Goal: Transaction & Acquisition: Purchase product/service

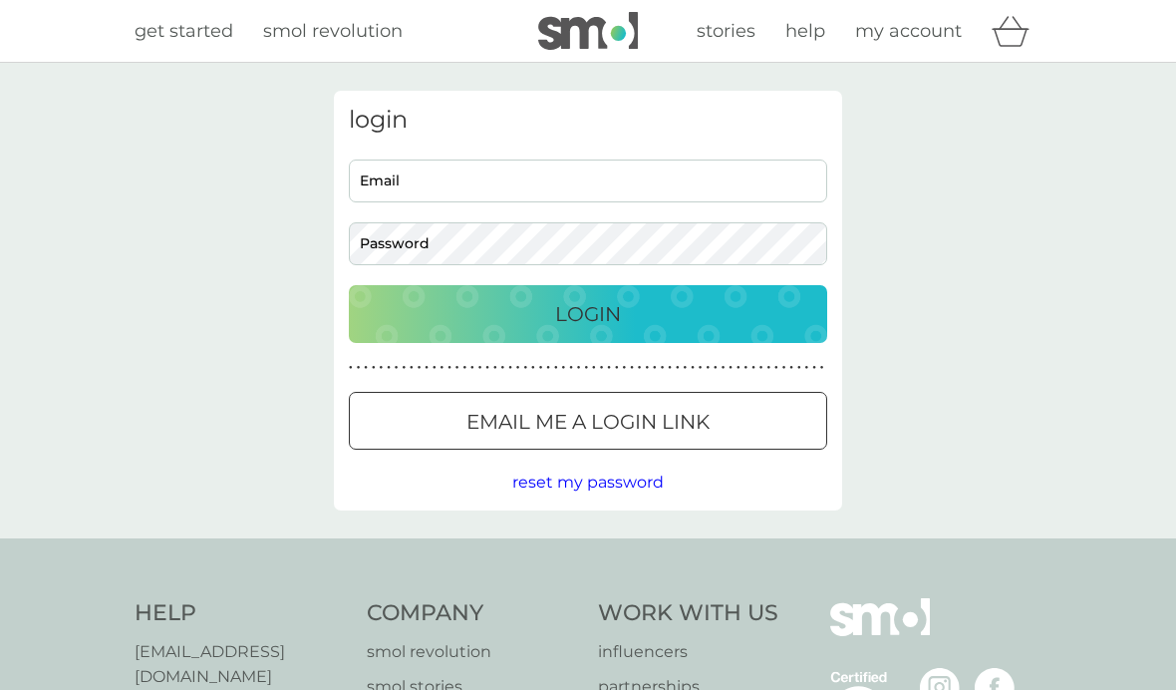
click at [904, 32] on span "my account" at bounding box center [908, 31] width 107 height 22
click at [561, 170] on input "Email" at bounding box center [588, 181] width 479 height 43
type input "[EMAIL_ADDRESS][DOMAIN_NAME]"
click at [613, 305] on p "Login" at bounding box center [588, 314] width 66 height 32
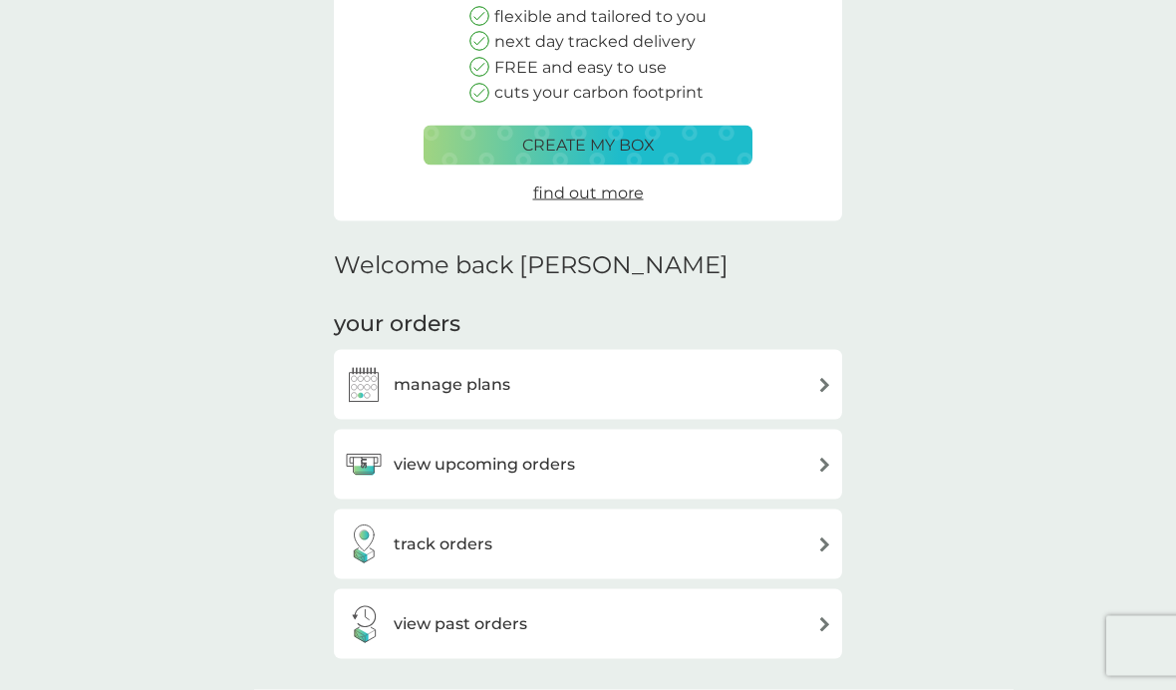
scroll to position [272, 0]
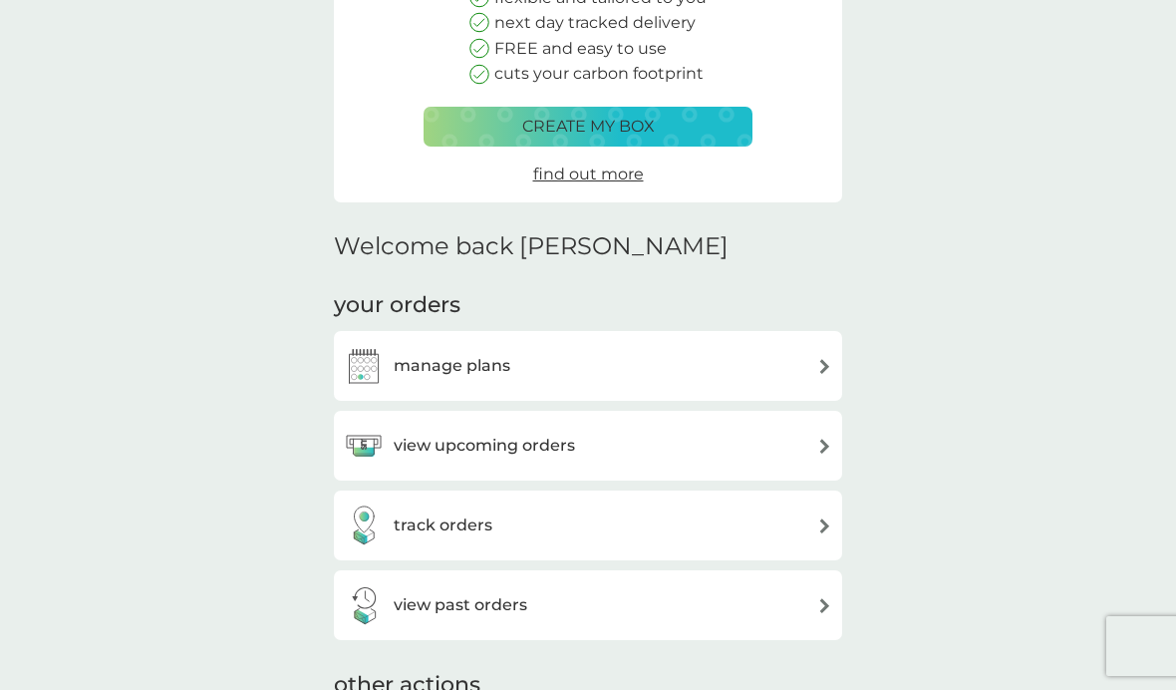
click at [413, 357] on h3 "manage plans" at bounding box center [452, 366] width 117 height 26
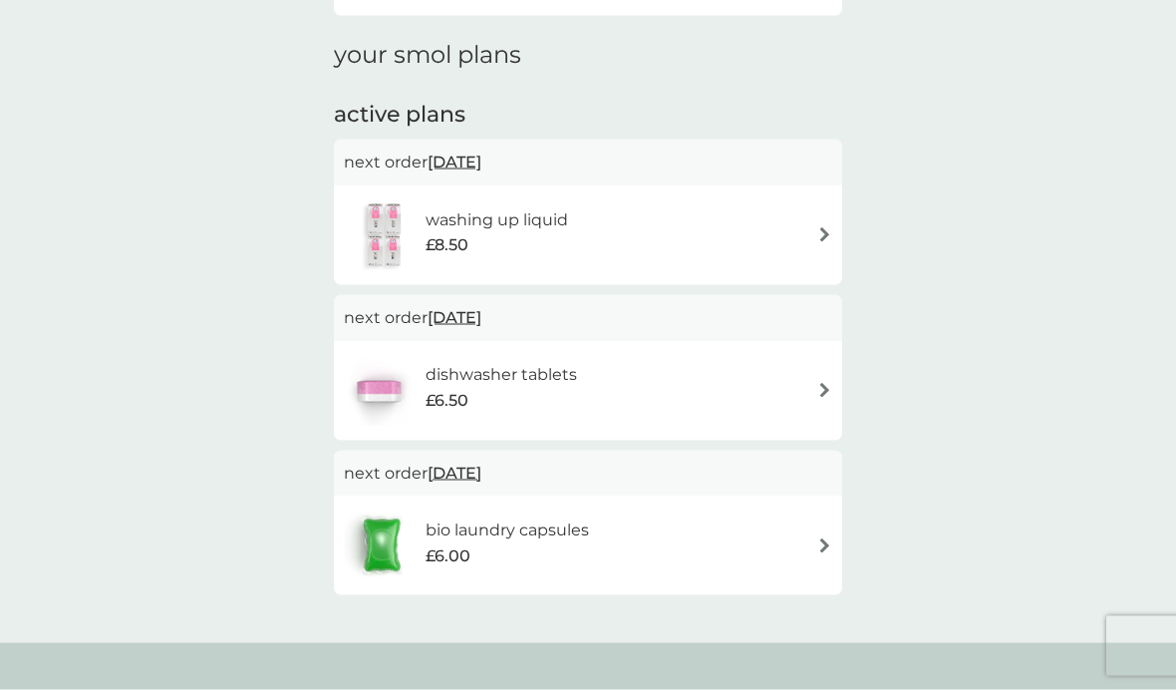
scroll to position [257, 0]
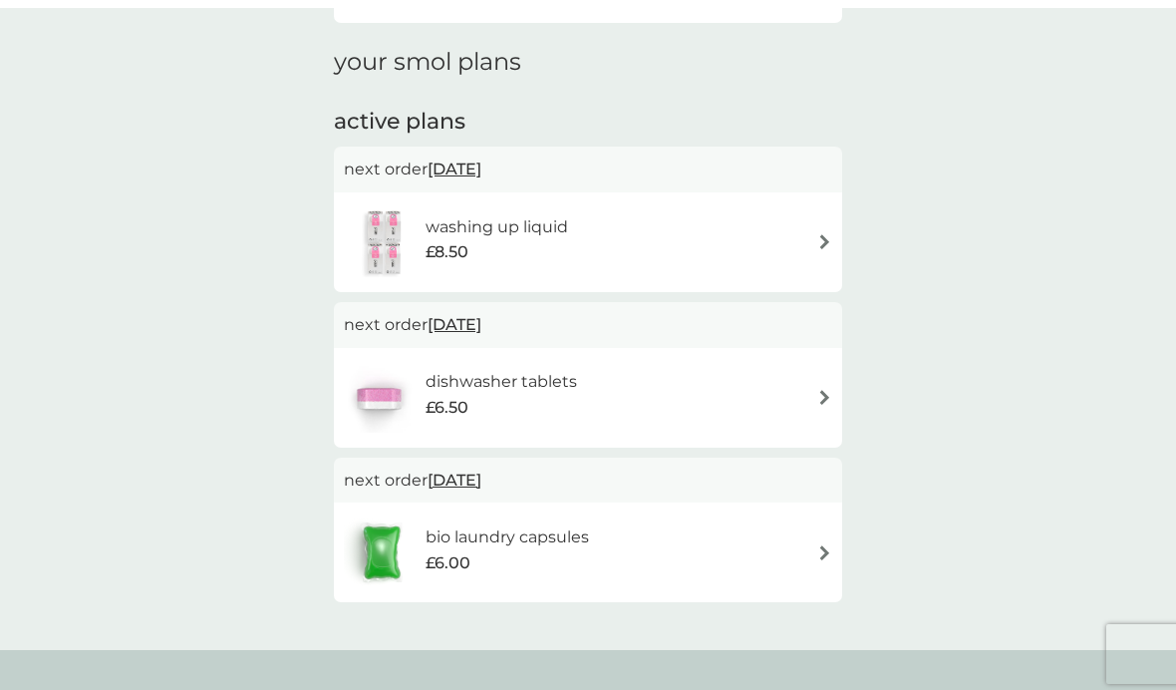
click at [578, 227] on div "washing up liquid £8.50" at bounding box center [507, 234] width 163 height 56
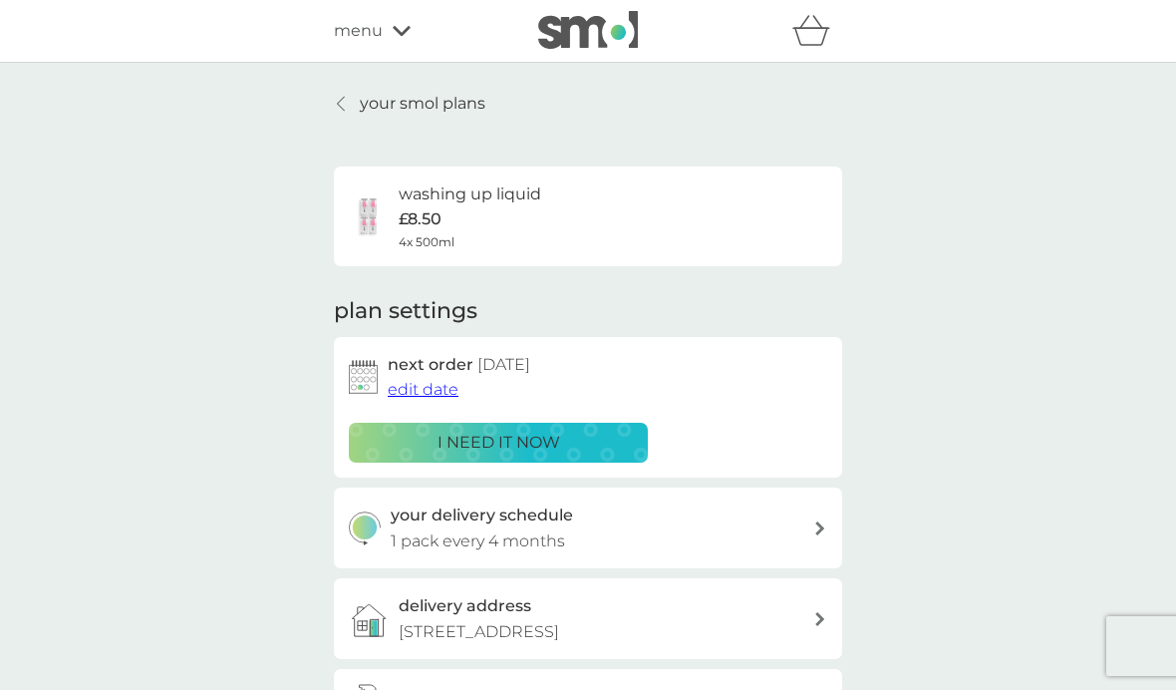
click at [412, 394] on span "edit date" at bounding box center [423, 389] width 71 height 19
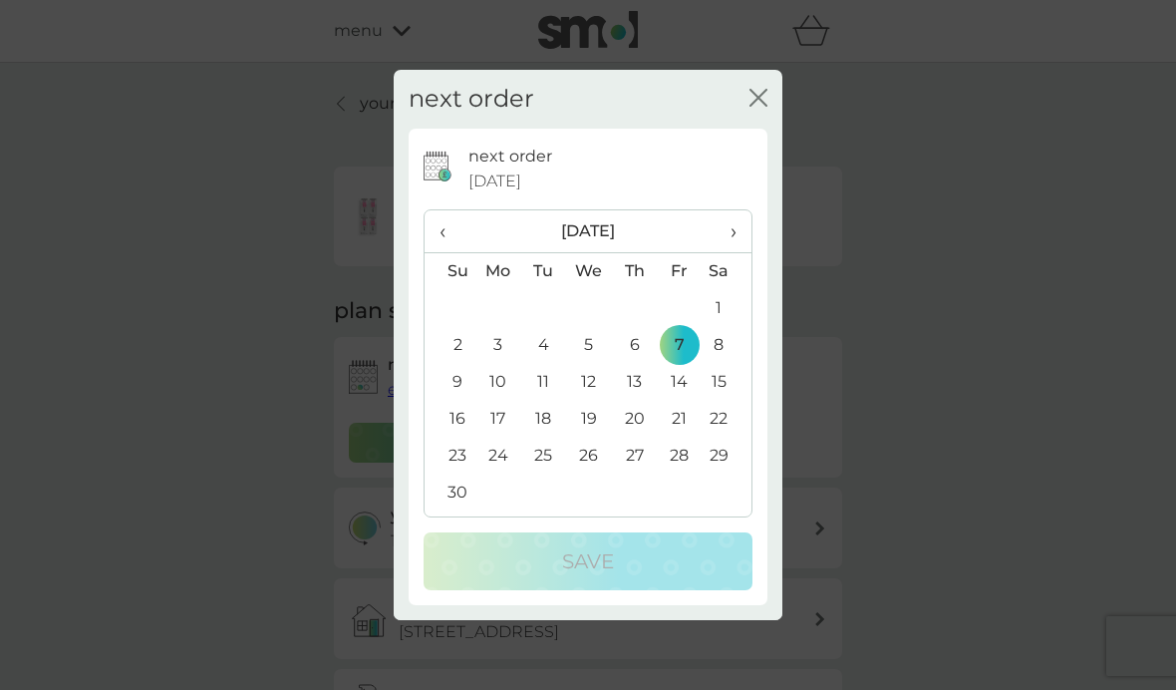
click at [436, 243] on th "‹" at bounding box center [450, 231] width 51 height 43
click at [759, 90] on icon "close" at bounding box center [759, 98] width 18 height 18
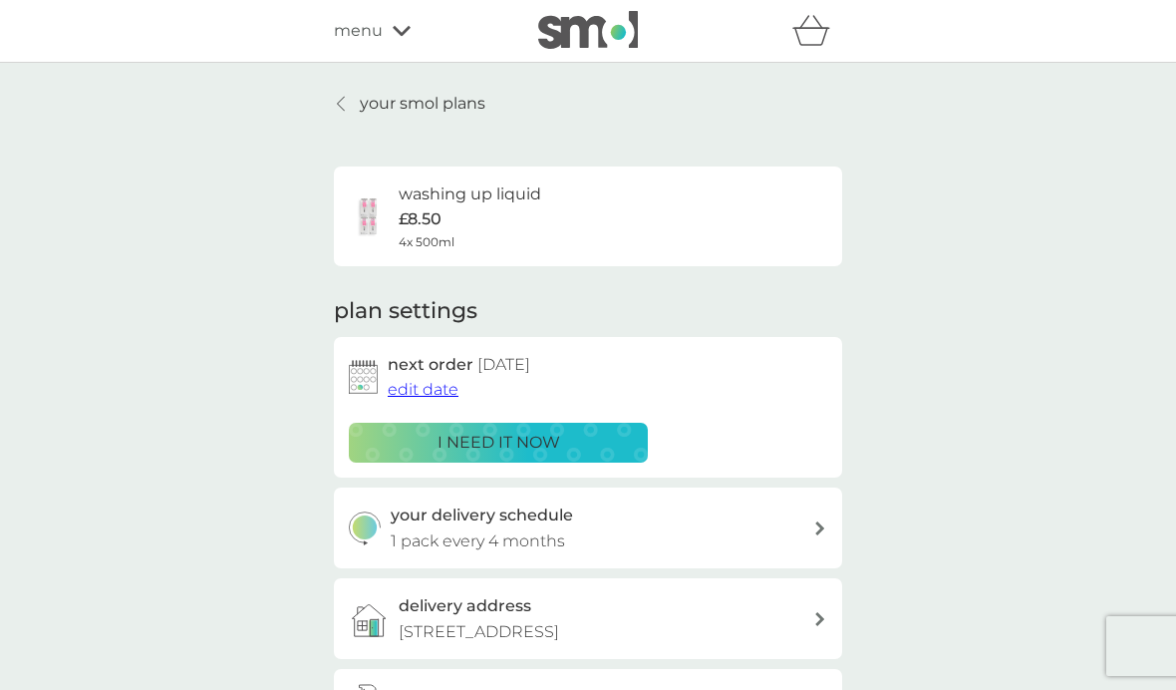
click at [537, 441] on p "i need it now" at bounding box center [499, 443] width 123 height 26
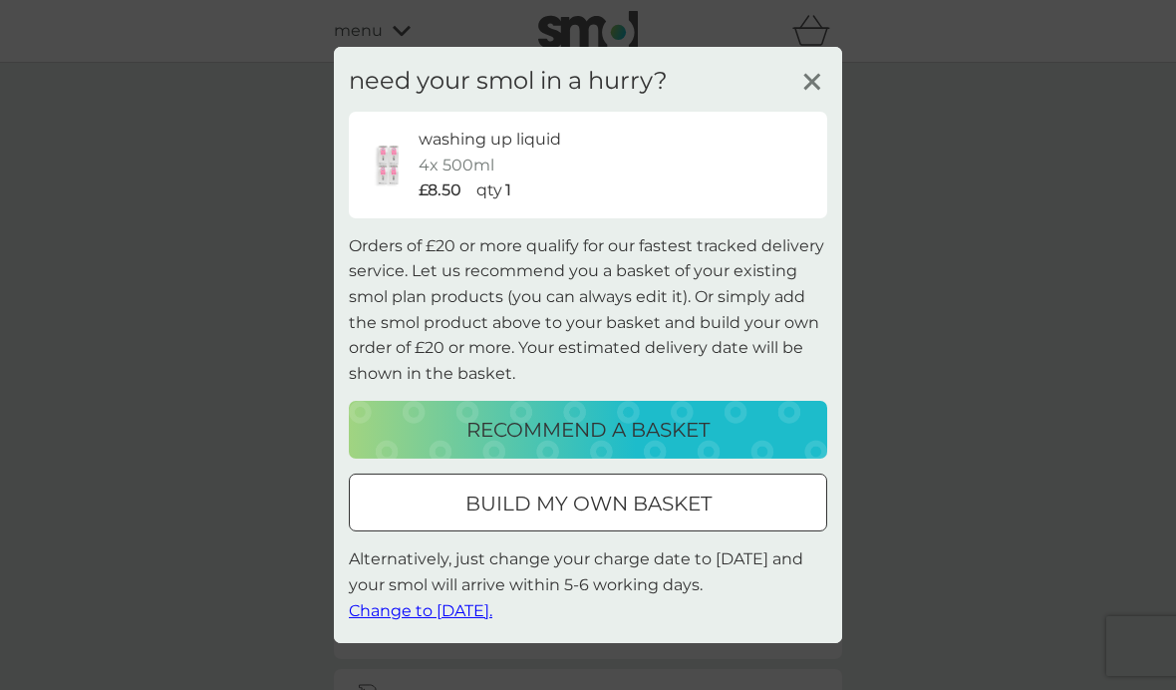
click at [621, 429] on p "recommend a basket" at bounding box center [588, 430] width 243 height 32
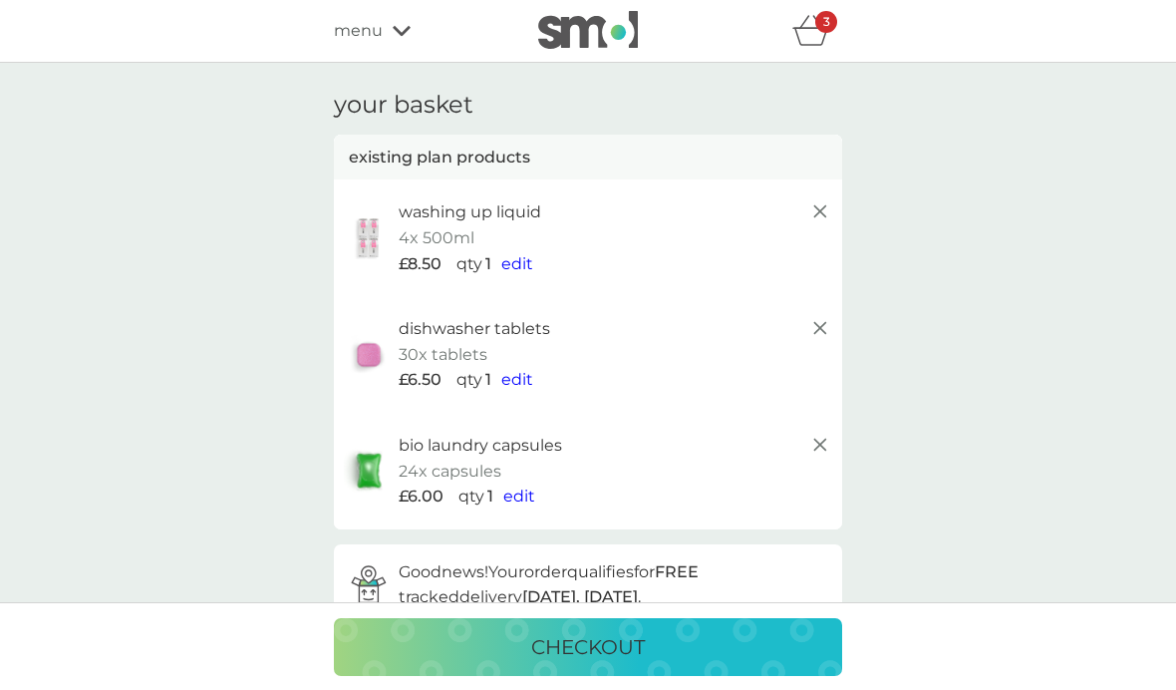
click at [524, 264] on span "edit" at bounding box center [518, 263] width 32 height 19
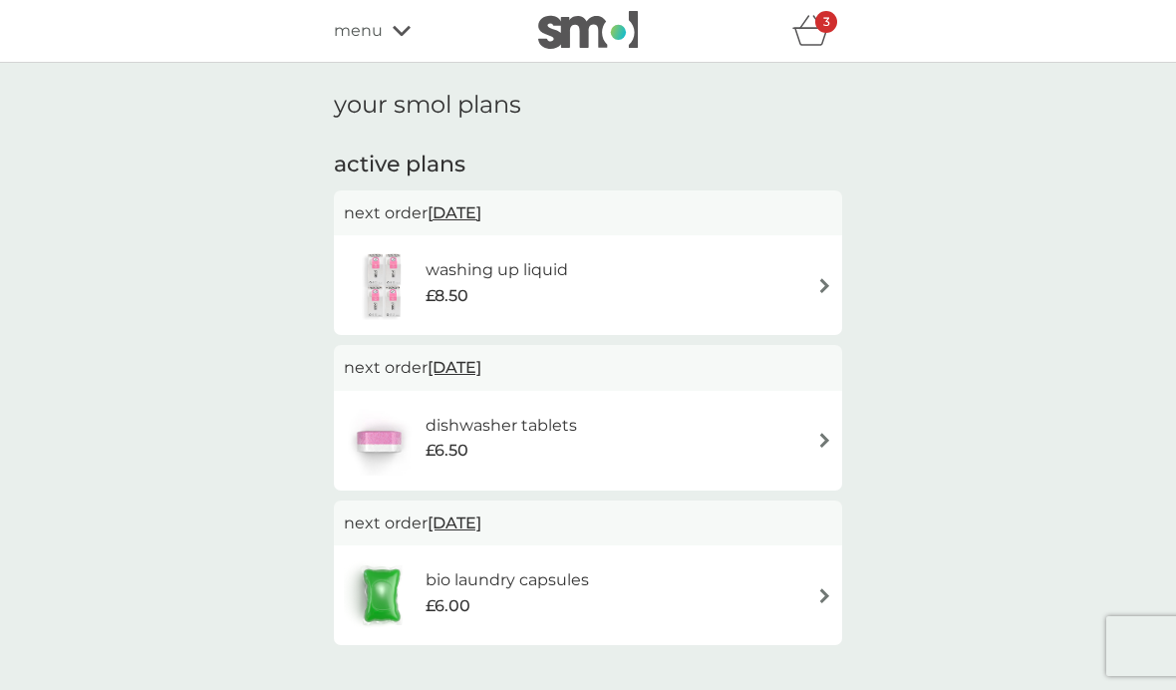
click at [830, 31] on div "3" at bounding box center [827, 22] width 22 height 22
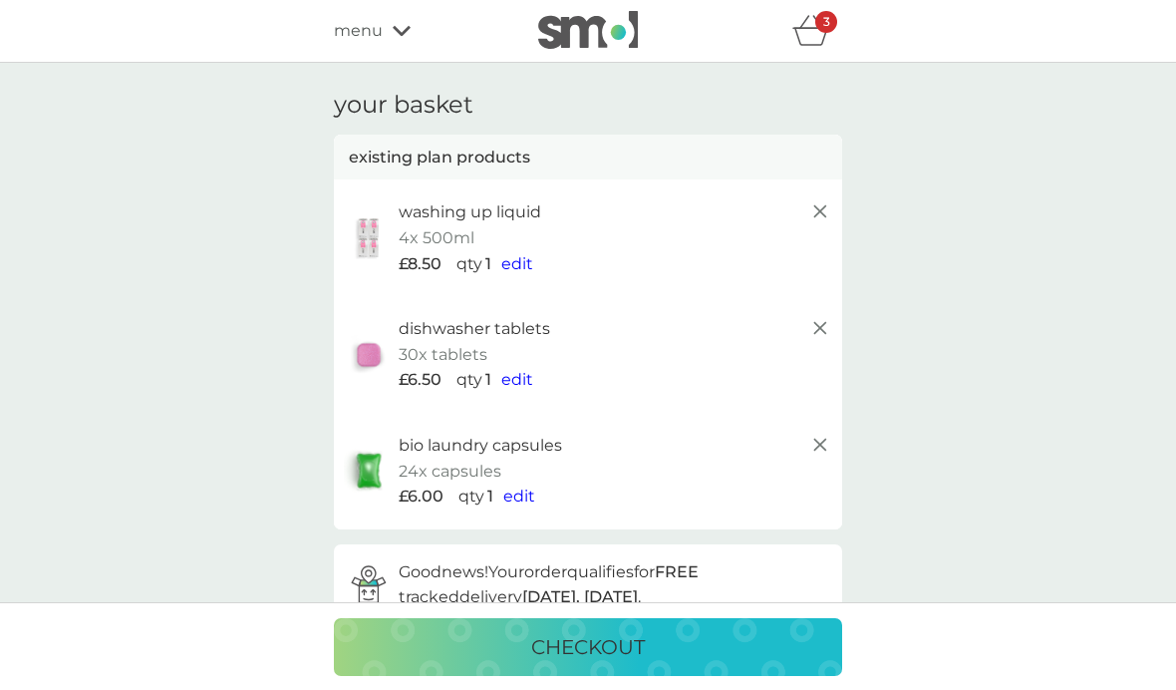
click at [824, 30] on div "3" at bounding box center [827, 22] width 22 height 22
click at [822, 25] on div "3" at bounding box center [827, 22] width 22 height 22
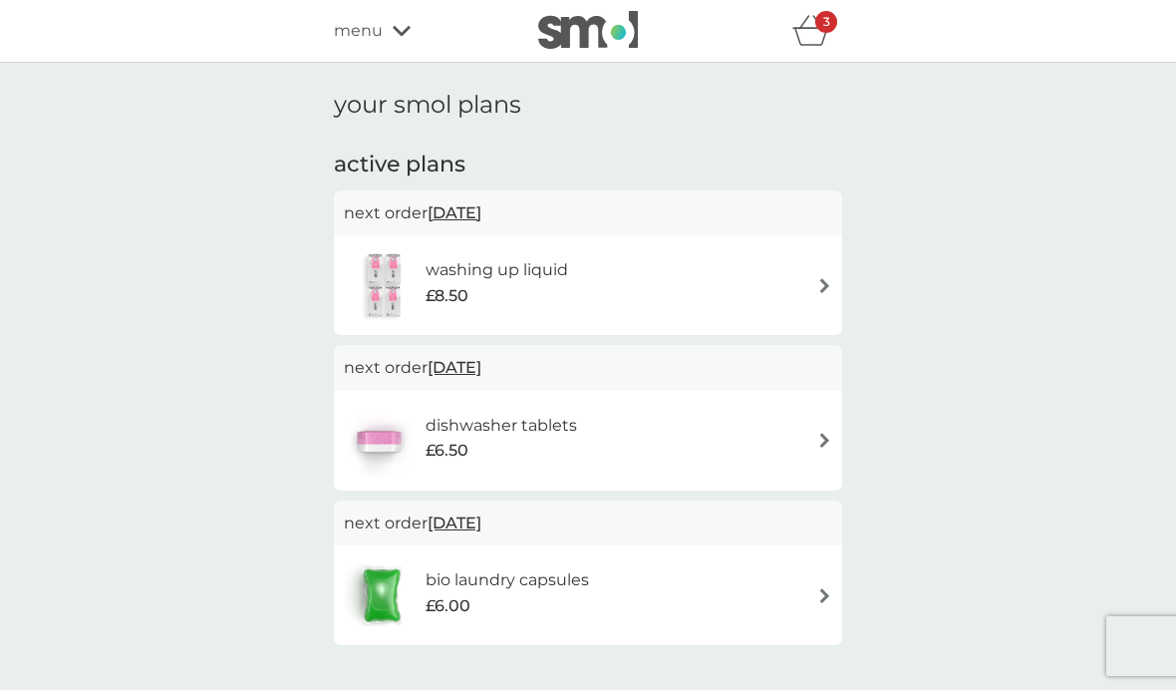
click at [825, 30] on div "3" at bounding box center [827, 22] width 22 height 22
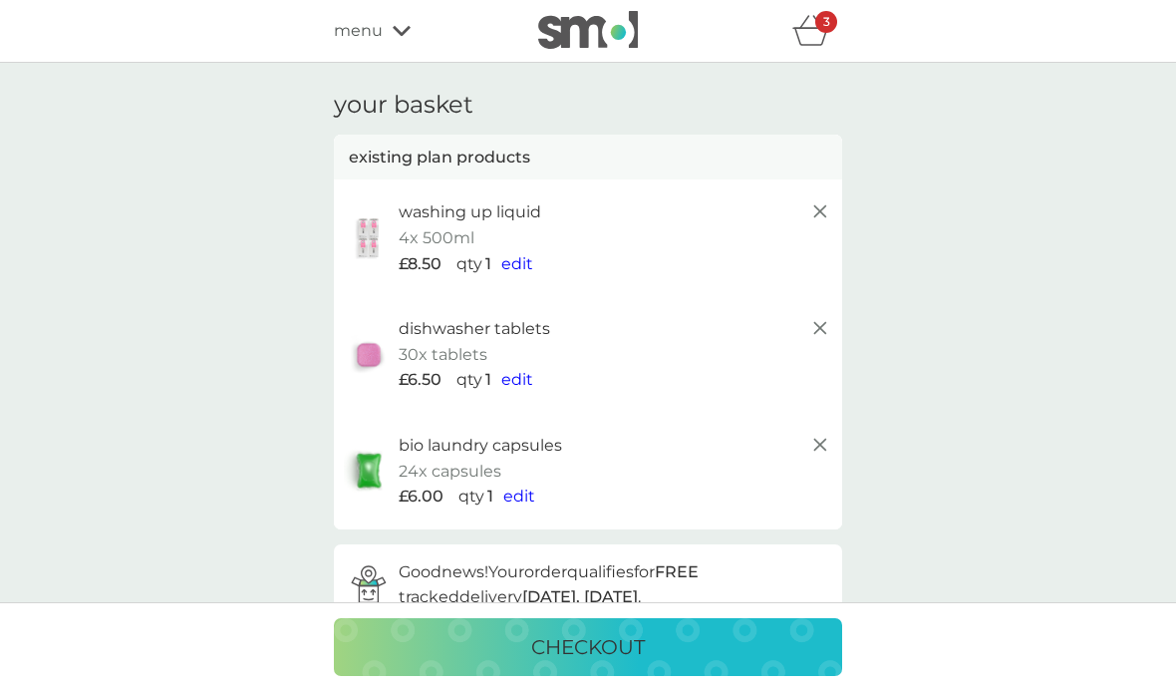
click at [514, 256] on span "edit" at bounding box center [518, 263] width 32 height 19
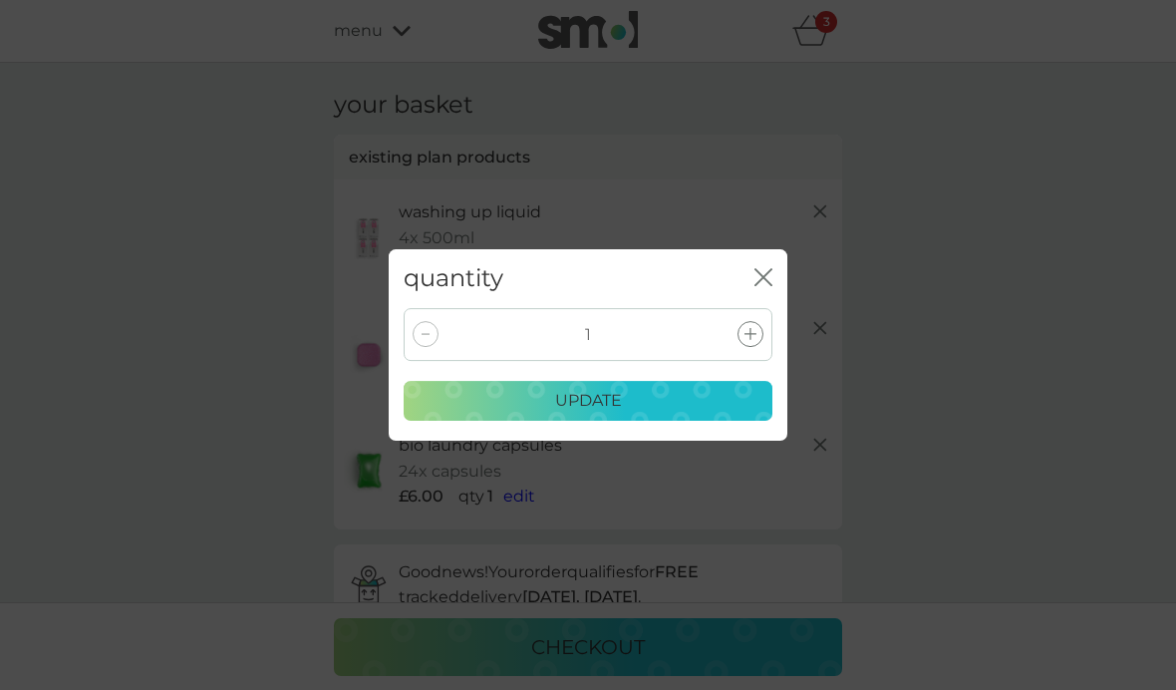
click at [761, 280] on icon "close" at bounding box center [760, 277] width 8 height 16
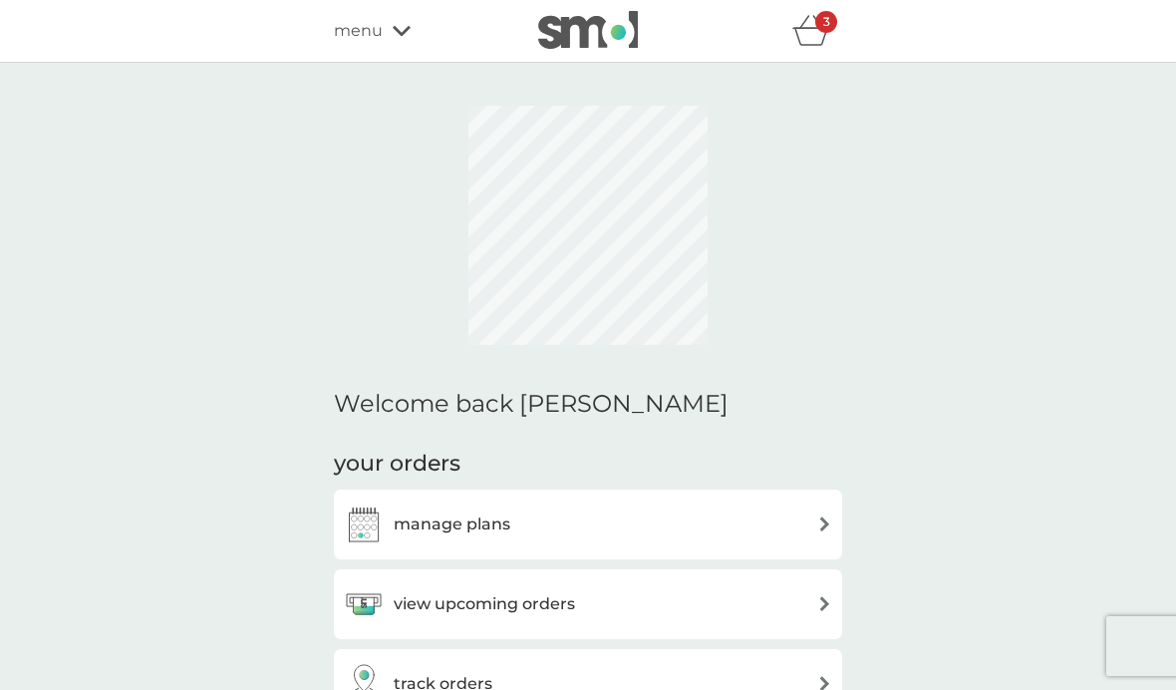
scroll to position [354, 0]
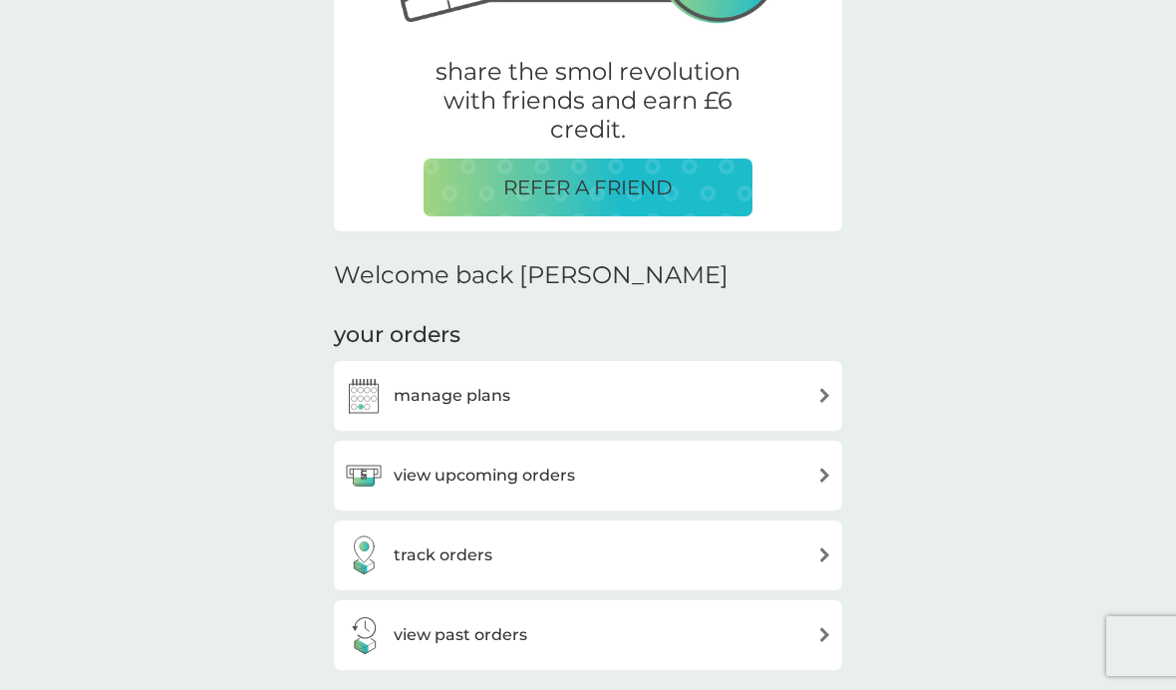
click at [482, 394] on h3 "manage plans" at bounding box center [452, 396] width 117 height 26
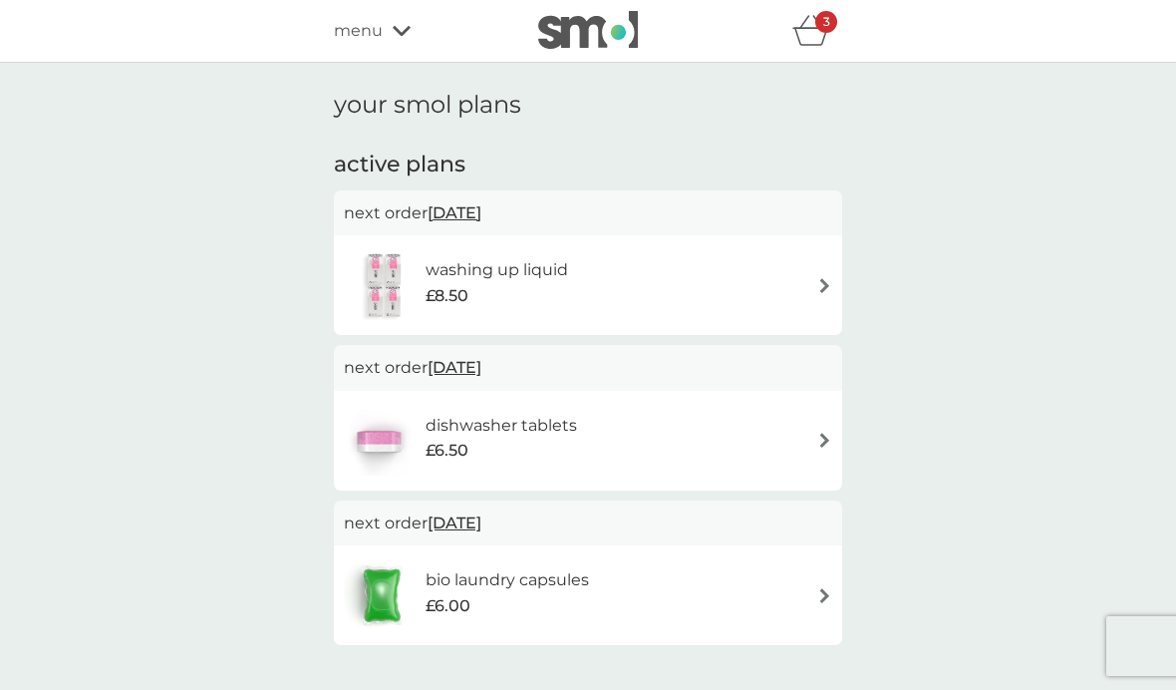
click at [1175, 278] on div "your smol plans active plans next order 7 Nov 2025 washing up liquid £8.50 next…" at bounding box center [588, 660] width 1176 height 1194
click at [210, 302] on div "your smol plans active plans next order 7 Nov 2025 washing up liquid £8.50 next…" at bounding box center [588, 660] width 1176 height 1194
click at [47, 647] on div "your smol plans active plans next order 7 Nov 2025 washing up liquid £8.50 next…" at bounding box center [588, 660] width 1176 height 1194
click at [417, 271] on img at bounding box center [385, 285] width 82 height 70
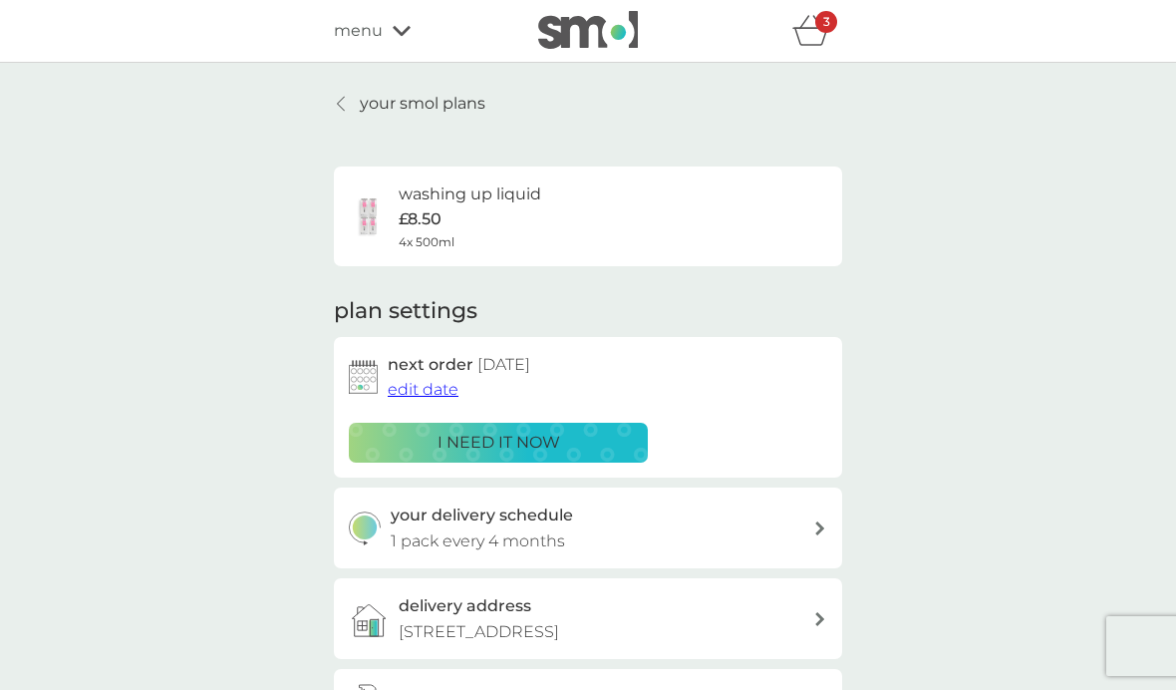
click at [432, 392] on span "edit date" at bounding box center [423, 389] width 71 height 19
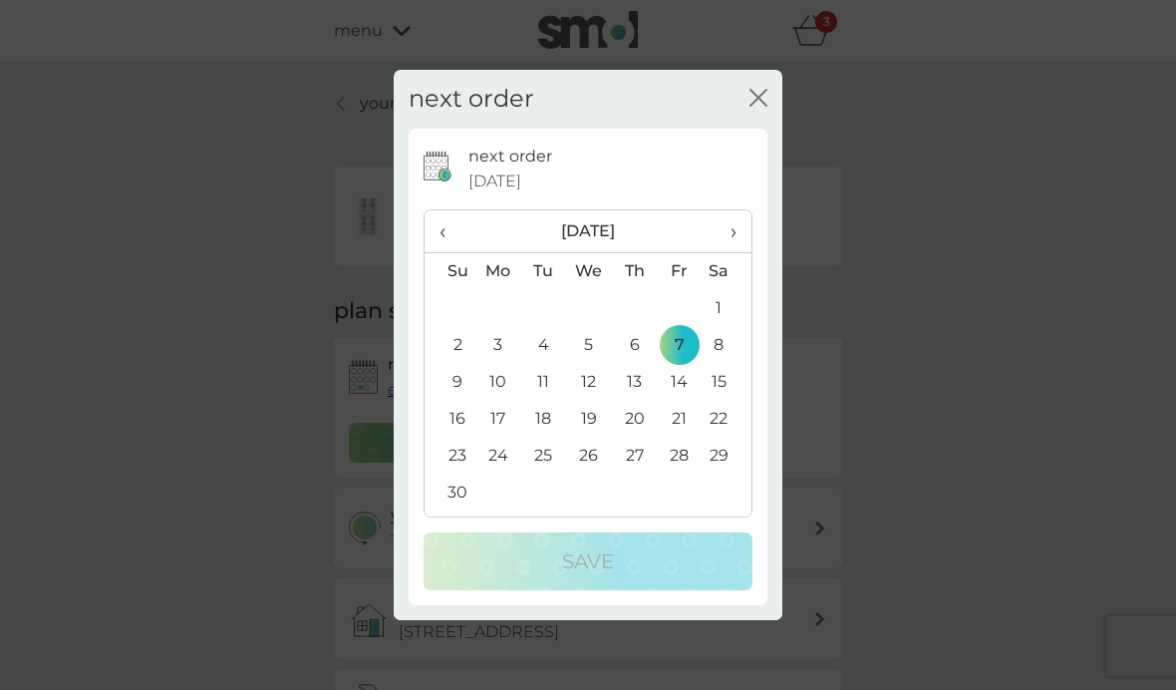
click at [432, 245] on th "‹" at bounding box center [450, 231] width 51 height 43
click at [494, 391] on td "13" at bounding box center [499, 382] width 46 height 37
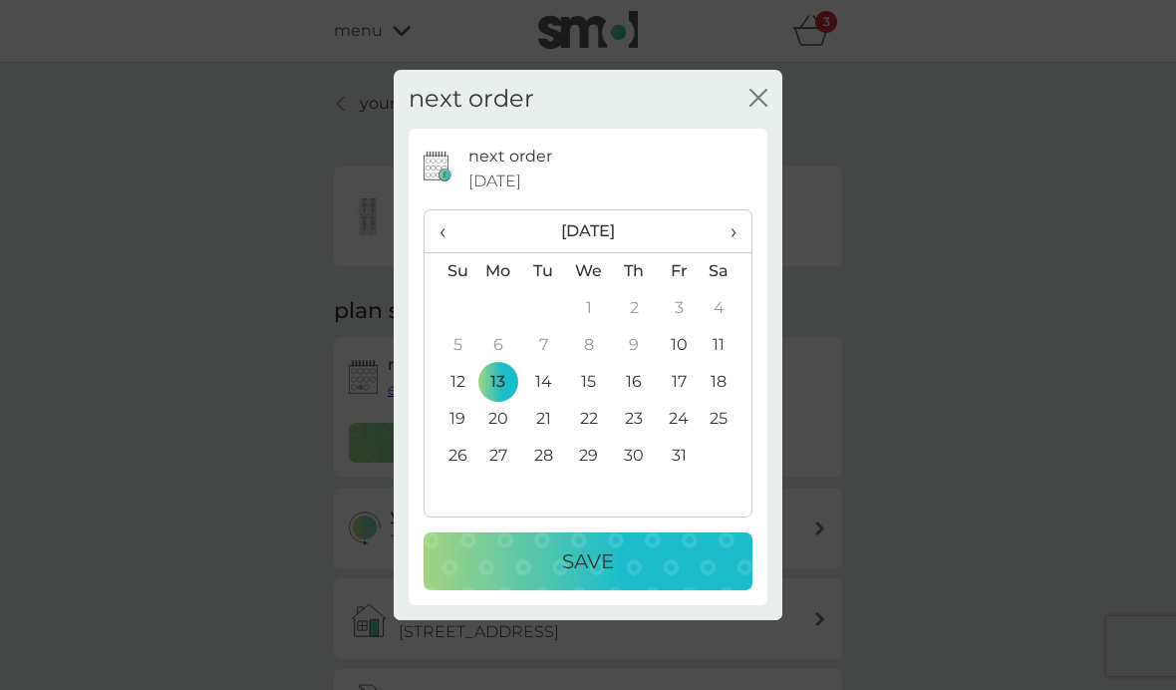
click at [601, 563] on p "Save" at bounding box center [588, 561] width 52 height 32
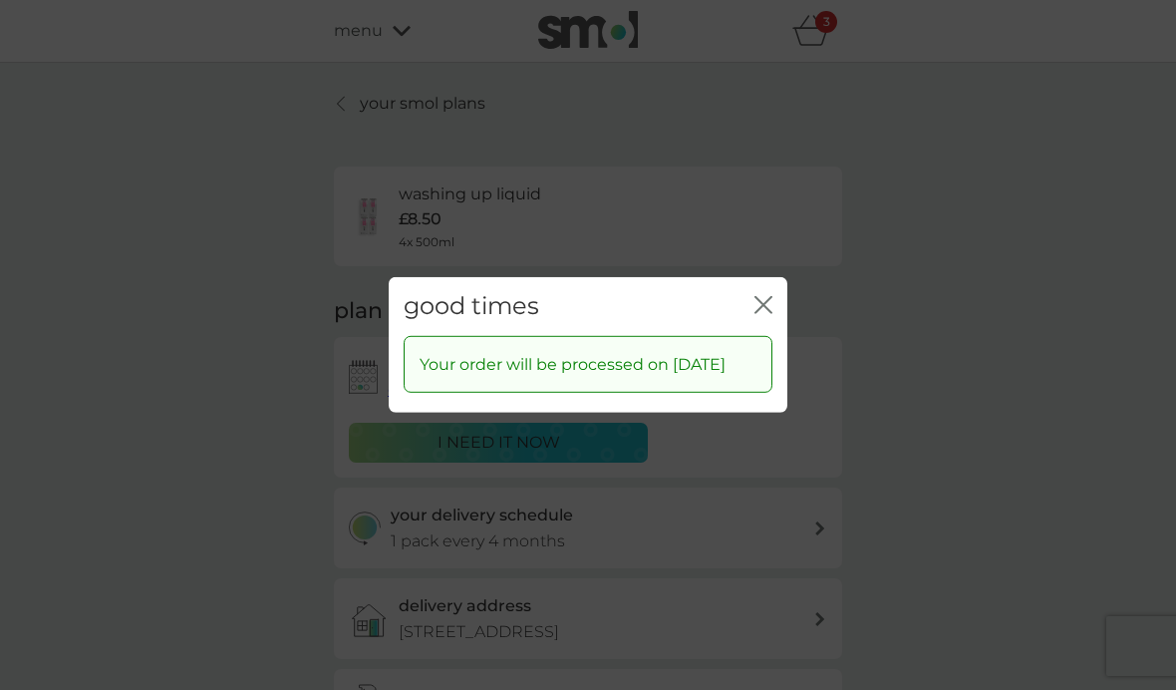
click at [768, 297] on icon "close" at bounding box center [768, 305] width 8 height 16
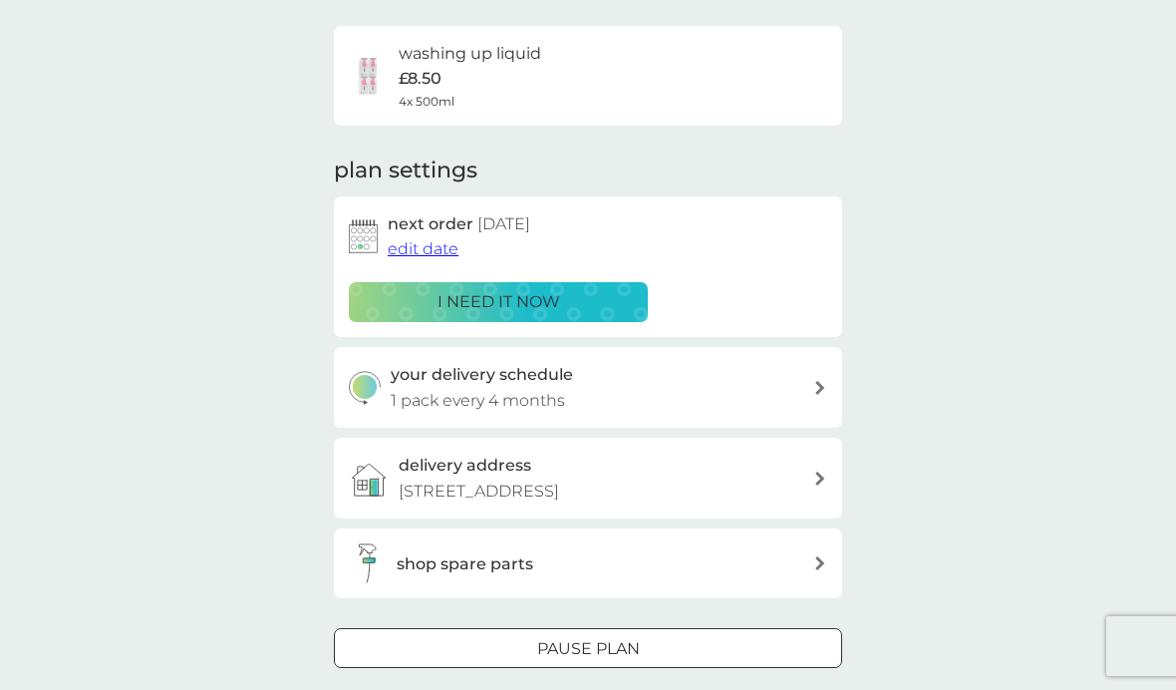
scroll to position [142, 0]
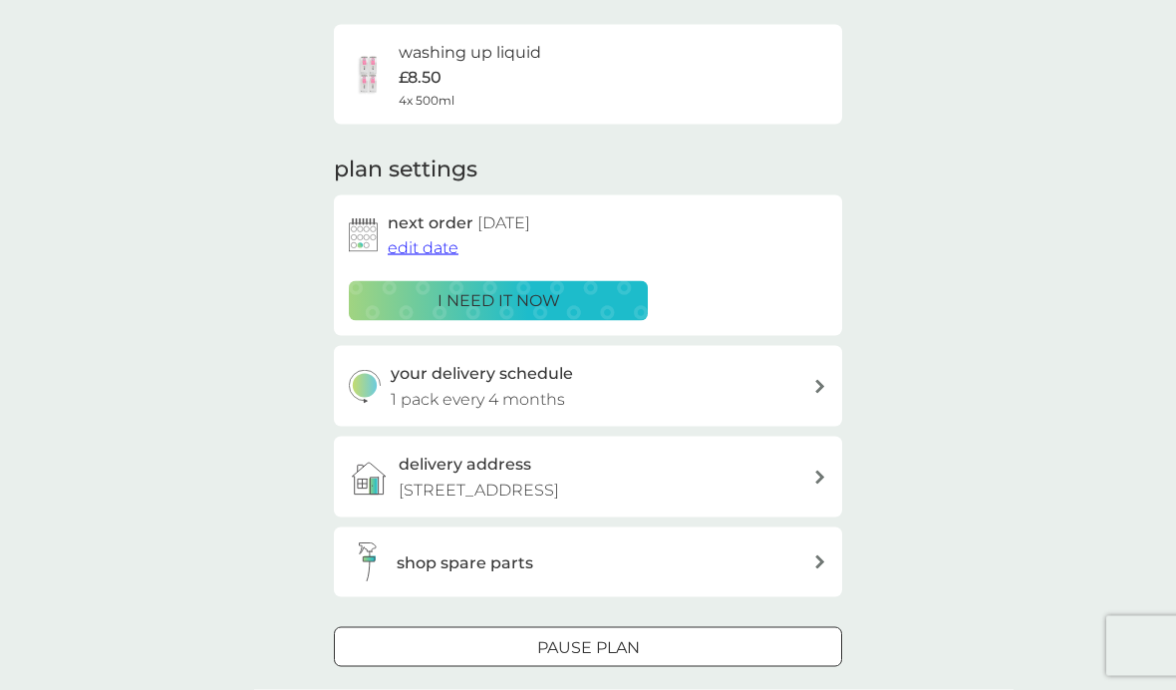
click at [816, 381] on icon at bounding box center [821, 387] width 10 height 14
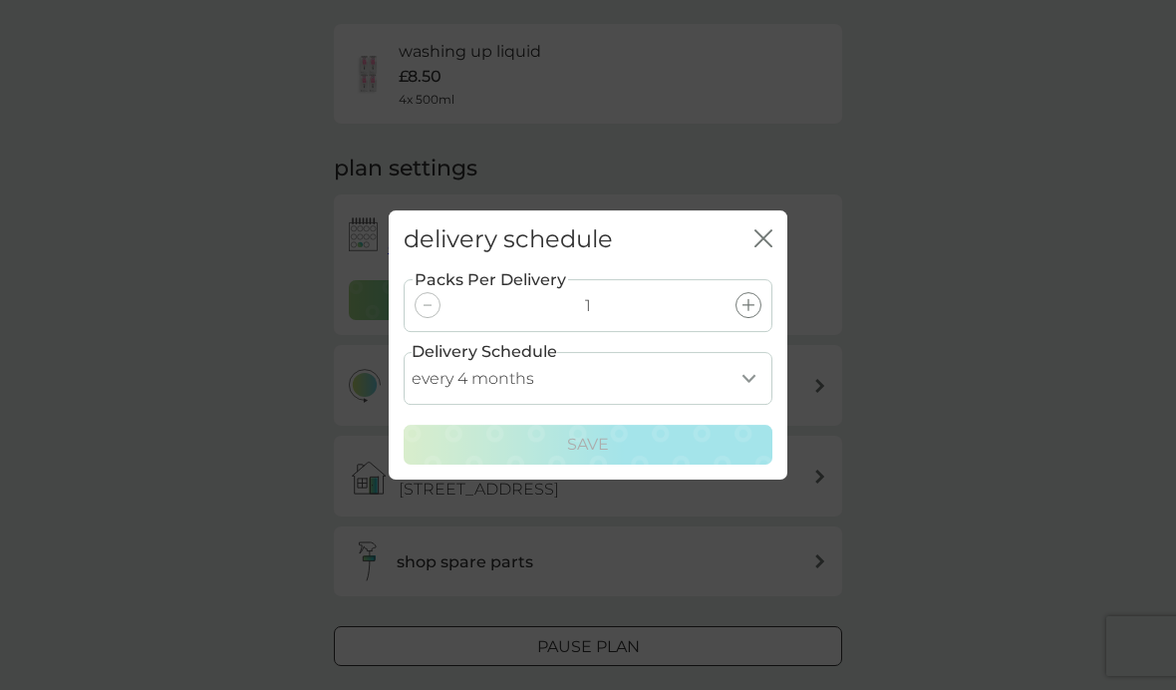
click at [747, 405] on select "every 1 month every 2 months every 3 months every 4 months every 5 months every…" at bounding box center [588, 378] width 369 height 53
select select "2"
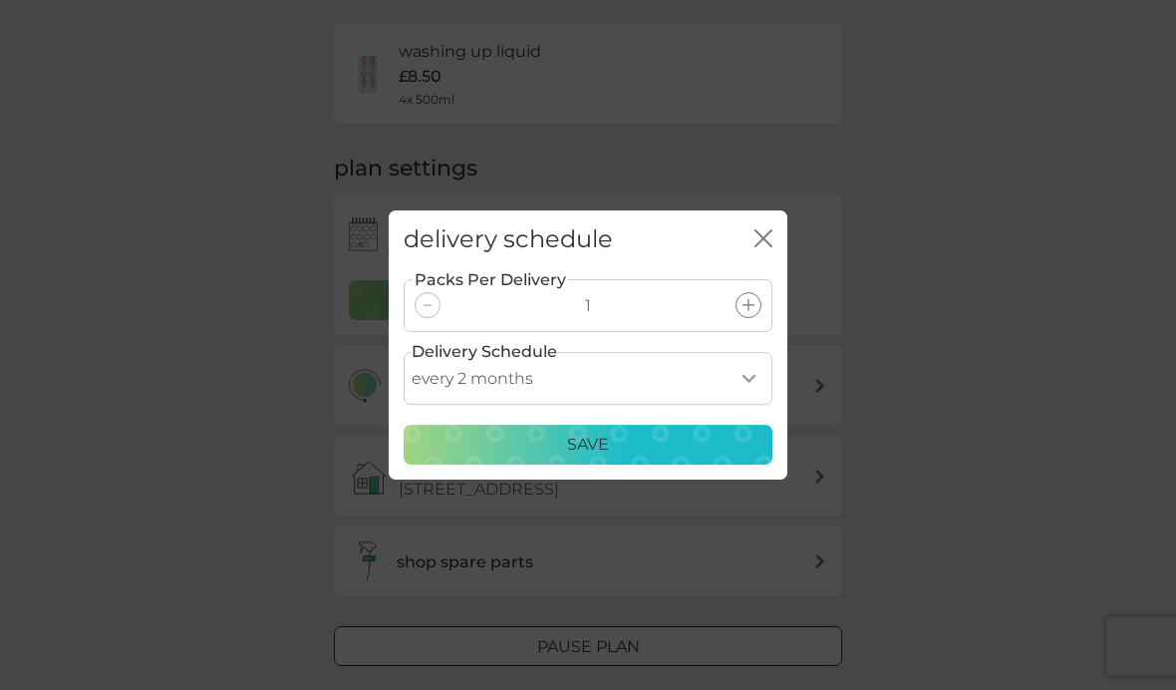
click at [596, 458] on p "Save" at bounding box center [588, 445] width 42 height 26
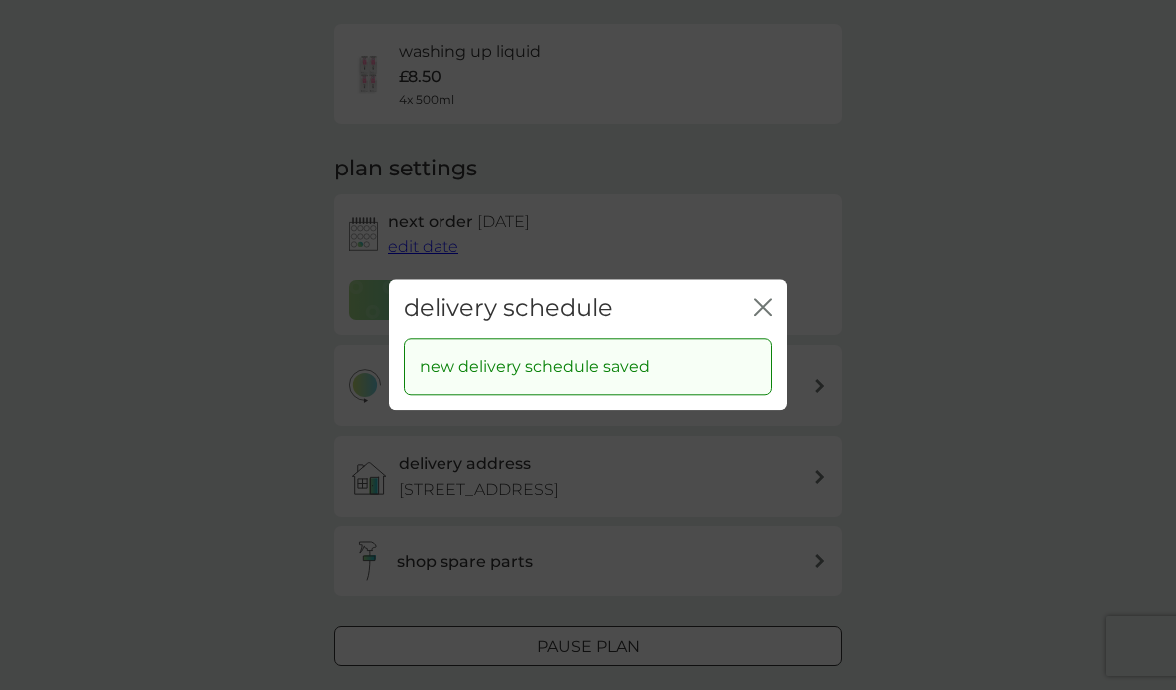
click at [773, 338] on div "delivery schedule close" at bounding box center [588, 308] width 399 height 59
click at [772, 323] on div "close" at bounding box center [764, 308] width 18 height 29
click at [765, 315] on icon "close" at bounding box center [768, 307] width 8 height 16
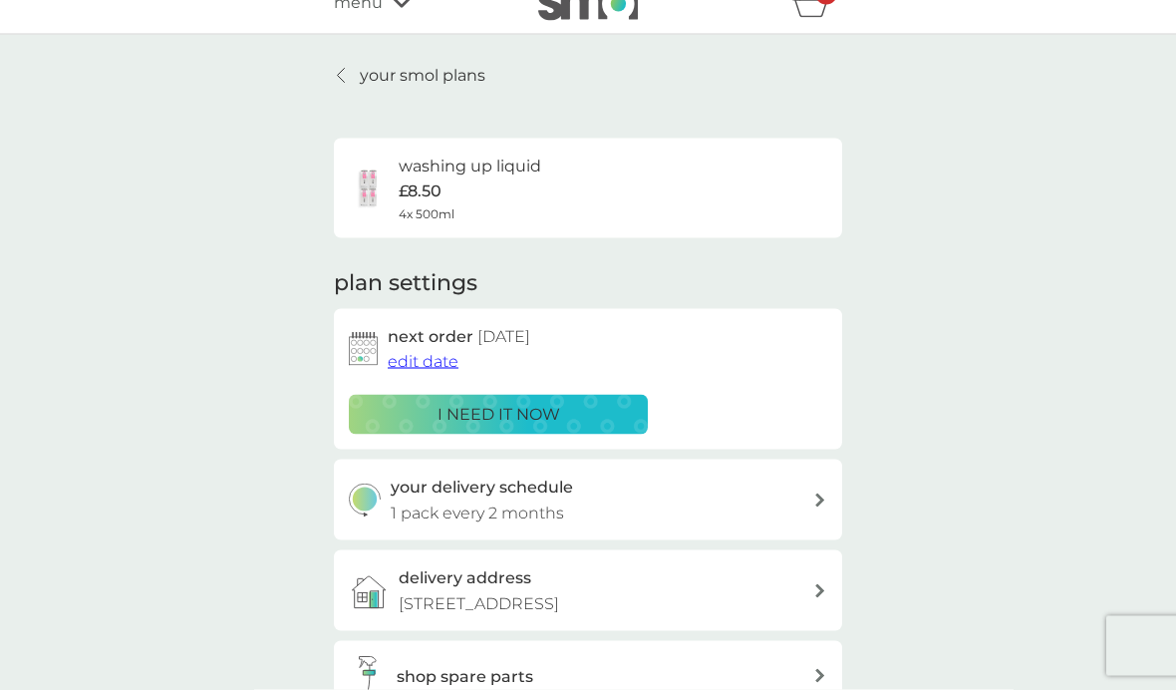
scroll to position [0, 0]
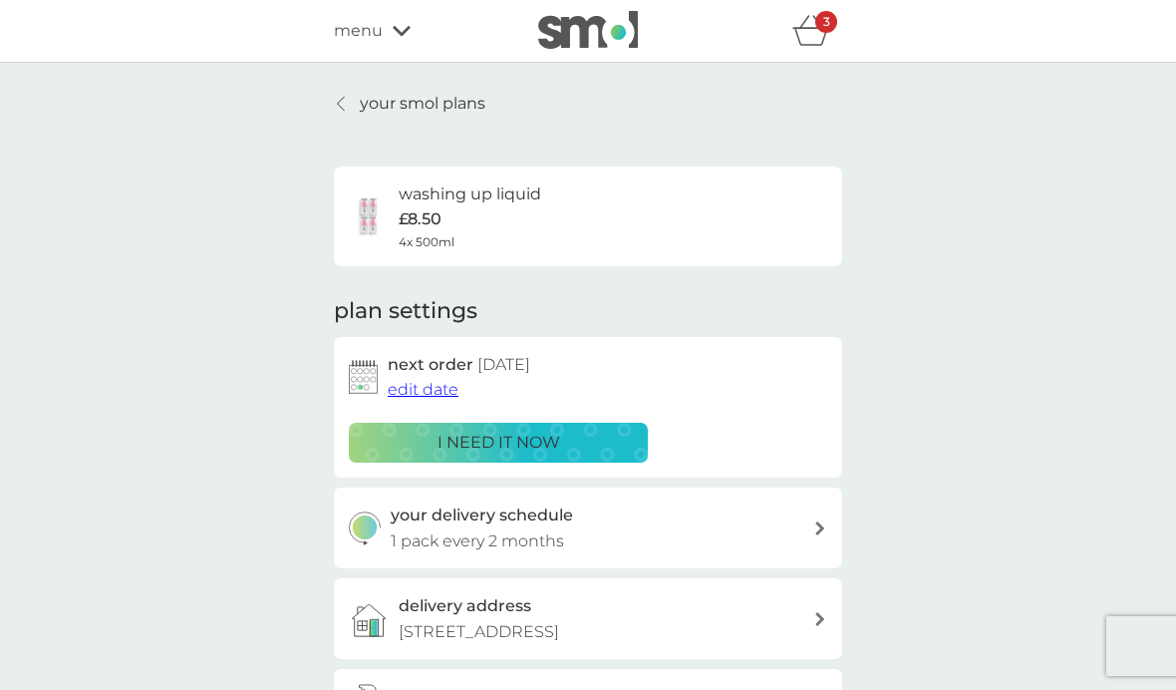
click at [393, 32] on icon at bounding box center [402, 31] width 18 height 12
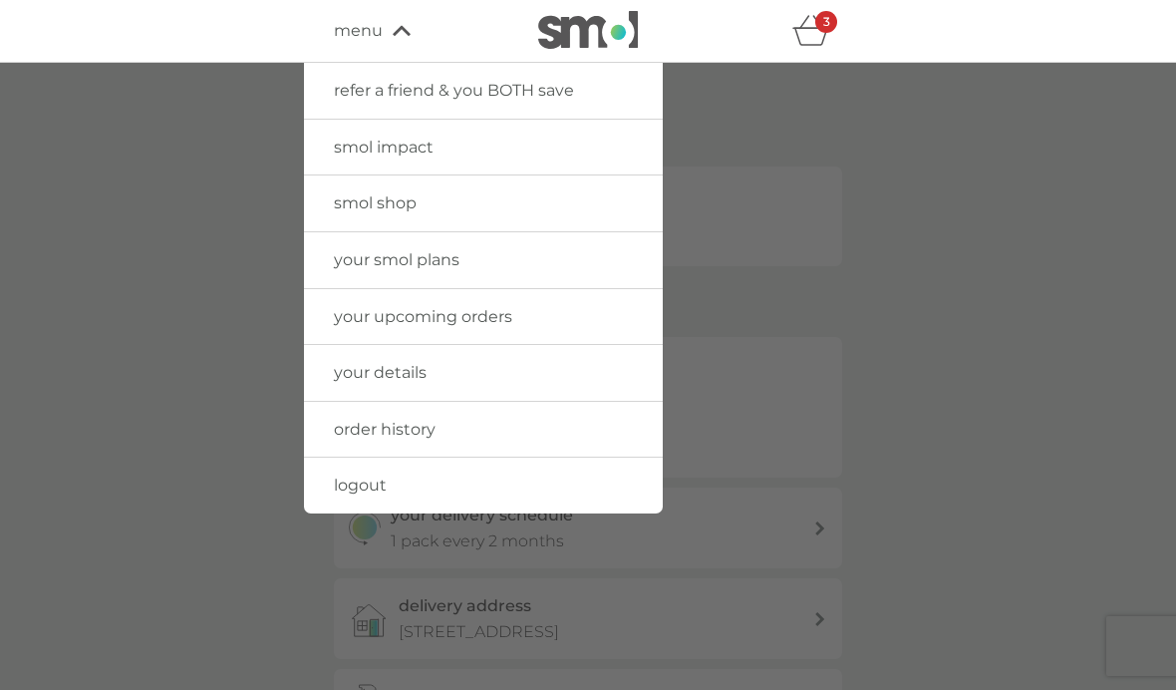
click at [348, 204] on span "smol shop" at bounding box center [375, 202] width 83 height 19
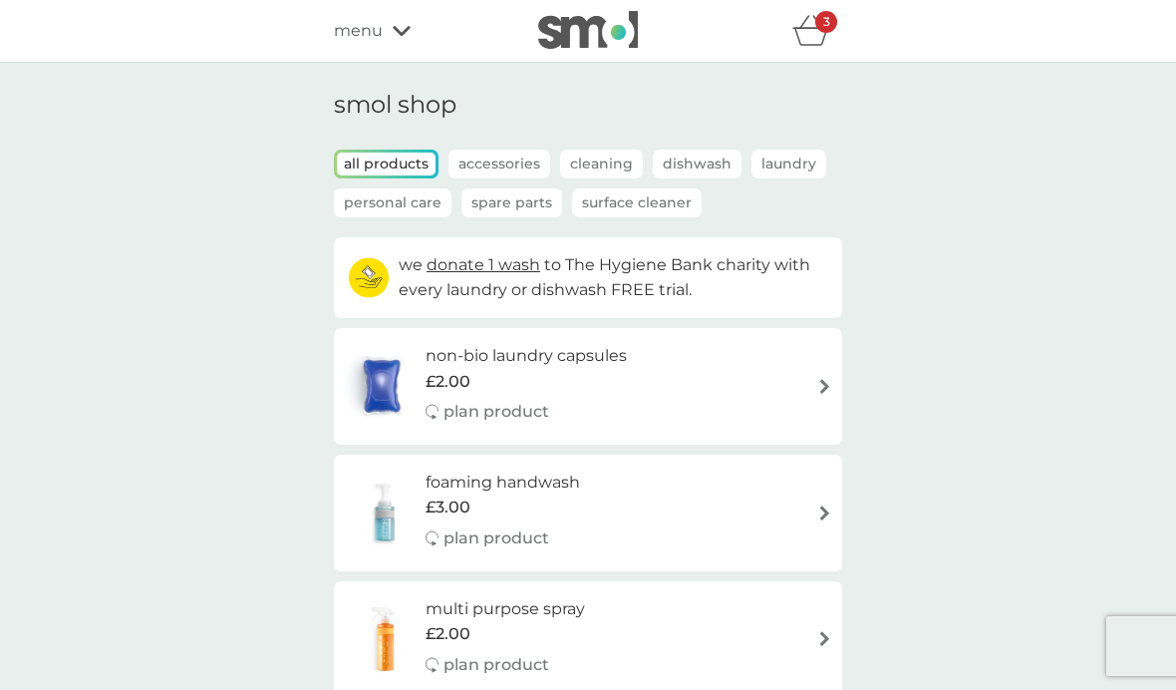
click at [414, 496] on img at bounding box center [385, 513] width 82 height 70
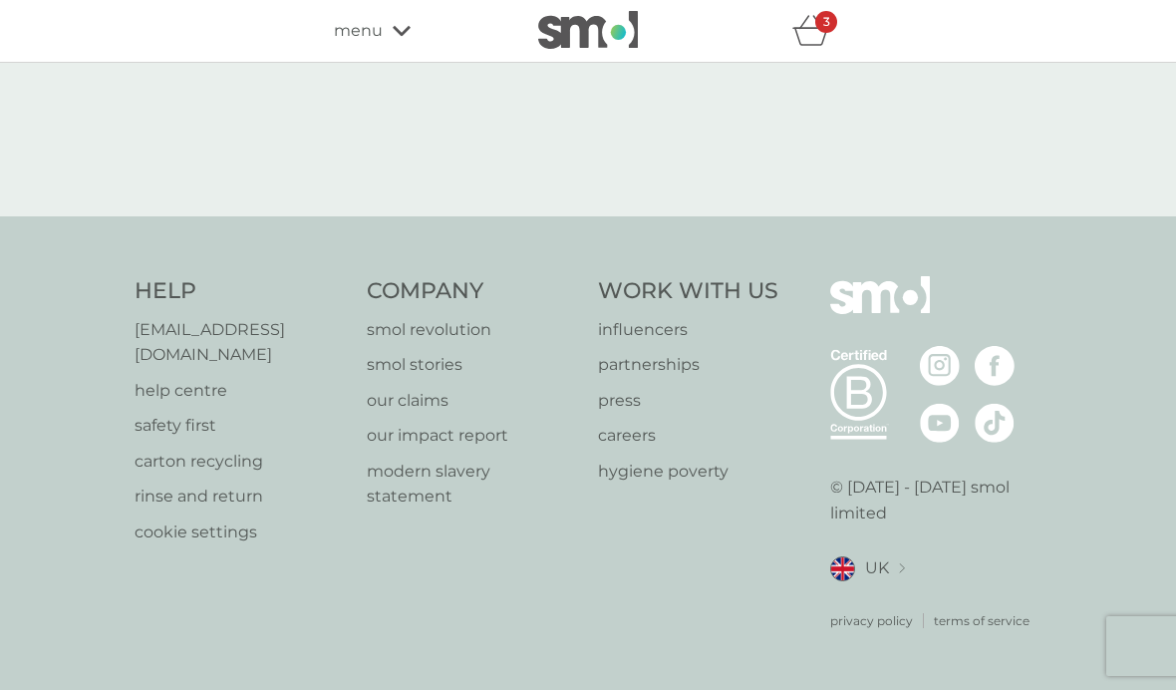
select select "119"
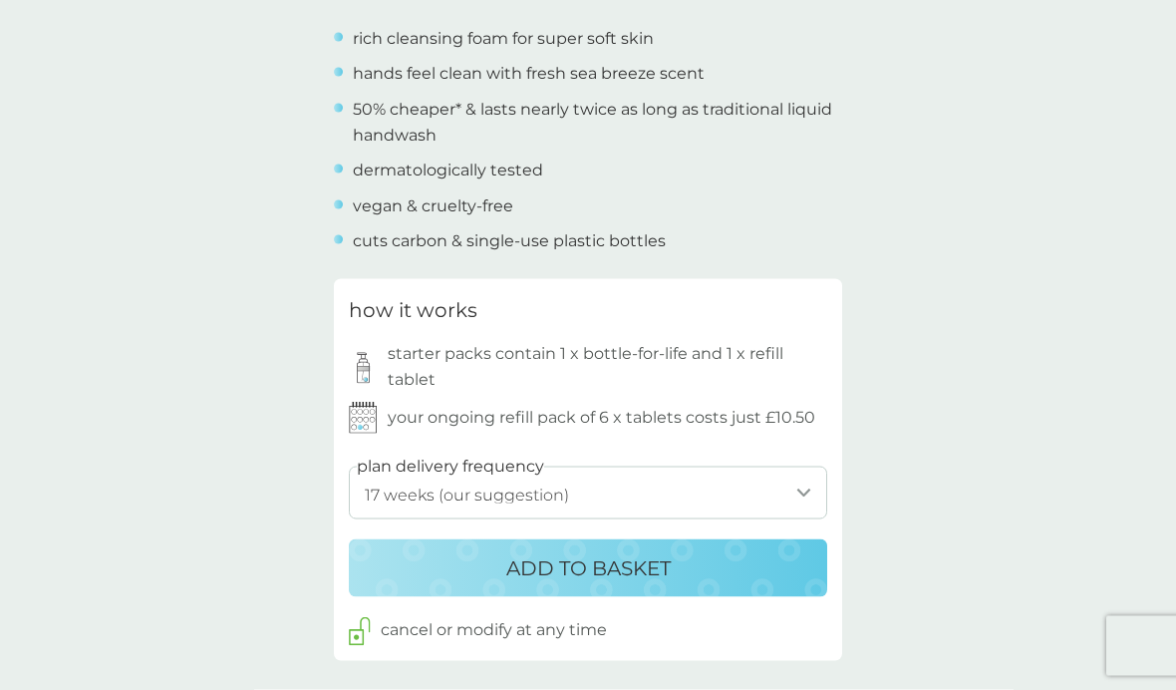
scroll to position [791, 0]
click at [609, 551] on p "ADD TO BASKET" at bounding box center [588, 567] width 165 height 32
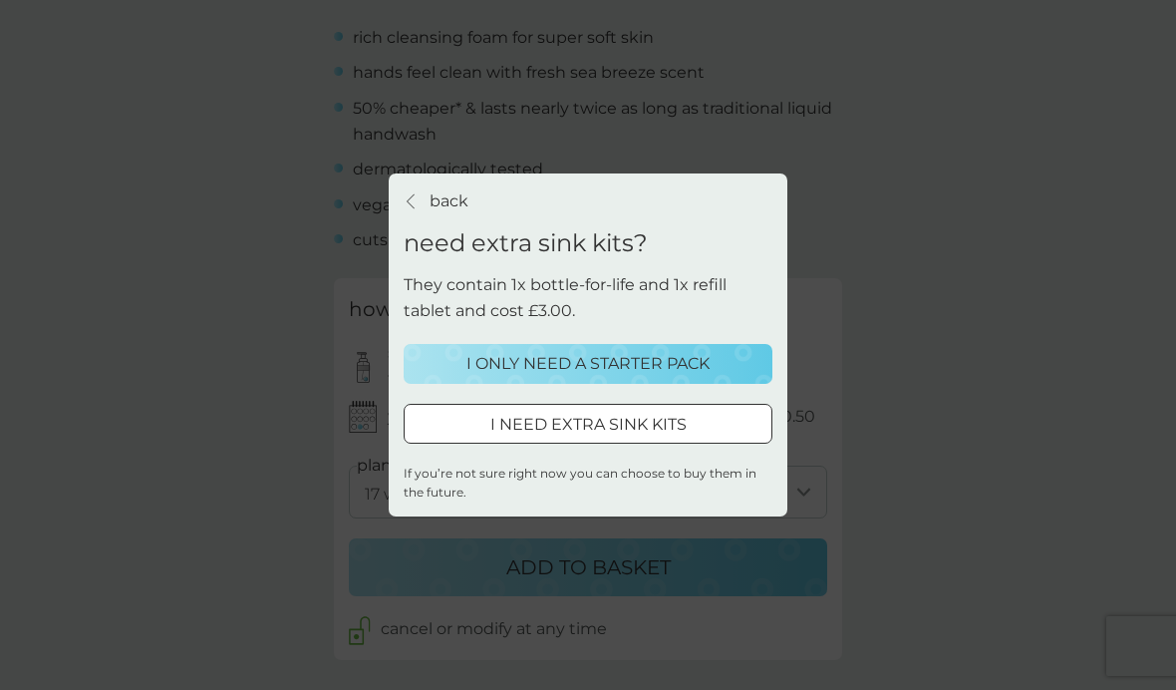
click at [621, 377] on p "I ONLY NEED A STARTER PACK" at bounding box center [588, 364] width 243 height 26
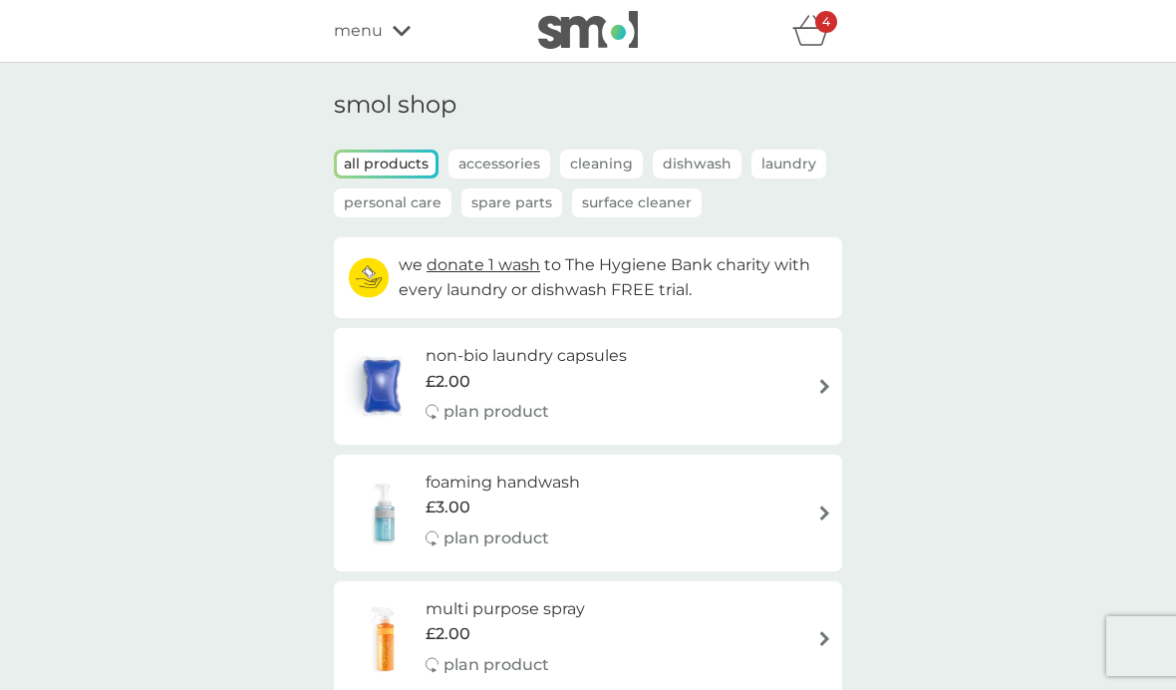
click at [510, 489] on h6 "foaming handwash" at bounding box center [503, 483] width 155 height 26
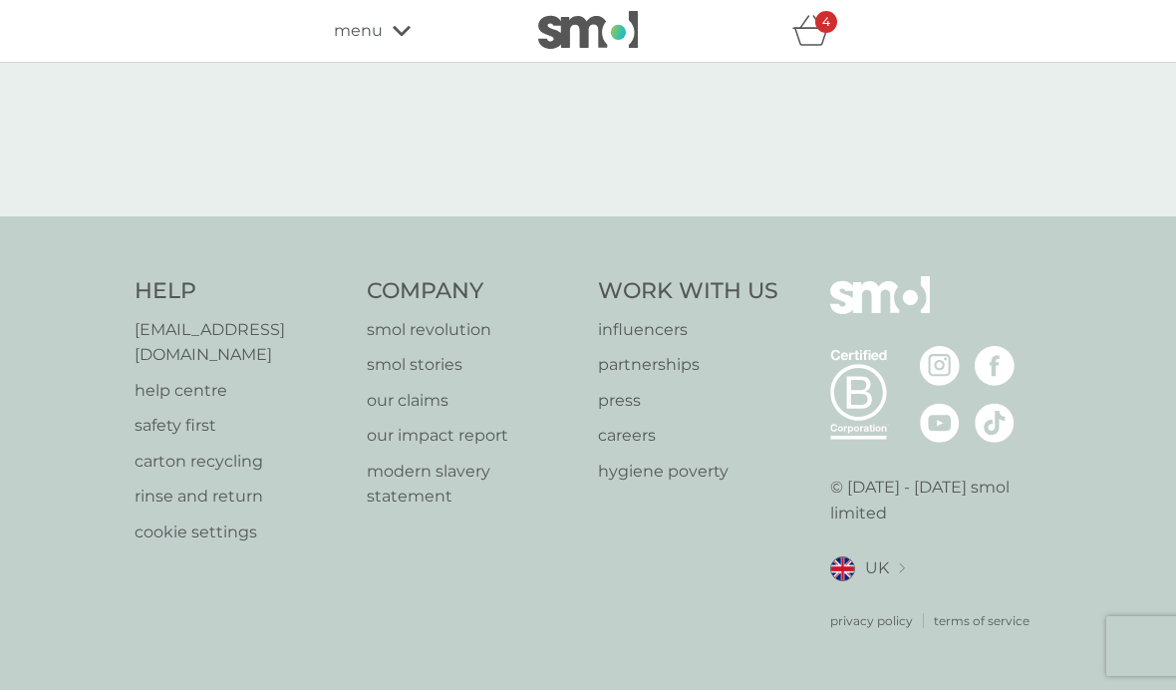
select select "119"
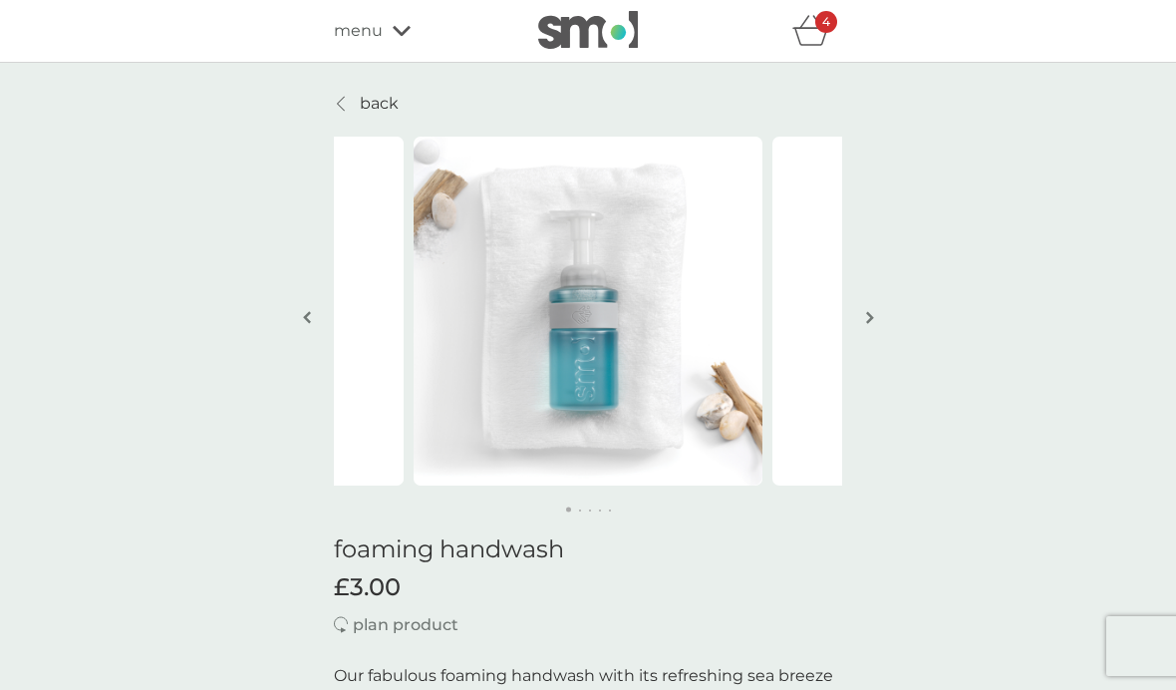
click at [825, 22] on p "4" at bounding box center [827, 22] width 8 height 0
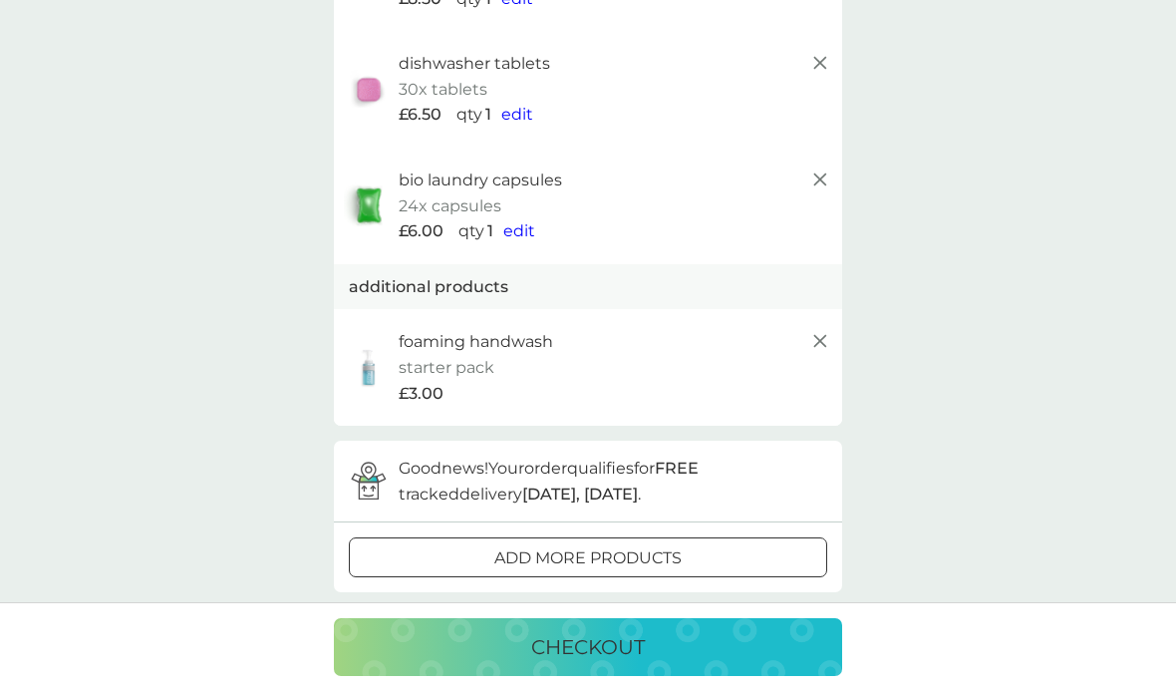
scroll to position [272, 0]
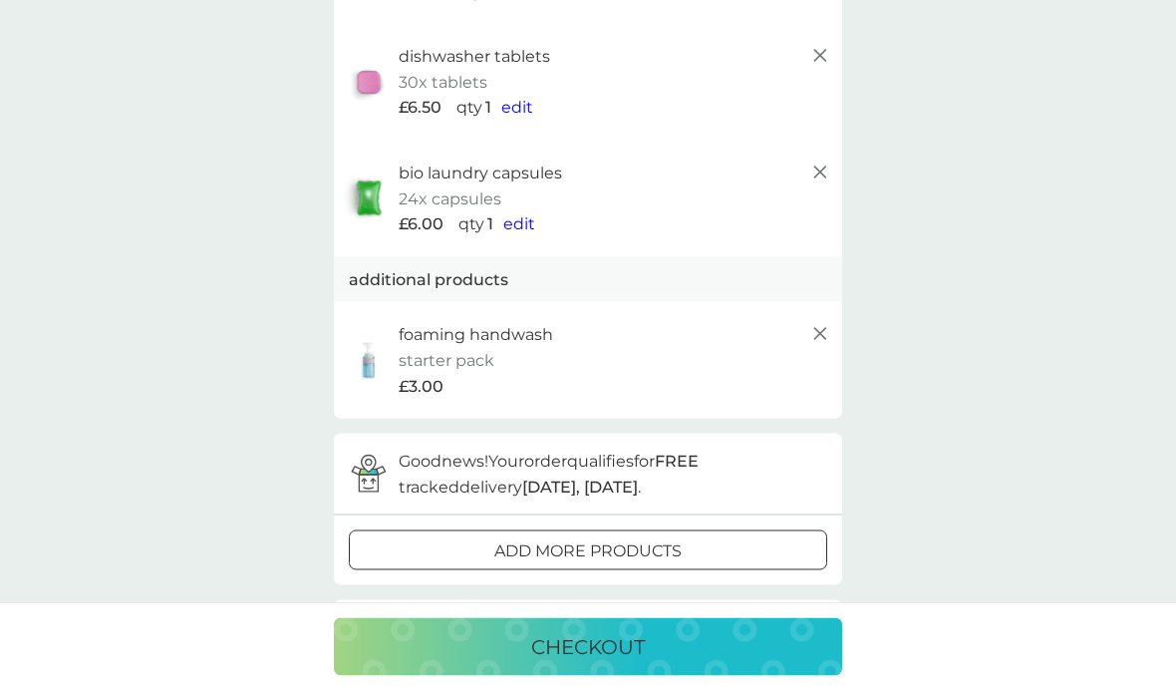
click at [676, 336] on div "foaming handwash" at bounding box center [616, 335] width 434 height 26
click at [450, 351] on p "starter pack" at bounding box center [447, 361] width 96 height 26
click at [619, 544] on div at bounding box center [588, 551] width 72 height 21
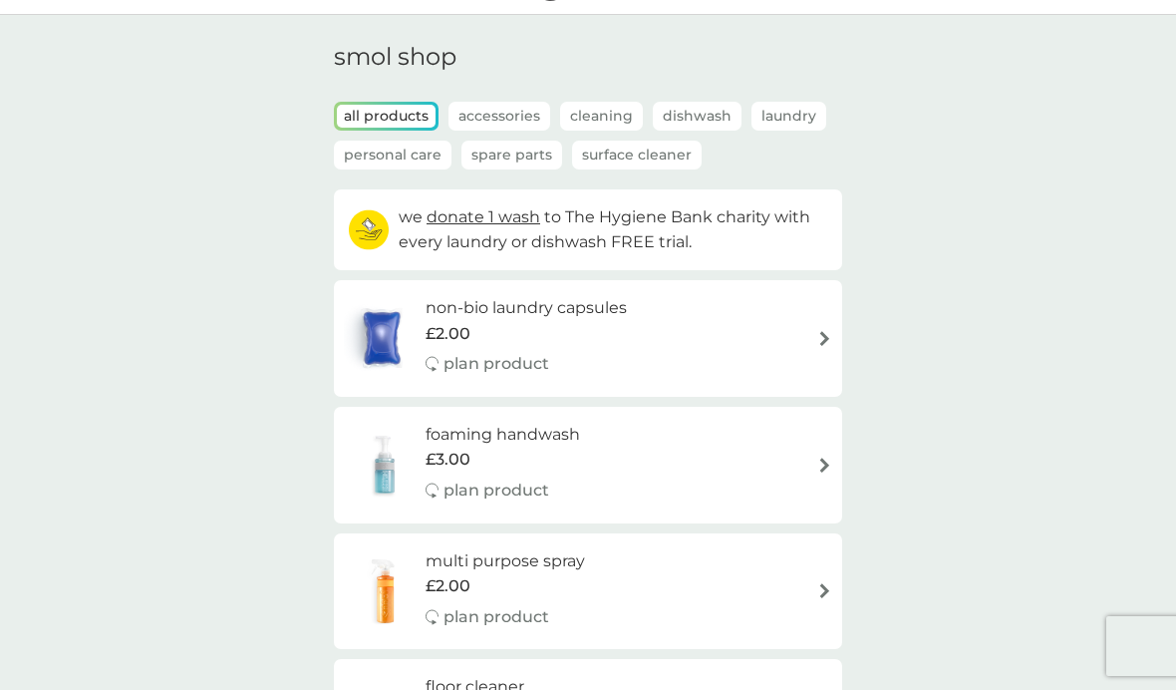
click at [481, 478] on p "plan product" at bounding box center [497, 491] width 106 height 26
select select "119"
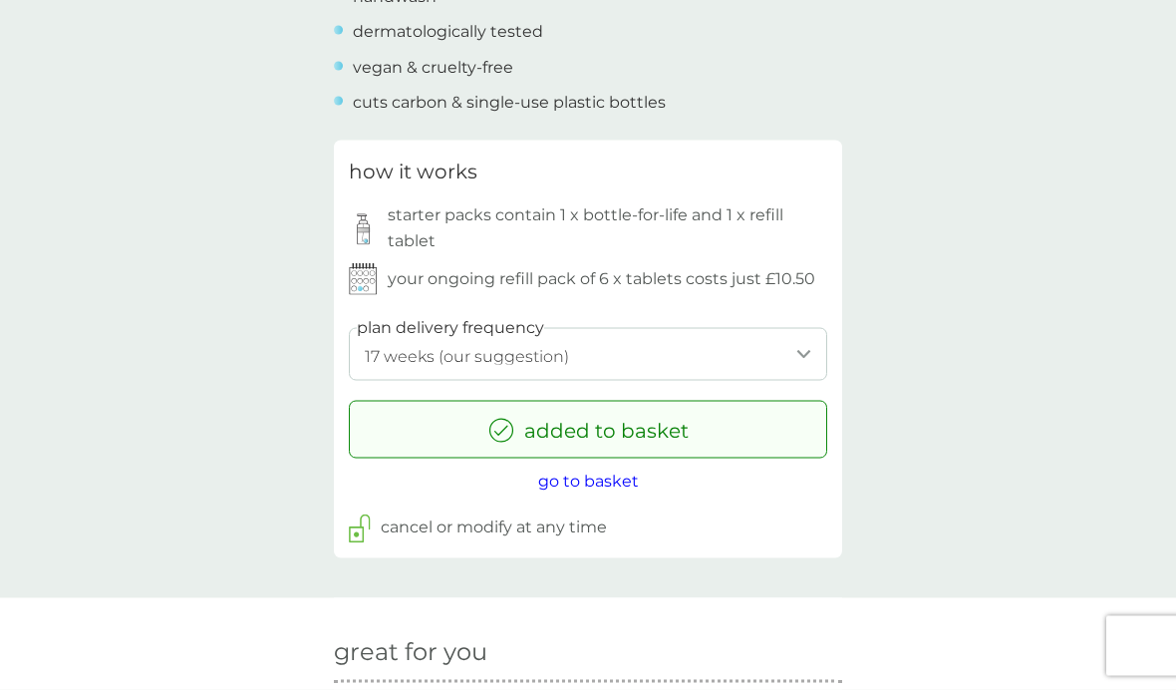
scroll to position [929, 0]
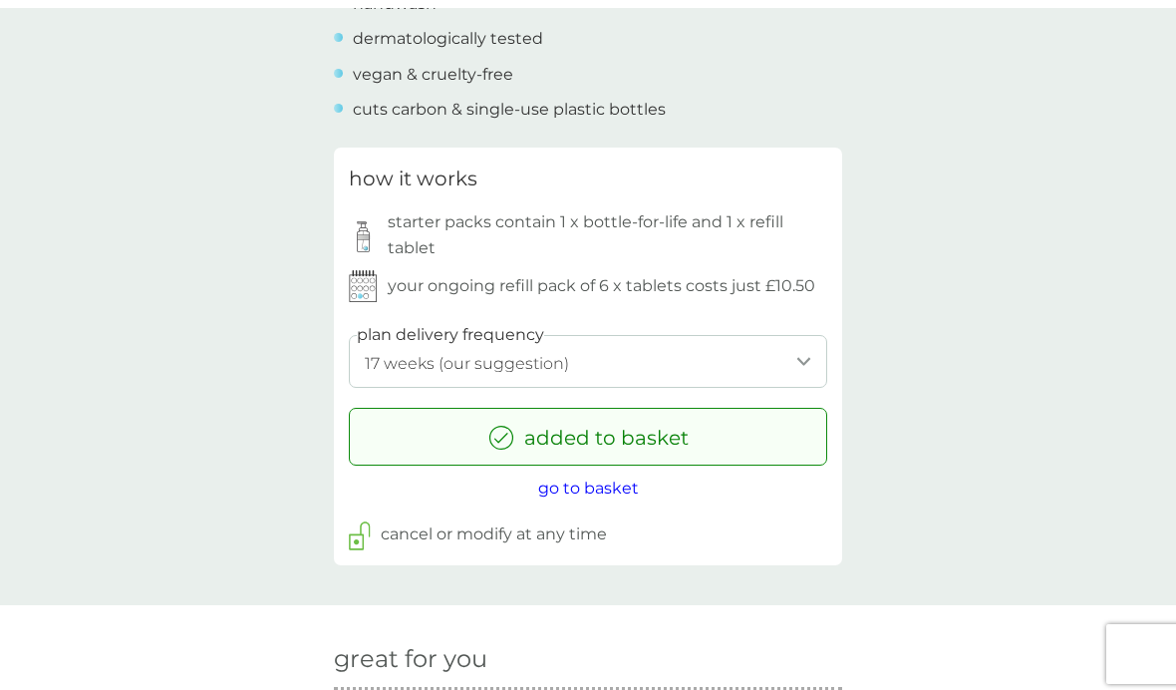
click at [616, 481] on span "go to basket" at bounding box center [588, 480] width 101 height 19
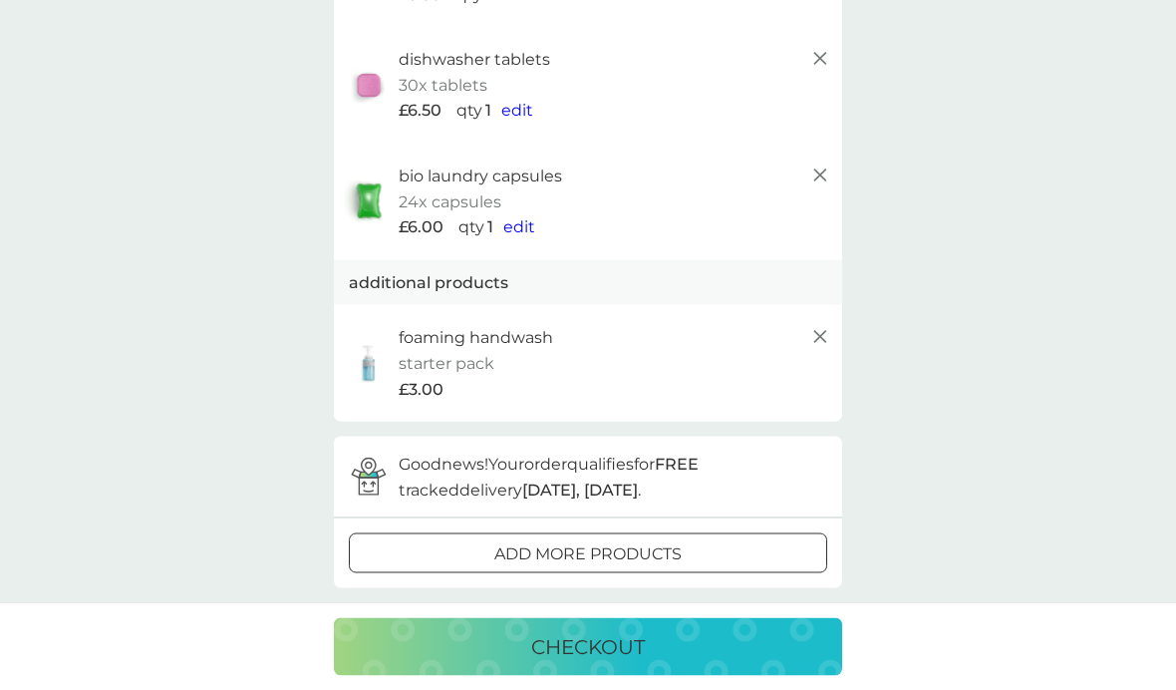
scroll to position [273, 0]
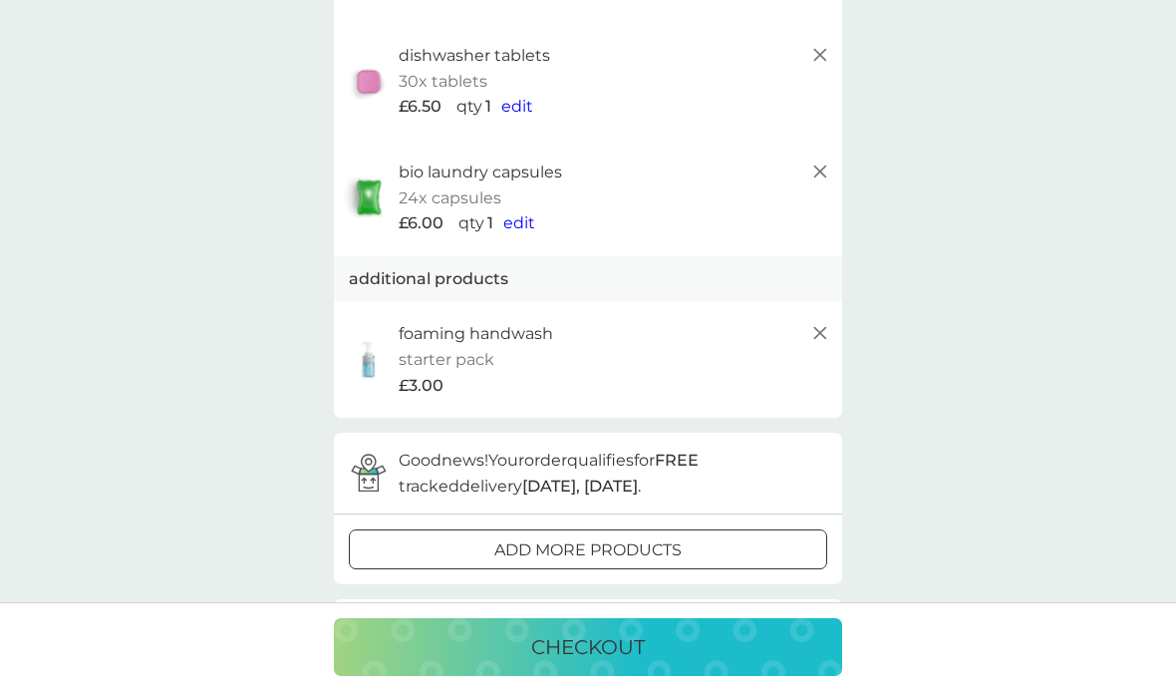
click at [683, 349] on div "foaming handwash starter pack every 17 weeks @ £10.50 £3.00" at bounding box center [616, 359] width 434 height 77
click at [628, 663] on p "checkout" at bounding box center [588, 647] width 114 height 32
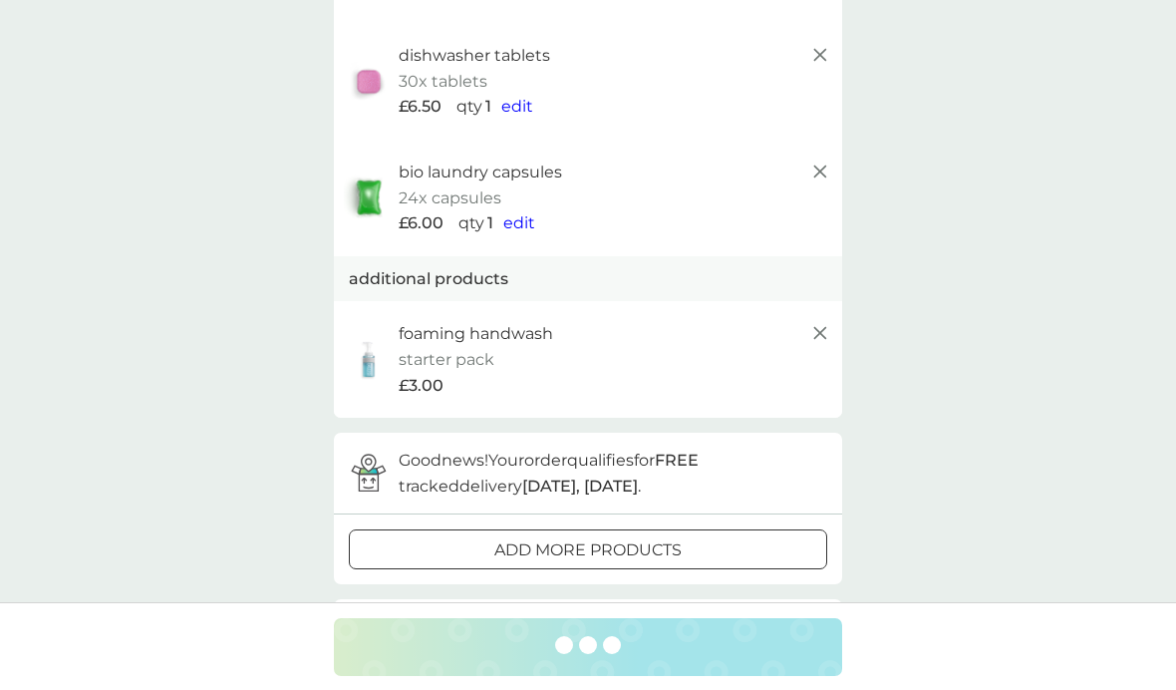
scroll to position [82, 0]
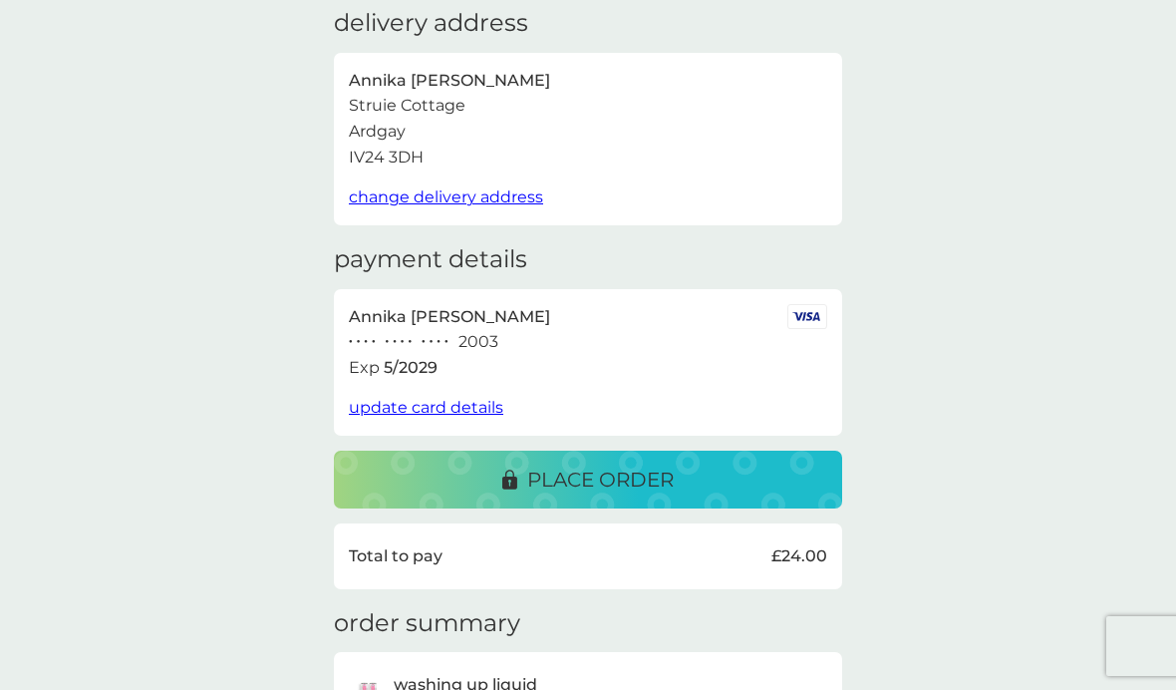
click at [617, 466] on p "place order" at bounding box center [600, 480] width 147 height 32
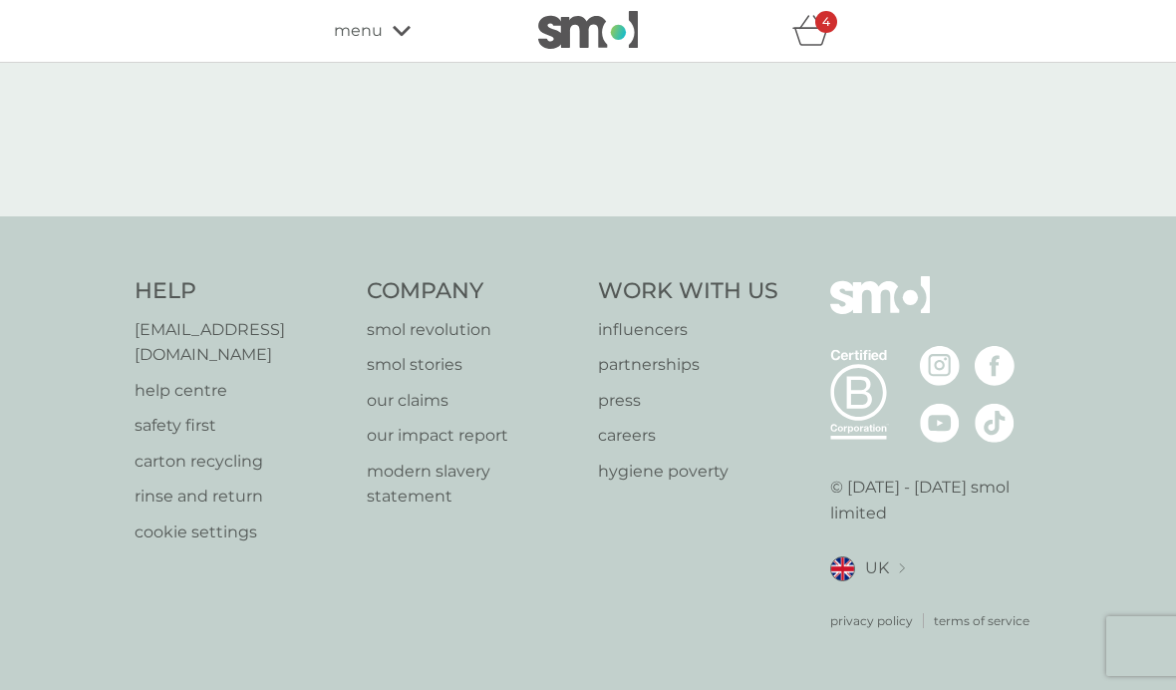
select select "119"
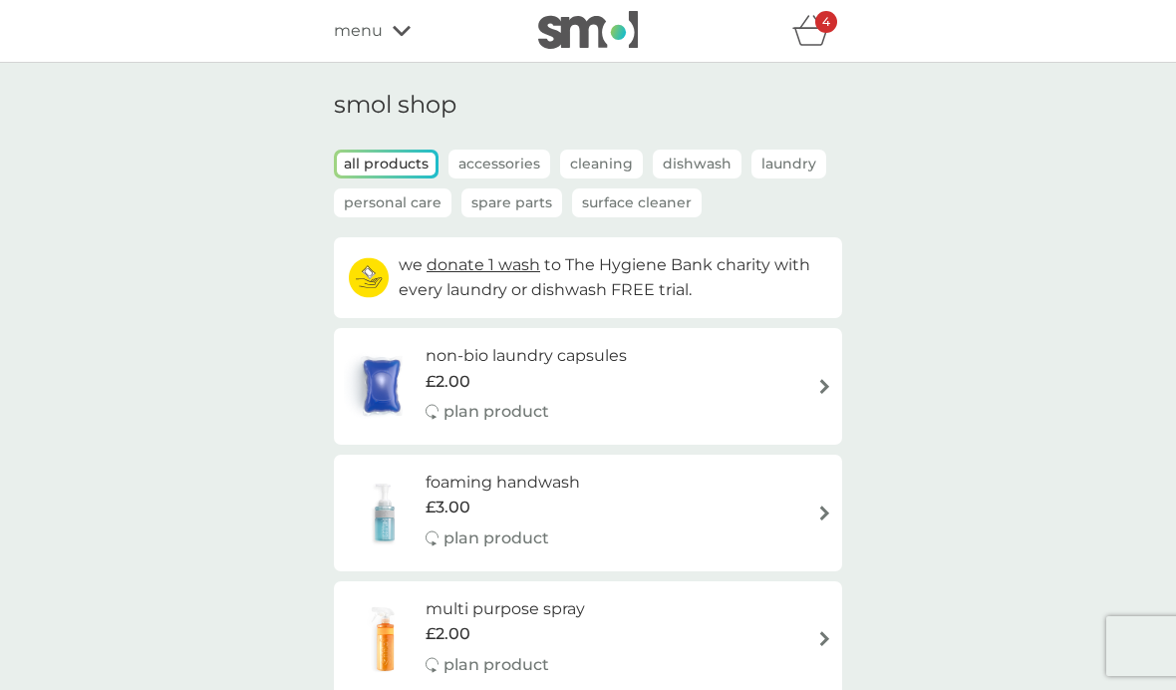
scroll to position [130, 0]
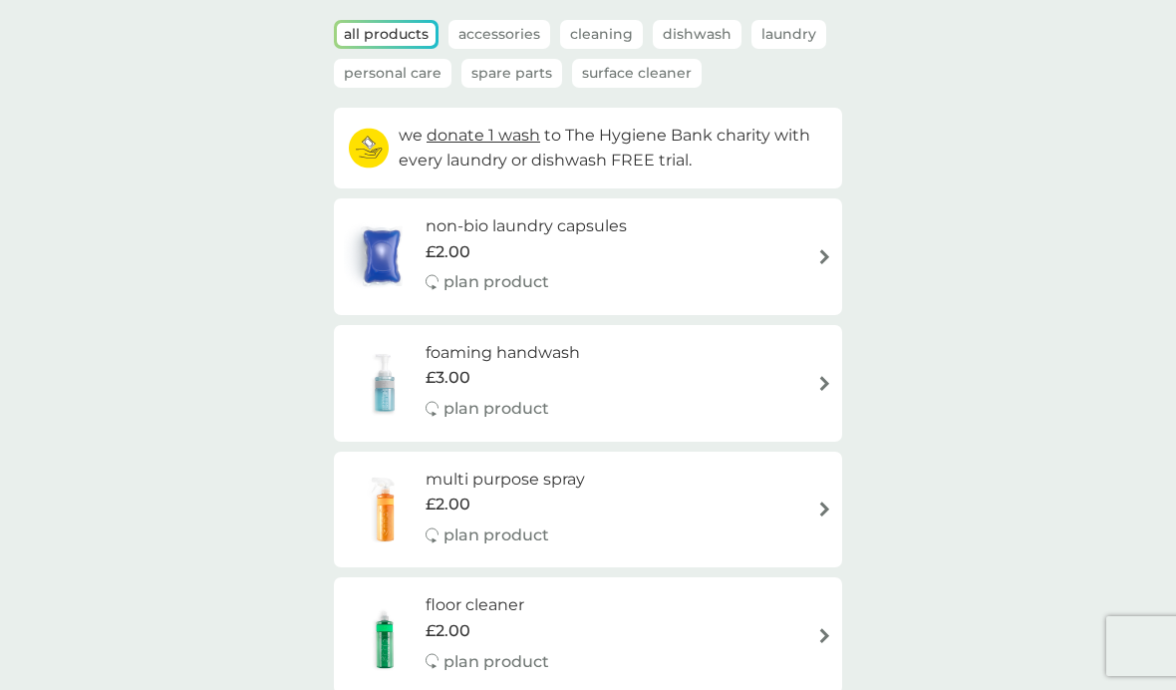
click at [708, 380] on div "foaming handwash £3.00 plan product" at bounding box center [588, 383] width 489 height 87
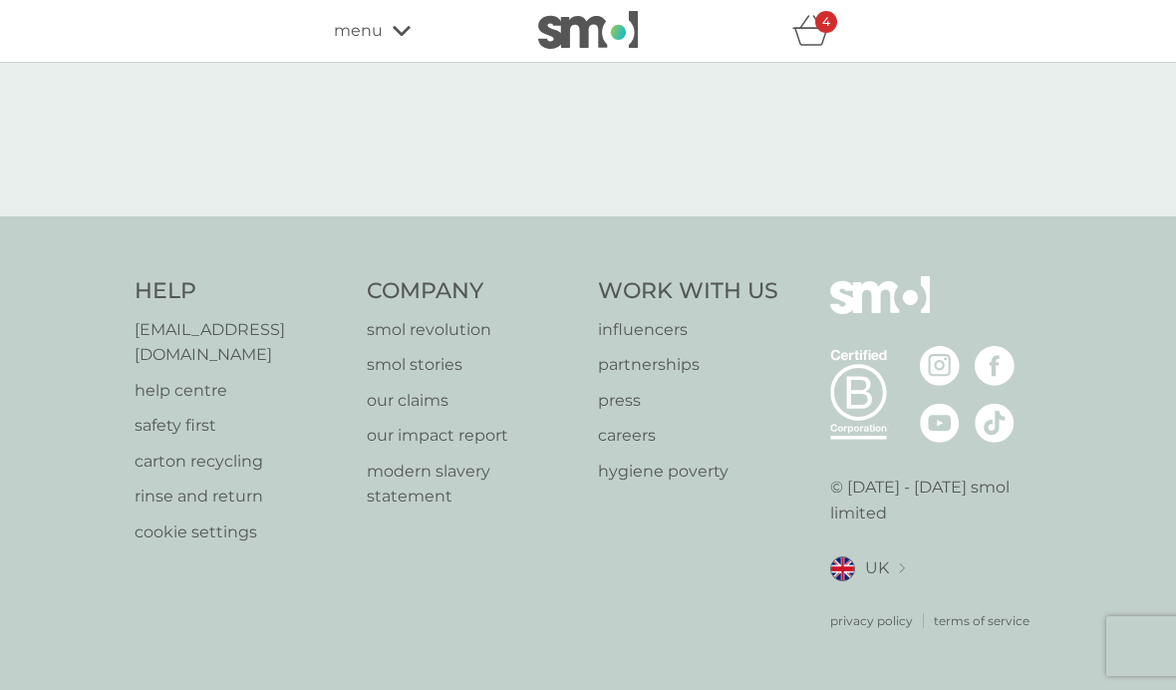
select select "119"
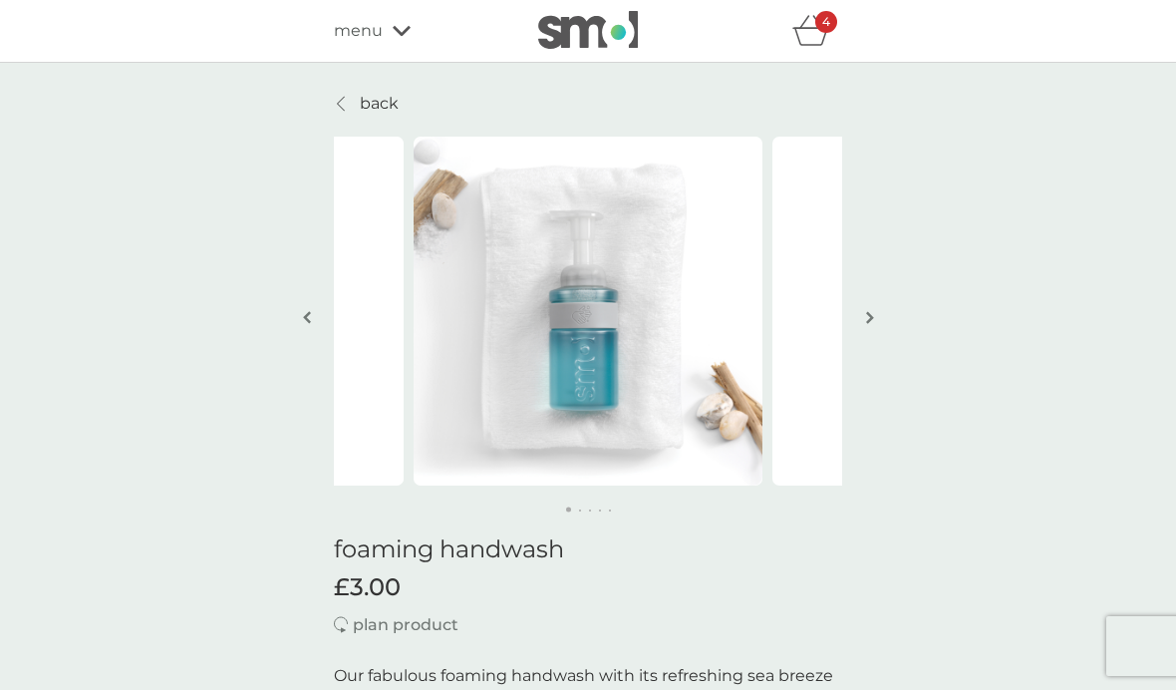
click at [825, 37] on icon "basket" at bounding box center [812, 37] width 34 height 18
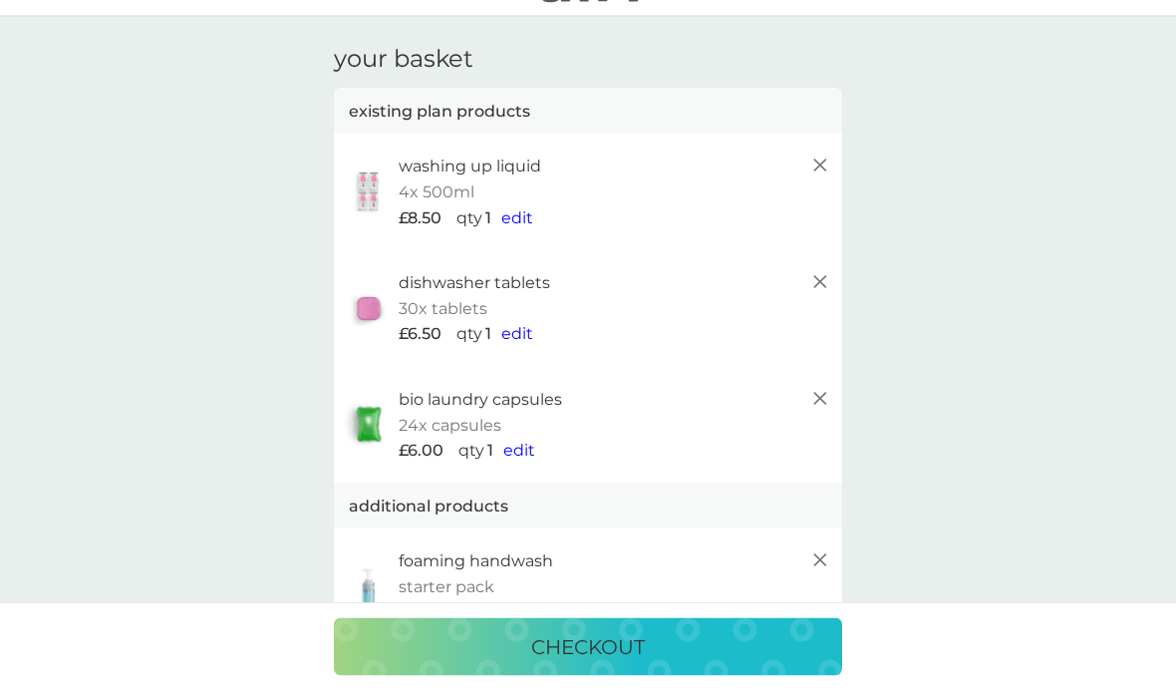
scroll to position [47, 0]
click at [824, 165] on icon at bounding box center [821, 165] width 24 height 24
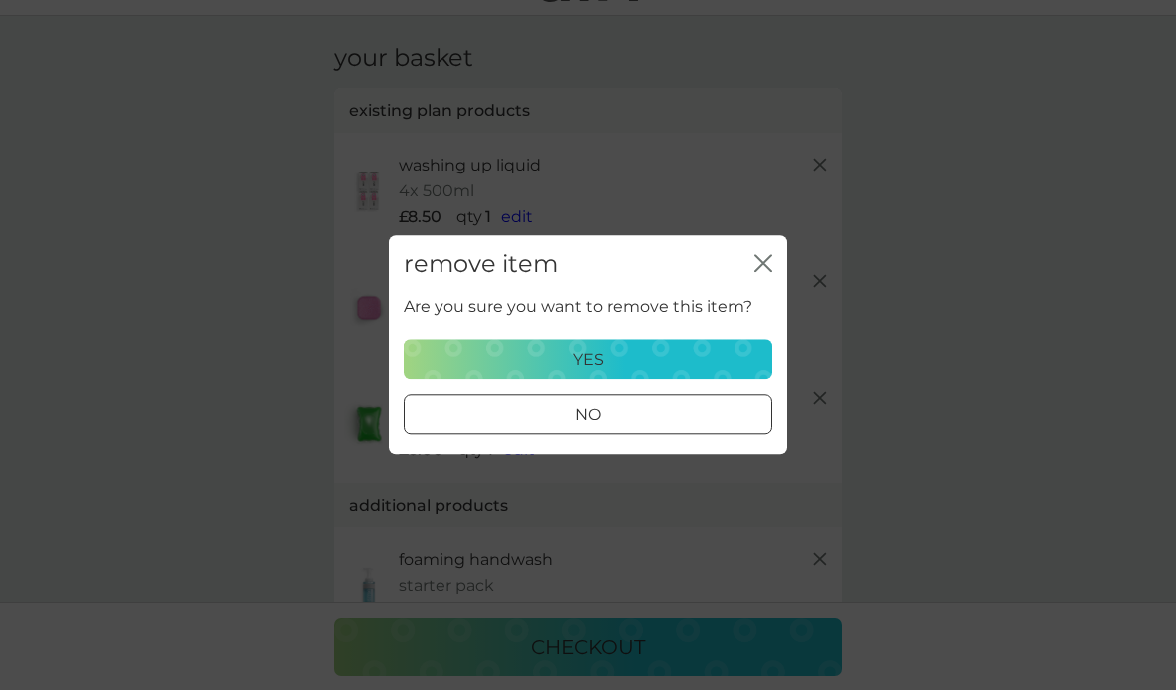
click at [588, 373] on p "yes" at bounding box center [588, 360] width 31 height 26
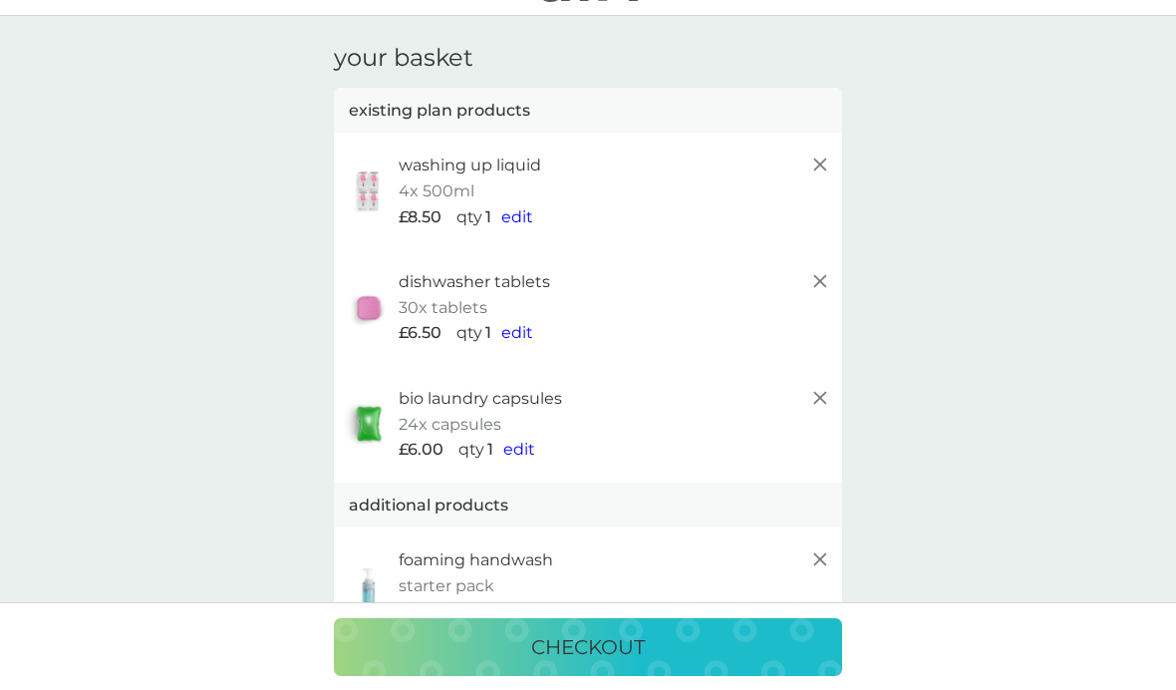
click at [827, 167] on icon at bounding box center [821, 165] width 24 height 24
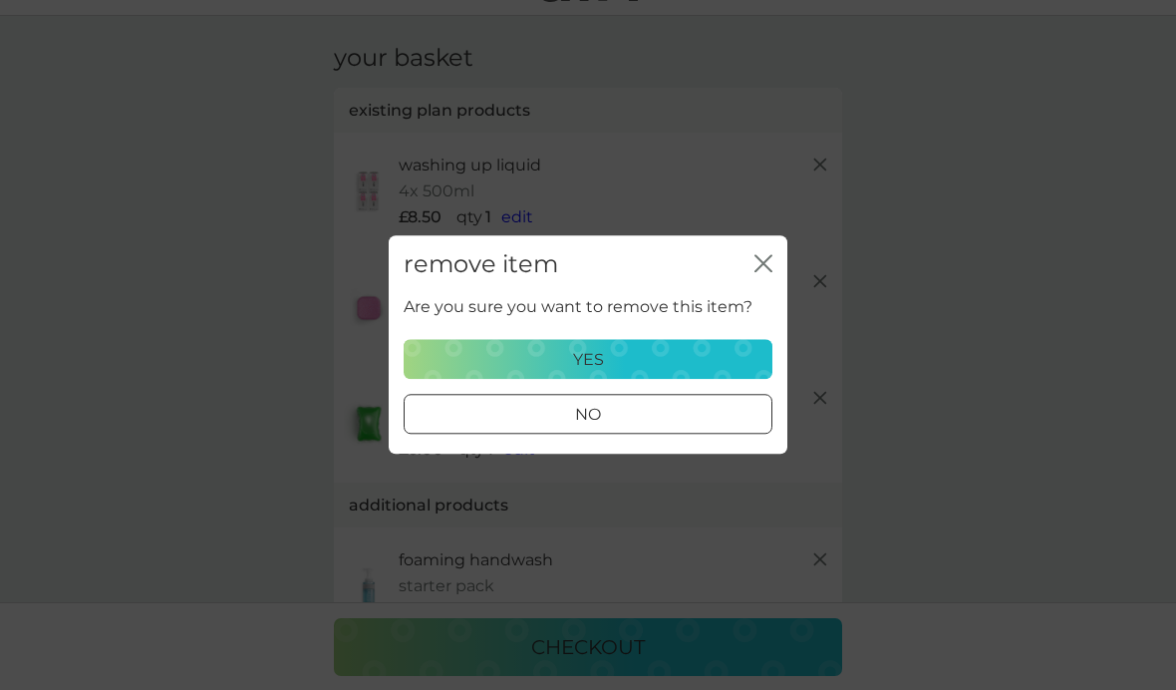
click at [596, 373] on p "yes" at bounding box center [588, 360] width 31 height 26
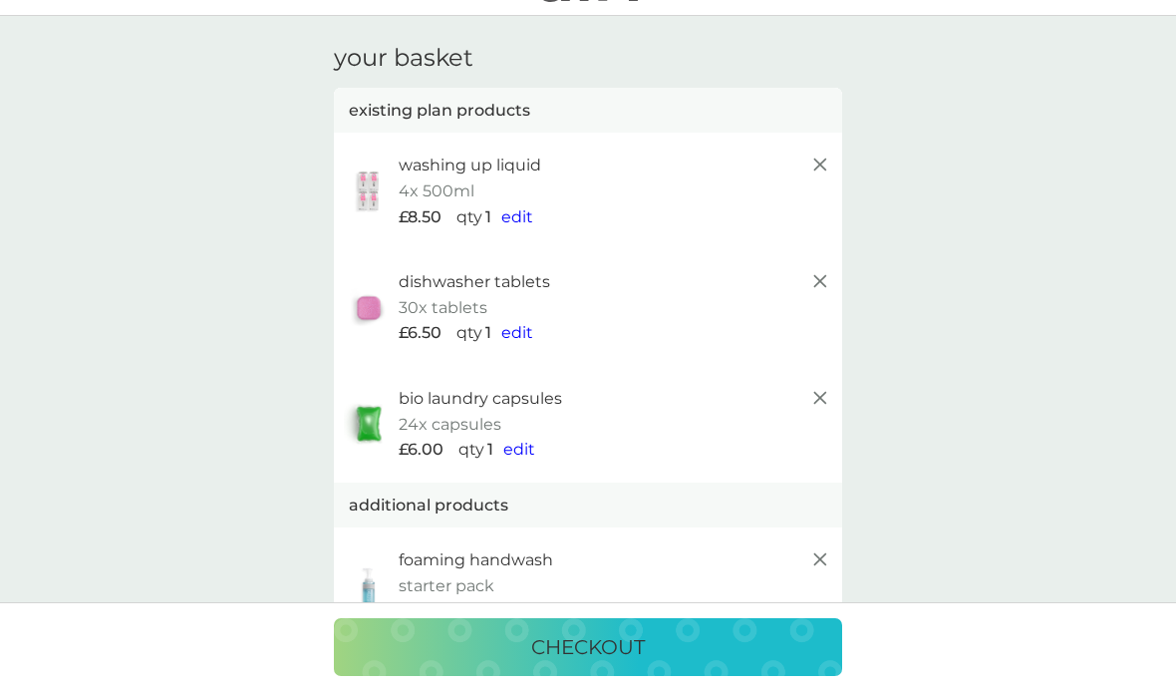
click at [819, 392] on line at bounding box center [821, 398] width 12 height 12
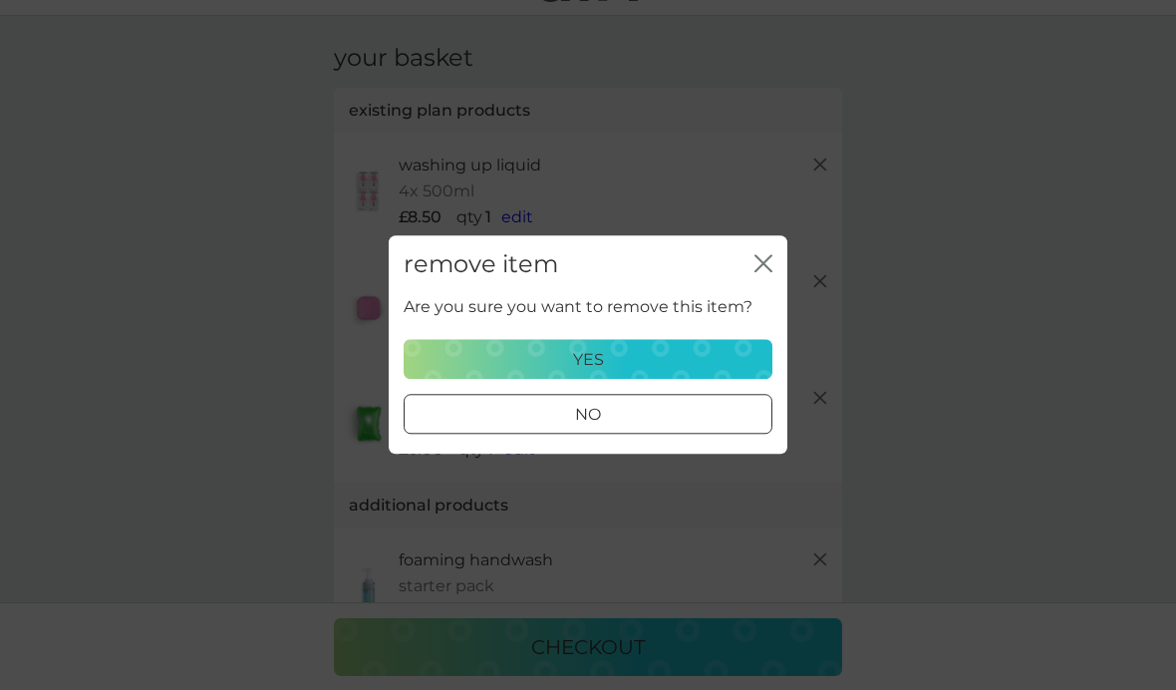
click at [597, 373] on p "yes" at bounding box center [588, 360] width 31 height 26
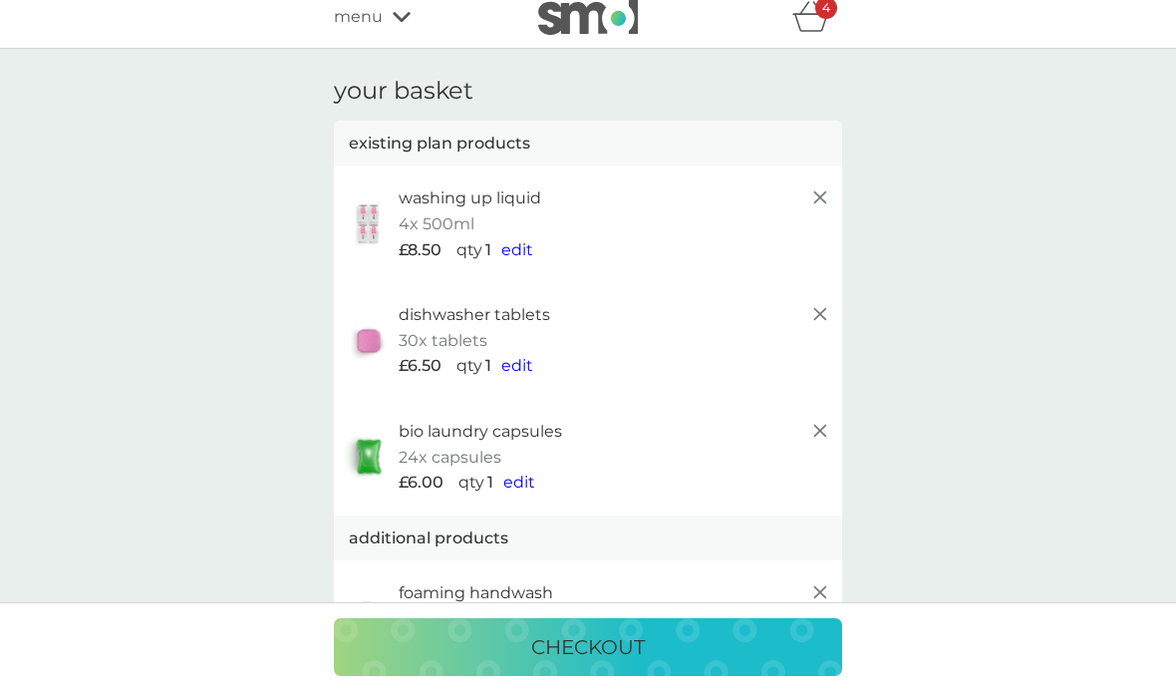
scroll to position [12, 0]
click at [523, 247] on span "edit" at bounding box center [518, 251] width 32 height 19
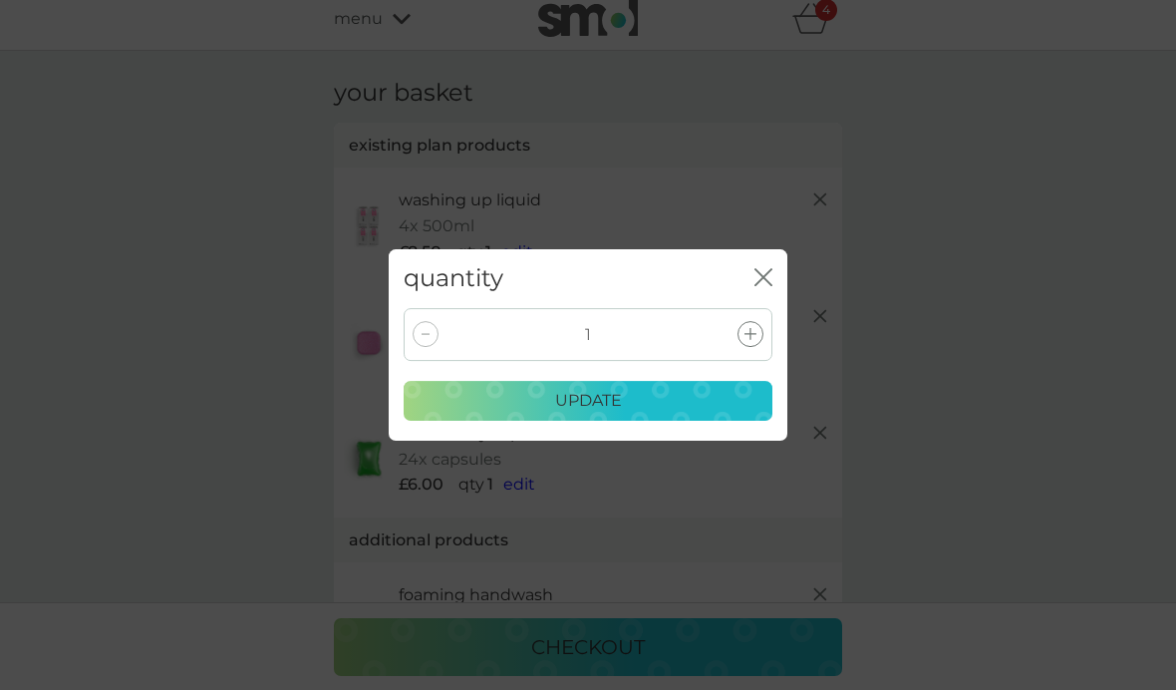
click at [766, 272] on icon "close" at bounding box center [764, 277] width 18 height 18
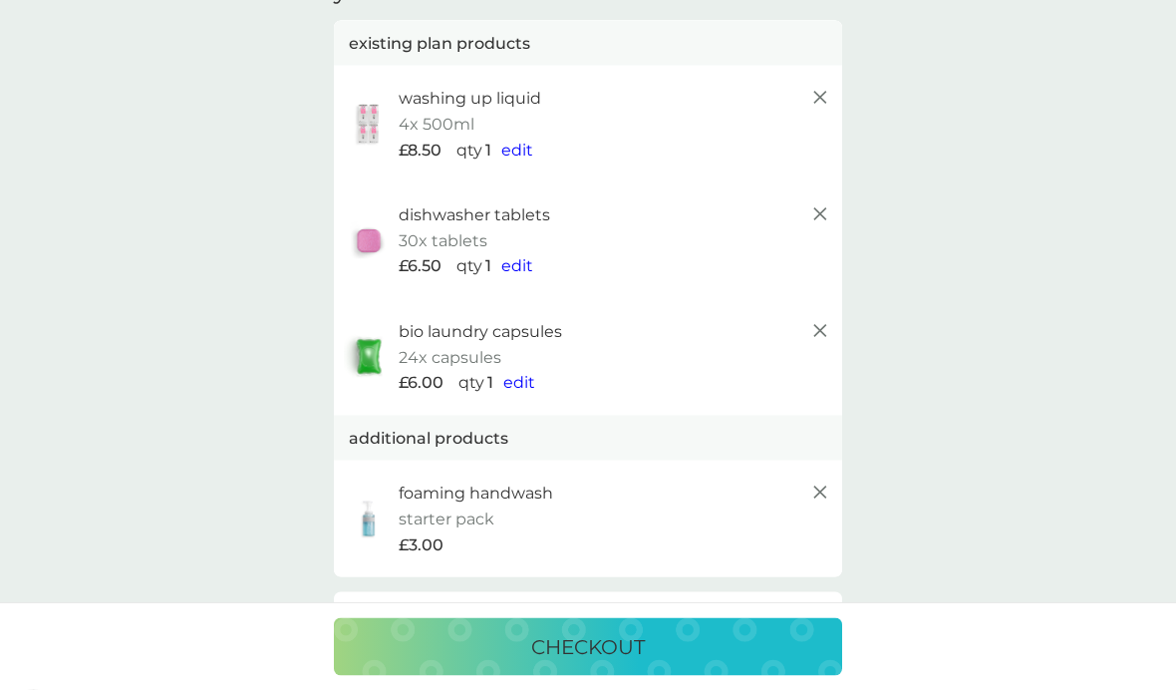
scroll to position [99, 0]
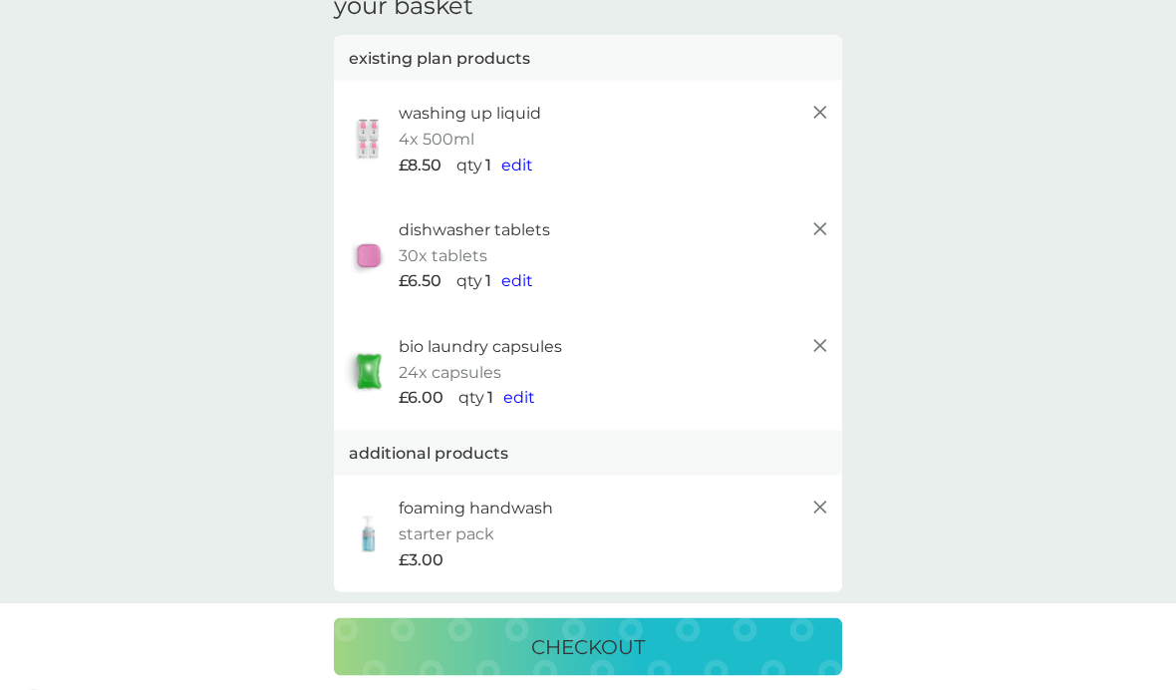
click at [508, 274] on span "edit" at bounding box center [518, 280] width 32 height 19
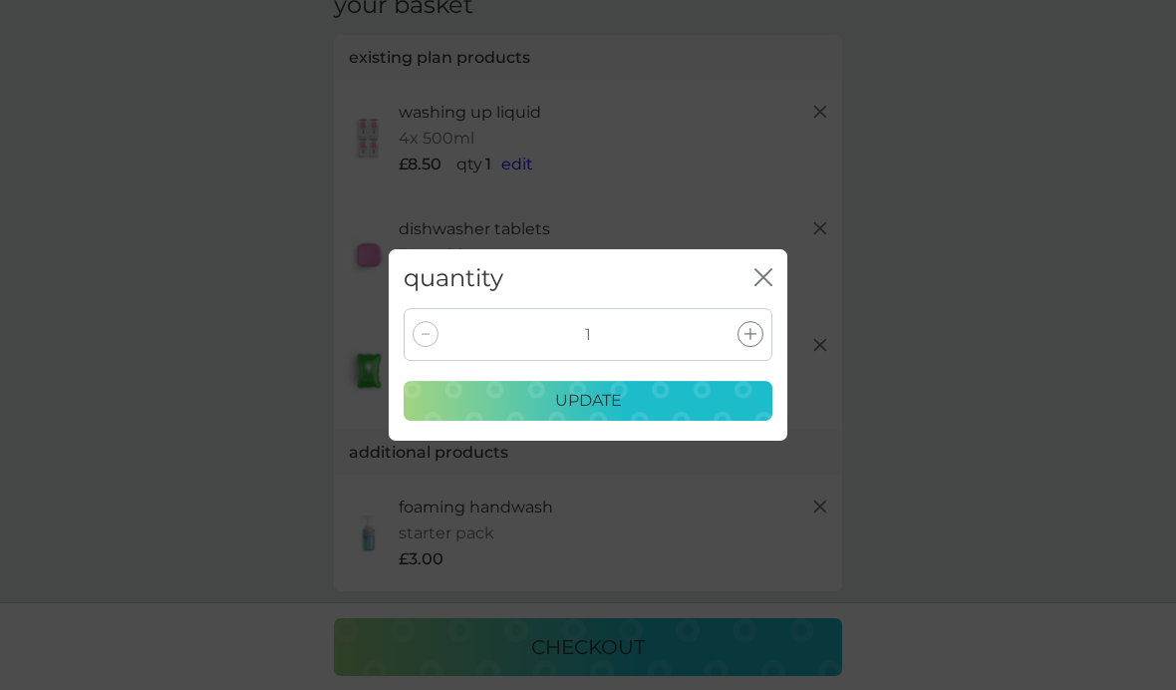
click at [427, 334] on icon at bounding box center [426, 335] width 8 height 2
click at [421, 322] on div at bounding box center [426, 334] width 26 height 26
click at [405, 331] on div "1" at bounding box center [588, 334] width 369 height 53
click at [437, 340] on div at bounding box center [426, 334] width 26 height 26
click at [402, 346] on div "1 update" at bounding box center [588, 374] width 399 height 133
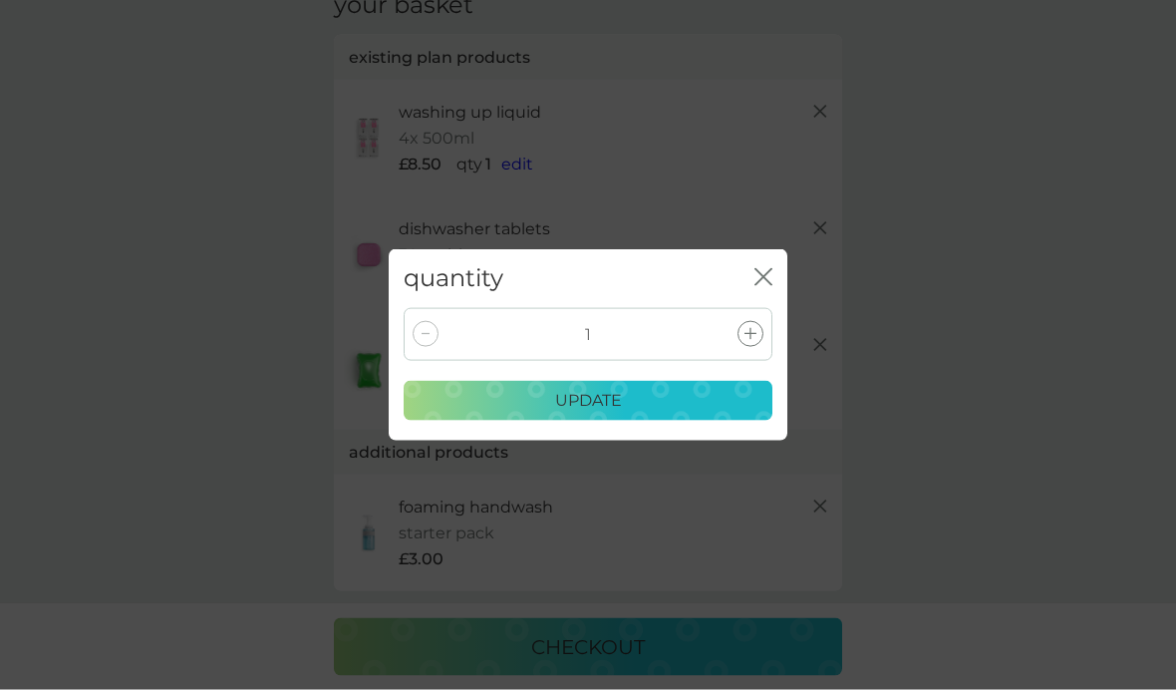
scroll to position [103, 0]
click at [424, 338] on div at bounding box center [426, 334] width 26 height 26
click at [423, 335] on icon at bounding box center [426, 334] width 8 height 2
click at [771, 274] on icon "close" at bounding box center [764, 277] width 18 height 18
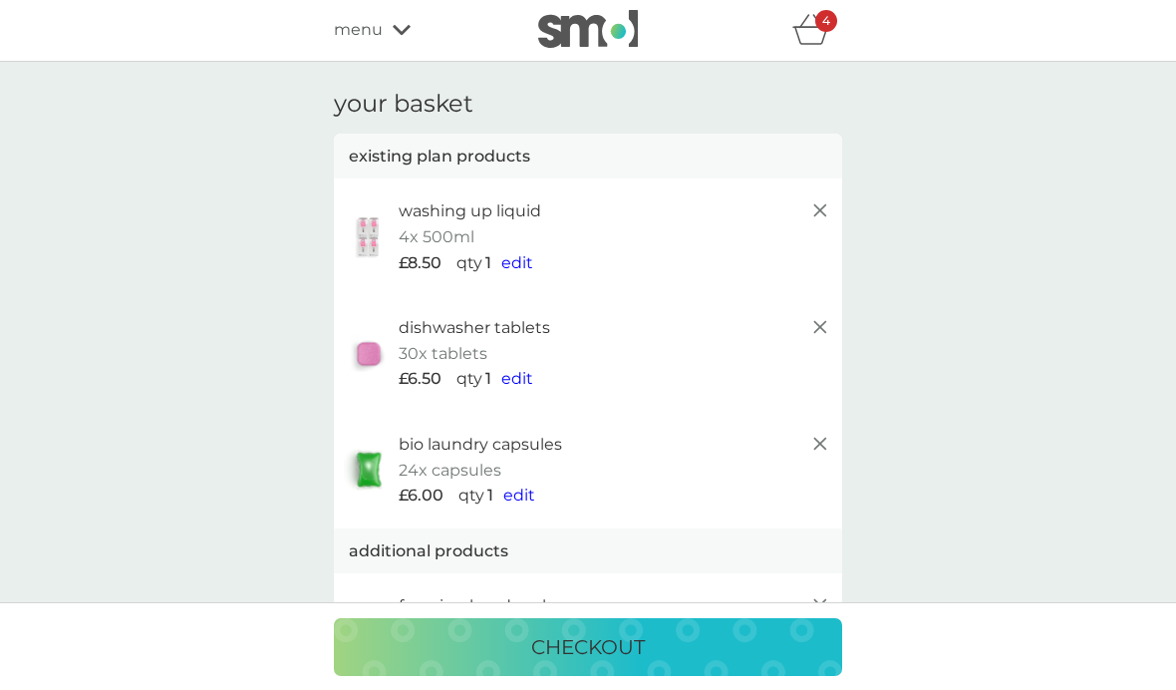
scroll to position [7, 0]
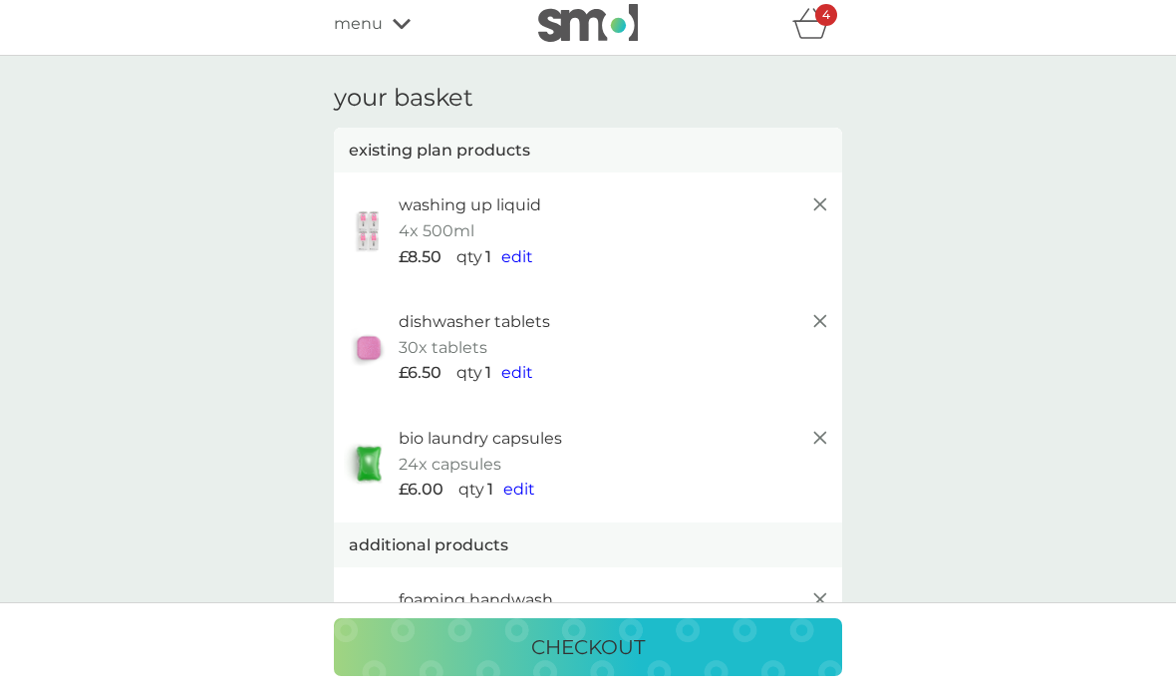
click at [825, 15] on p "4" at bounding box center [827, 15] width 8 height 0
click at [830, 27] on icon "basket" at bounding box center [812, 23] width 38 height 31
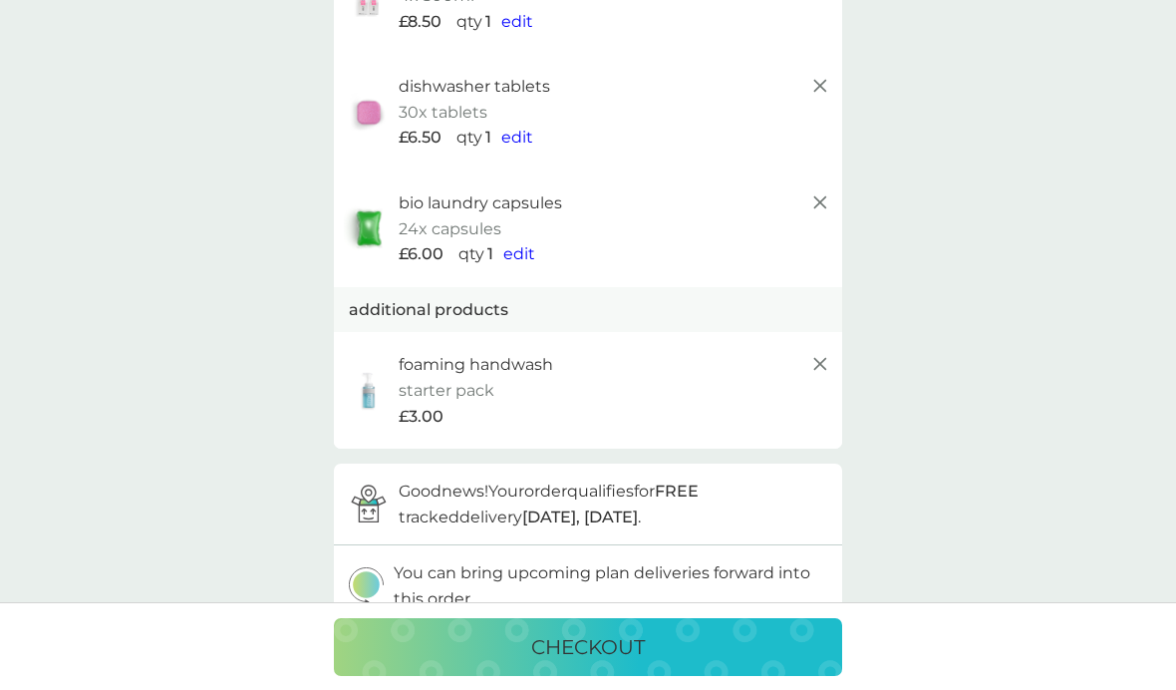
scroll to position [238, 0]
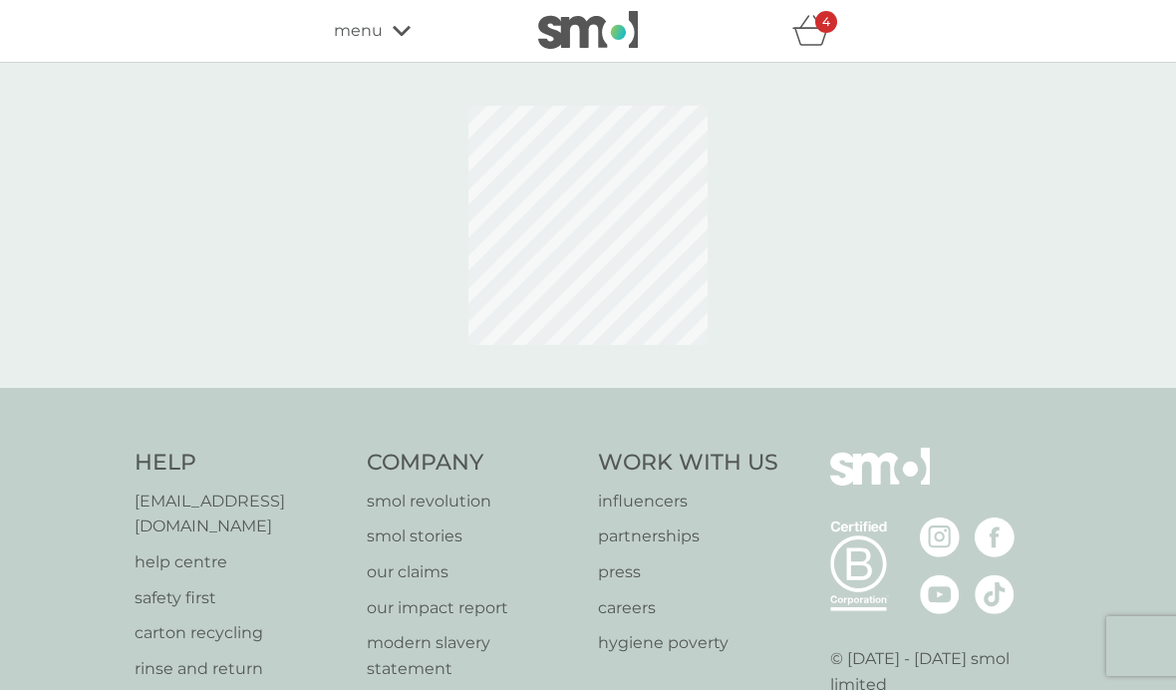
scroll to position [130, 0]
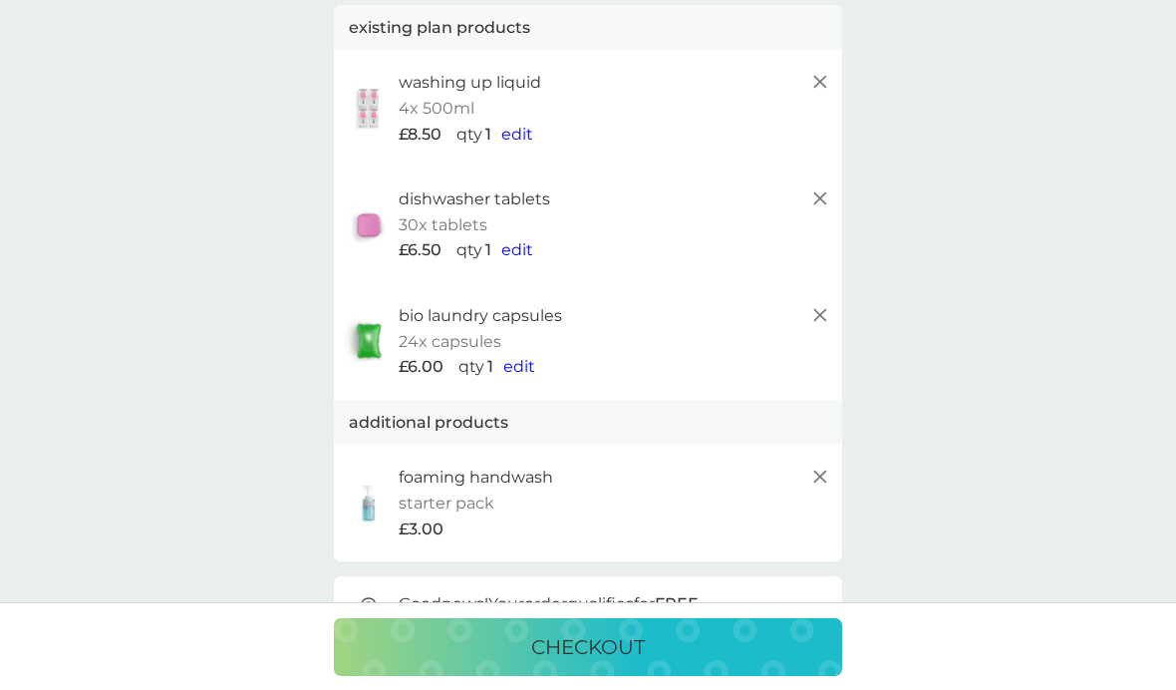
scroll to position [355, 0]
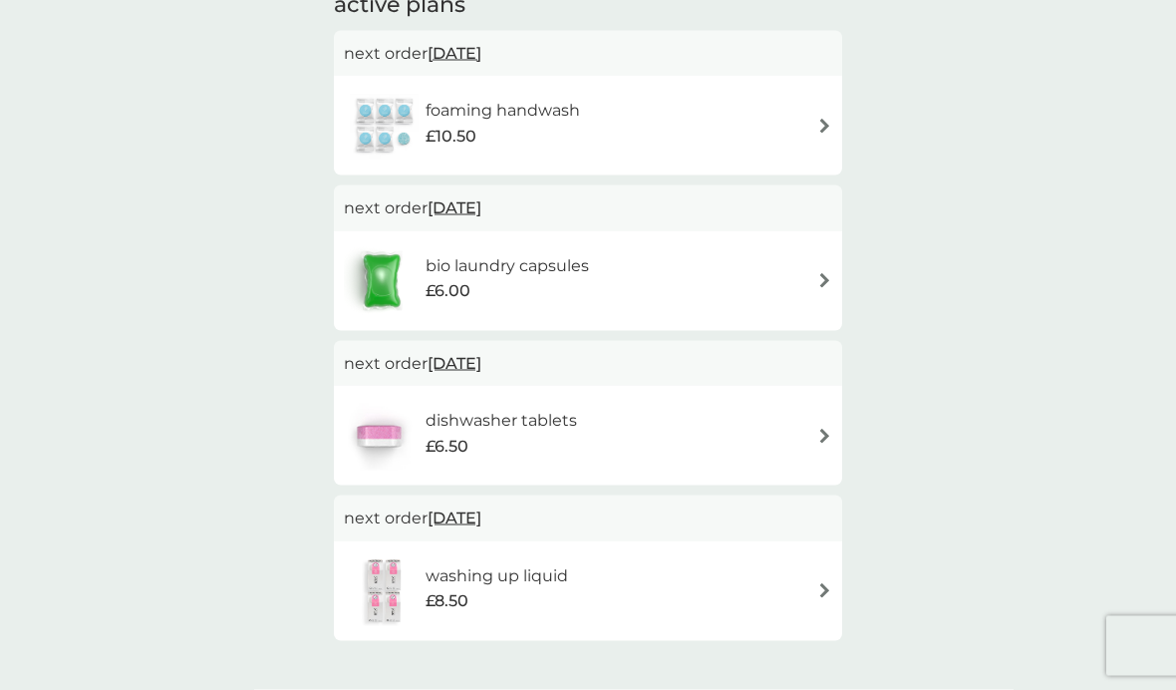
scroll to position [161, 0]
select select "112"
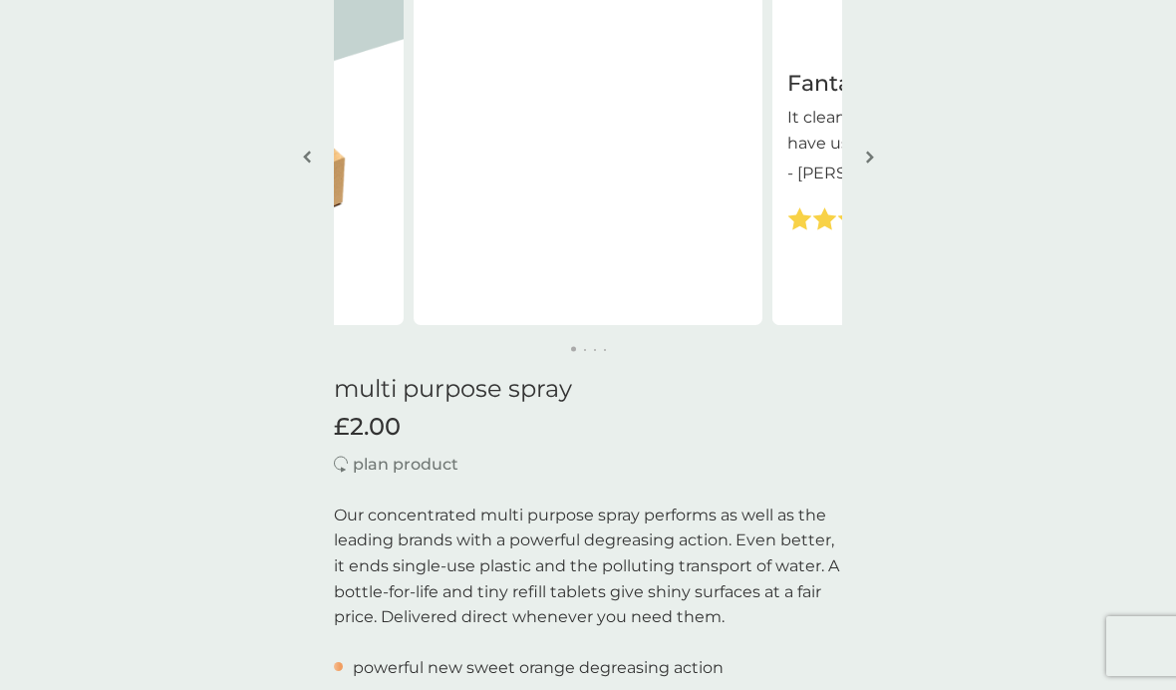
scroll to position [82, 0]
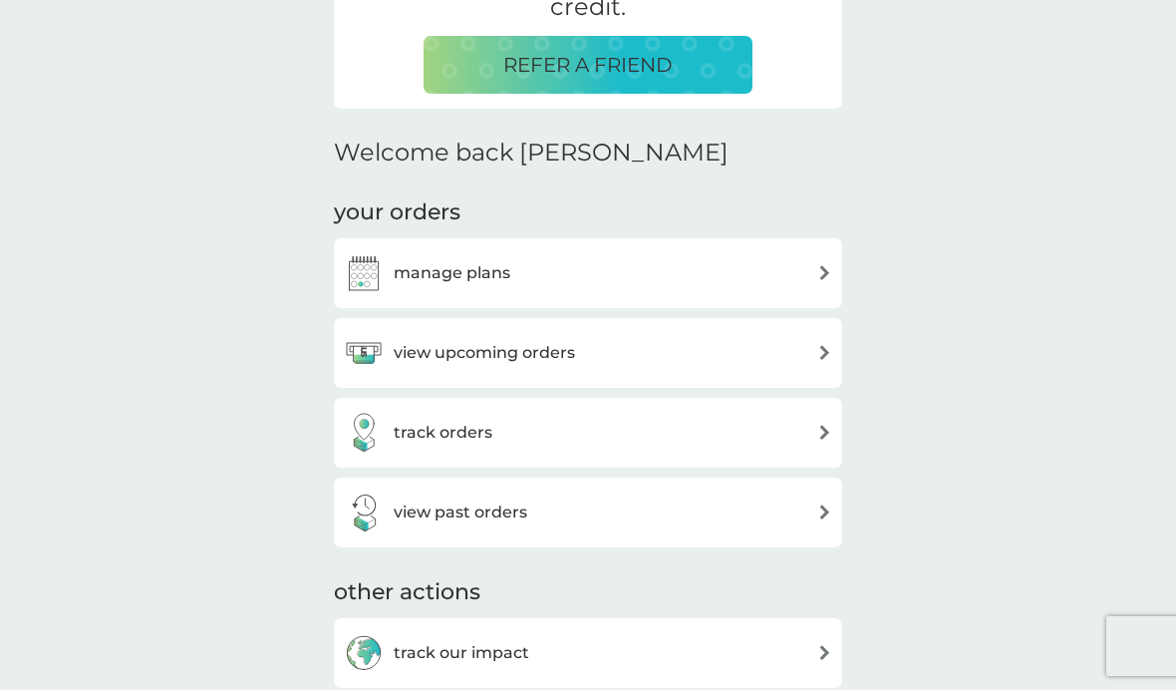
scroll to position [497, 0]
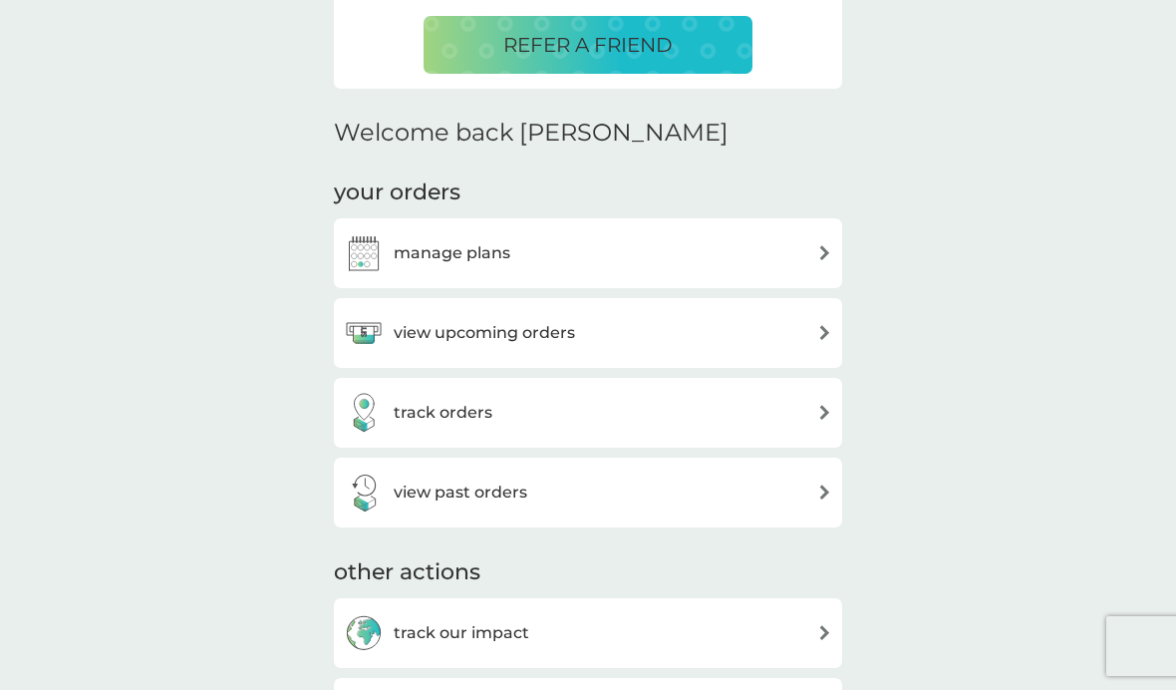
click at [450, 340] on h3 "view upcoming orders" at bounding box center [484, 333] width 181 height 26
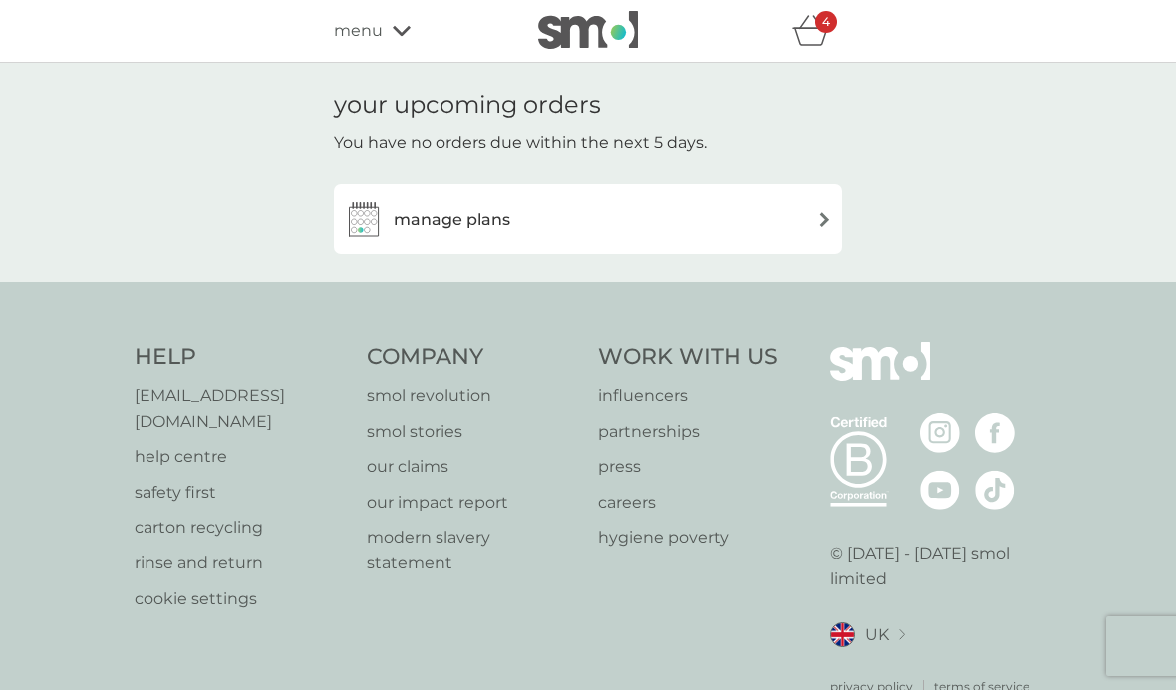
click at [424, 217] on h3 "manage plans" at bounding box center [452, 220] width 117 height 26
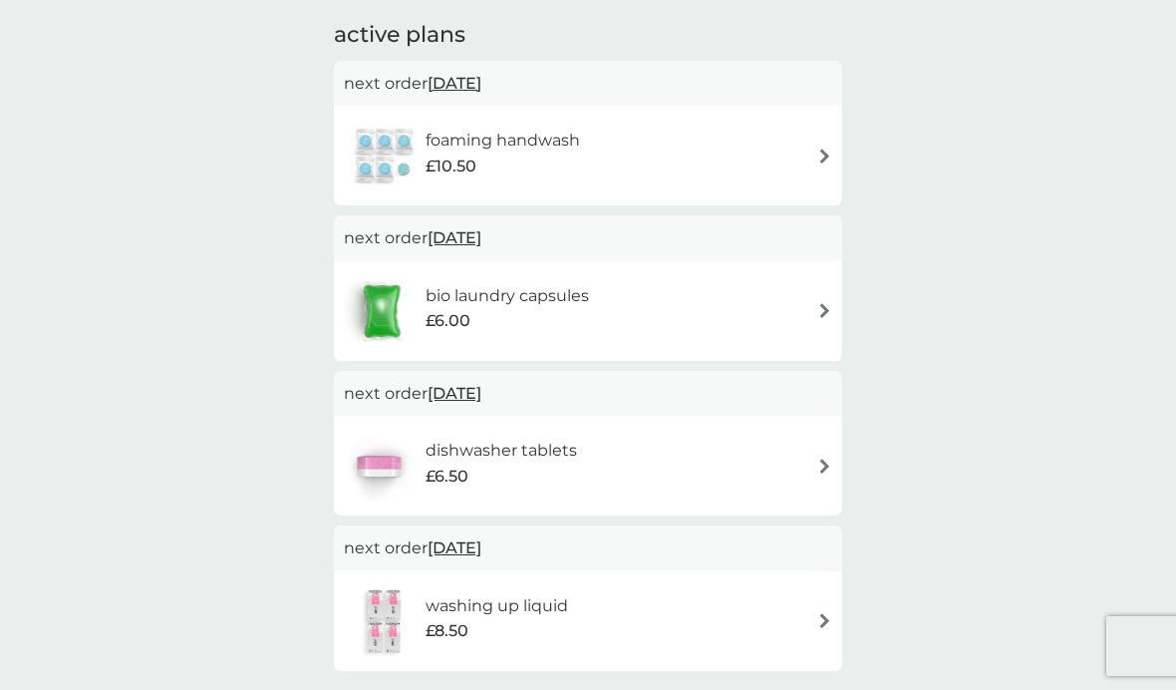
scroll to position [120, 0]
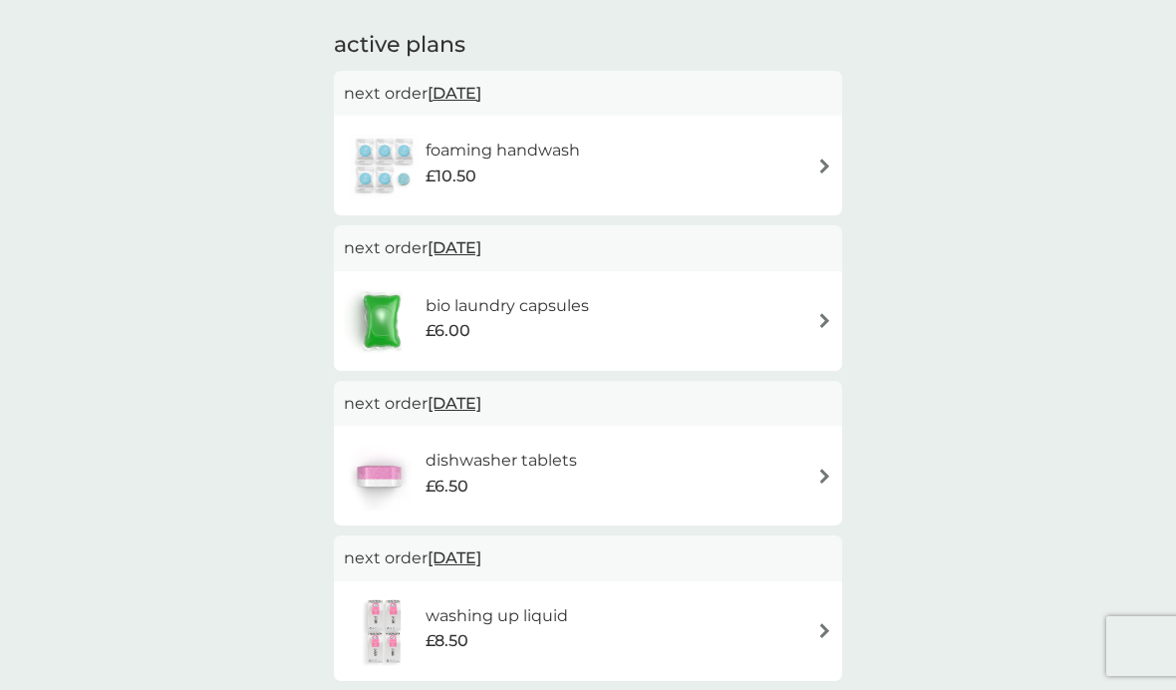
click at [814, 164] on div "foaming handwash £10.50" at bounding box center [588, 166] width 489 height 70
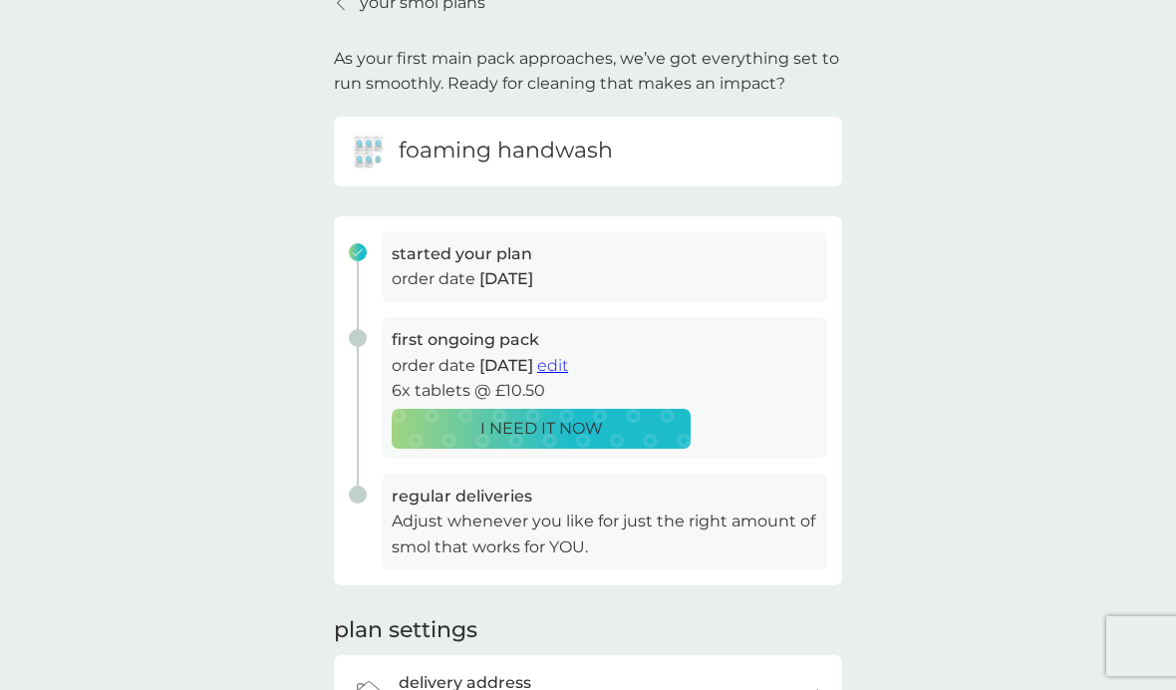
scroll to position [94, 0]
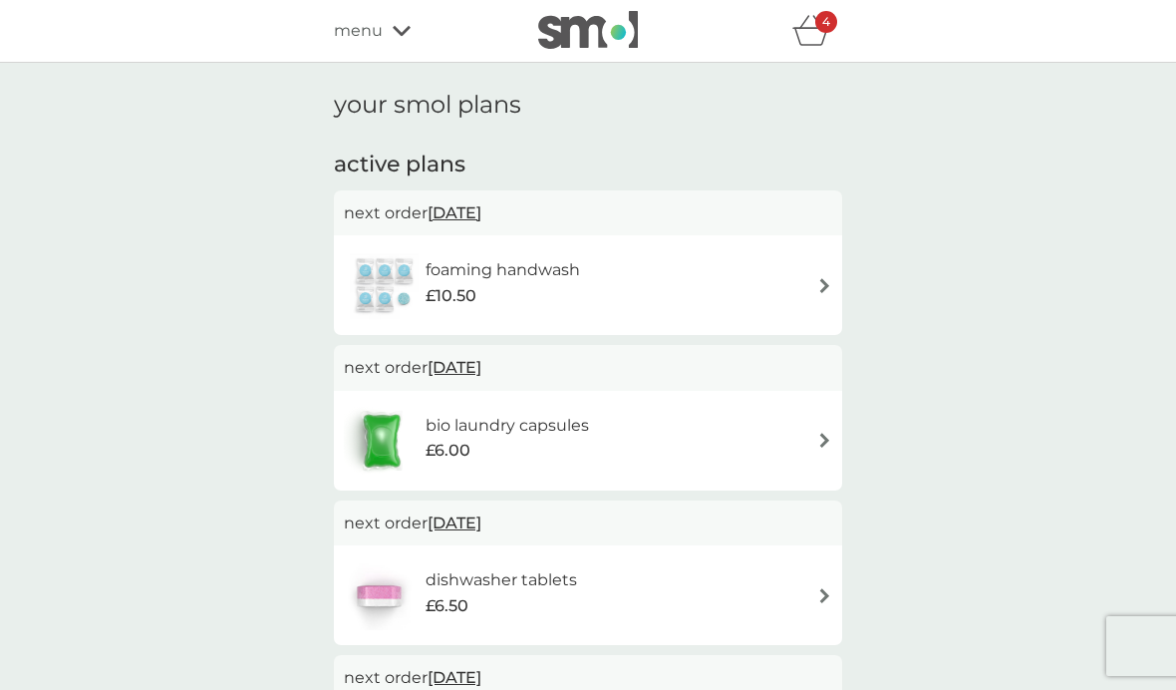
click at [823, 35] on icon "basket" at bounding box center [812, 30] width 38 height 31
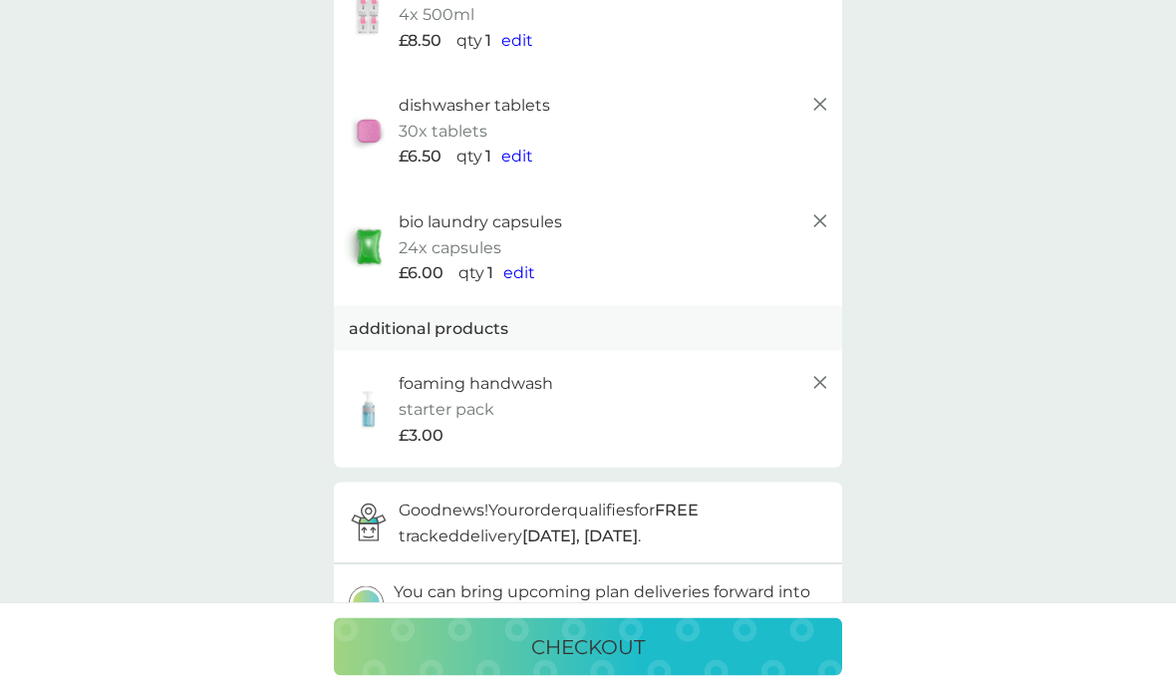
scroll to position [230, 0]
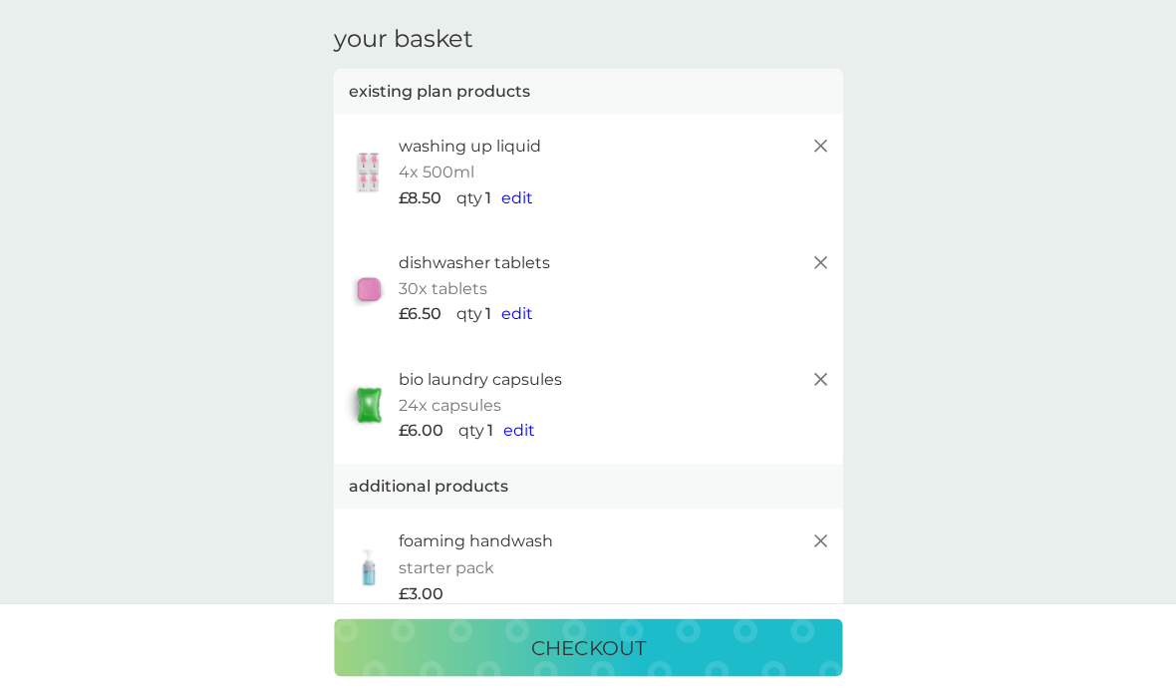
scroll to position [0, 0]
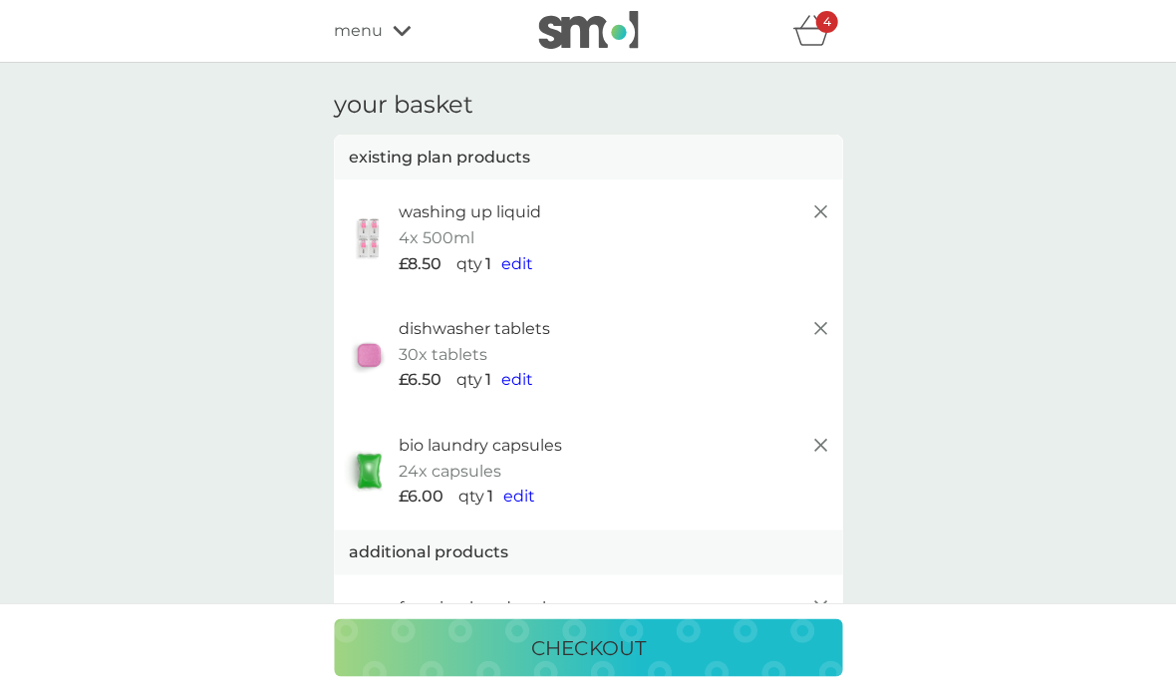
click at [354, 29] on span "menu" at bounding box center [358, 31] width 49 height 26
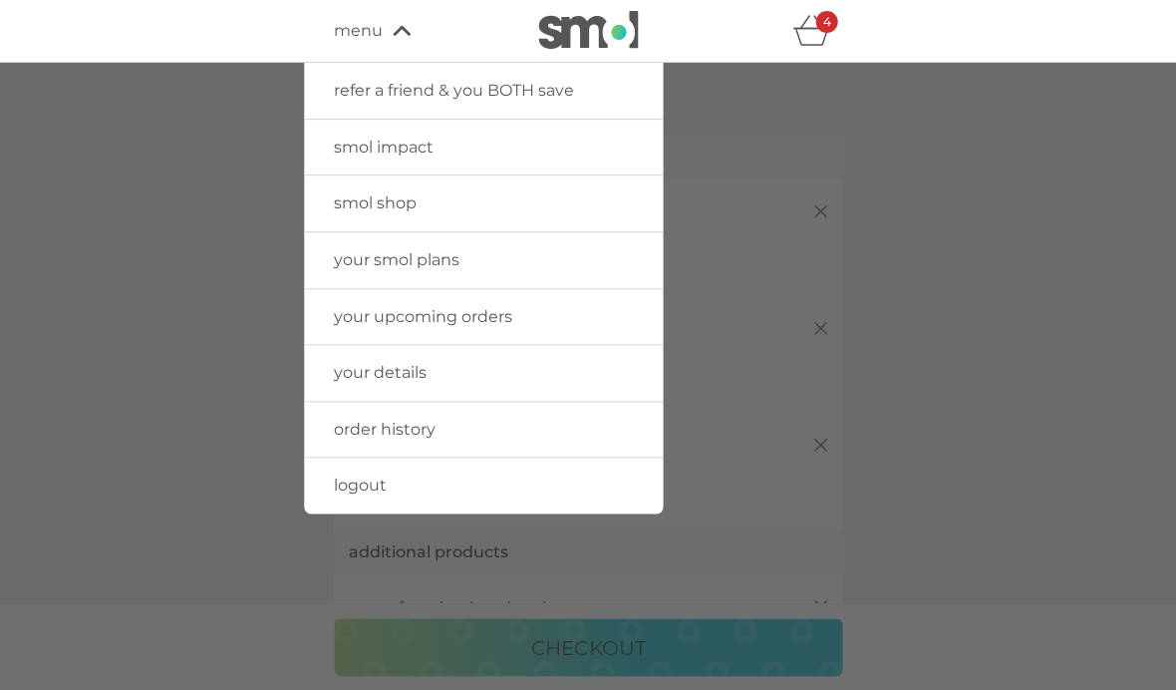
click at [361, 319] on span "your upcoming orders" at bounding box center [423, 316] width 178 height 19
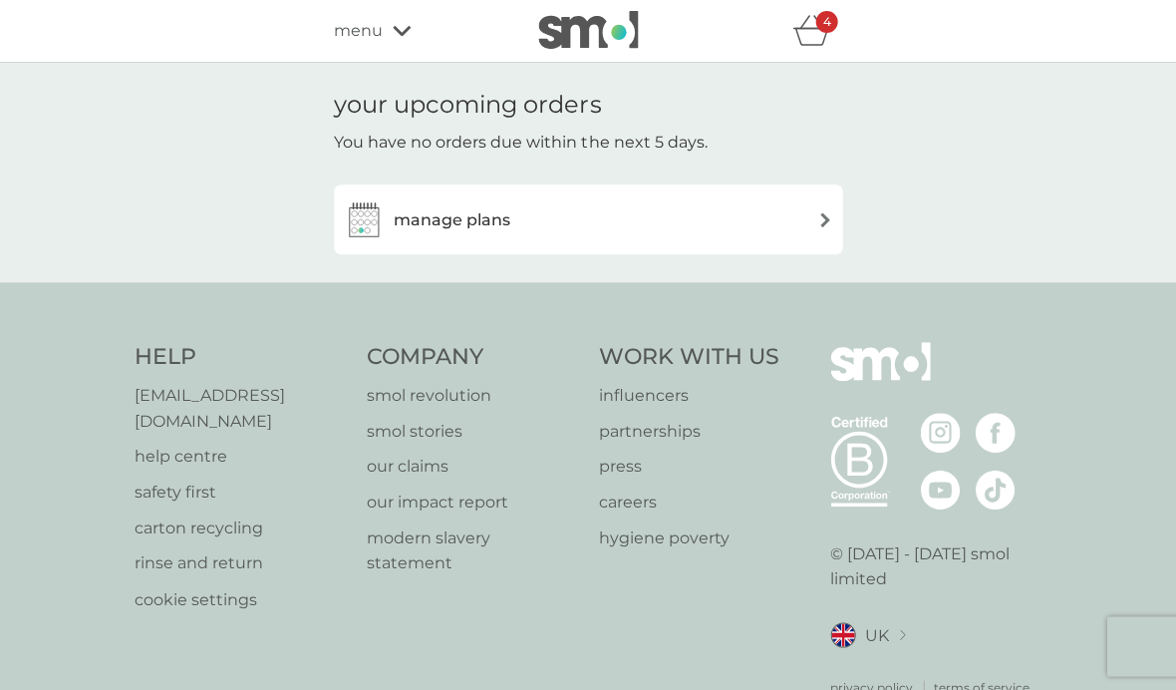
click at [809, 220] on div "manage plans" at bounding box center [588, 219] width 489 height 40
click at [824, 221] on img at bounding box center [825, 219] width 15 height 15
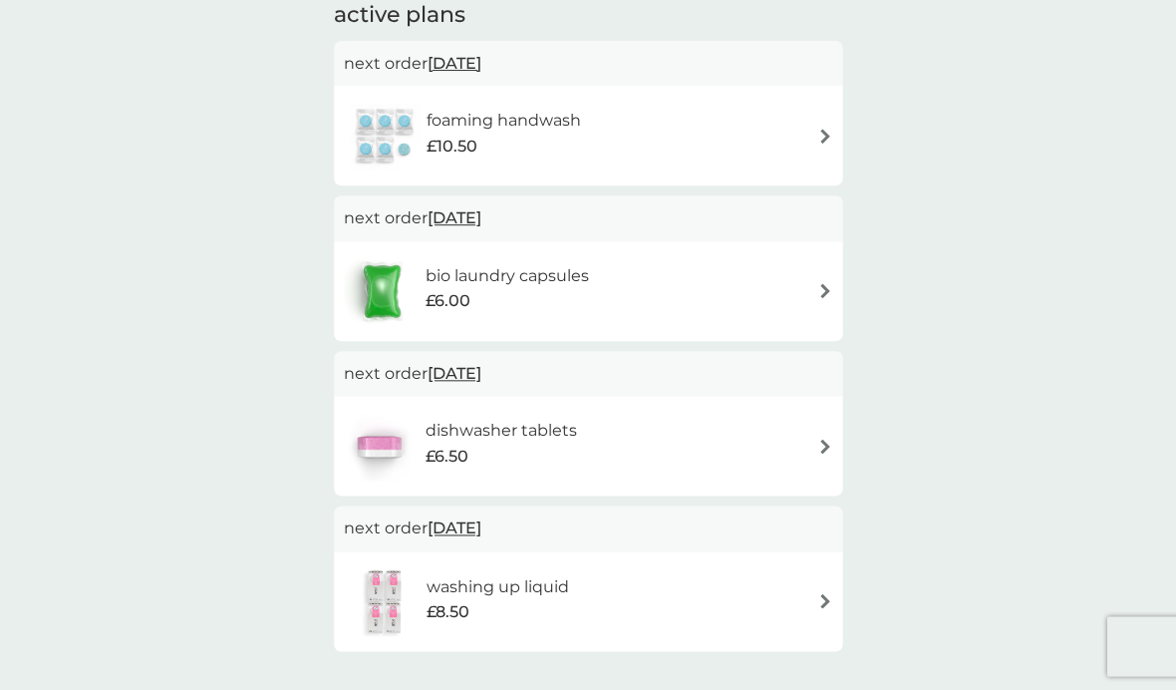
scroll to position [154, 0]
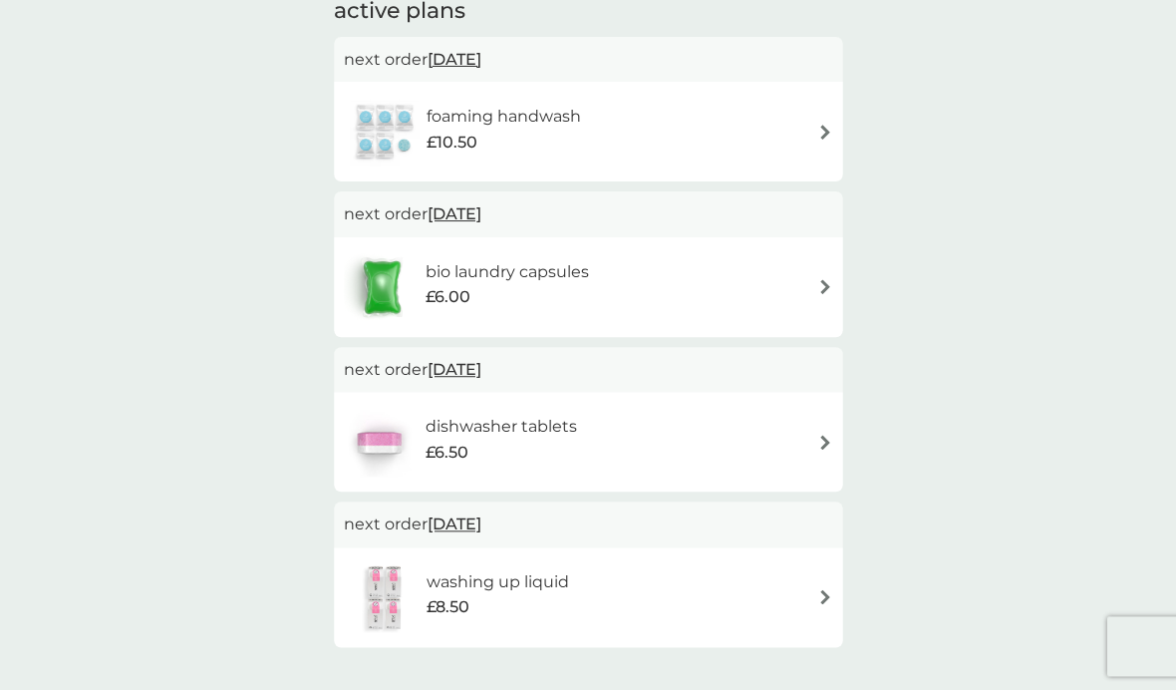
click at [821, 595] on img at bounding box center [825, 596] width 15 height 15
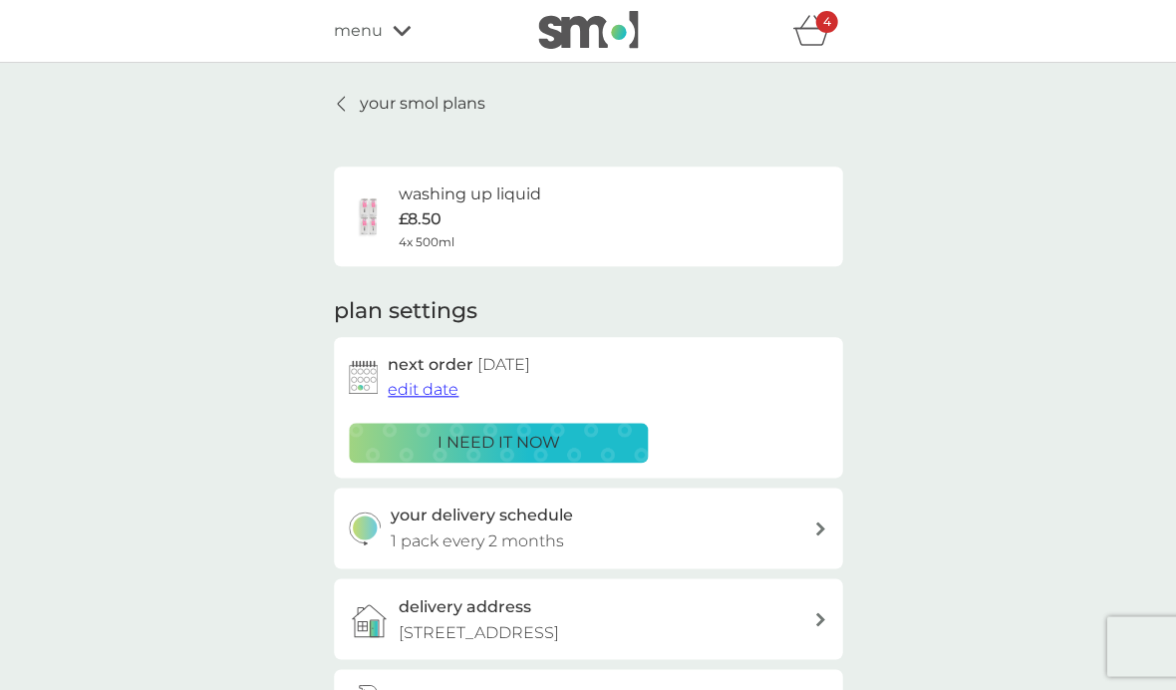
click at [400, 396] on span "edit date" at bounding box center [423, 389] width 71 height 19
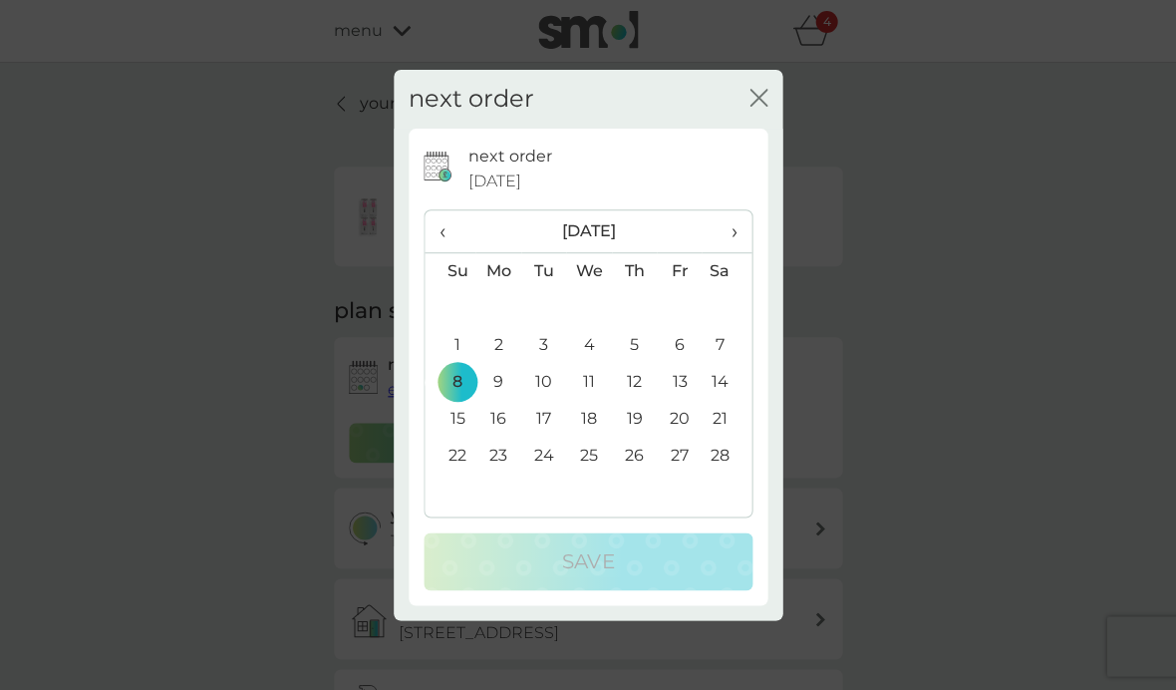
click at [437, 228] on th "‹" at bounding box center [450, 231] width 51 height 43
click at [433, 231] on th "‹" at bounding box center [450, 231] width 51 height 43
click at [427, 233] on th "‹" at bounding box center [450, 231] width 51 height 43
click at [431, 239] on th "‹" at bounding box center [450, 231] width 51 height 43
click at [756, 106] on icon "close" at bounding box center [759, 98] width 18 height 18
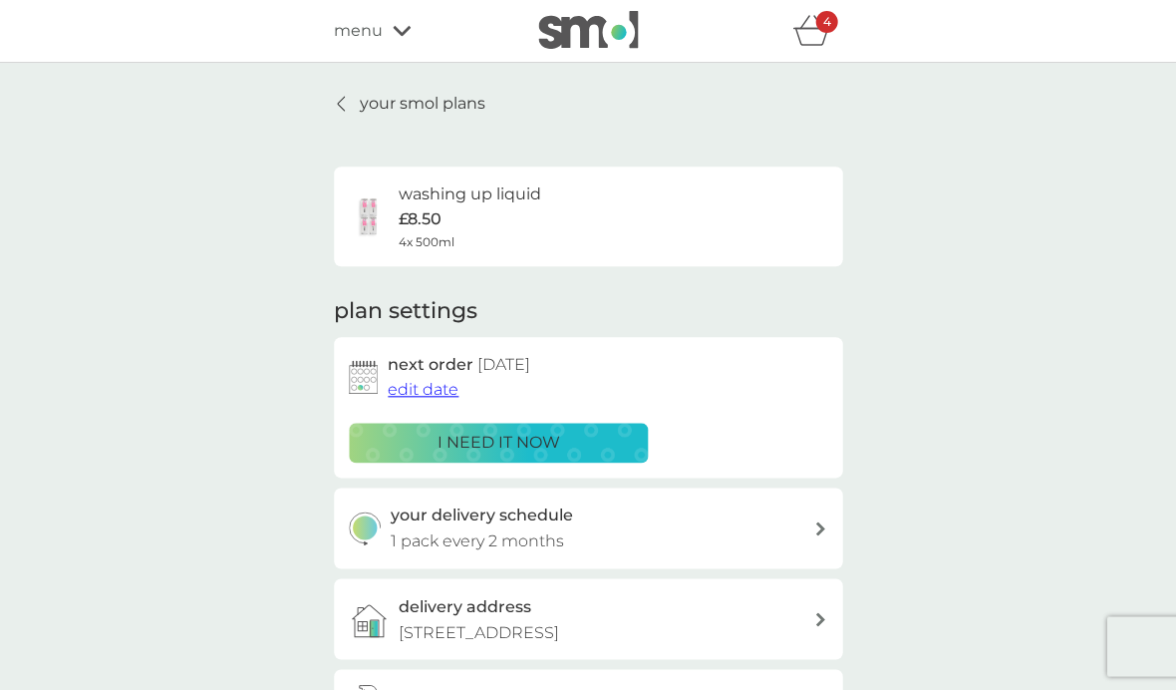
click at [810, 36] on icon "basket" at bounding box center [812, 30] width 38 height 31
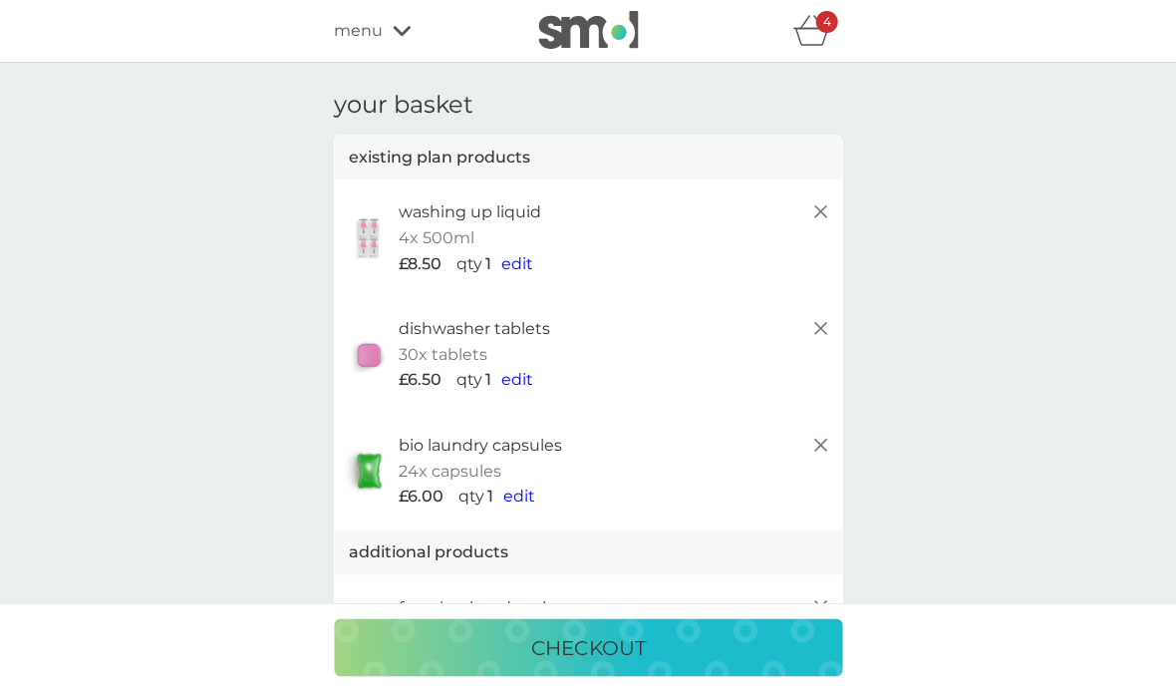
click at [515, 267] on span "edit" at bounding box center [518, 263] width 32 height 19
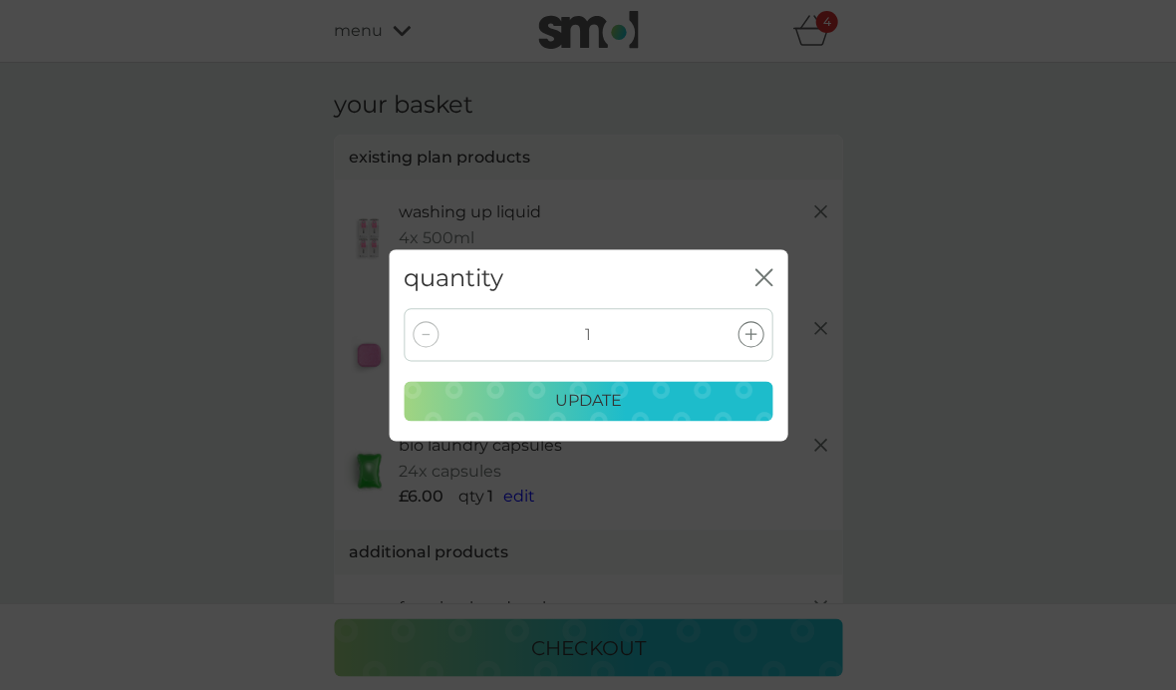
click at [1170, 680] on div "quantity close 1 update" at bounding box center [588, 345] width 1176 height 690
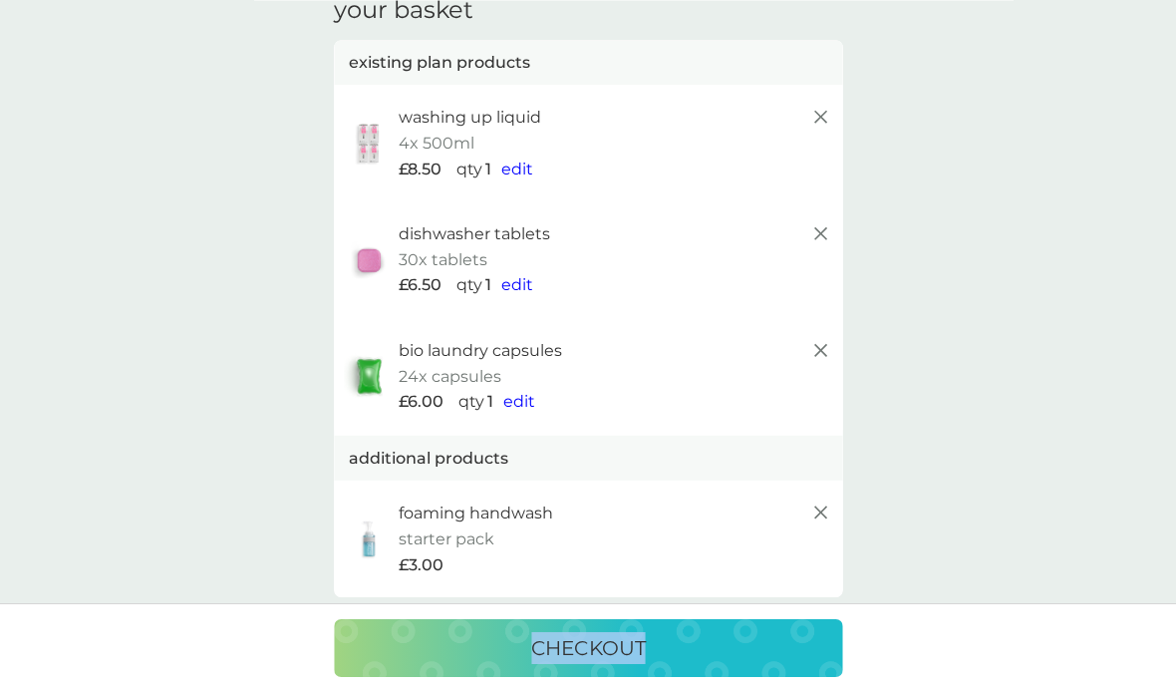
scroll to position [97, 0]
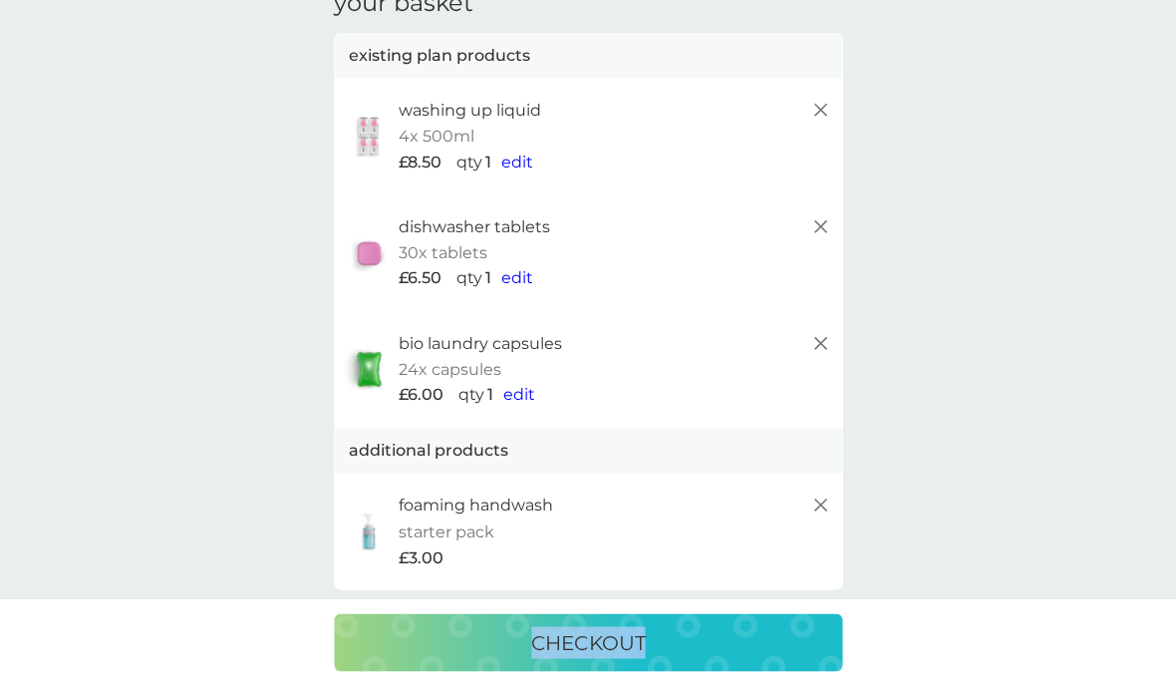
click at [819, 342] on icon at bounding box center [821, 348] width 24 height 24
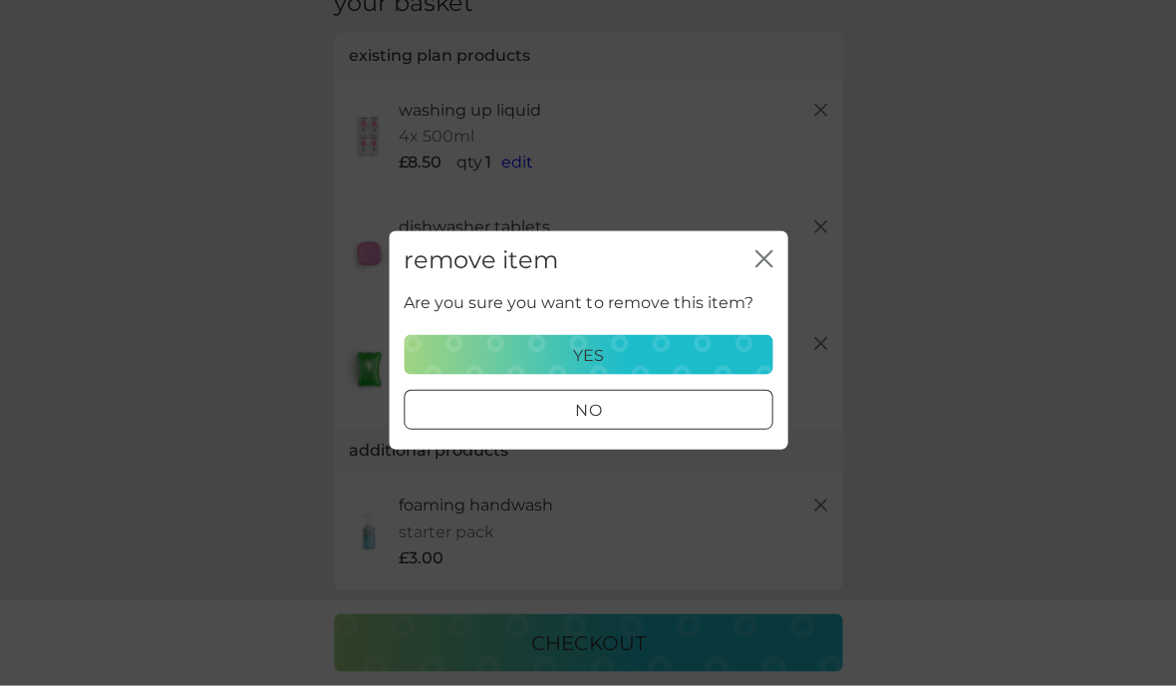
scroll to position [102, 0]
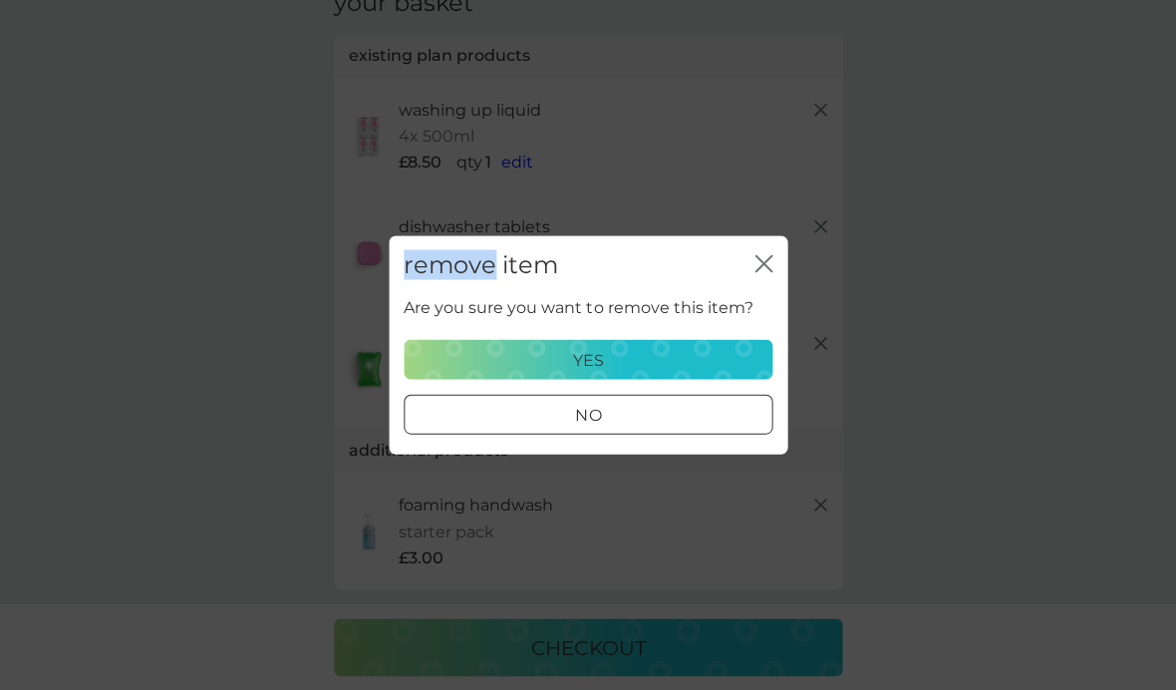
click at [778, 155] on div "remove item close Are you sure you want to remove this item? yes no" at bounding box center [588, 345] width 1176 height 690
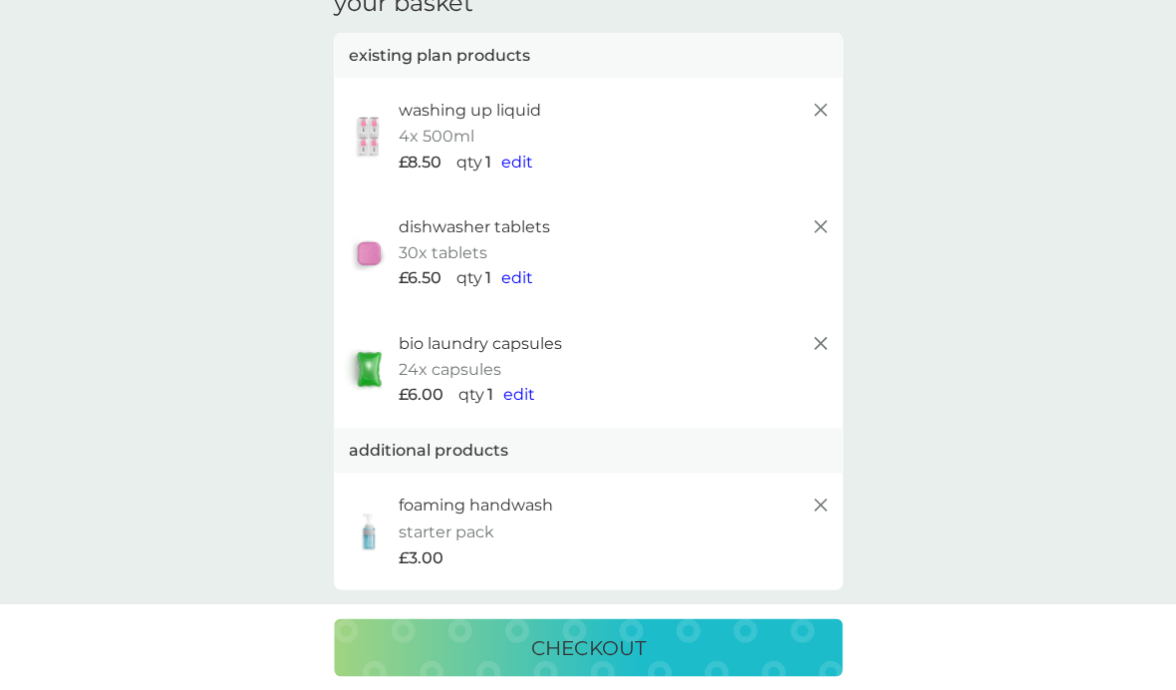
scroll to position [101, 0]
click at [521, 391] on span "edit" at bounding box center [519, 395] width 32 height 19
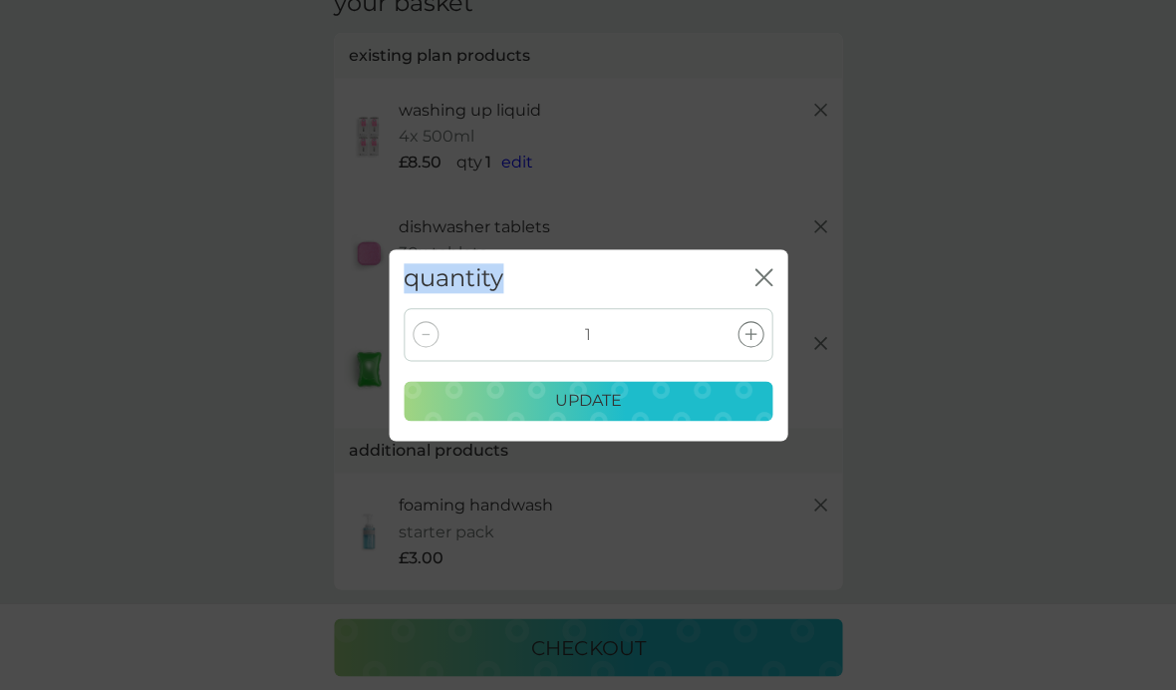
click at [1110, 681] on div "quantity close 1 update" at bounding box center [588, 345] width 1176 height 690
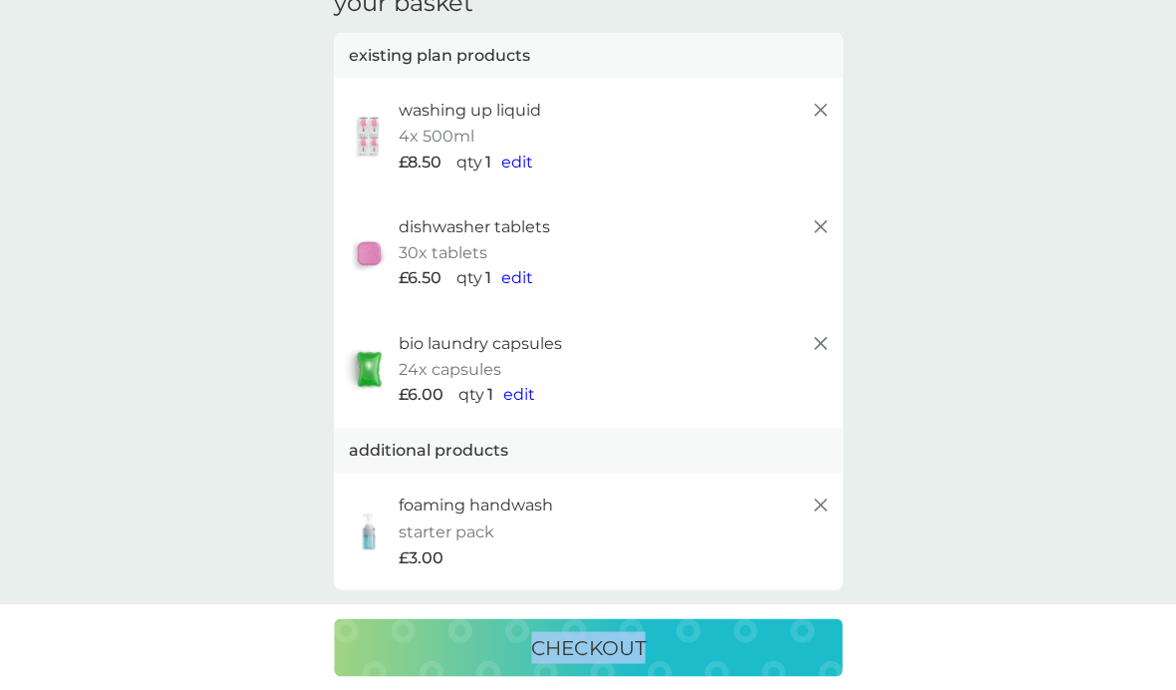
click at [5, 680] on div "checkout" at bounding box center [588, 646] width 1176 height 88
click at [1124, 684] on div "checkout" at bounding box center [588, 646] width 1176 height 88
click at [816, 338] on icon at bounding box center [821, 343] width 24 height 24
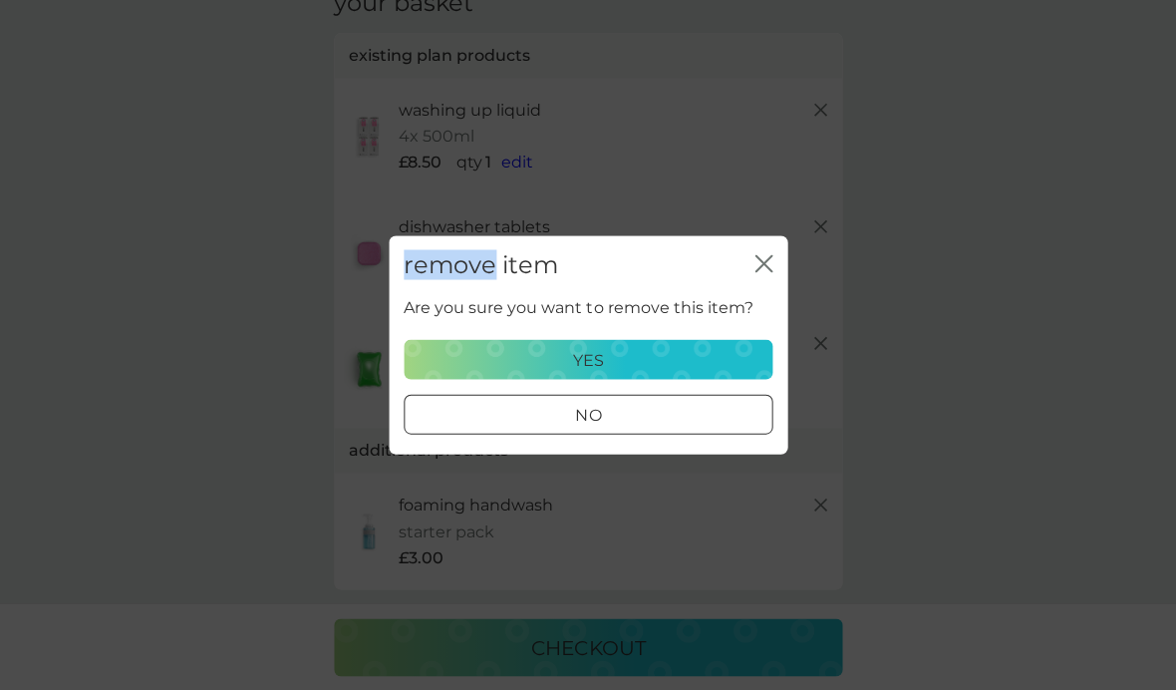
scroll to position [101, 0]
click at [173, 382] on div "remove item close Are you sure you want to remove this item? yes no" at bounding box center [588, 345] width 1176 height 690
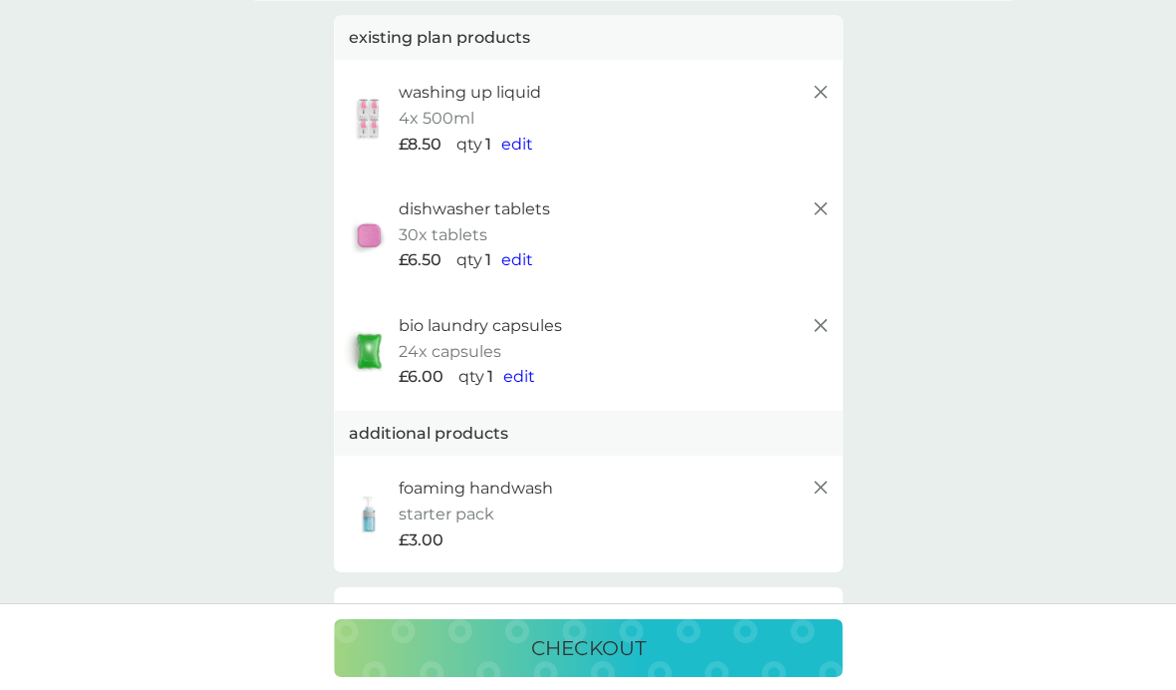
scroll to position [0, 0]
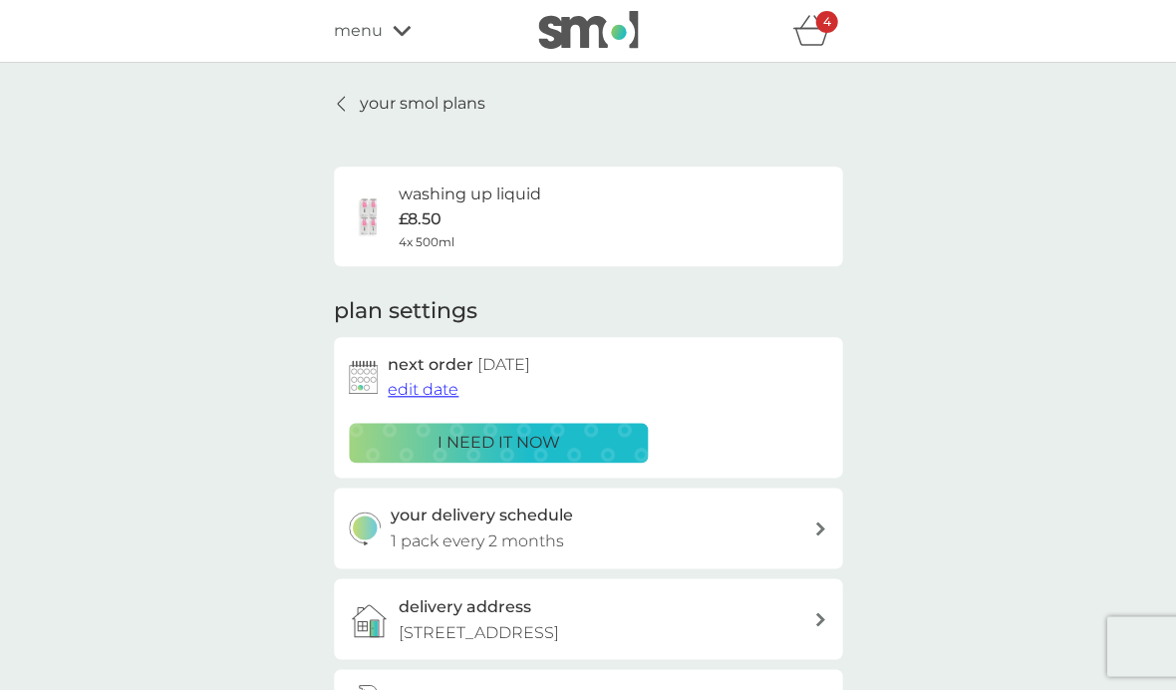
click at [417, 395] on span "edit date" at bounding box center [423, 389] width 71 height 19
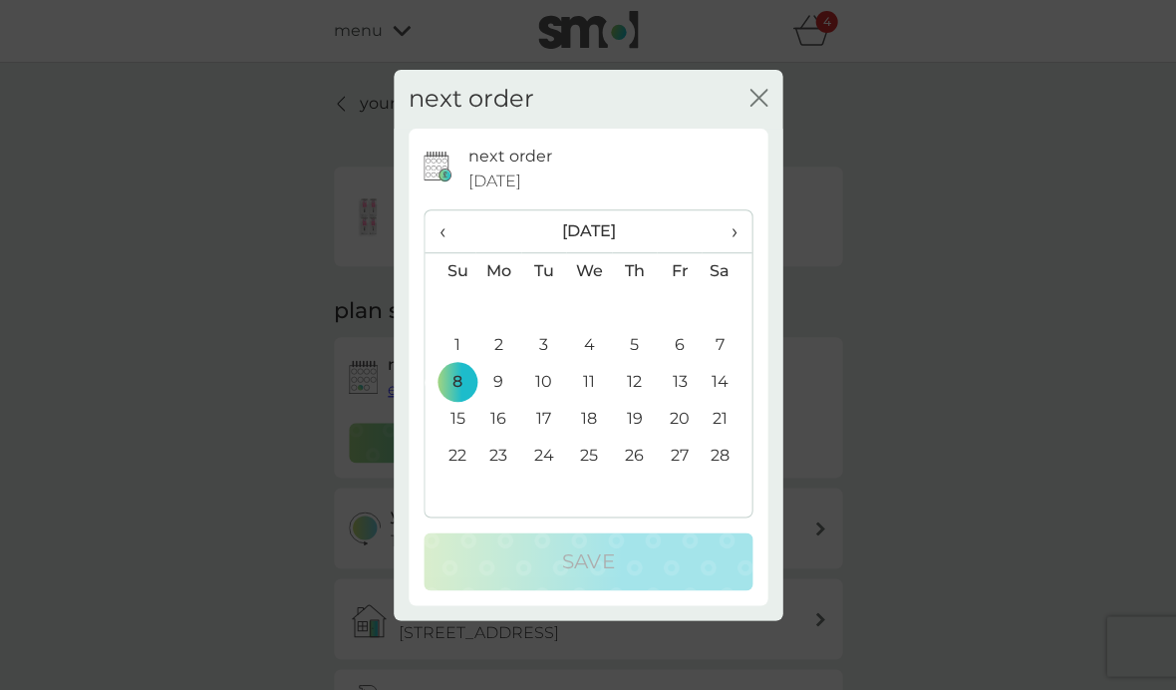
click at [427, 221] on th "‹" at bounding box center [450, 231] width 51 height 43
click at [435, 238] on th "‹" at bounding box center [450, 231] width 51 height 43
click at [436, 234] on th "‹" at bounding box center [450, 231] width 51 height 43
click at [427, 239] on th "‹" at bounding box center [450, 231] width 51 height 43
click at [1162, 676] on div "next order close next order 8 Feb 2026 ‹ October 2025 › Su Mo Tu We Th Fr Sa 28…" at bounding box center [588, 345] width 1176 height 690
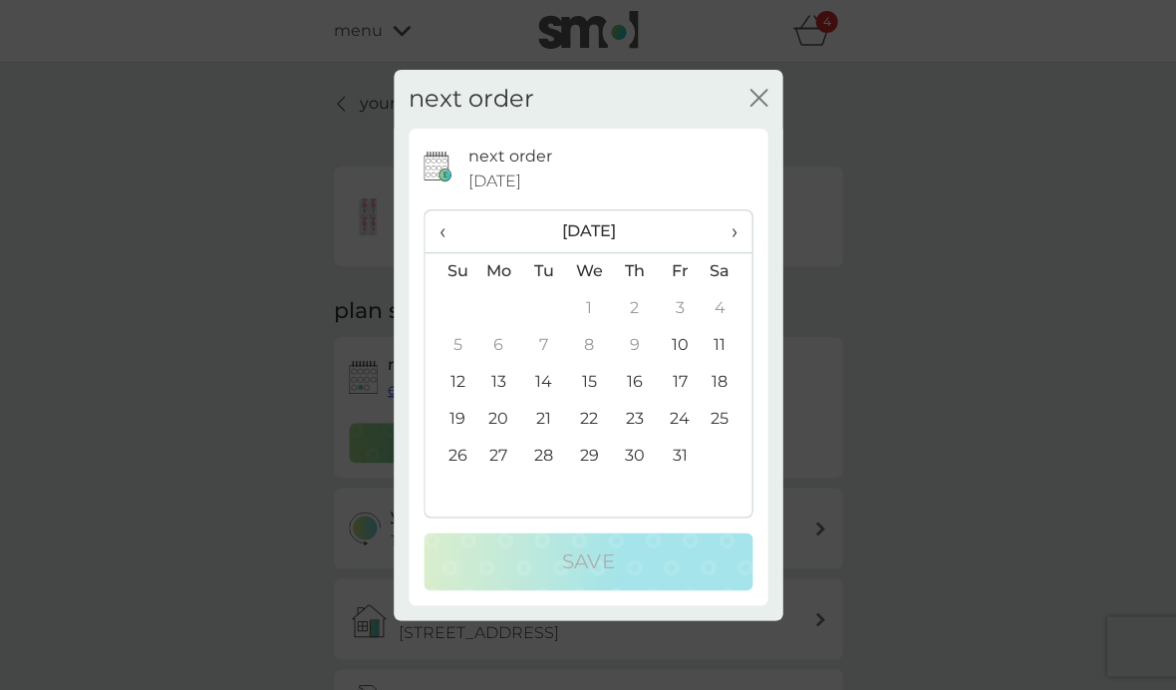
scroll to position [15, 0]
click at [755, 108] on button "close" at bounding box center [759, 99] width 18 height 21
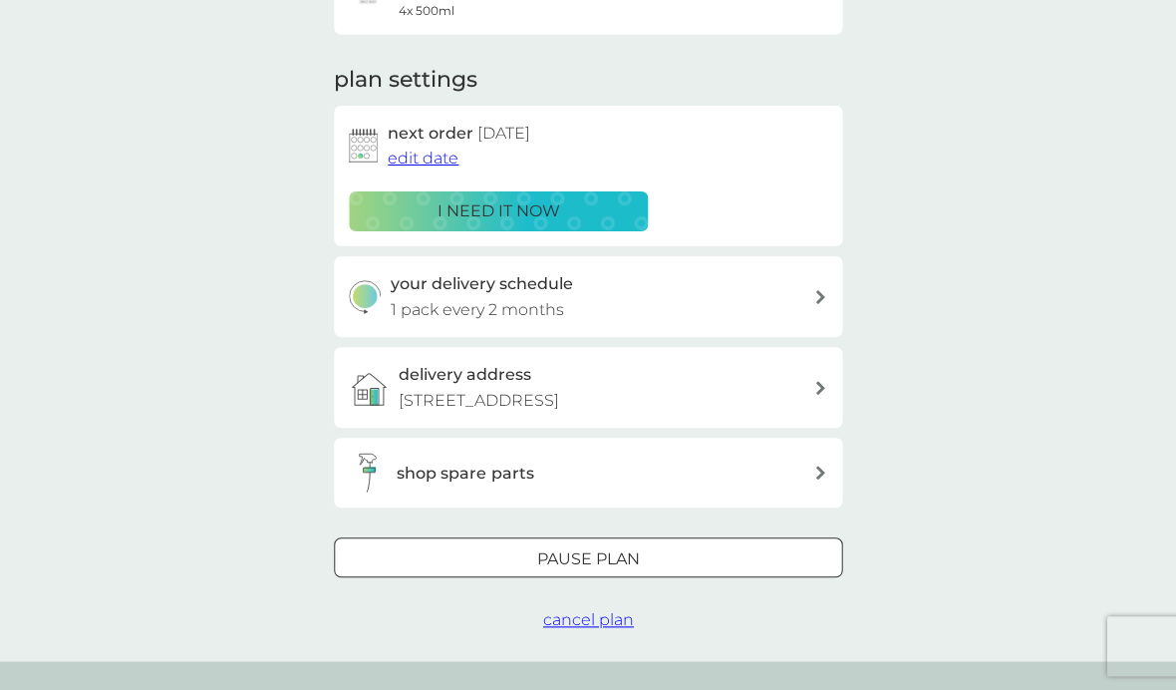
scroll to position [231, 0]
click at [808, 290] on div "your delivery schedule 1 pack every 2 months" at bounding box center [603, 296] width 424 height 51
select select "2"
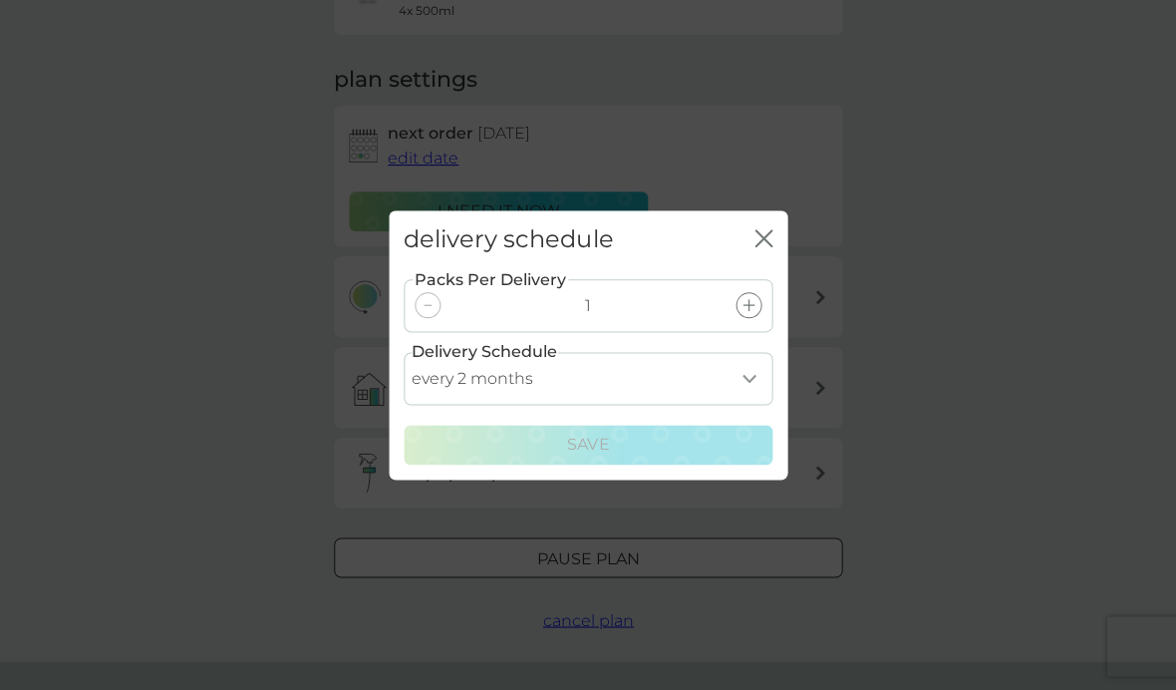
click at [758, 247] on icon "close" at bounding box center [764, 238] width 18 height 18
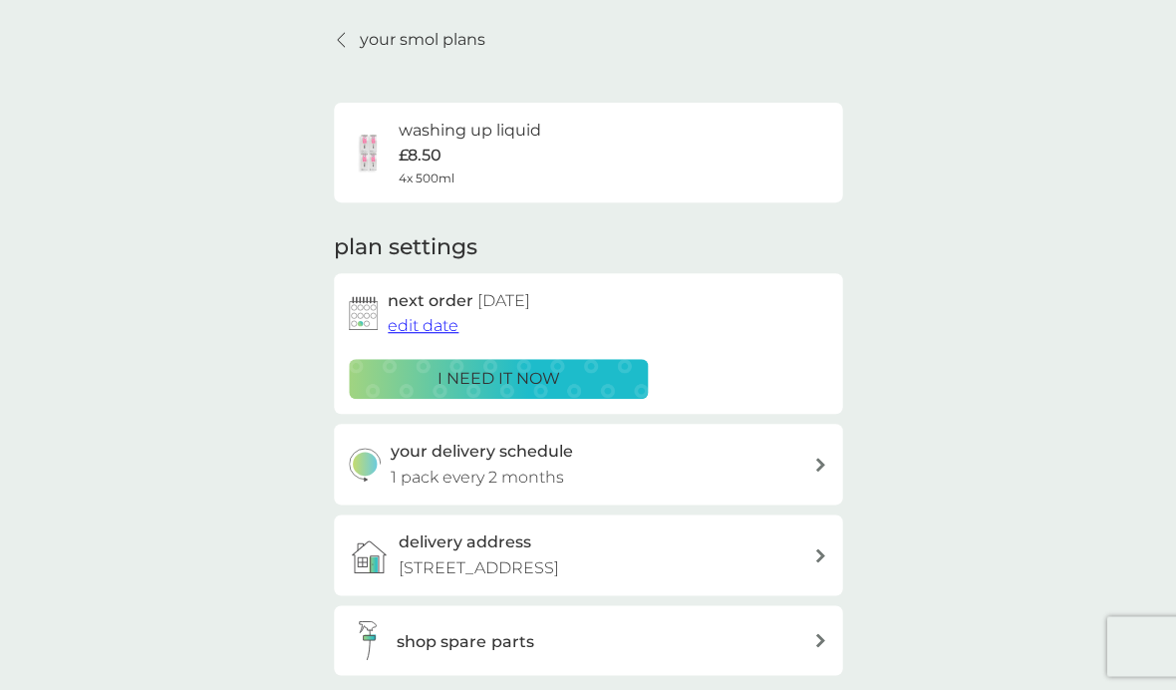
scroll to position [65, 0]
click at [413, 320] on span "edit date" at bounding box center [423, 324] width 71 height 19
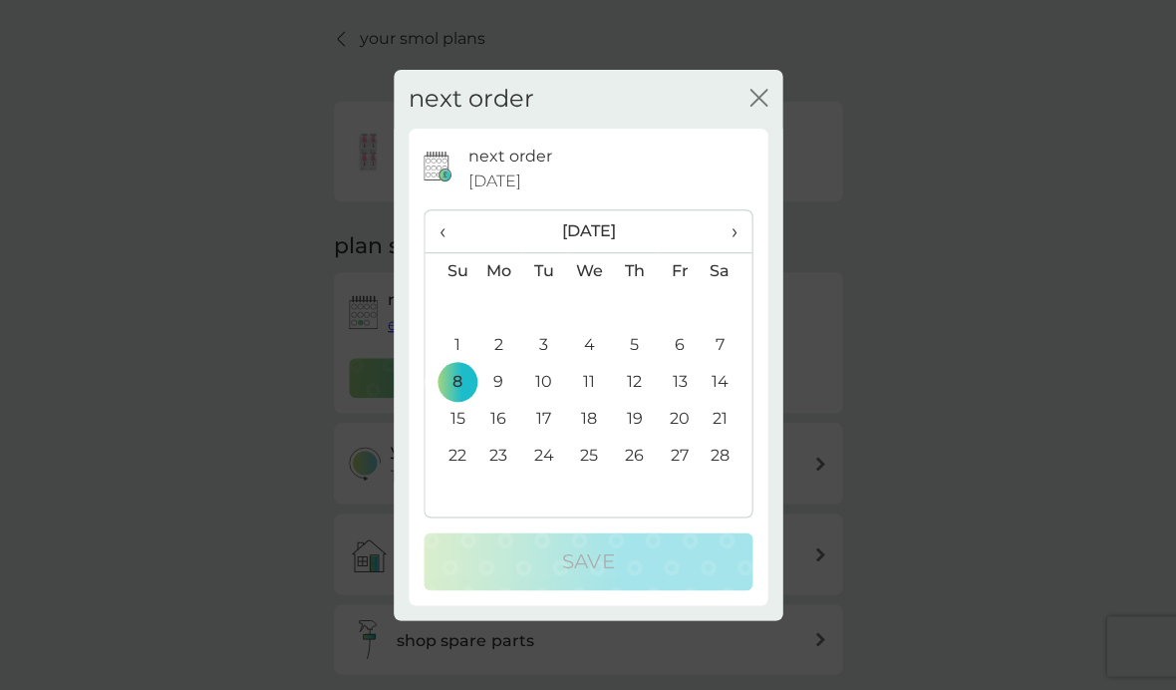
click at [760, 107] on icon "close" at bounding box center [759, 98] width 18 height 18
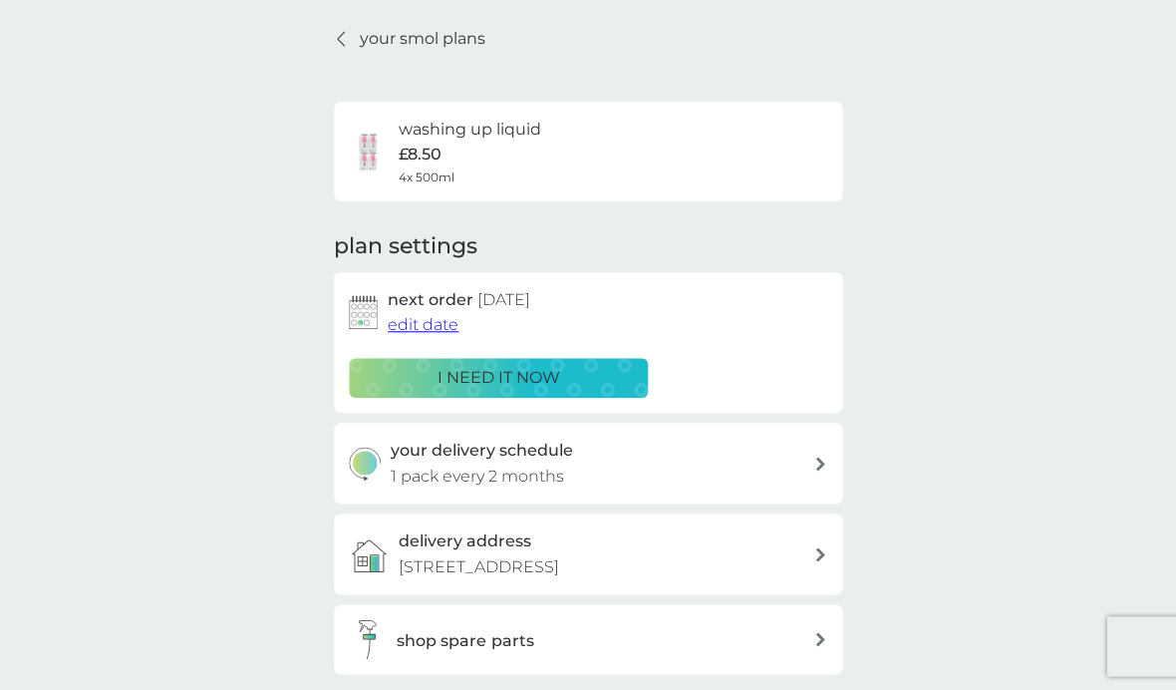
scroll to position [0, 0]
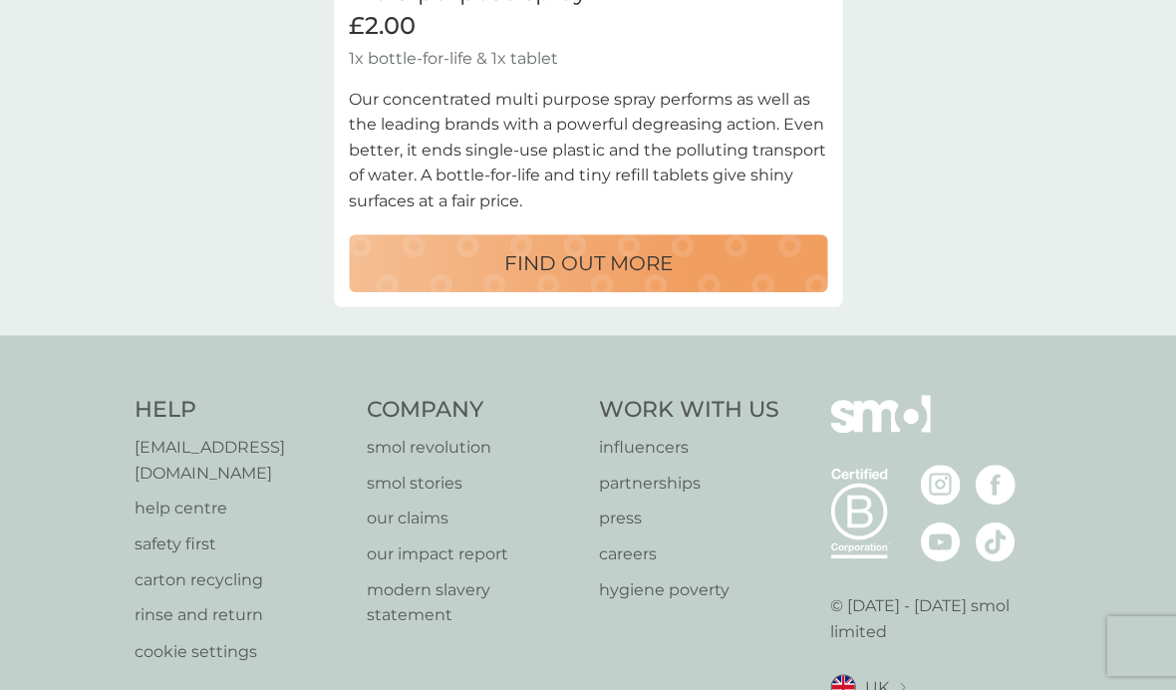
scroll to position [1134, 0]
click at [1137, 689] on div "Help help@smolproducts.com help centre safety first carton recycling rinse and …" at bounding box center [588, 572] width 1176 height 474
click at [55, 416] on div "Help help@smolproducts.com help centre safety first carton recycling rinse and …" at bounding box center [588, 572] width 1176 height 474
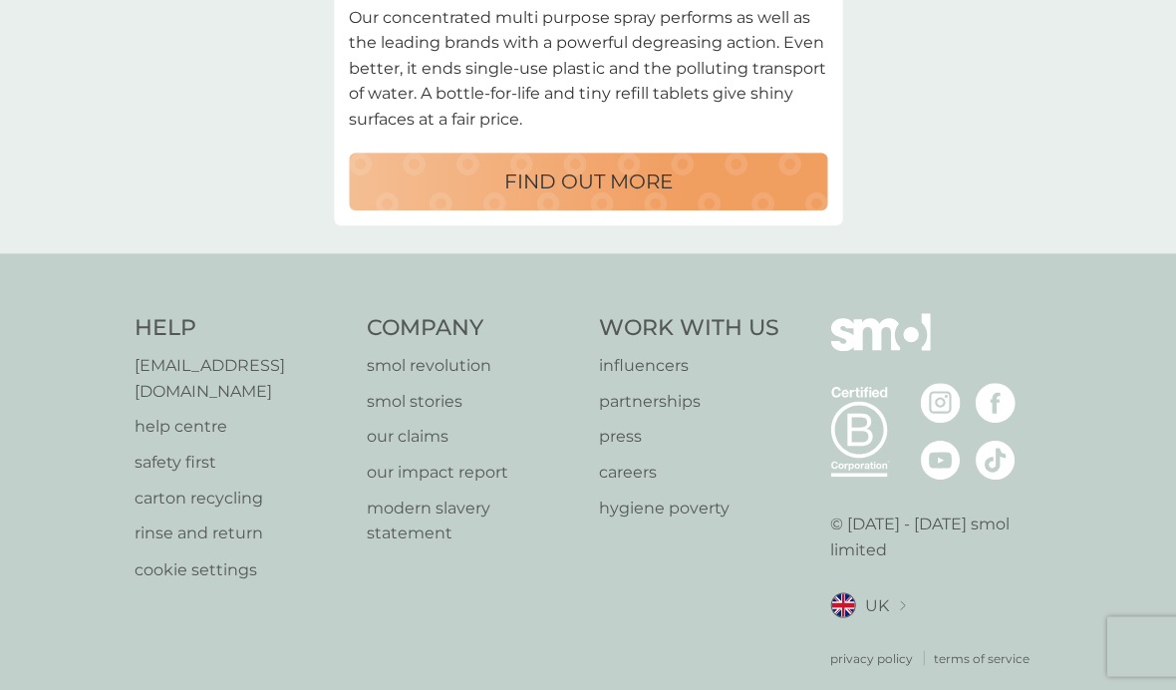
click at [140, 414] on p "help centre" at bounding box center [241, 427] width 212 height 26
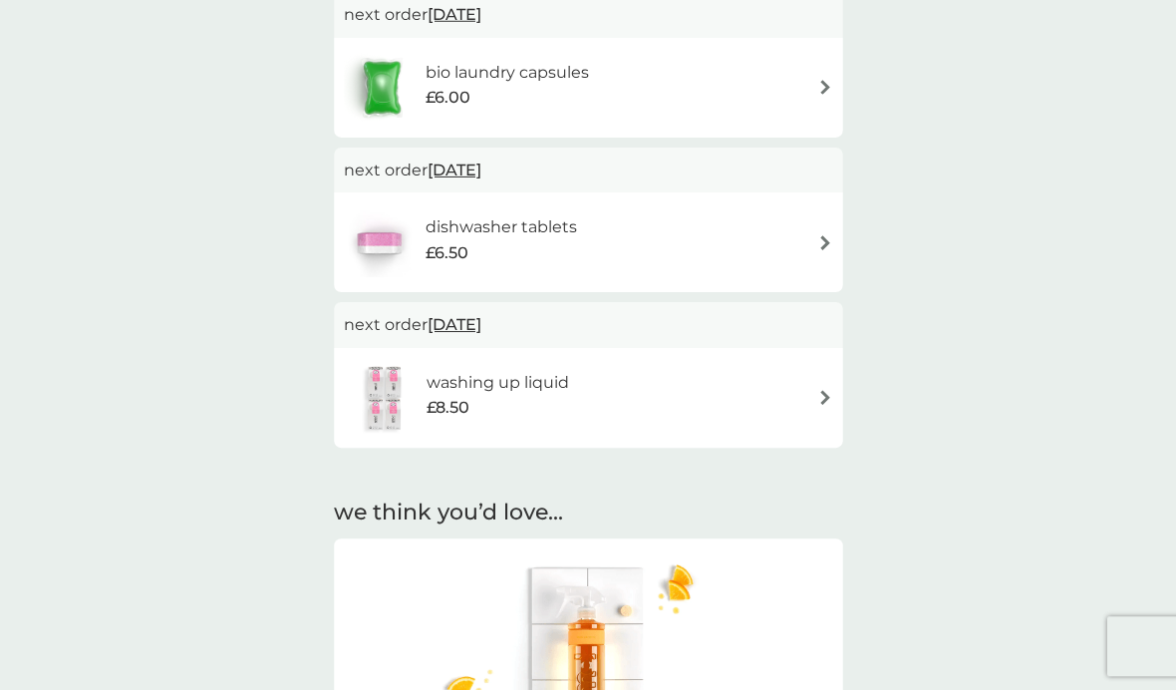
scroll to position [0, 0]
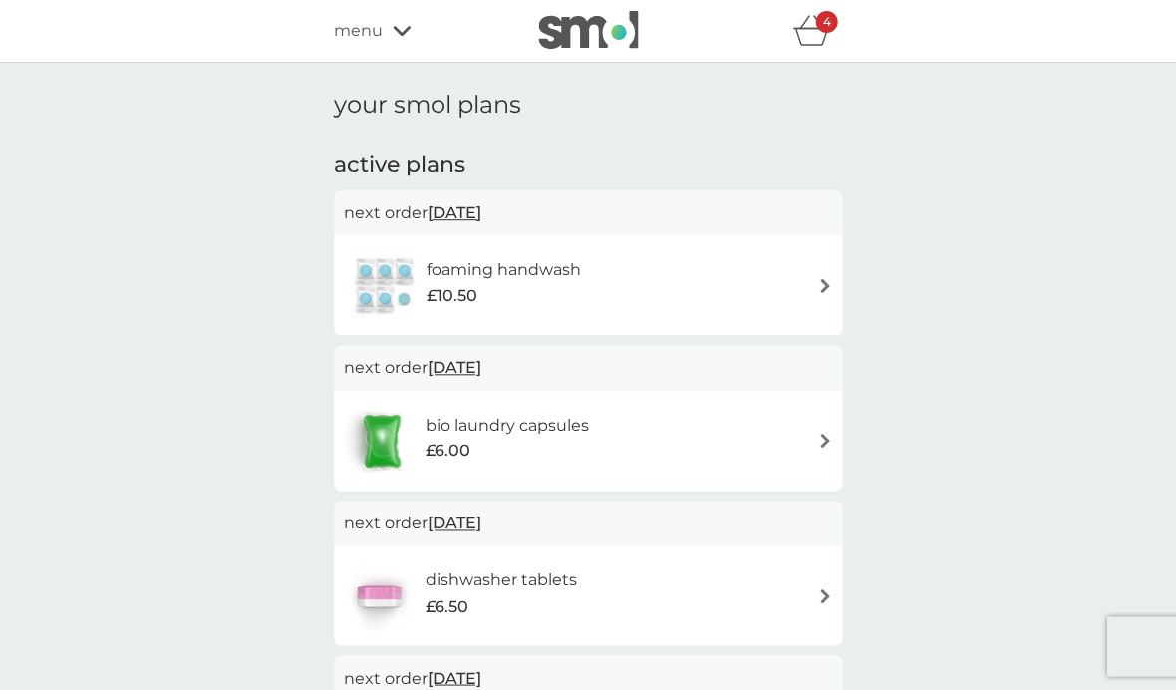
click at [352, 35] on span "menu" at bounding box center [358, 31] width 49 height 26
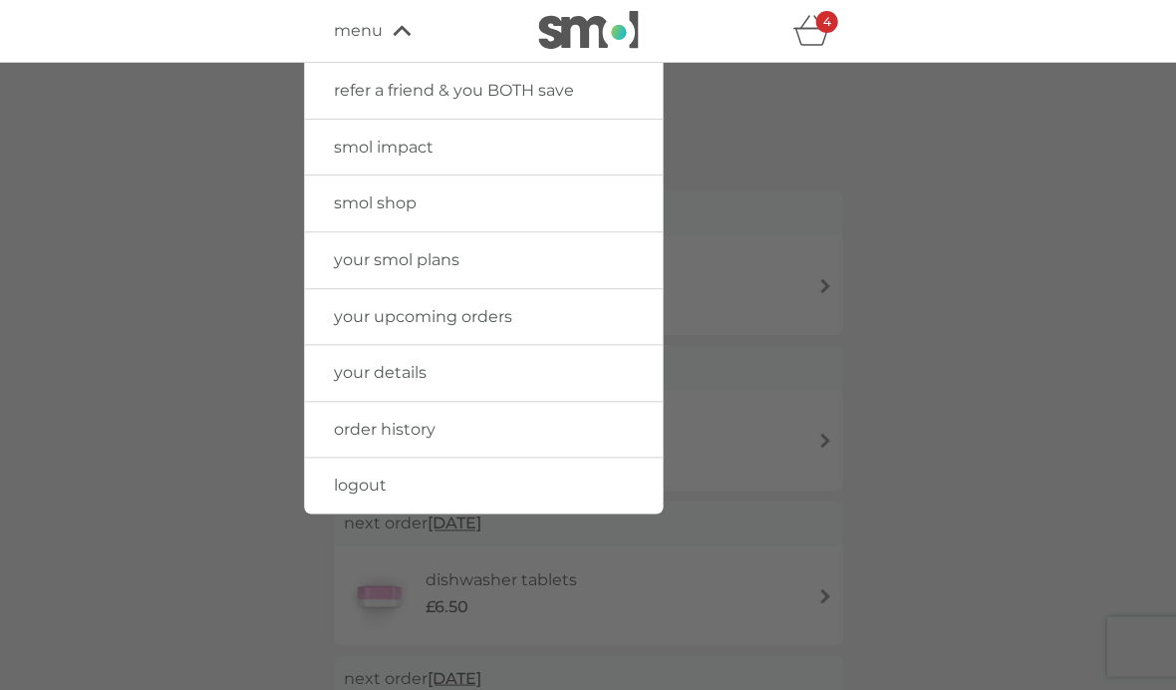
click at [360, 326] on link "your upcoming orders" at bounding box center [483, 317] width 359 height 56
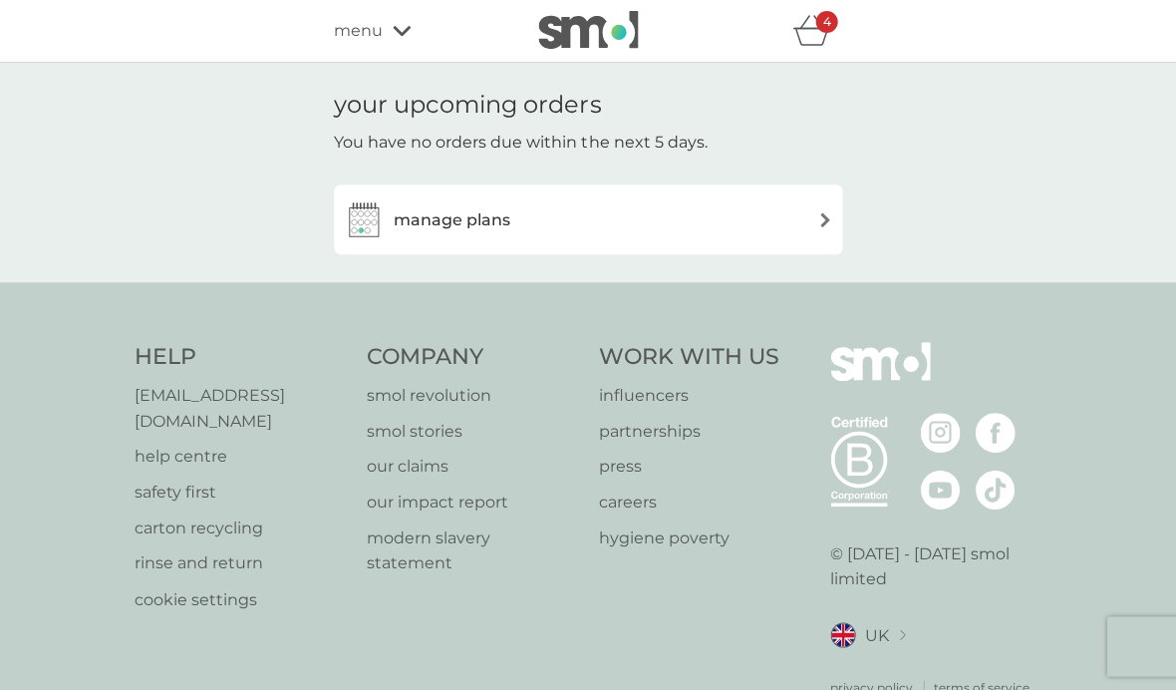
click at [819, 217] on img at bounding box center [825, 219] width 15 height 15
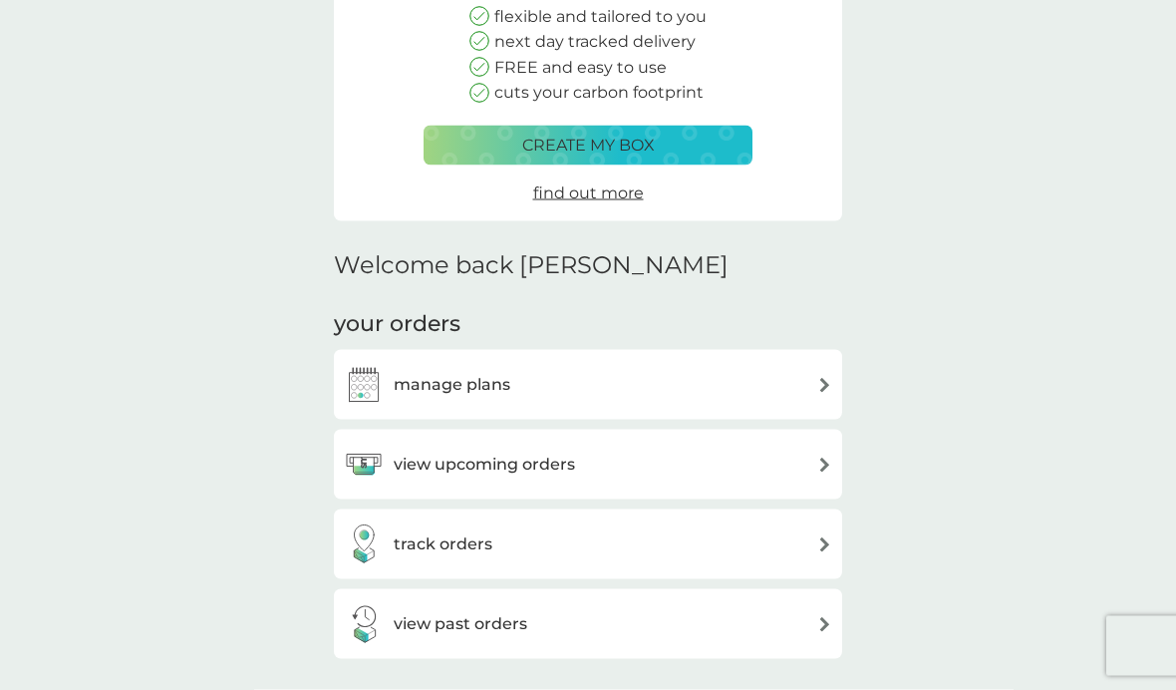
scroll to position [257, 0]
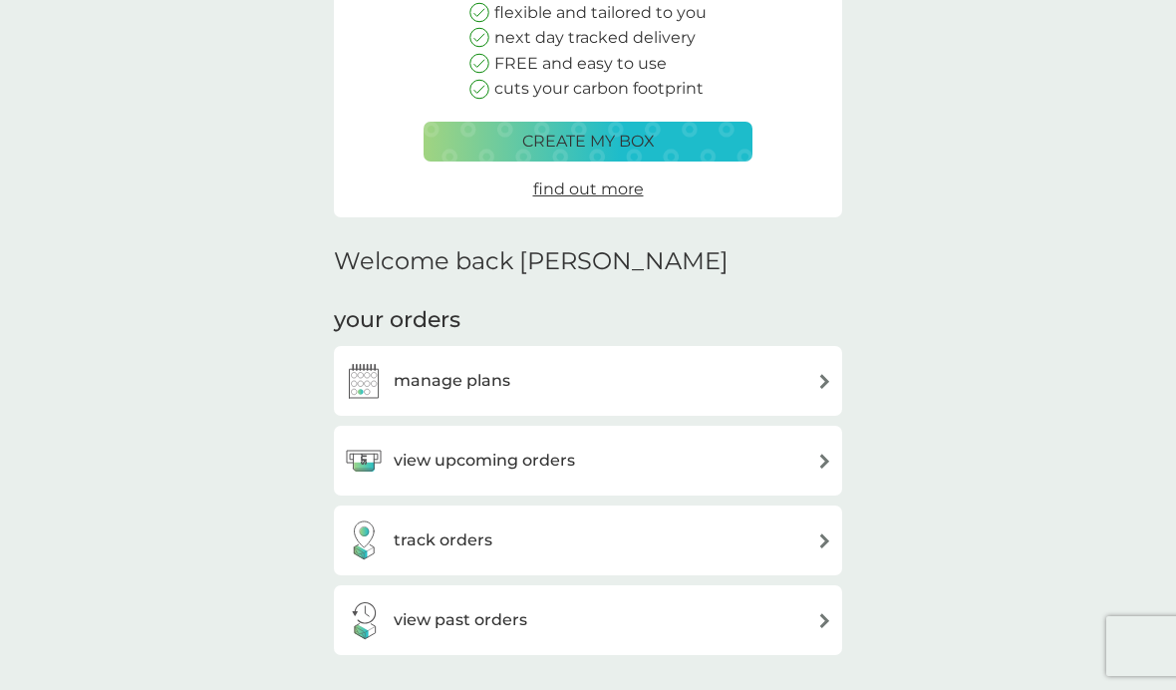
click at [510, 382] on div "manage plans" at bounding box center [588, 381] width 489 height 40
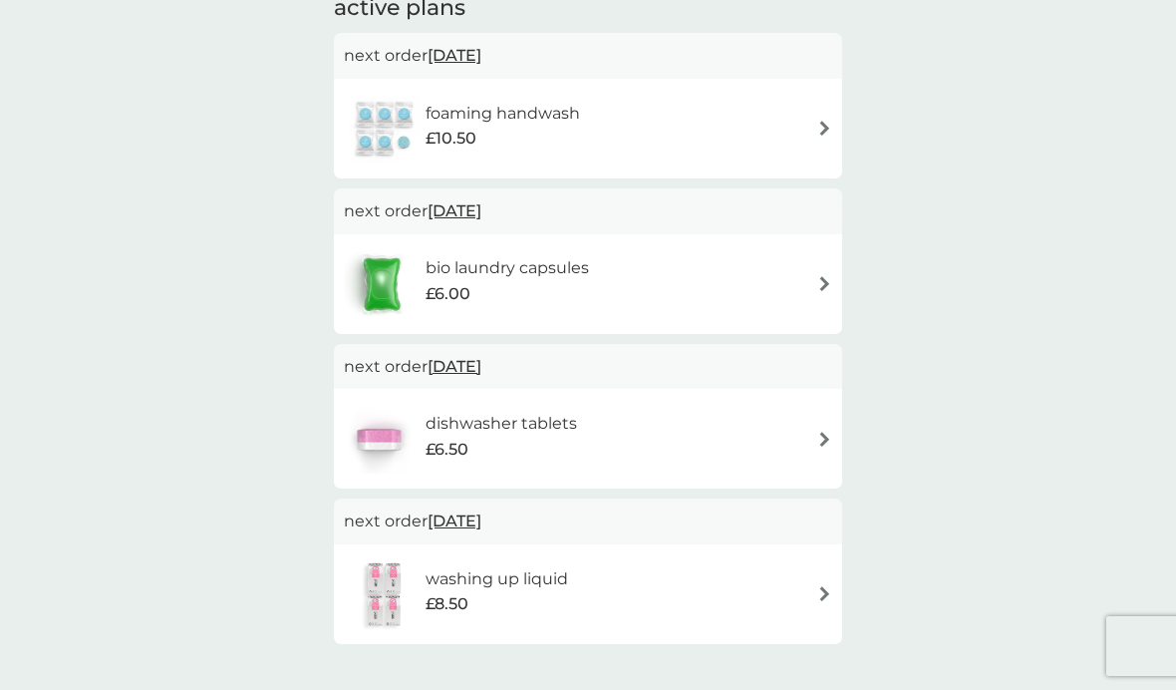
scroll to position [378, 0]
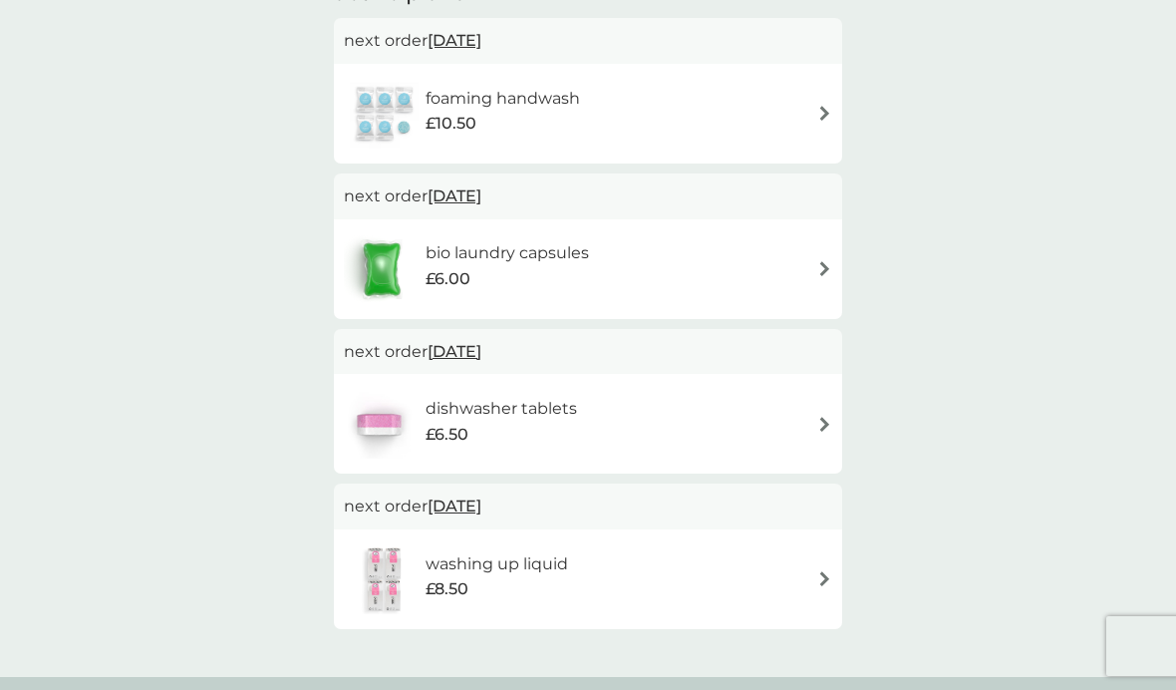
click at [828, 269] on img at bounding box center [825, 268] width 15 height 15
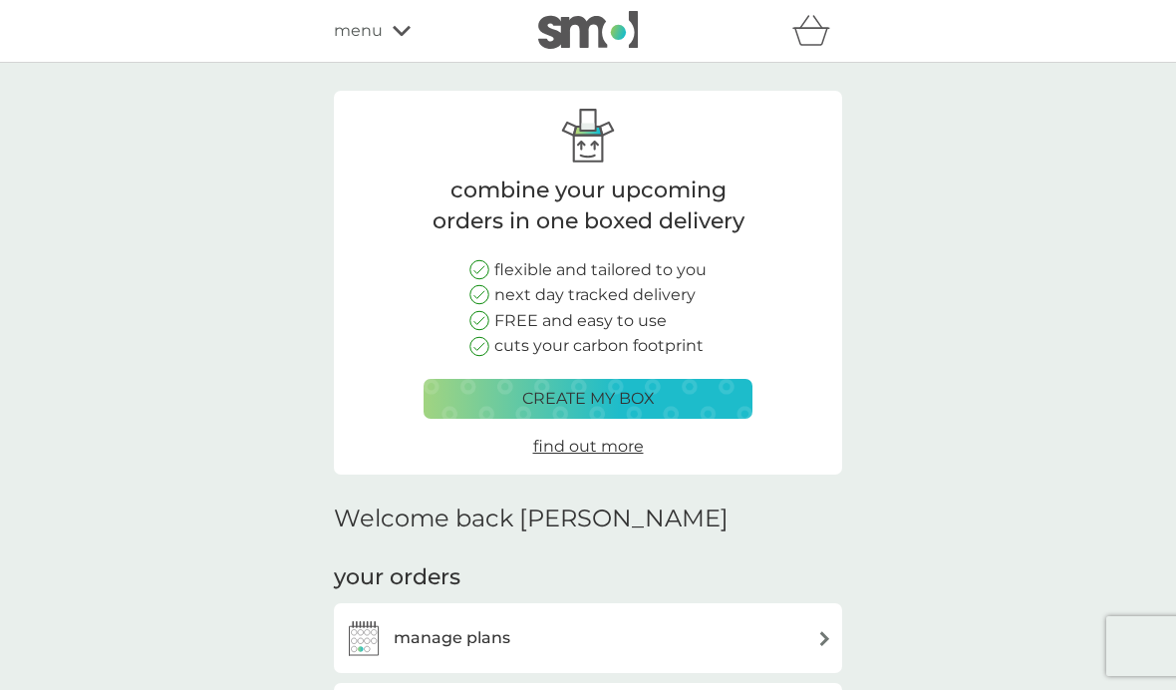
click at [357, 27] on span "menu" at bounding box center [358, 31] width 49 height 26
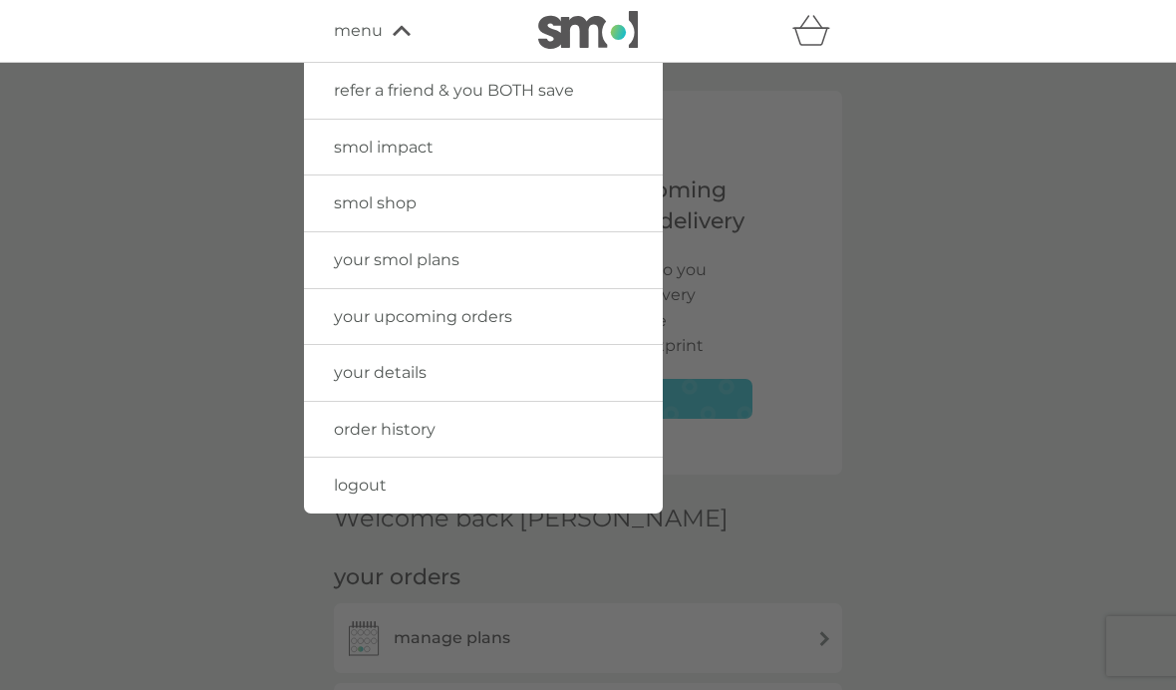
click at [347, 201] on span "smol shop" at bounding box center [375, 202] width 83 height 19
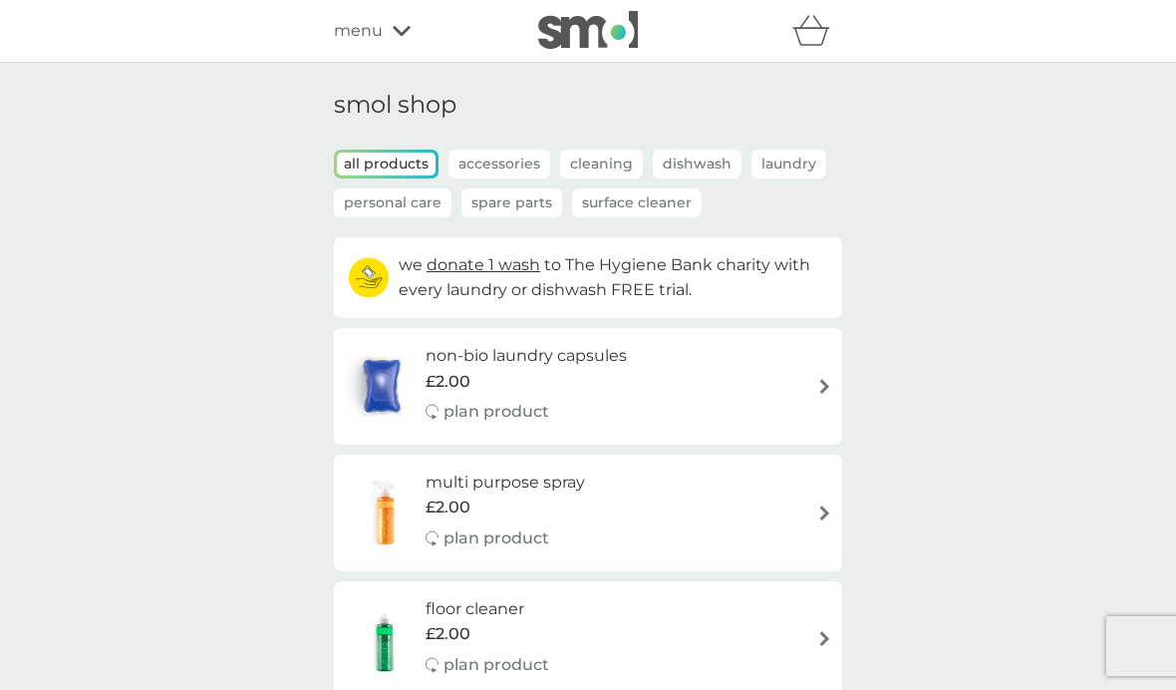
click at [365, 204] on p "Personal Care" at bounding box center [393, 202] width 118 height 29
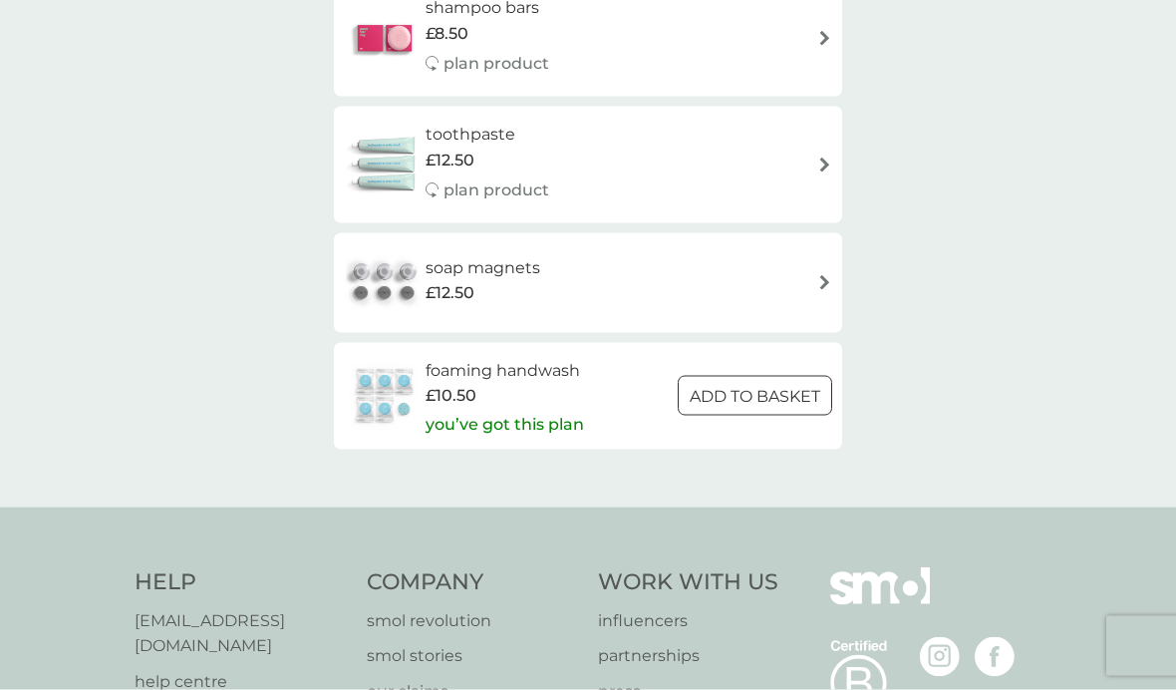
scroll to position [863, 0]
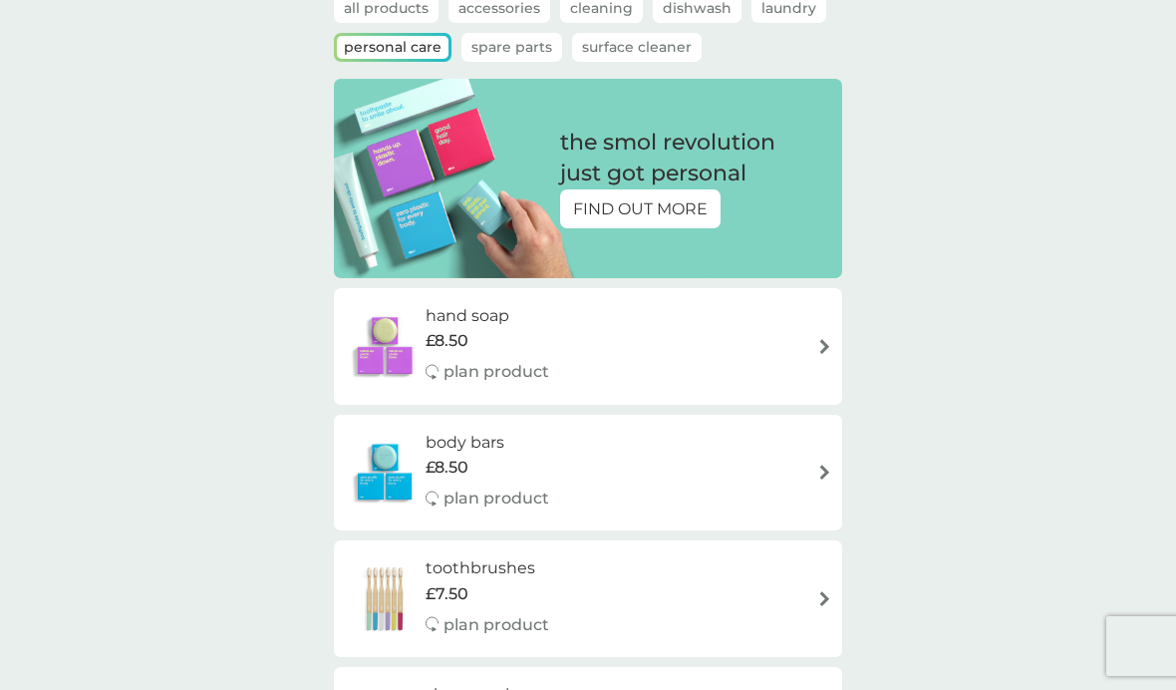
scroll to position [0, 0]
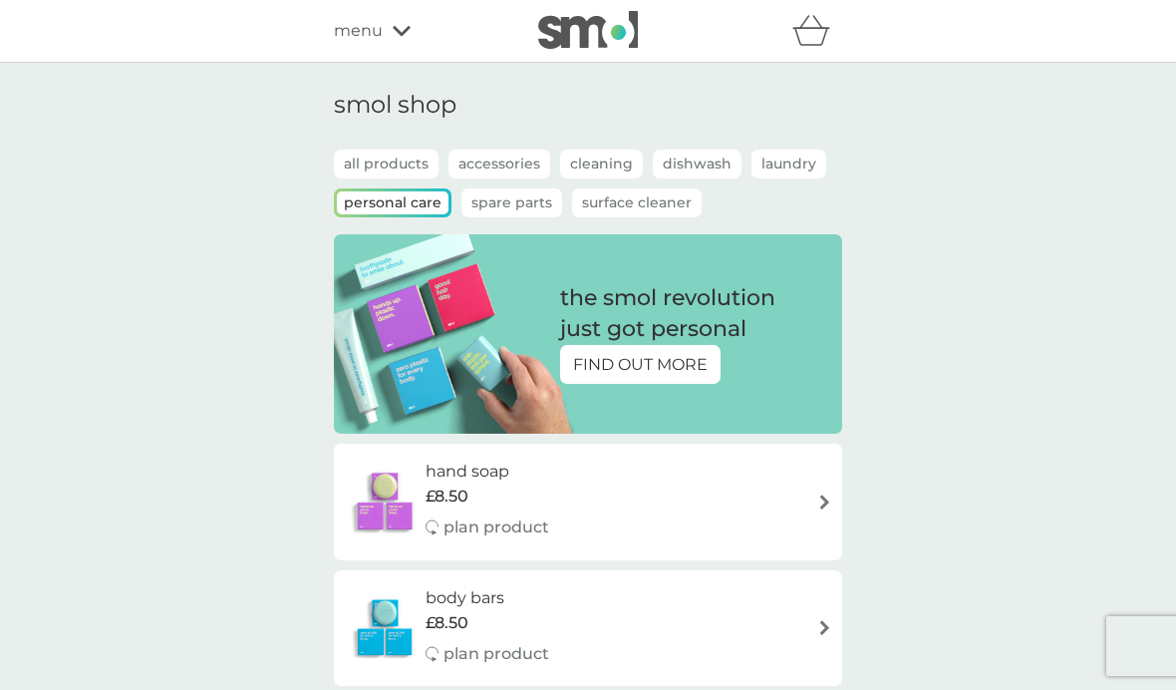
click at [369, 163] on p "all products" at bounding box center [386, 164] width 105 height 29
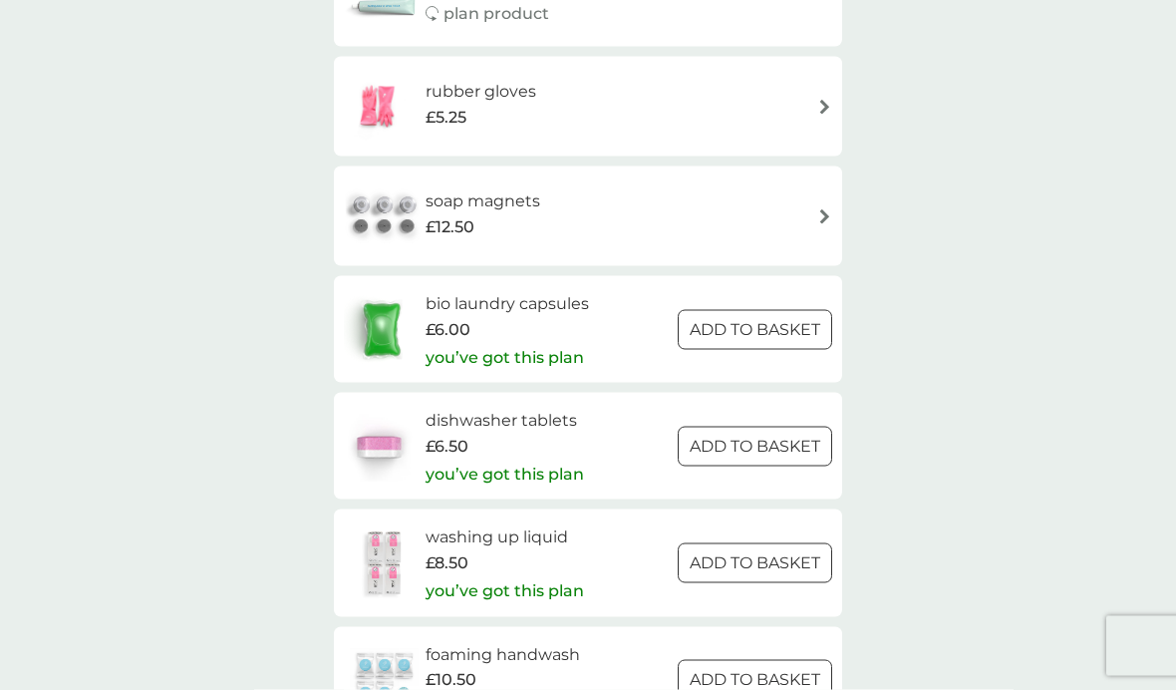
scroll to position [2768, 0]
click at [527, 576] on p "you’ve got this plan" at bounding box center [505, 589] width 159 height 26
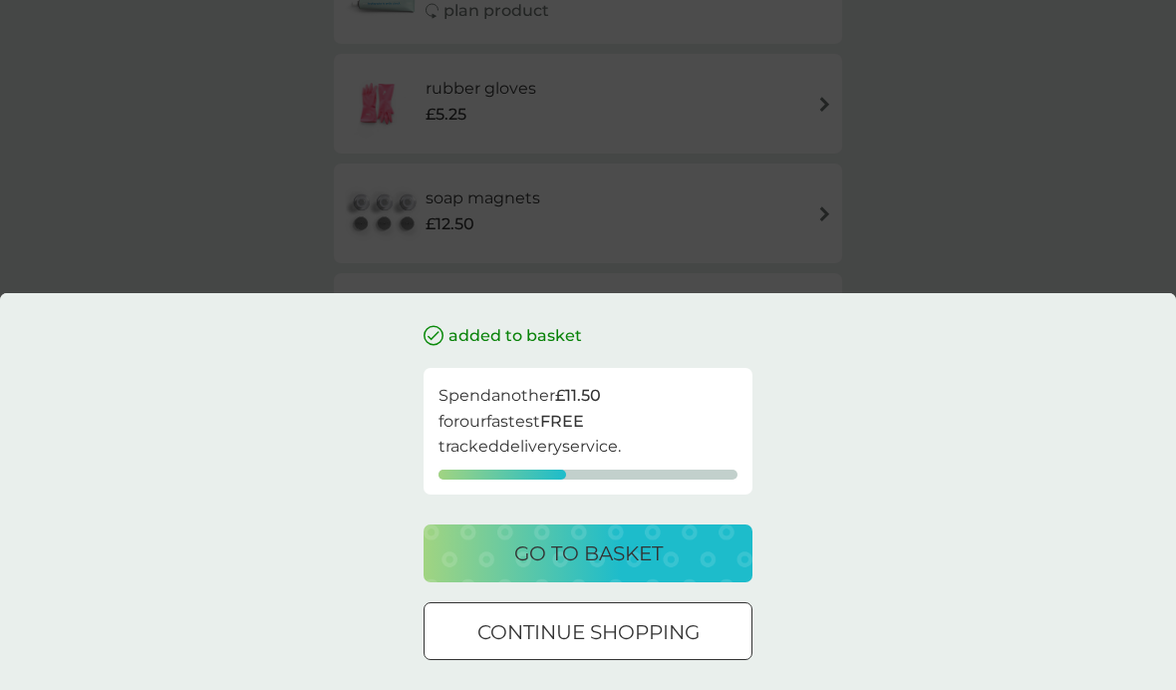
click at [545, 569] on p "go to basket" at bounding box center [588, 553] width 149 height 32
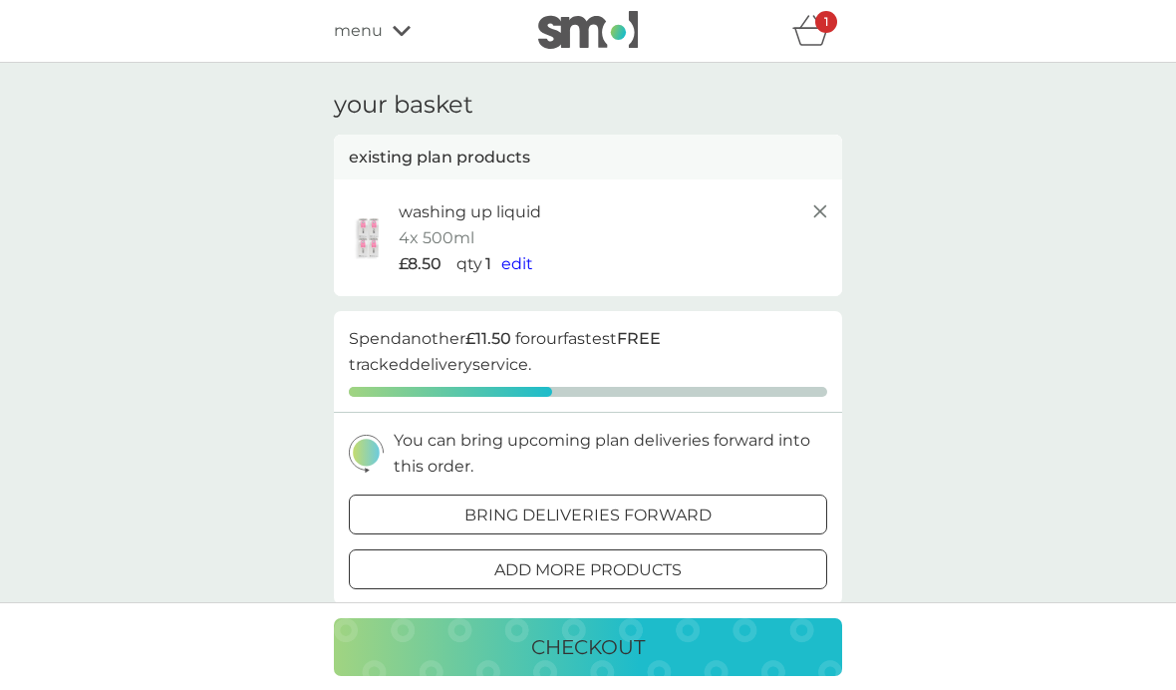
click at [823, 26] on div "1" at bounding box center [827, 22] width 22 height 22
click at [813, 44] on icon "basket" at bounding box center [812, 30] width 38 height 31
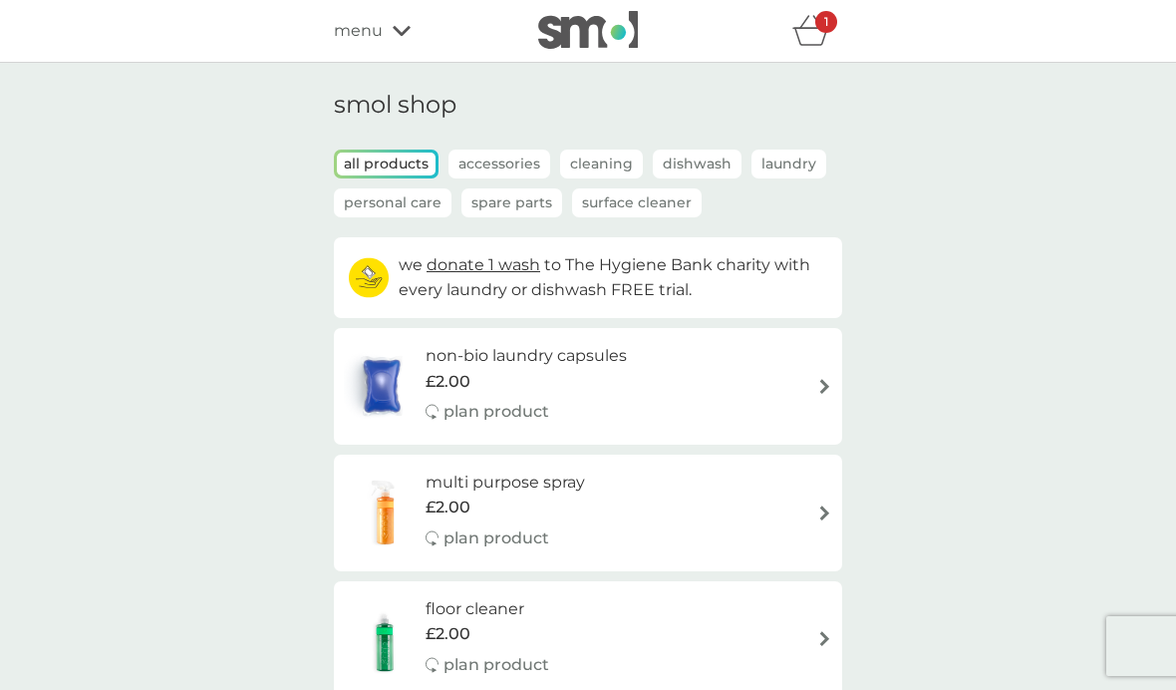
scroll to position [2850, 0]
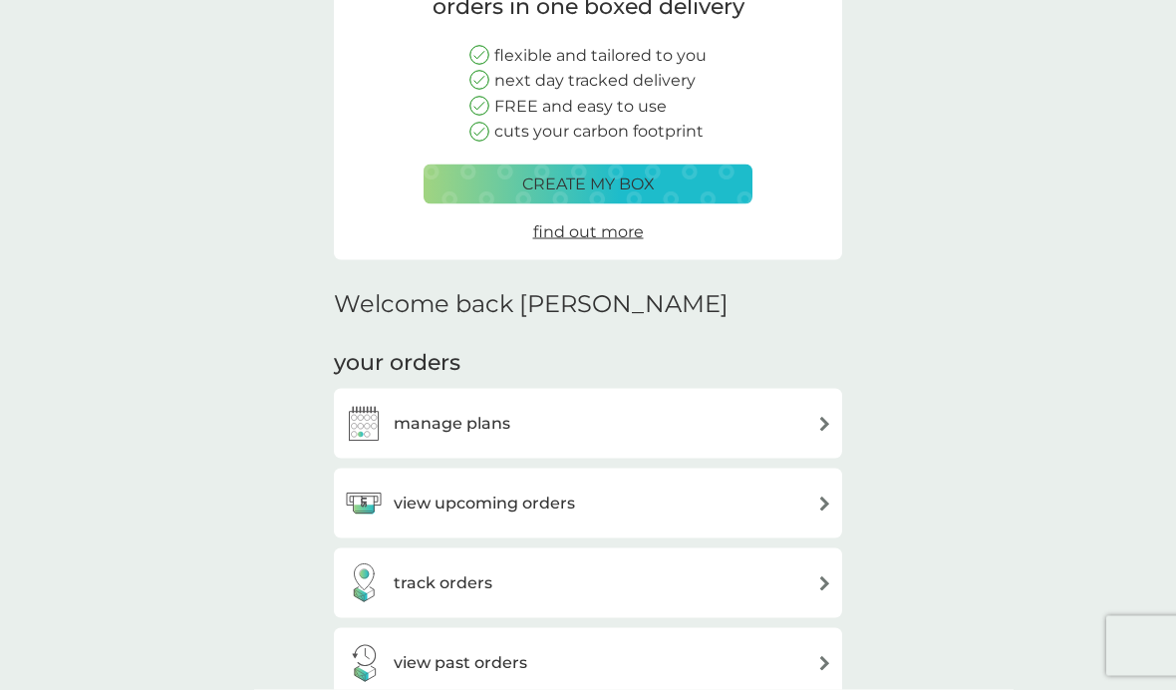
scroll to position [215, 0]
click at [684, 421] on div "manage plans" at bounding box center [588, 423] width 489 height 40
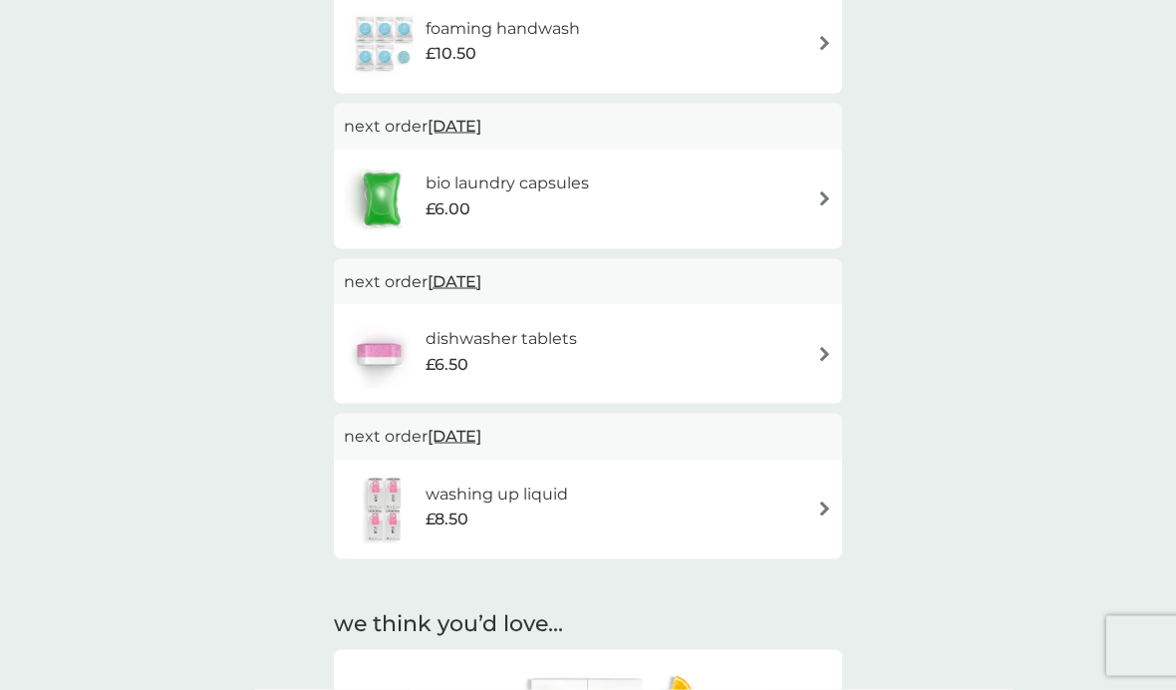
scroll to position [451, 0]
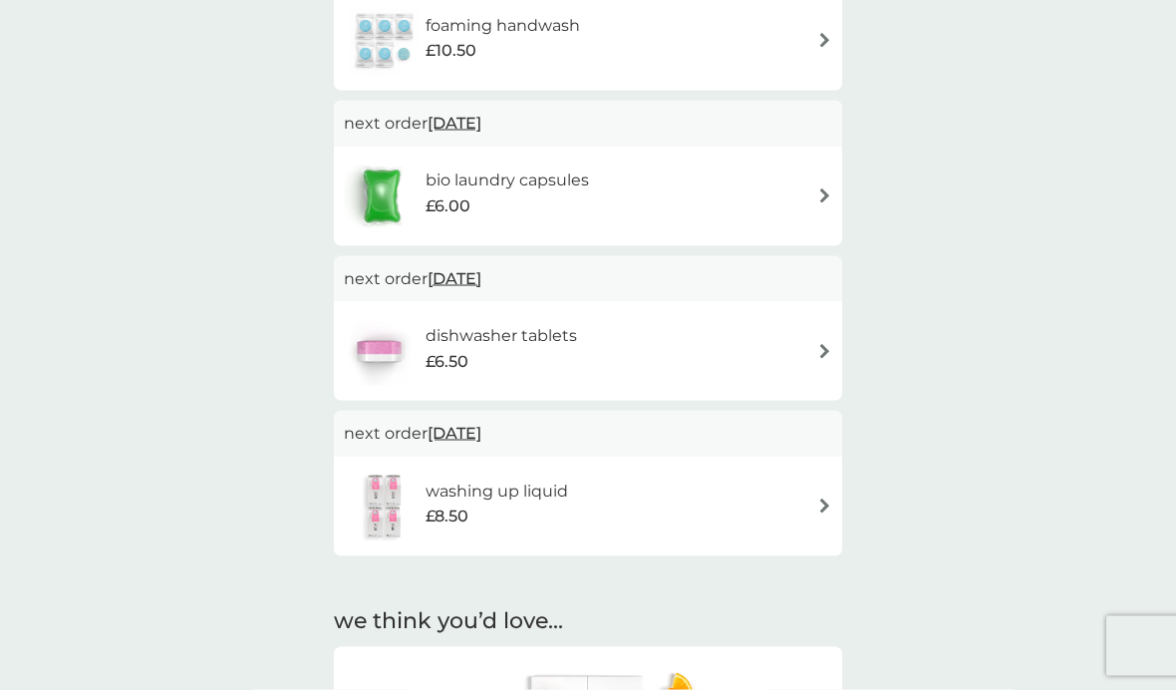
click at [480, 446] on span "8 Feb 2026" at bounding box center [455, 433] width 54 height 39
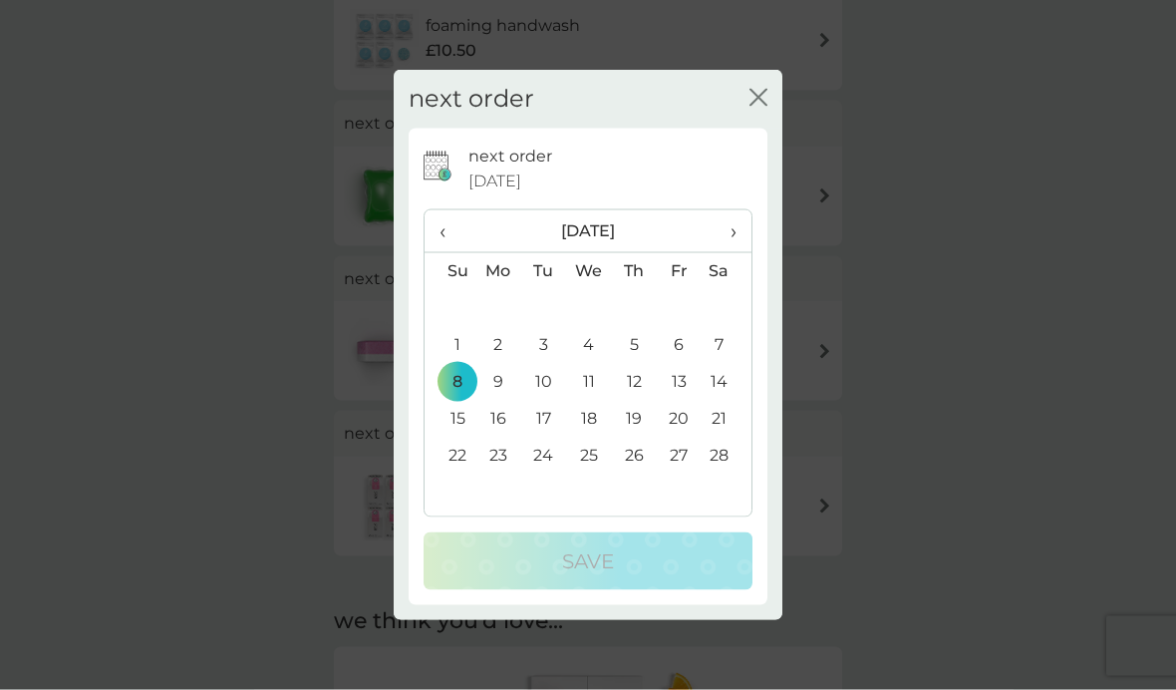
scroll to position [452, 0]
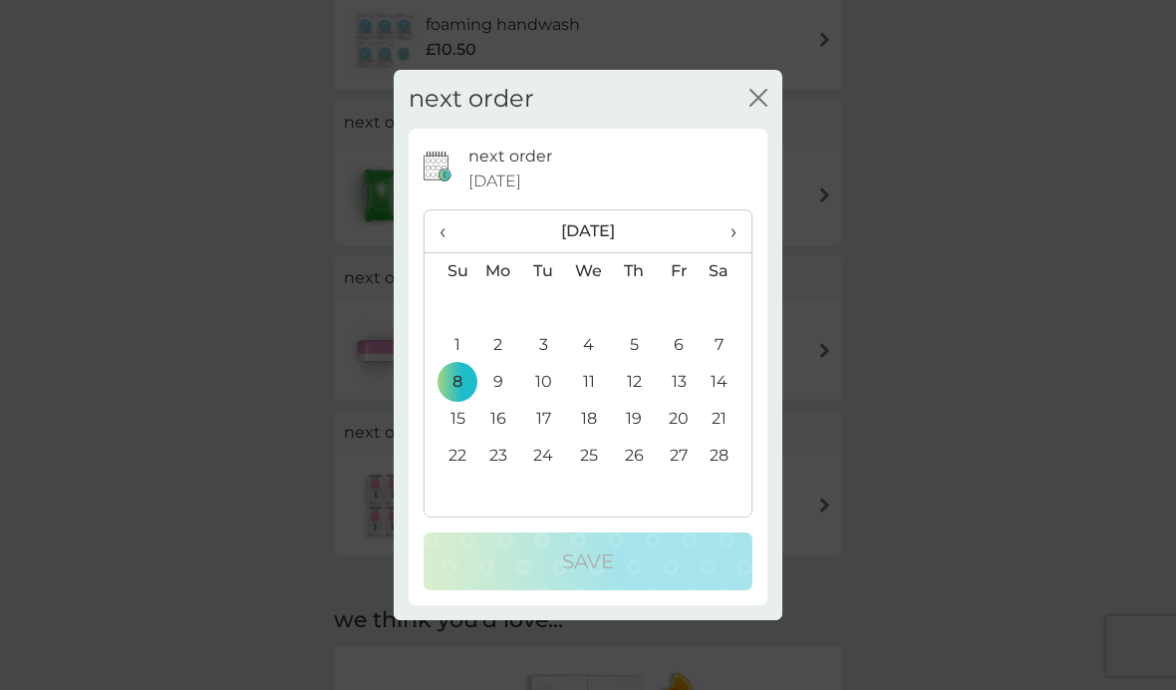
click at [442, 252] on span "‹" at bounding box center [450, 231] width 21 height 42
click at [436, 253] on th "‹" at bounding box center [450, 231] width 51 height 43
click at [431, 253] on th "‹" at bounding box center [450, 231] width 51 height 43
click at [434, 253] on th "‹" at bounding box center [450, 231] width 51 height 43
click at [766, 106] on icon "close" at bounding box center [763, 98] width 8 height 16
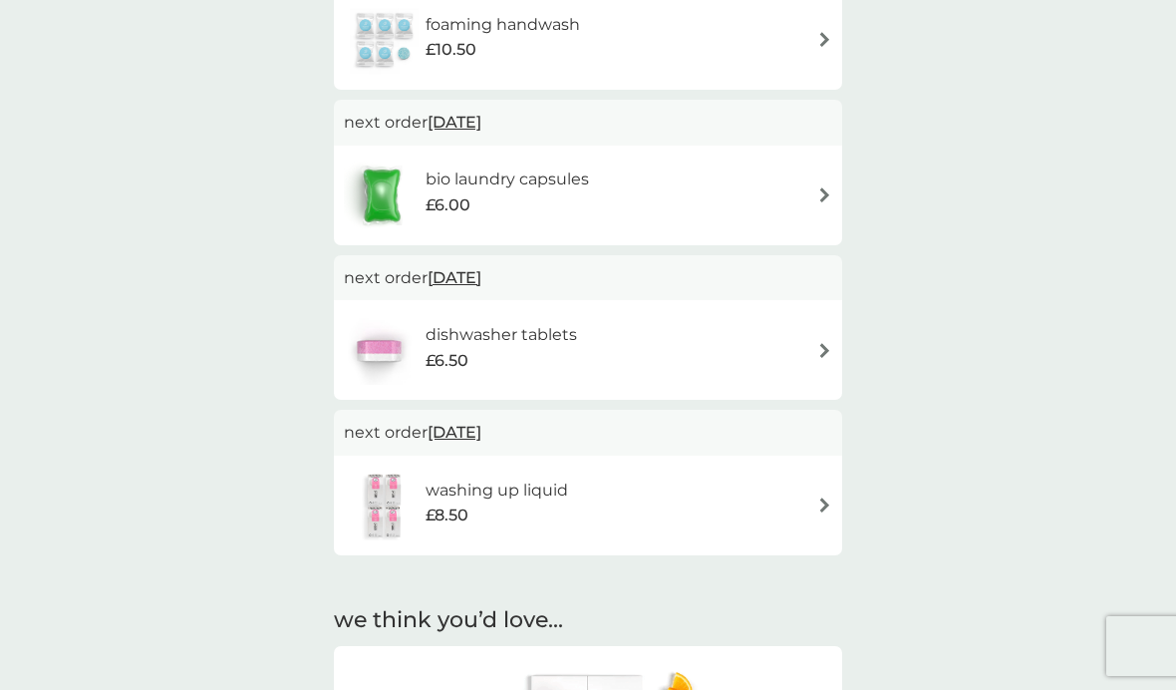
click at [1145, 689] on div "combine your upcoming orders in one boxed delivery create my box find out more …" at bounding box center [588, 416] width 1176 height 1611
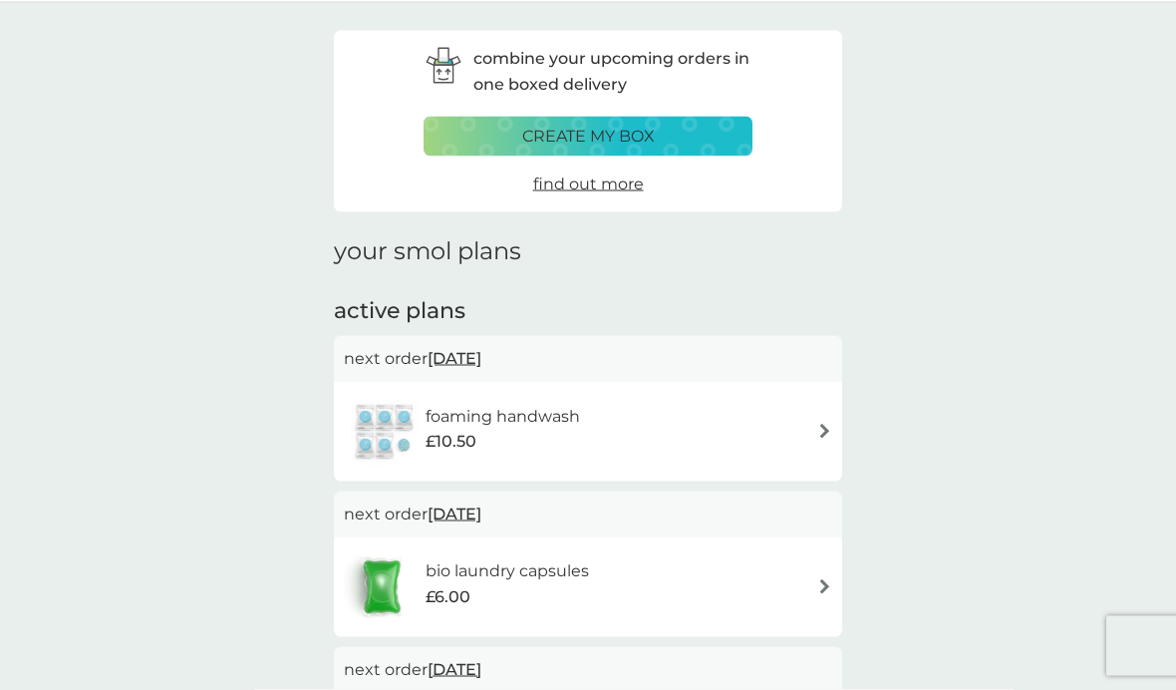
scroll to position [0, 0]
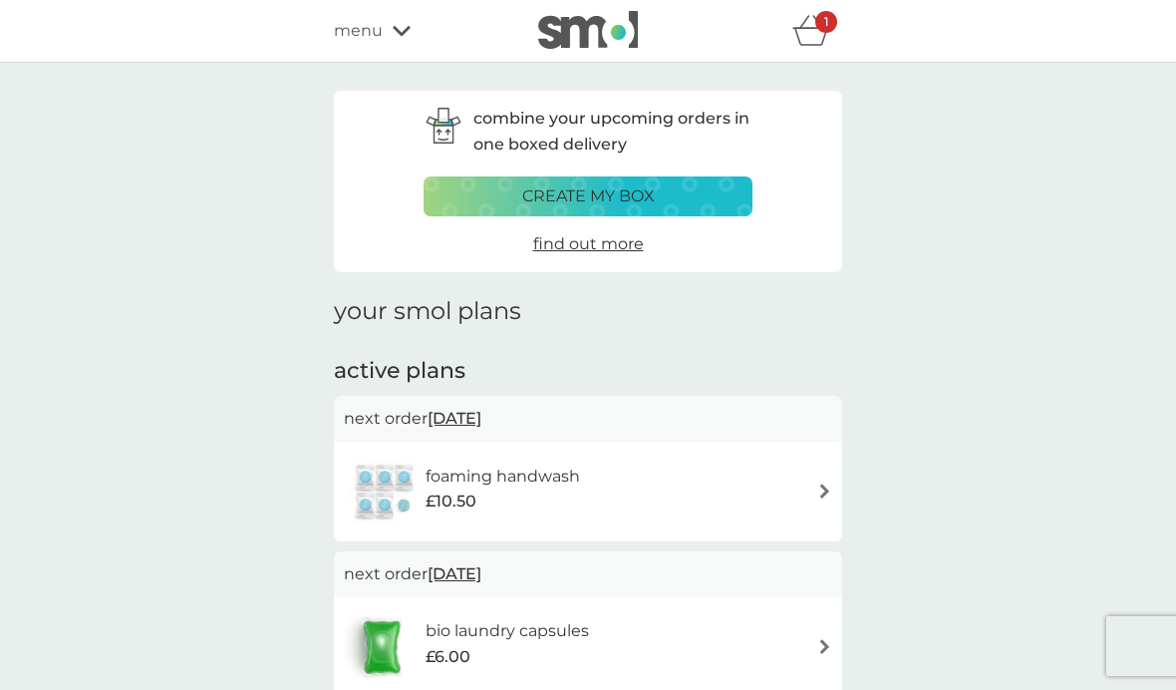
click at [650, 197] on p "create my box" at bounding box center [588, 196] width 133 height 26
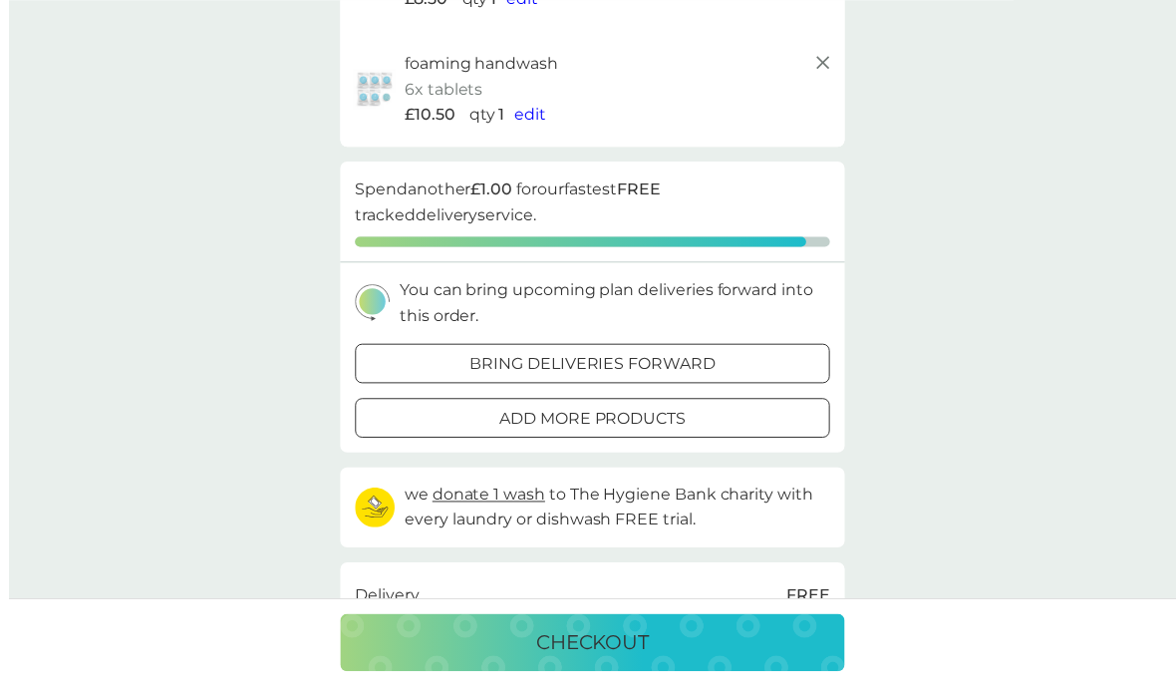
scroll to position [351, 0]
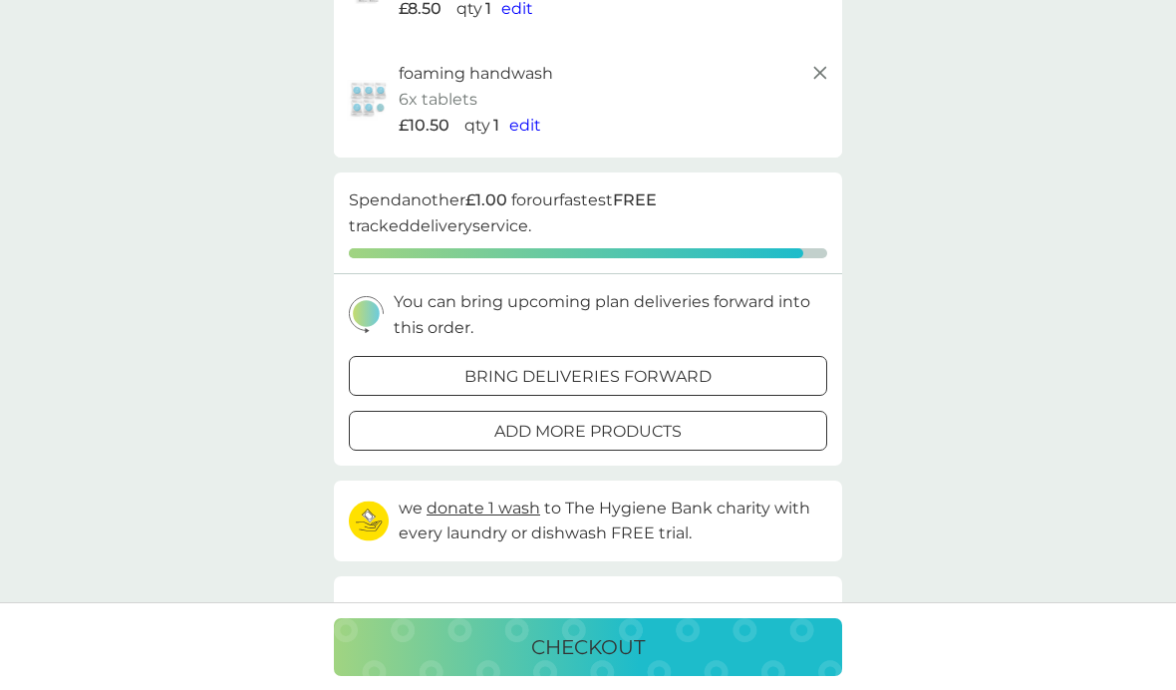
click at [606, 431] on div at bounding box center [588, 431] width 72 height 21
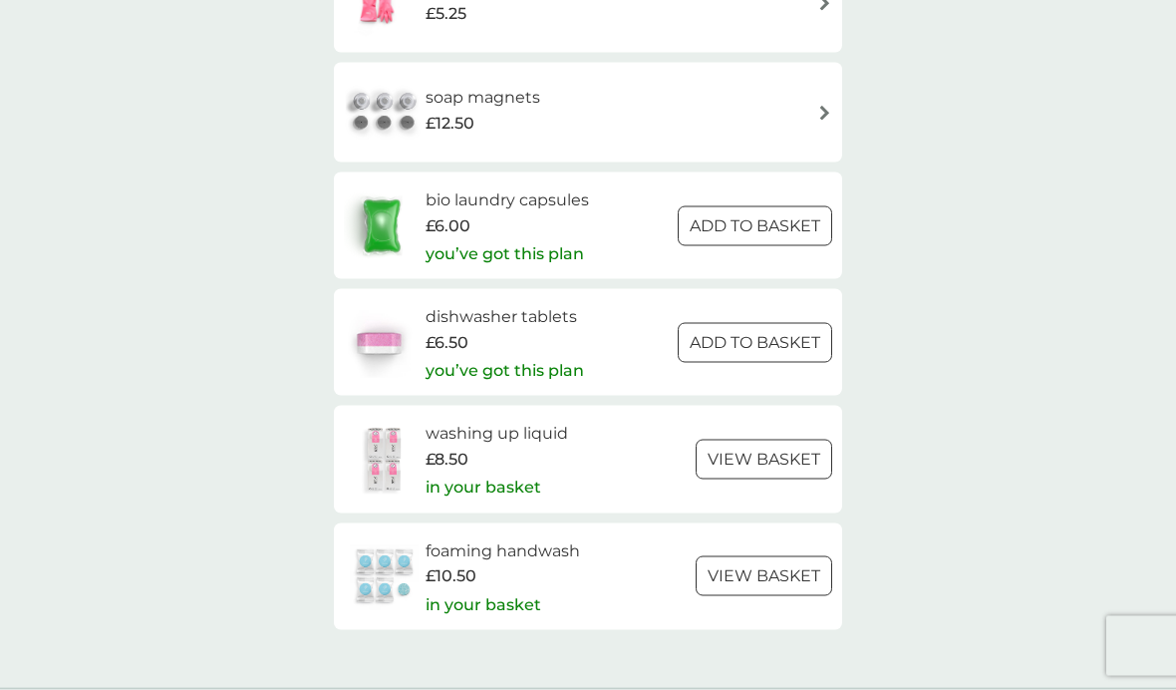
scroll to position [2881, 0]
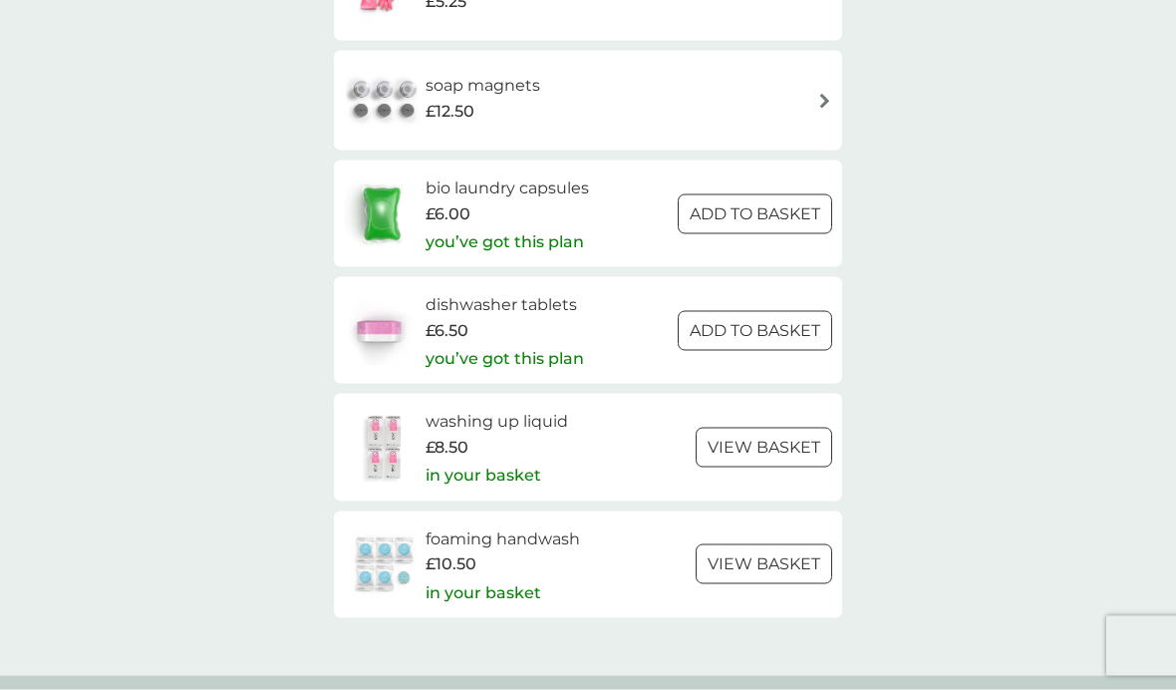
click at [762, 554] on div at bounding box center [765, 564] width 72 height 21
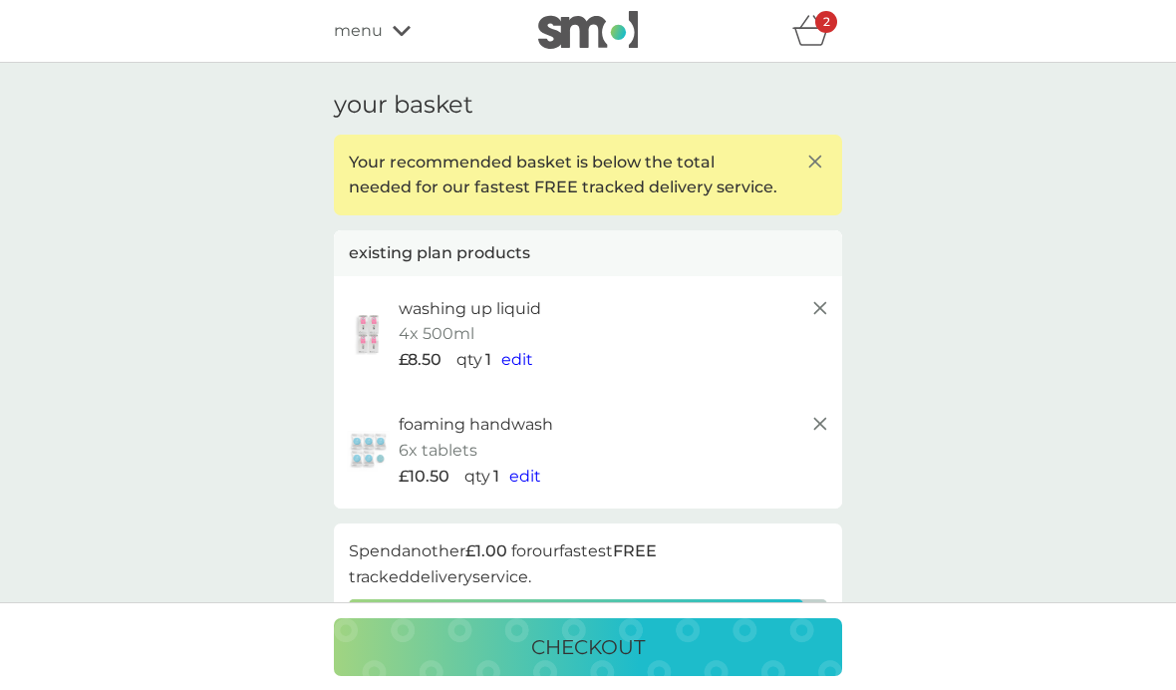
click at [619, 674] on button "checkout" at bounding box center [588, 647] width 508 height 58
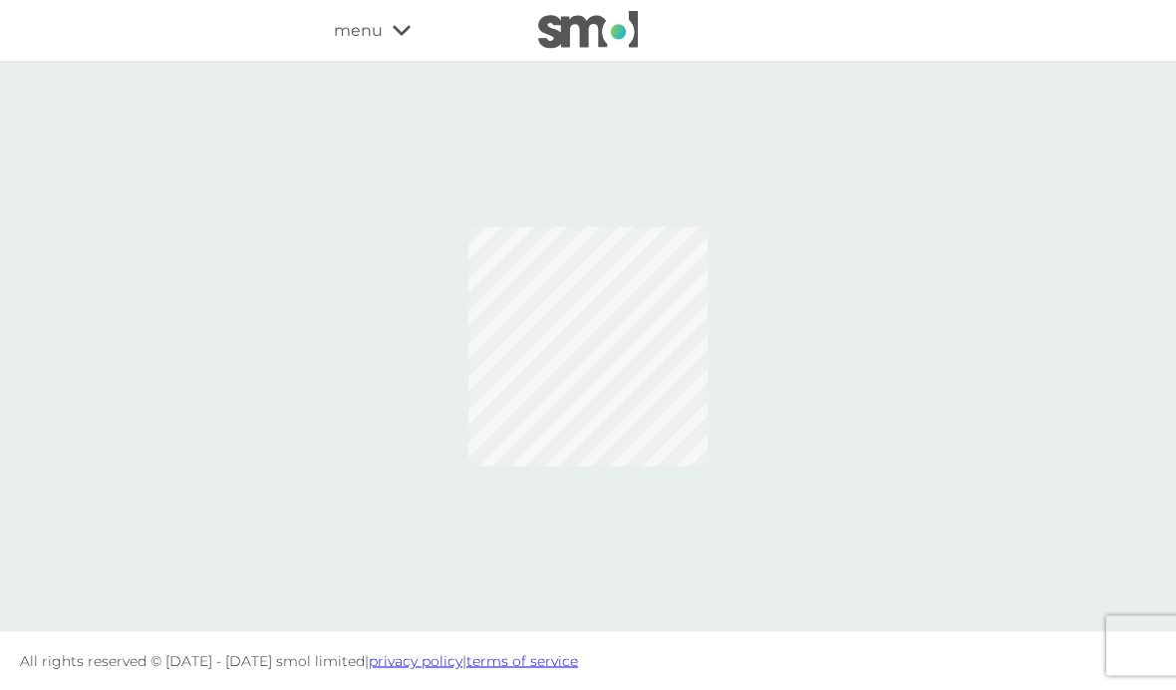
scroll to position [75, 0]
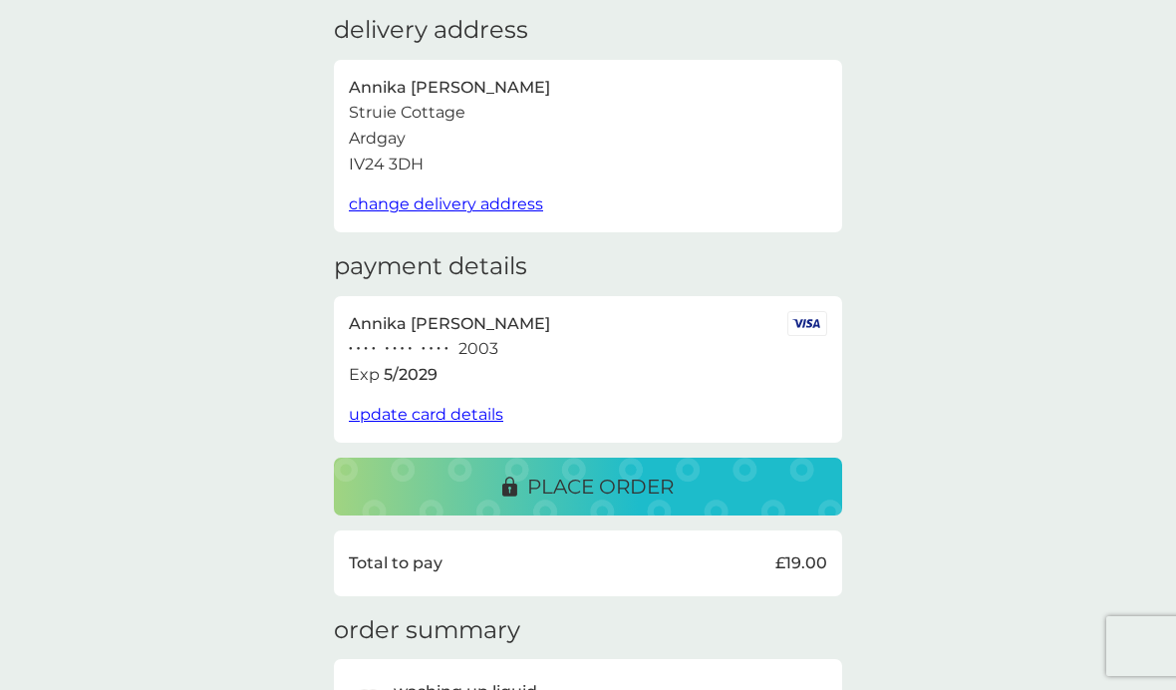
click at [1091, 193] on div "delivery address Annika Adams Struie Cottage Ardgay IV24 3DH change delivery ad…" at bounding box center [588, 538] width 1176 height 1100
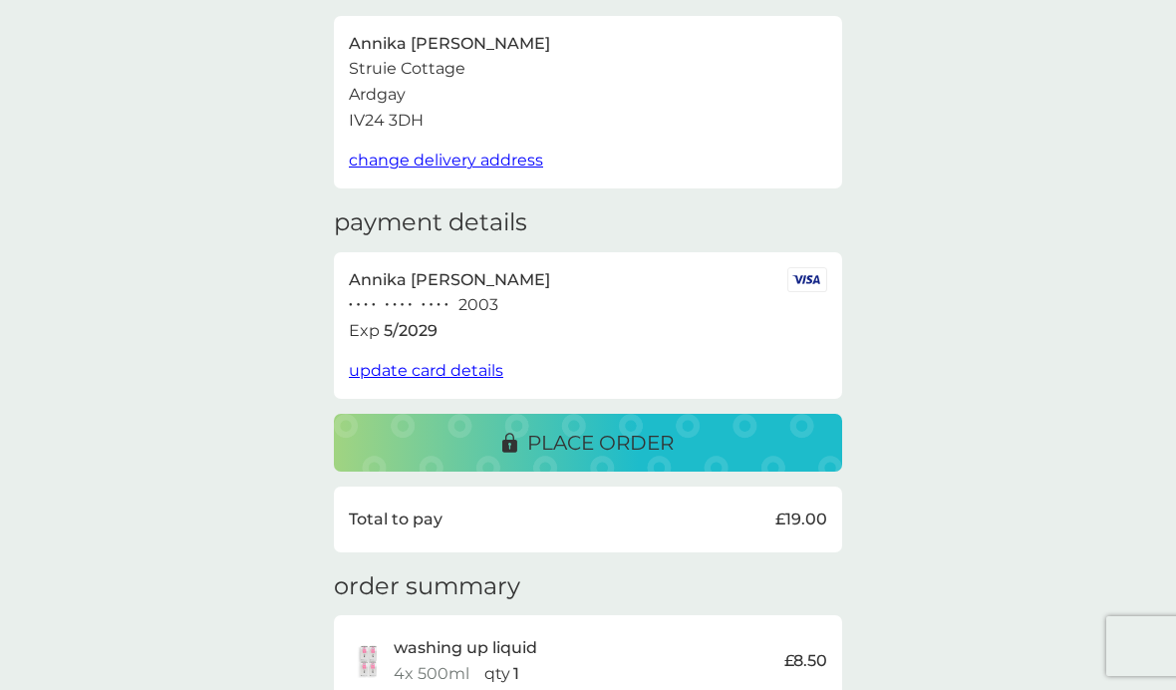
scroll to position [67, 0]
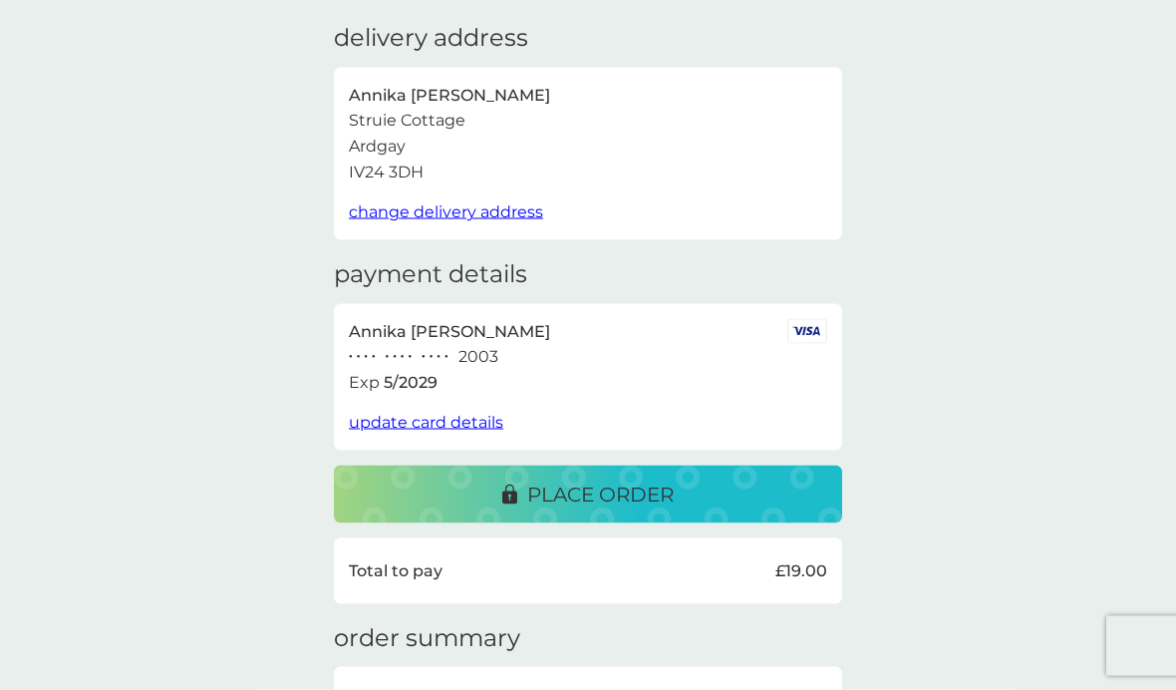
click at [1074, 217] on div "delivery address Annika Adams Struie Cottage Ardgay IV24 3DH change delivery ad…" at bounding box center [588, 546] width 1176 height 1100
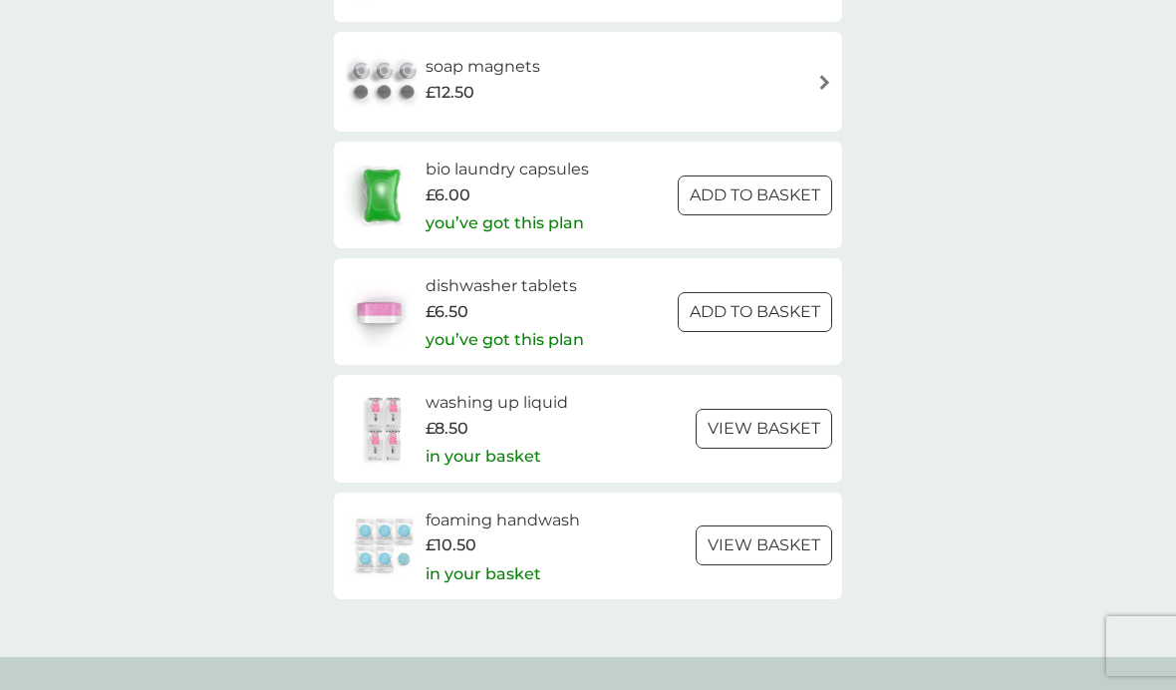
scroll to position [2897, 0]
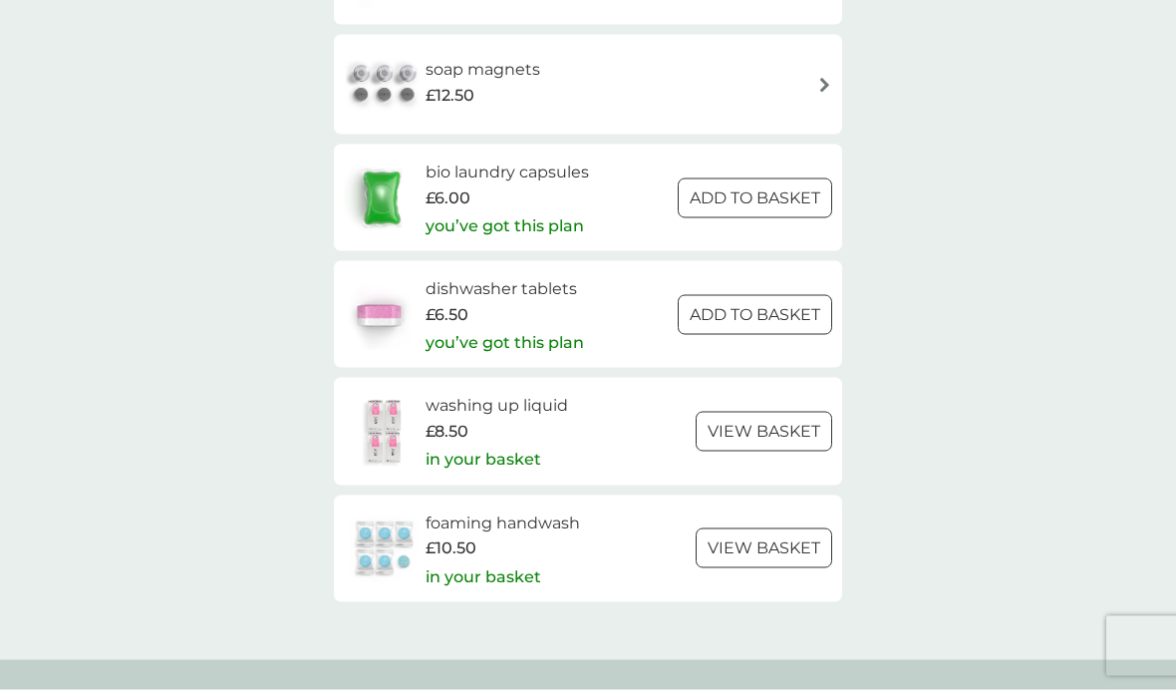
click at [470, 564] on p "in your basket" at bounding box center [484, 577] width 116 height 26
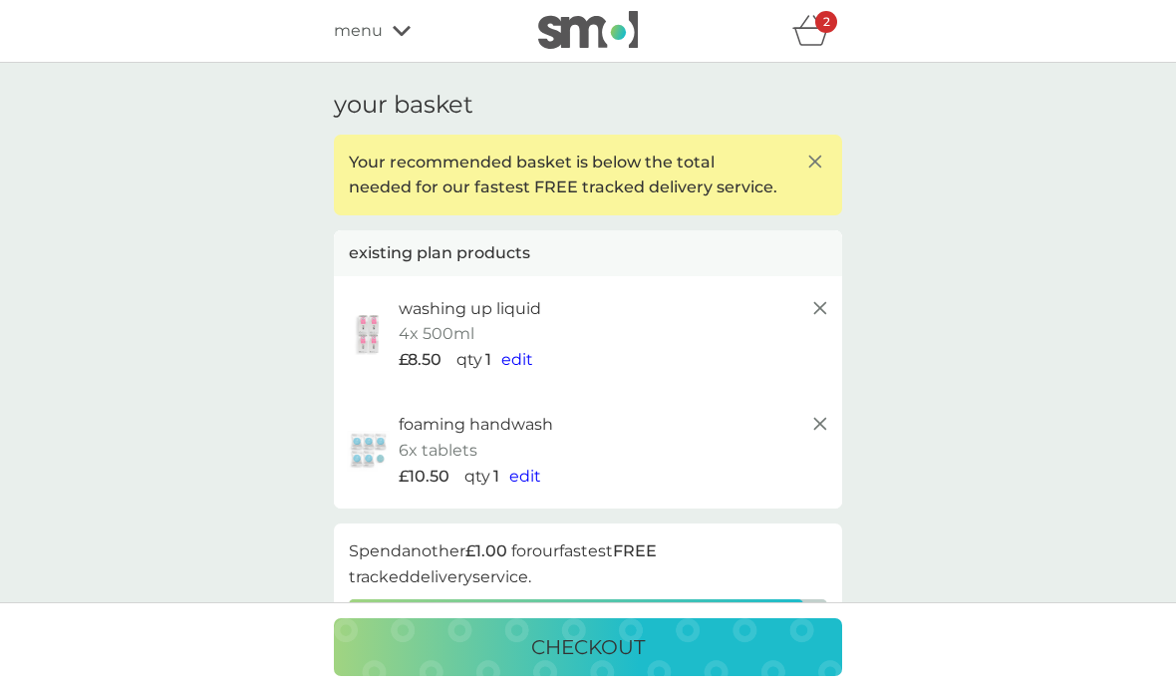
click at [824, 427] on icon at bounding box center [821, 424] width 24 height 24
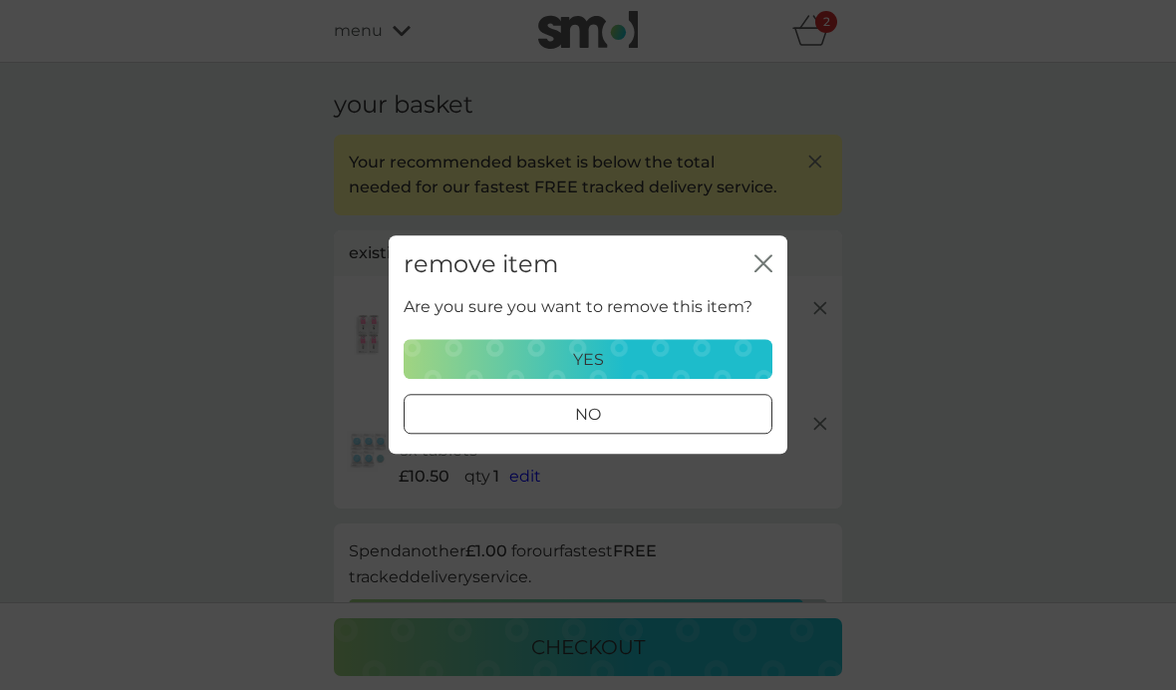
click at [605, 367] on div "yes" at bounding box center [588, 360] width 343 height 26
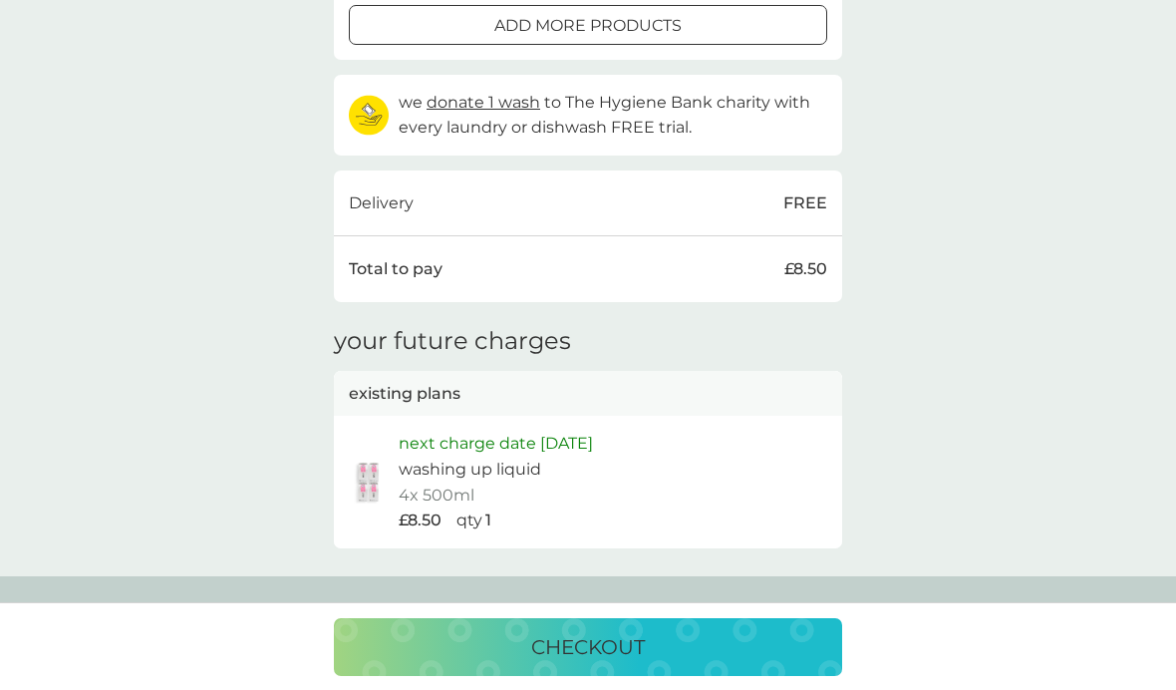
scroll to position [540, 0]
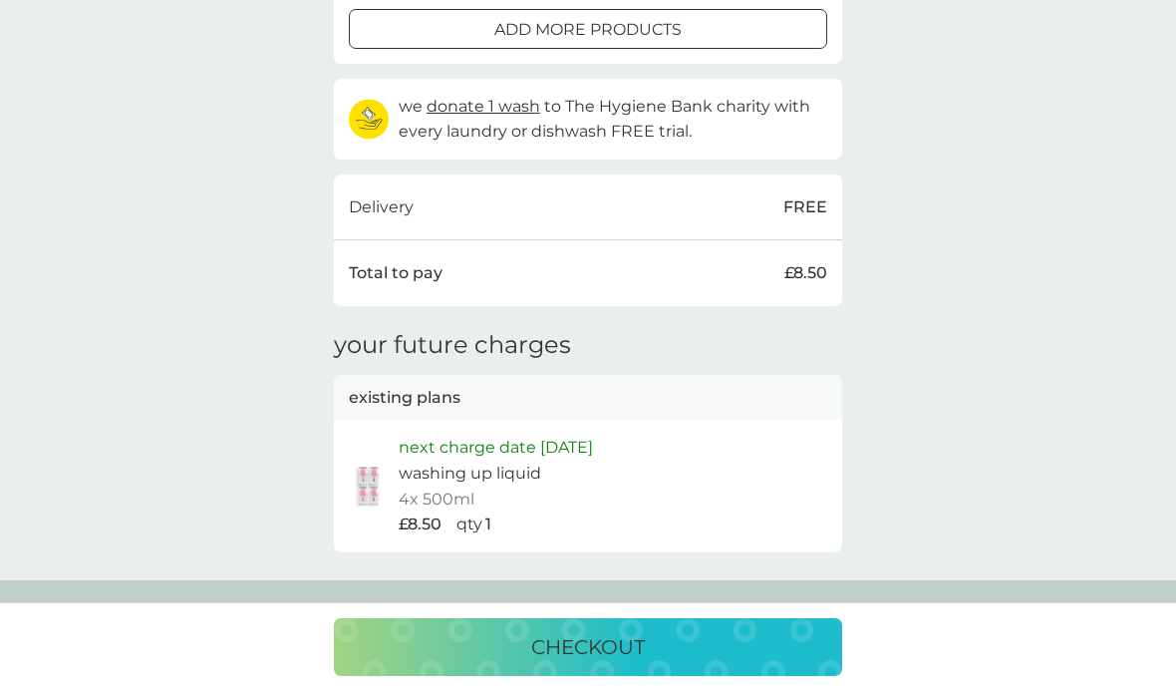
click at [938, 302] on div "your basket existing plan products washing up liquid 4x 500ml £8.50 qty 1 edit …" at bounding box center [588, 51] width 1176 height 1058
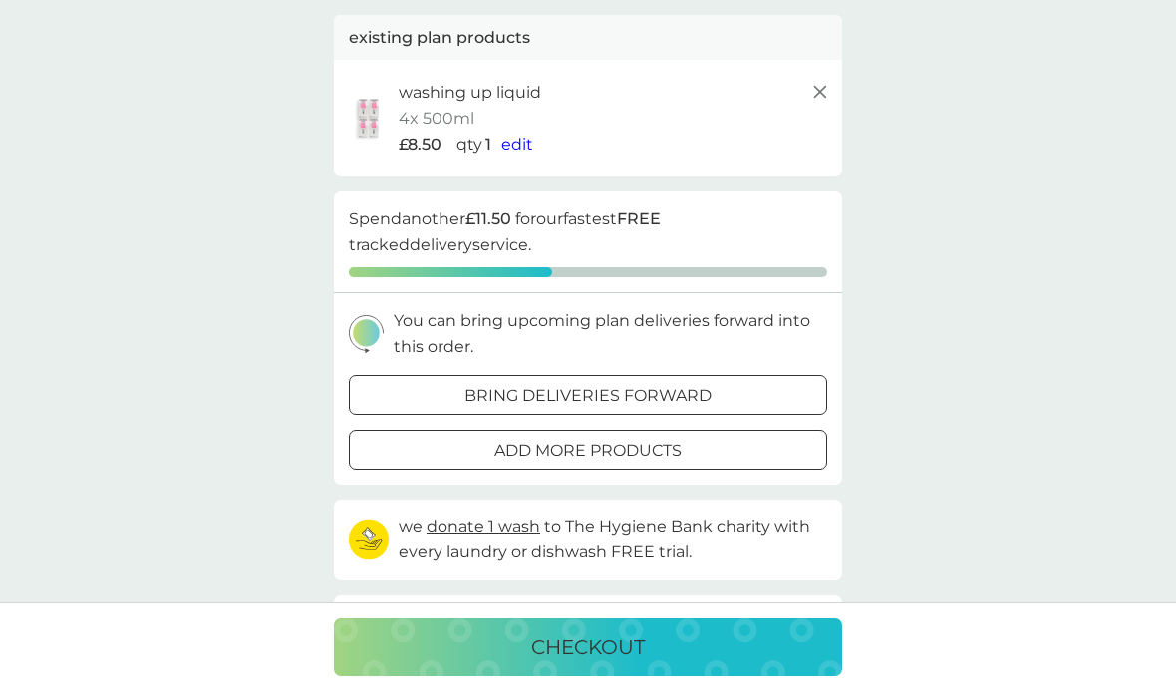
scroll to position [0, 0]
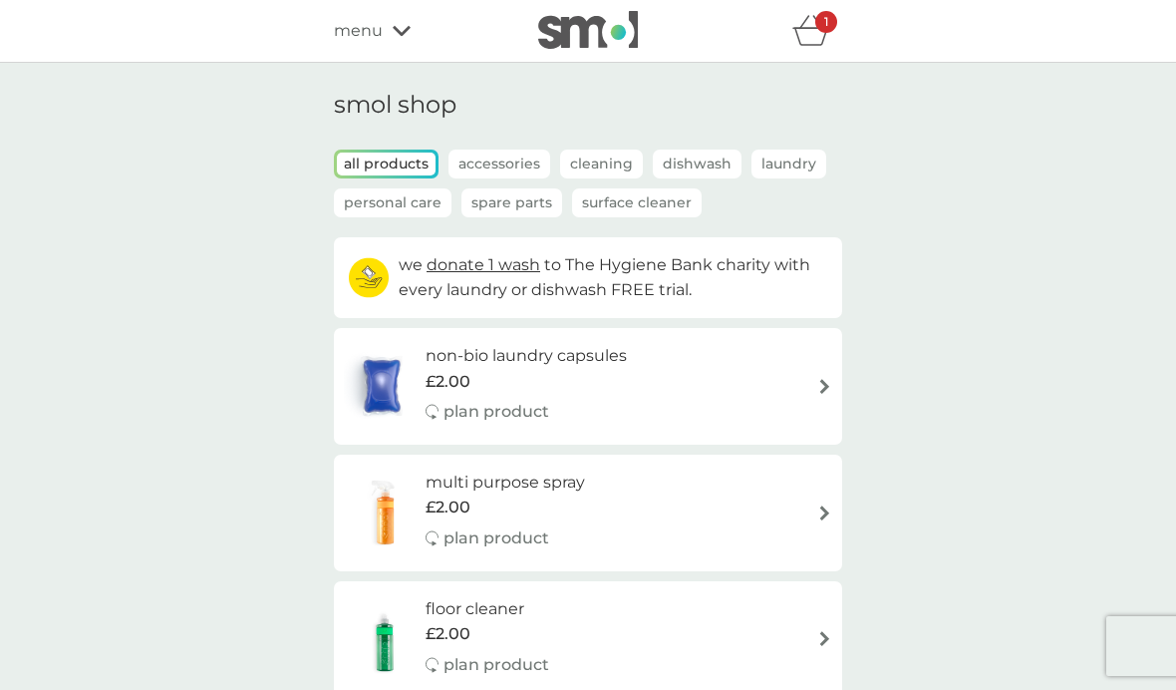
scroll to position [2898, 0]
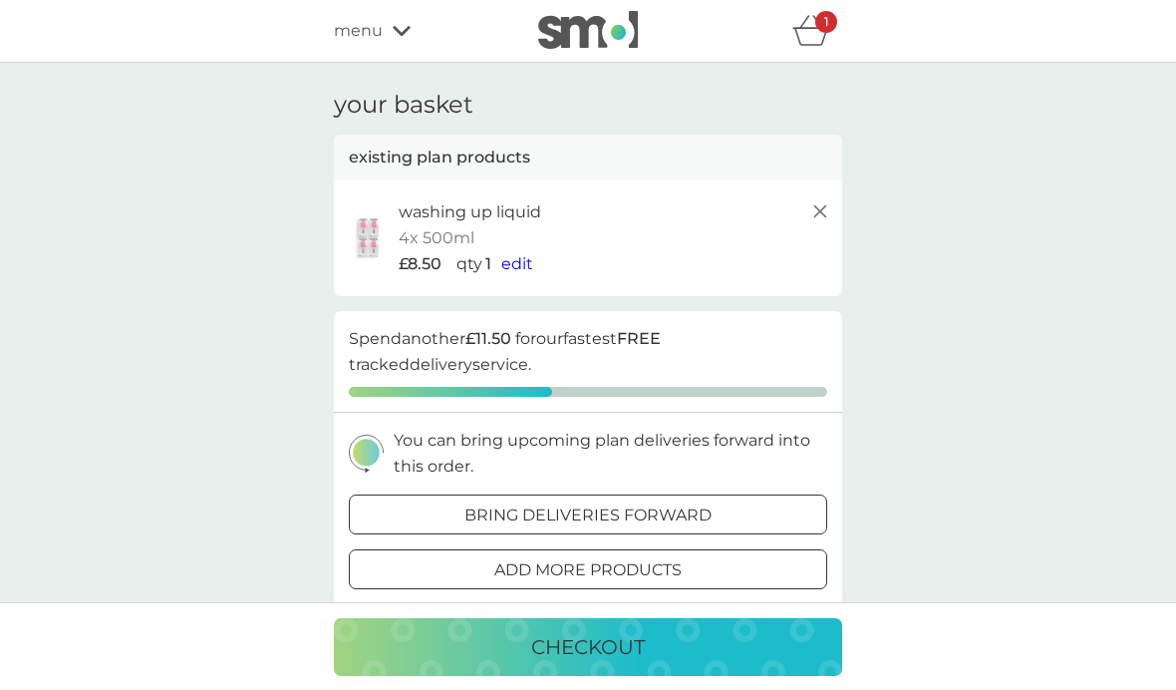
click at [830, 24] on div "1" at bounding box center [827, 22] width 22 height 22
click at [834, 38] on div "1" at bounding box center [818, 31] width 50 height 40
click at [393, 32] on icon at bounding box center [402, 29] width 18 height 12
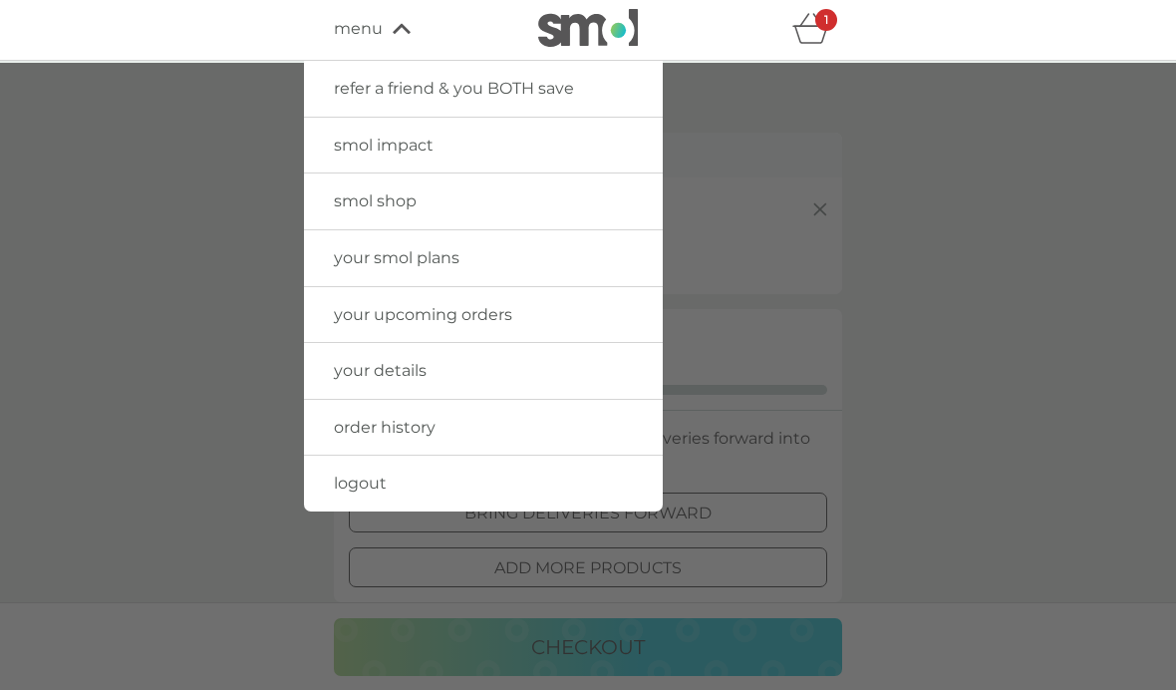
click at [350, 215] on link "smol shop" at bounding box center [483, 201] width 359 height 56
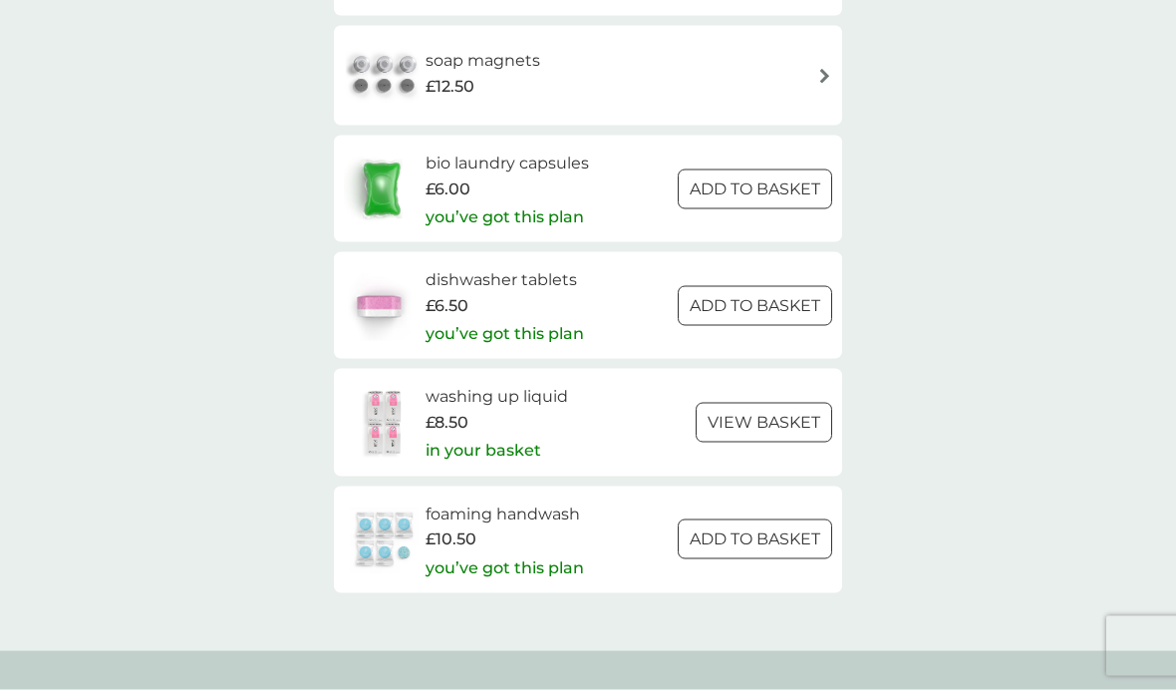
scroll to position [2907, 0]
click at [455, 554] on p "you’ve got this plan" at bounding box center [505, 567] width 159 height 26
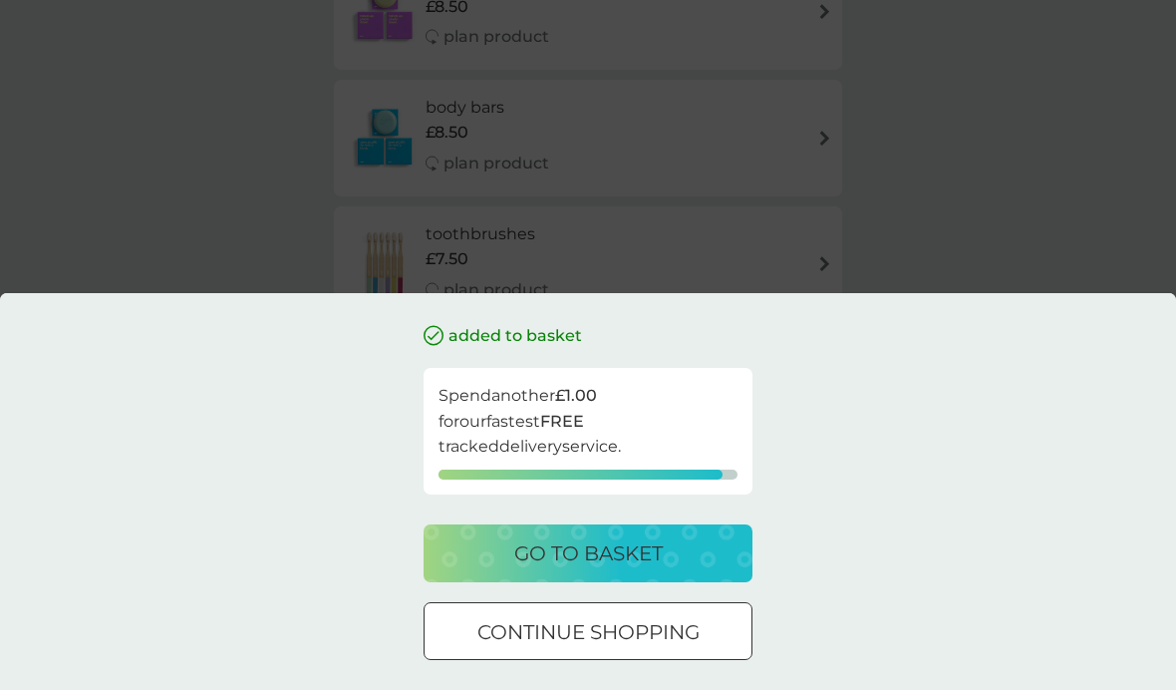
scroll to position [1731, 0]
click at [614, 657] on button "continue shopping" at bounding box center [588, 631] width 329 height 58
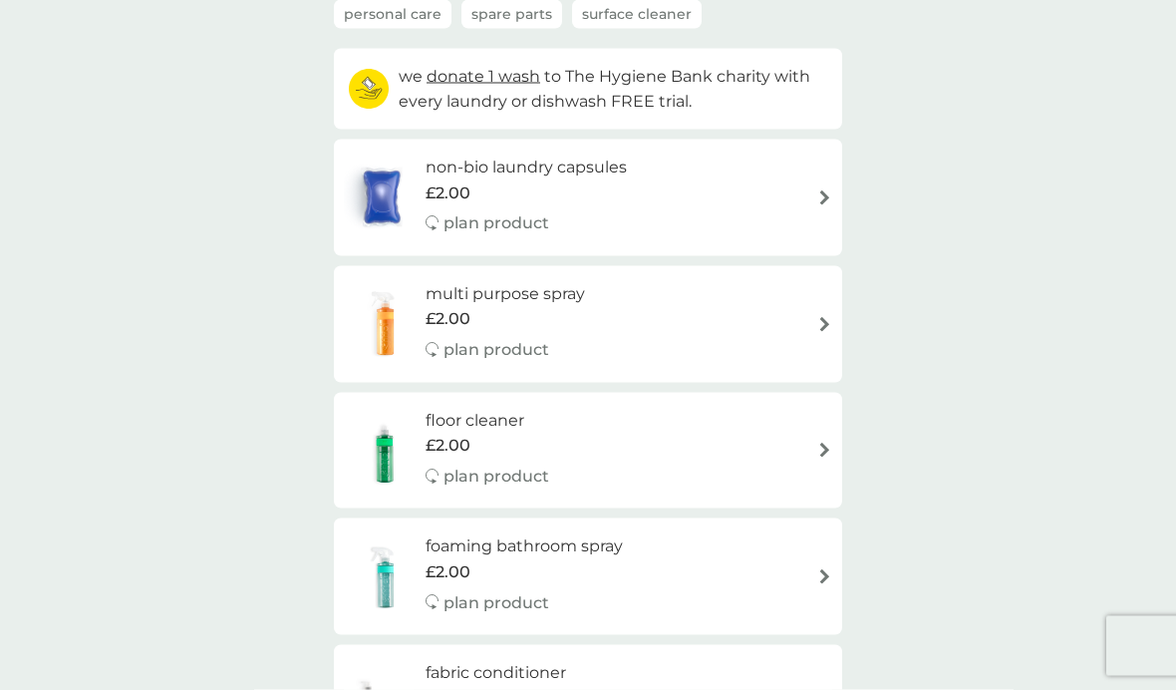
scroll to position [0, 0]
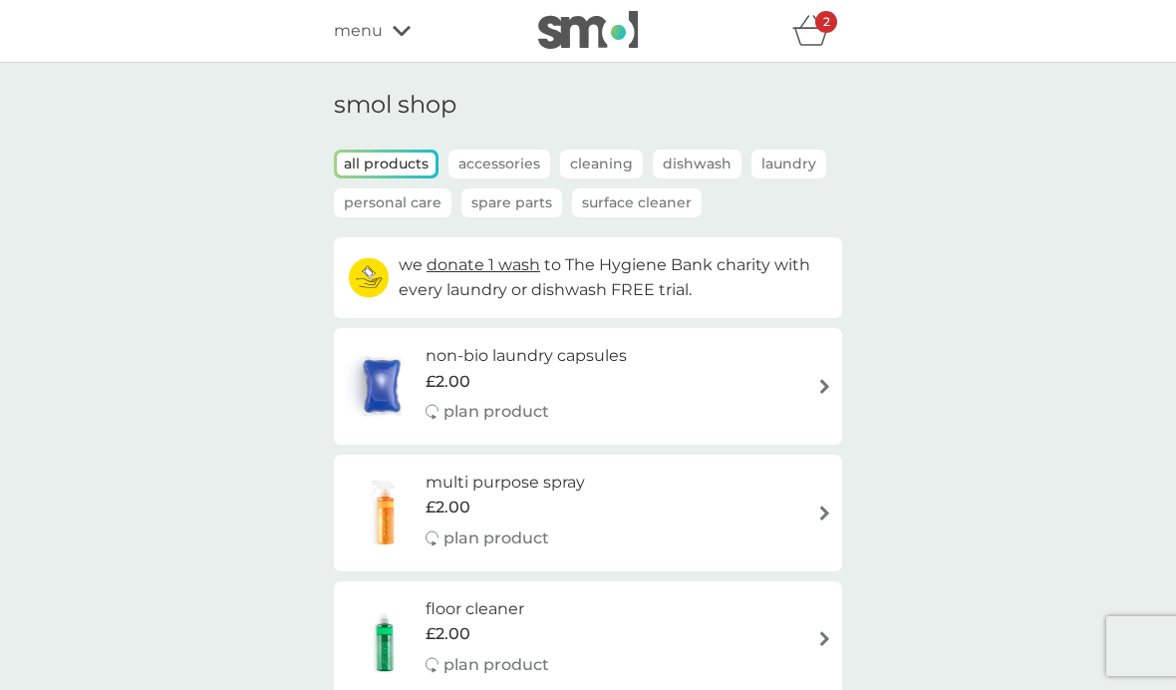
click at [803, 32] on icon "basket" at bounding box center [812, 30] width 38 height 31
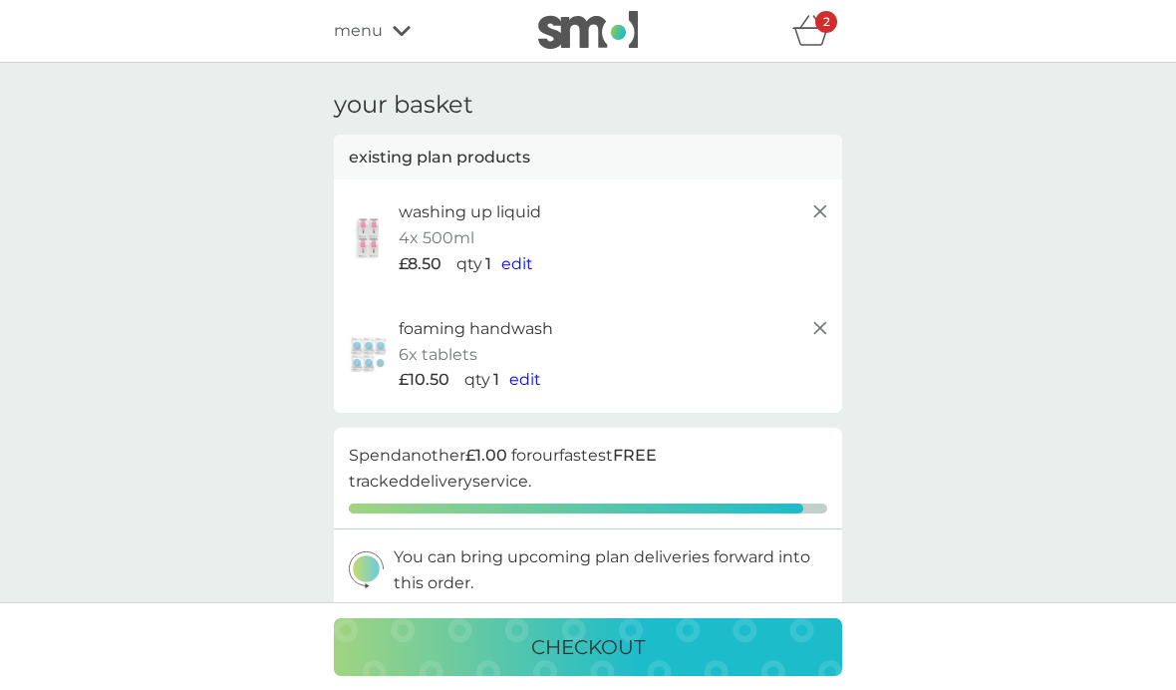
click at [817, 33] on icon "basket" at bounding box center [812, 30] width 38 height 31
click at [819, 334] on icon at bounding box center [821, 328] width 24 height 24
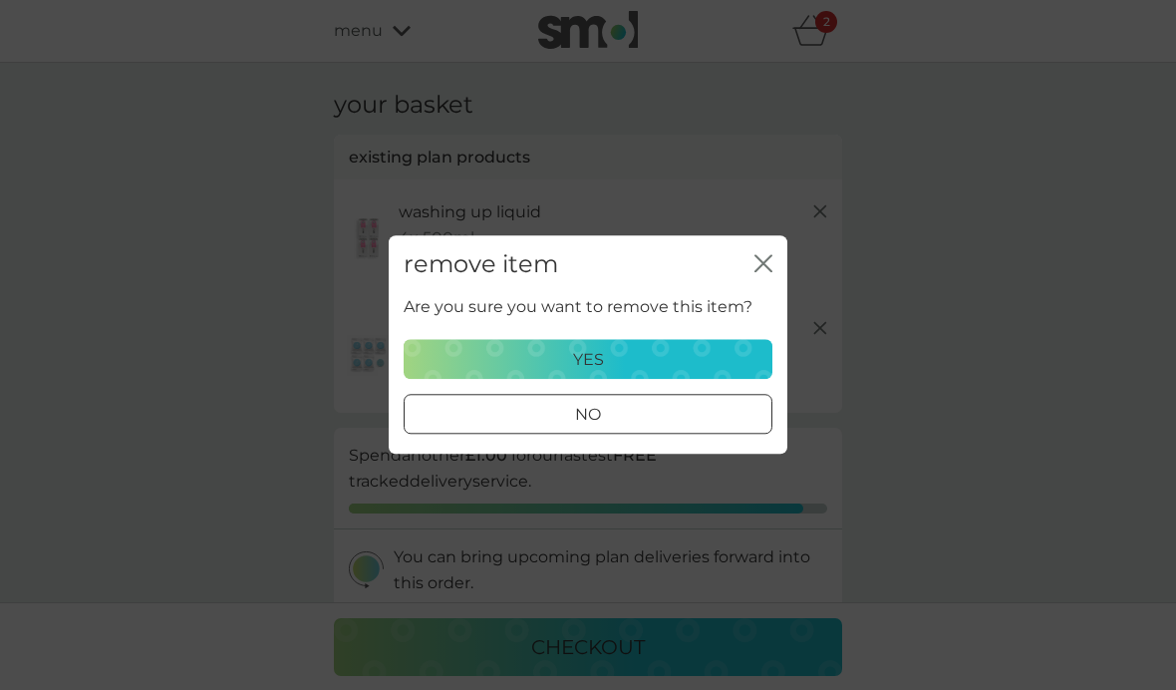
click at [1099, 680] on div "remove item close Are you sure you want to remove this item? yes no" at bounding box center [588, 345] width 1176 height 690
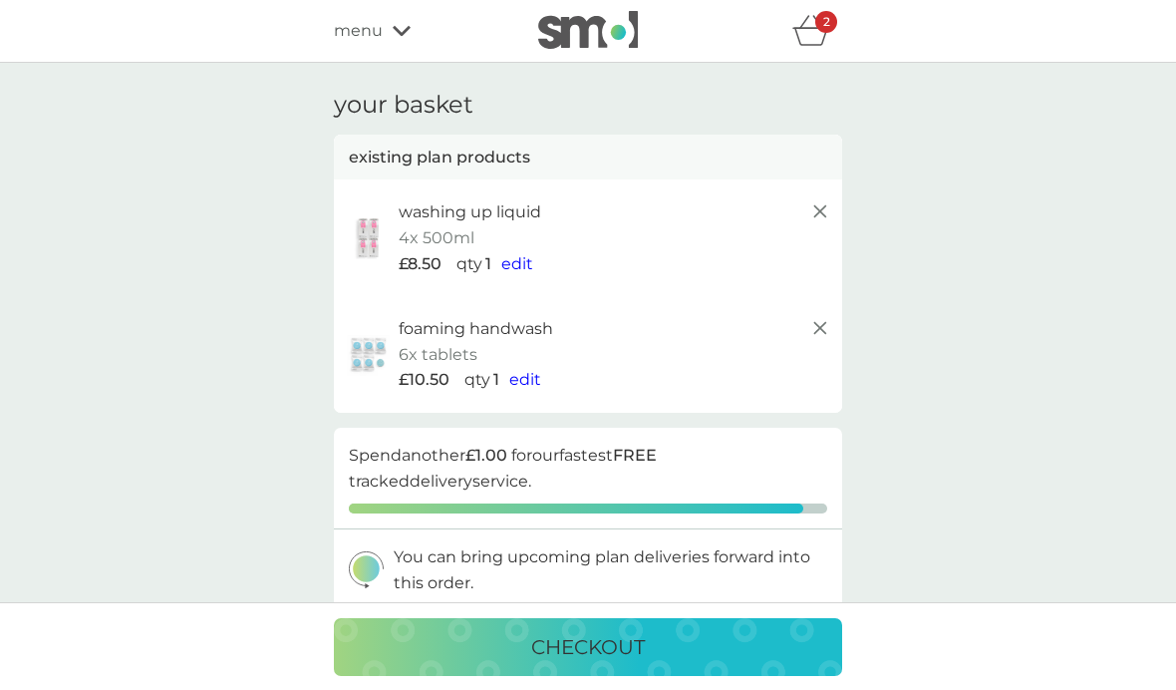
click at [598, 367] on div "£10.50 qty 1 edit" at bounding box center [616, 380] width 434 height 26
click at [818, 334] on icon at bounding box center [821, 328] width 24 height 24
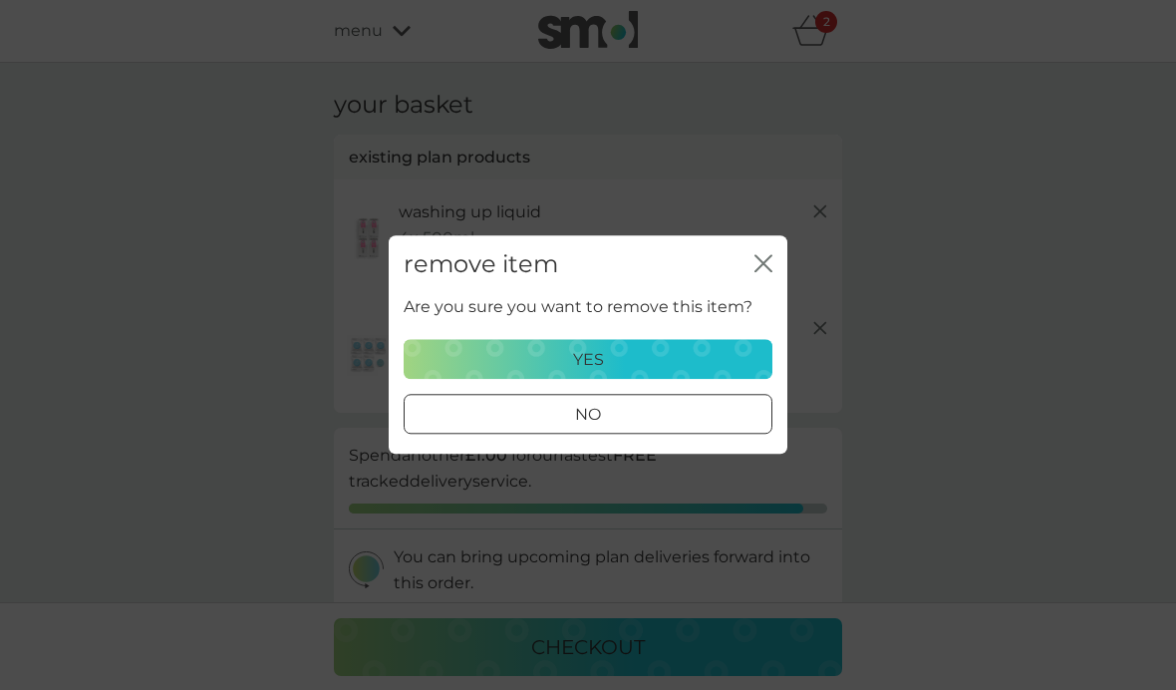
scroll to position [4, 0]
click at [599, 358] on p "yes" at bounding box center [588, 360] width 31 height 26
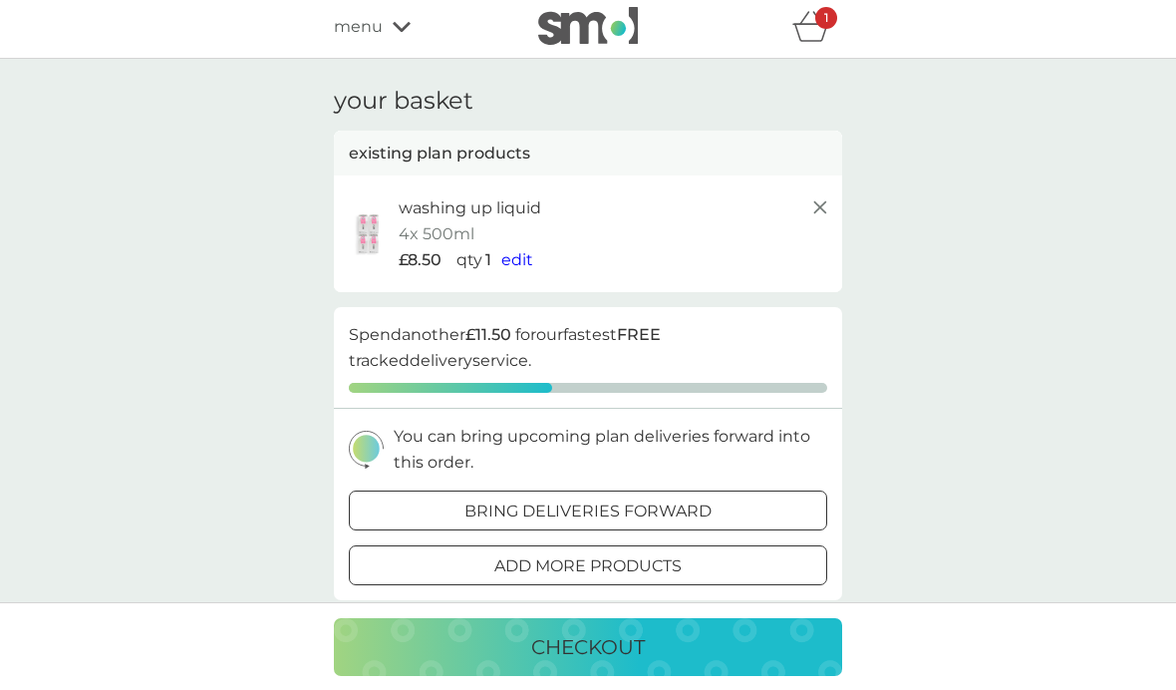
click at [373, 26] on span "menu" at bounding box center [358, 27] width 49 height 26
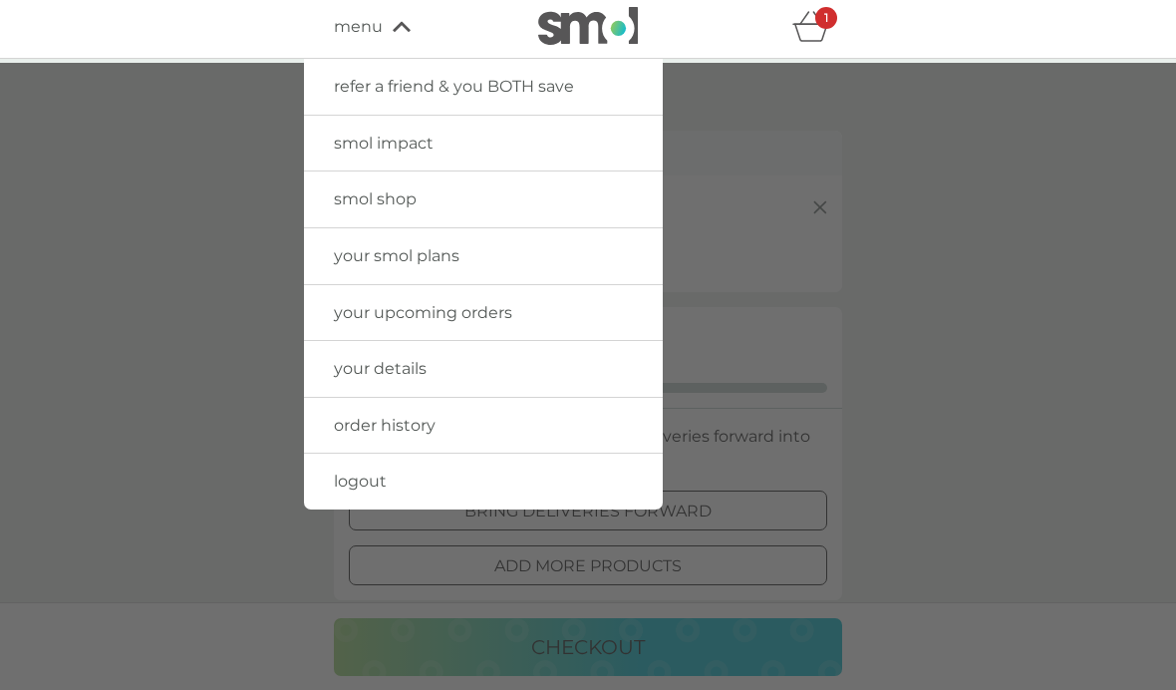
click at [360, 246] on span "your smol plans" at bounding box center [397, 255] width 126 height 19
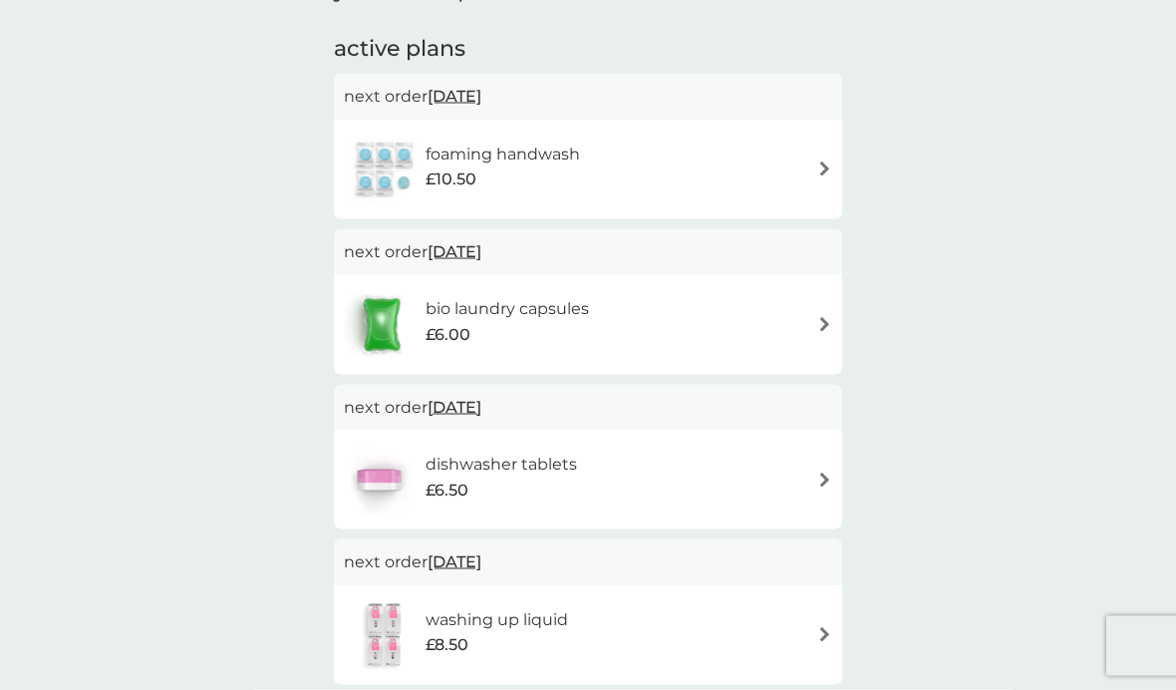
scroll to position [324, 0]
click at [811, 144] on div "foaming handwash £10.50" at bounding box center [588, 168] width 489 height 70
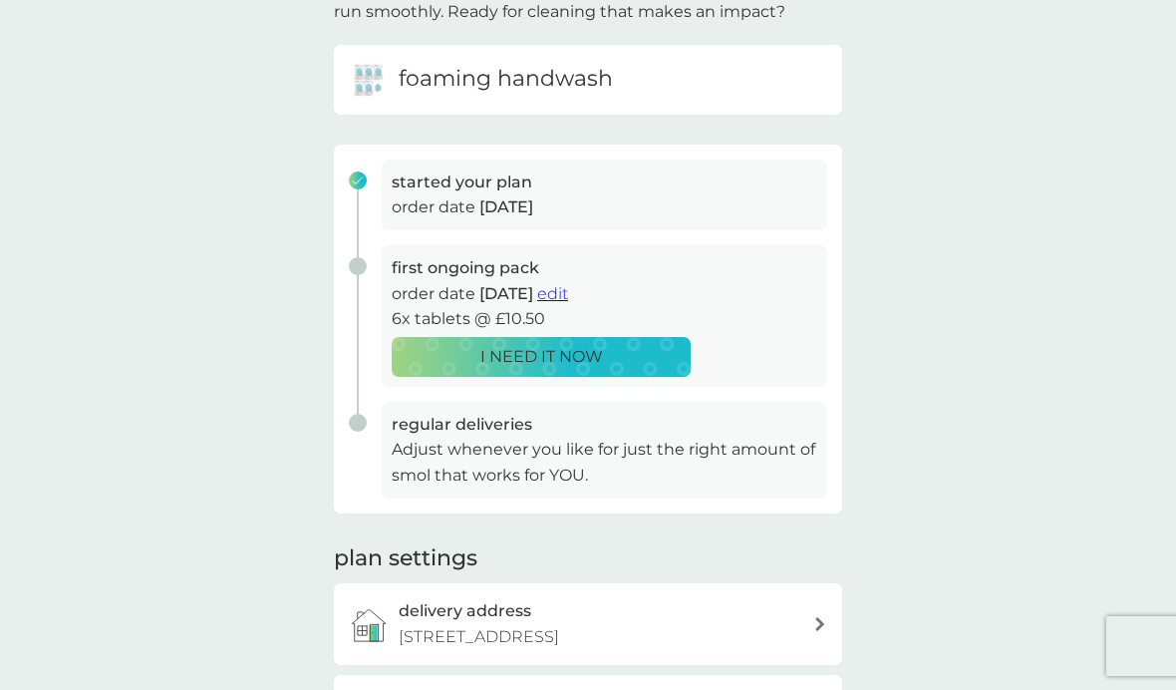
scroll to position [168, 0]
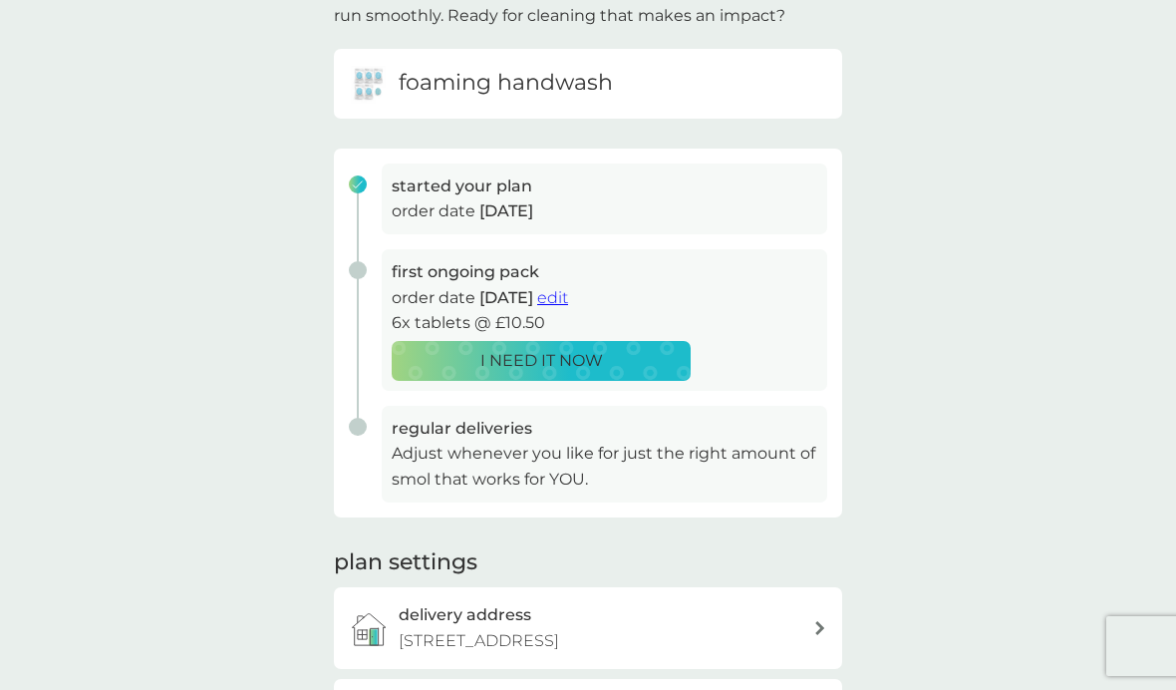
click at [1074, 680] on div "your smol plans As your first main pack approaches, we’ve got everything set to…" at bounding box center [588, 362] width 1176 height 937
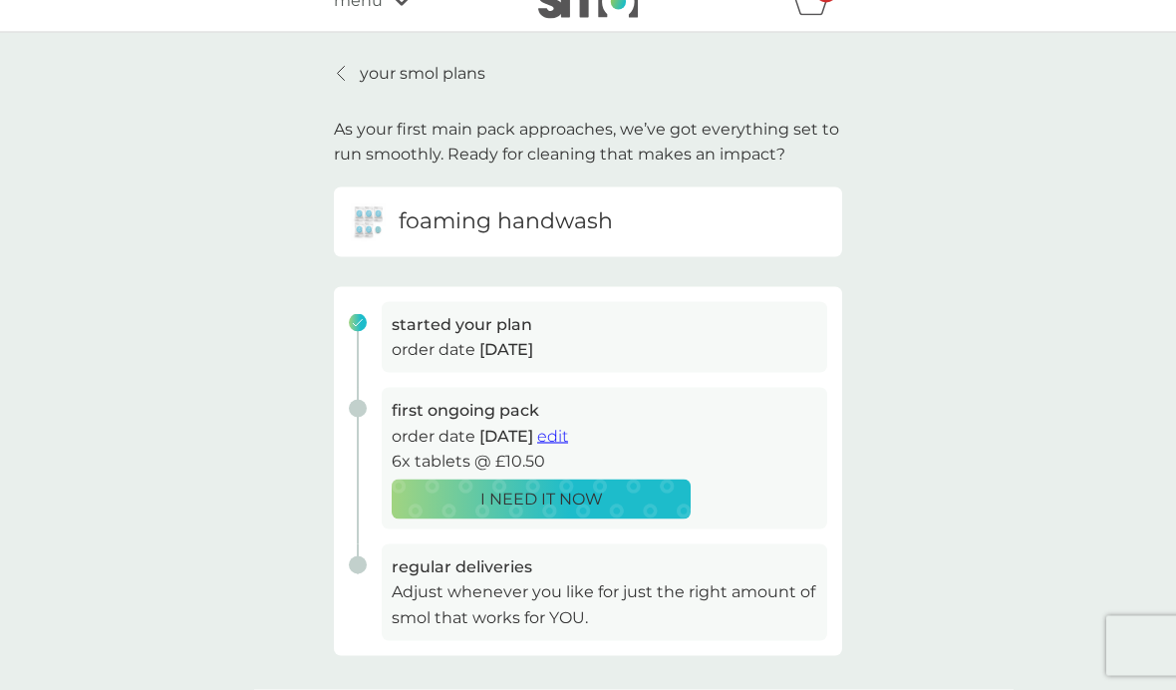
scroll to position [0, 0]
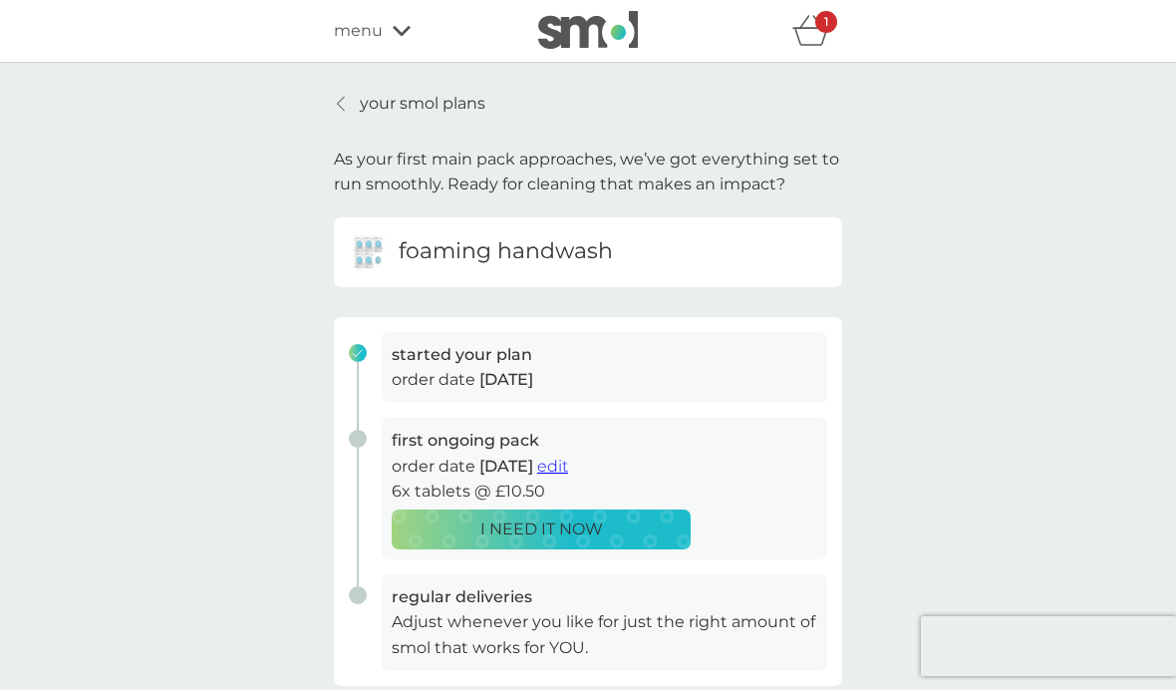
click at [568, 467] on span "edit" at bounding box center [552, 466] width 31 height 19
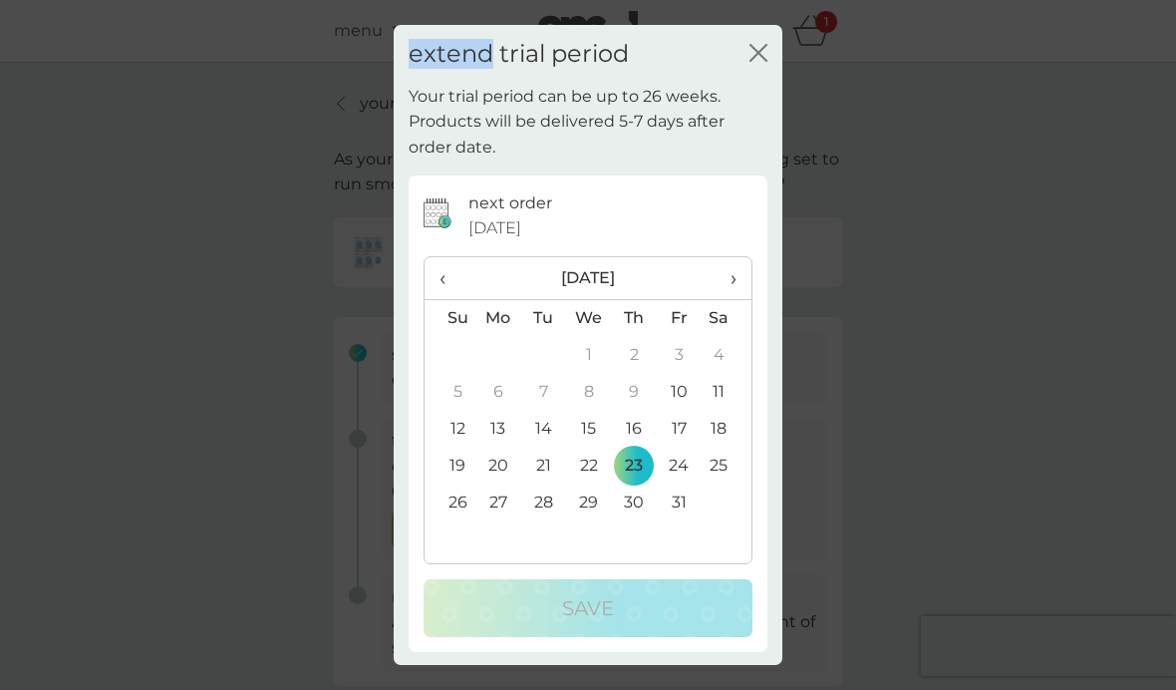
click at [1159, 663] on div "extend trial period close Your trial period can be up to 26 weeks. Products wil…" at bounding box center [588, 345] width 1176 height 690
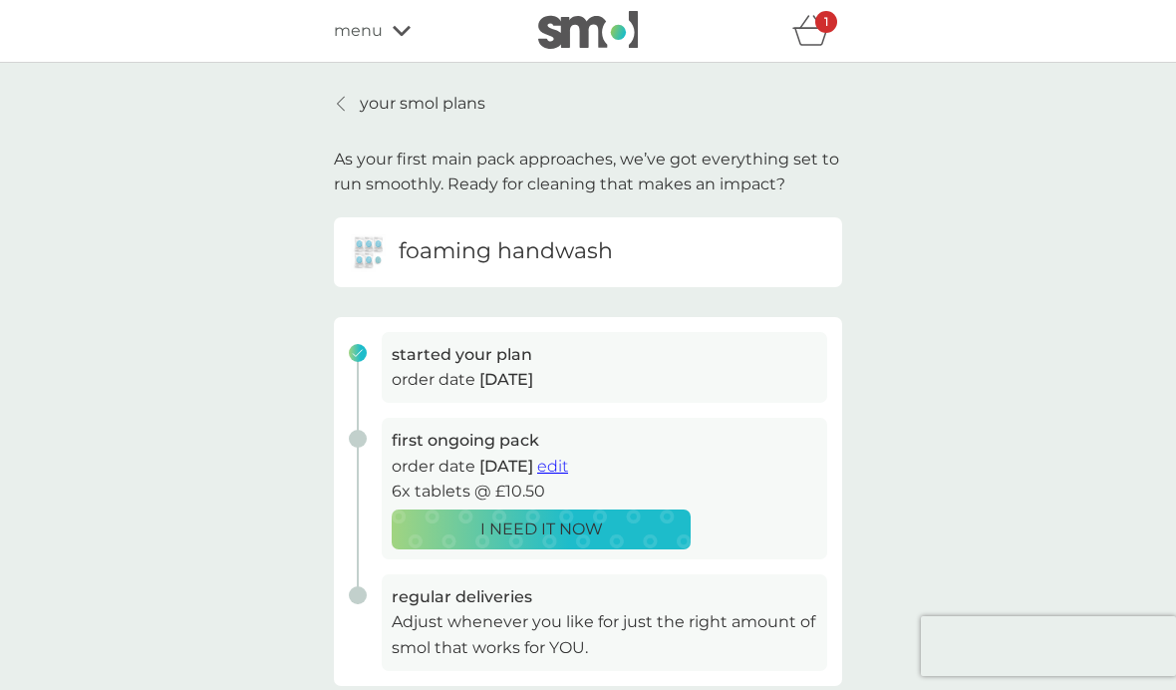
click at [1019, 678] on div "your smol plans As your first main pack approaches, we’ve got everything set to…" at bounding box center [588, 531] width 1176 height 937
click at [568, 471] on span "edit" at bounding box center [552, 466] width 31 height 19
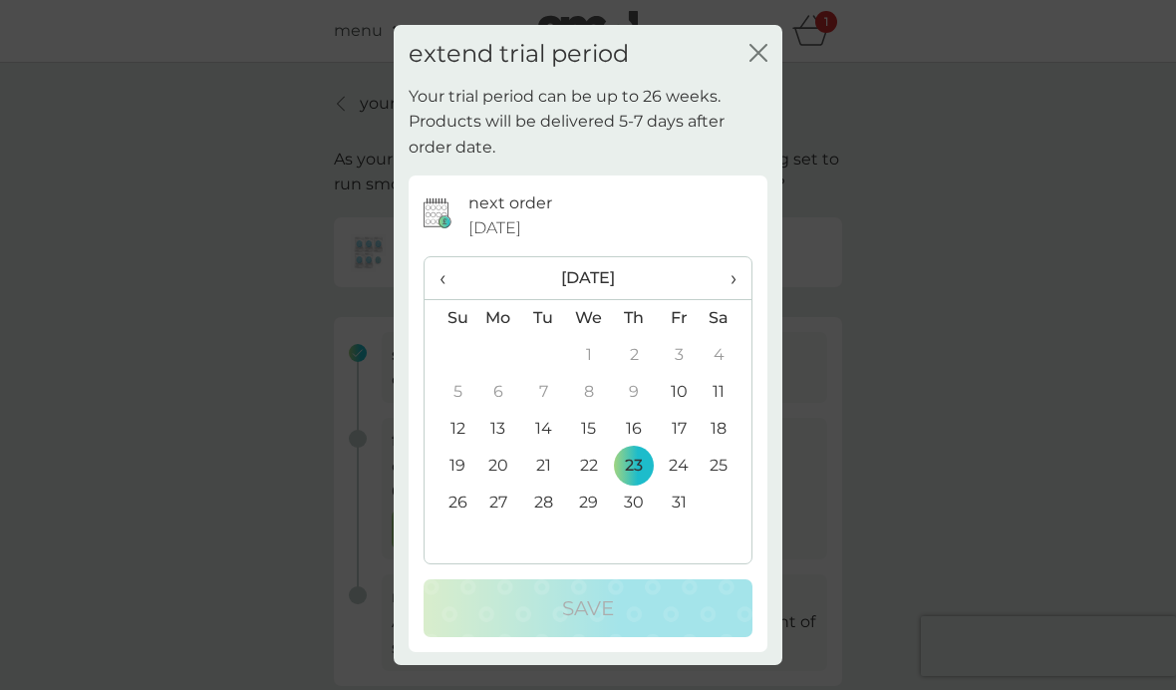
click at [1134, 684] on div "extend trial period close Your trial period can be up to 26 weeks. Products wil…" at bounding box center [588, 345] width 1176 height 690
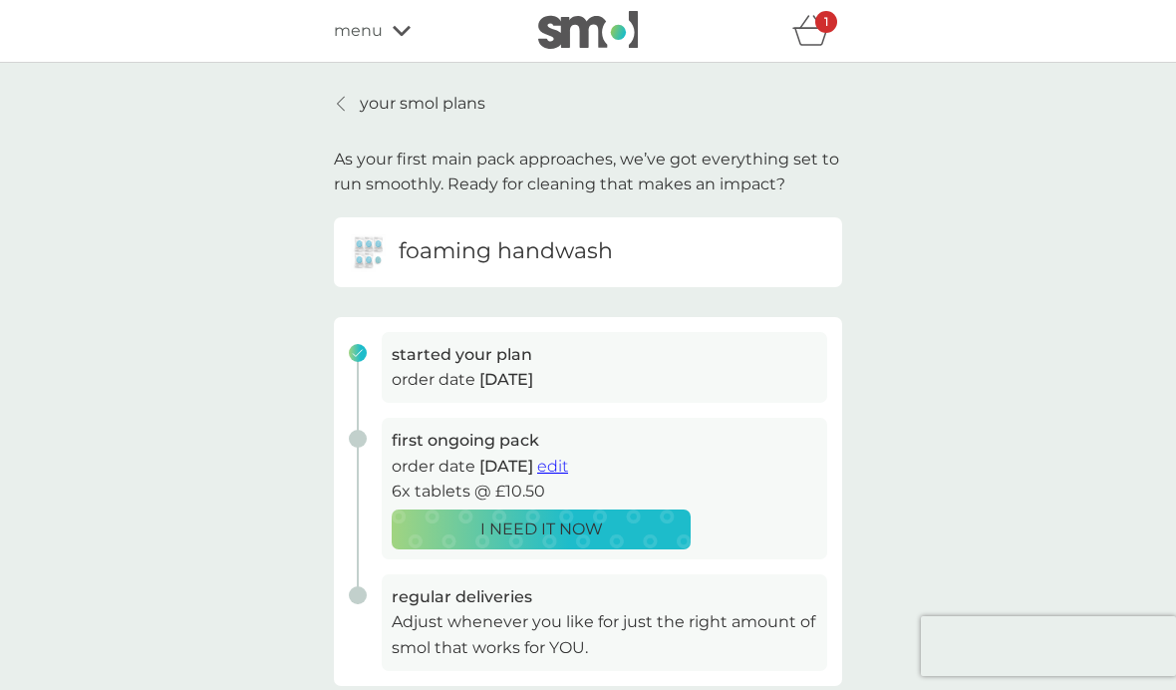
click at [1142, 682] on div "your smol plans As your first main pack approaches, we’ve got everything set to…" at bounding box center [588, 531] width 1176 height 937
click at [1054, 679] on div "your smol plans As your first main pack approaches, we’ve got everything set to…" at bounding box center [588, 531] width 1176 height 937
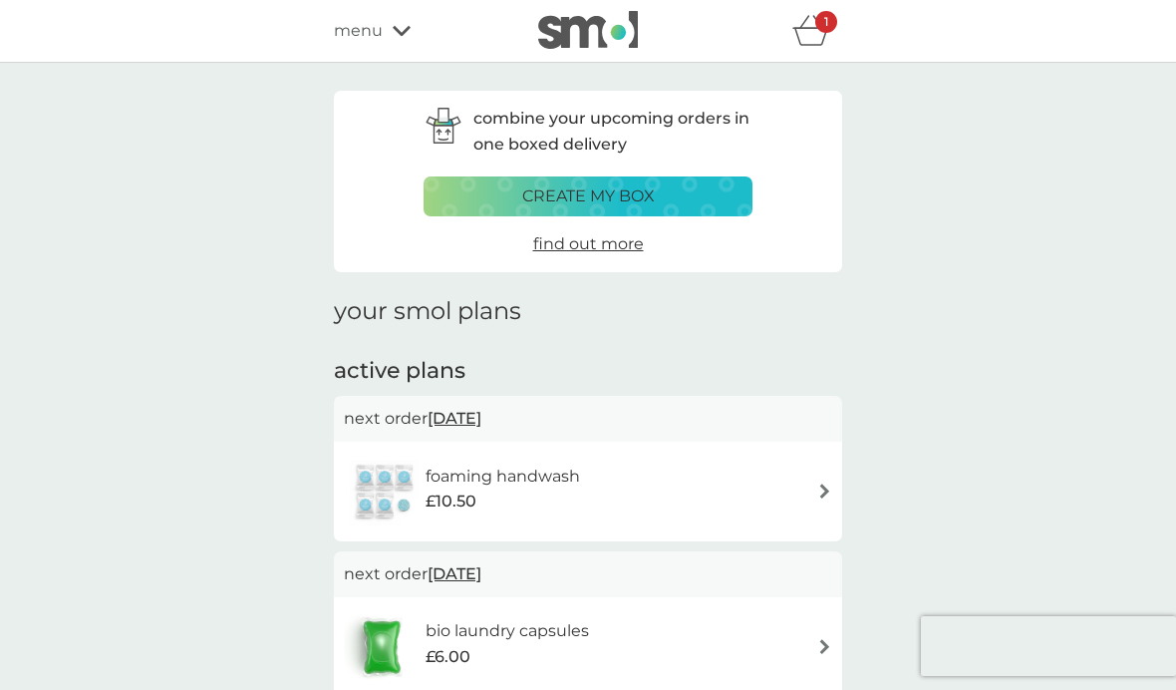
click at [824, 35] on icon "basket" at bounding box center [812, 30] width 38 height 31
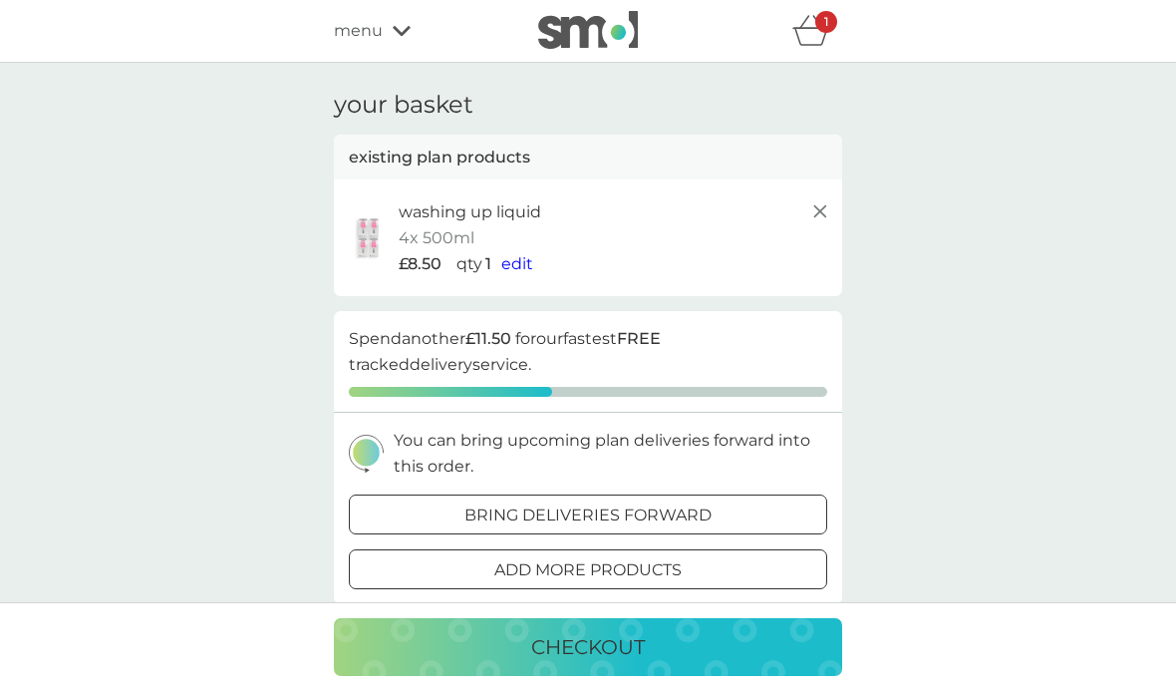
click at [609, 644] on p "checkout" at bounding box center [588, 647] width 114 height 32
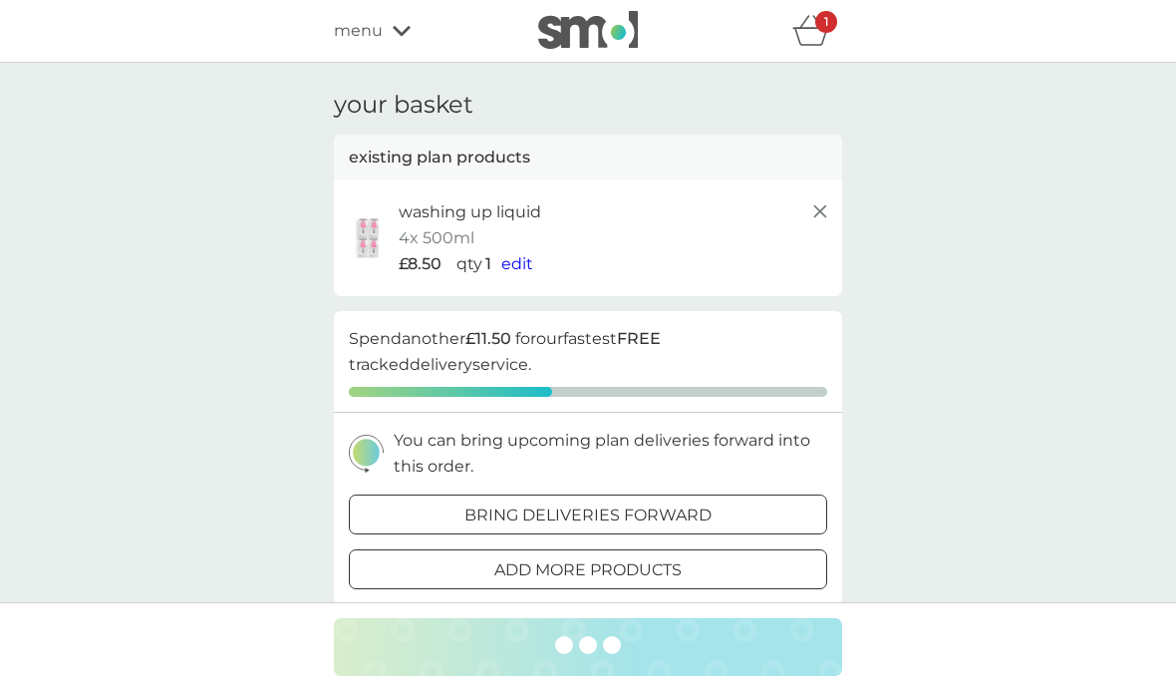
click at [1167, 679] on div at bounding box center [588, 646] width 1176 height 88
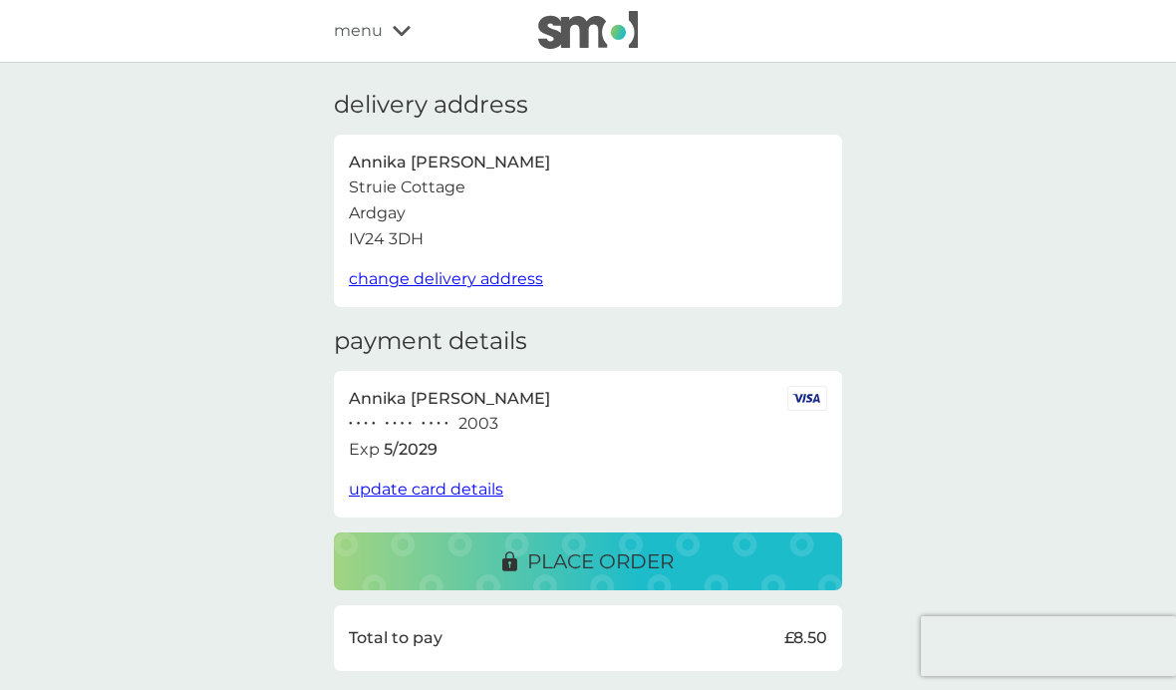
click at [615, 555] on p "place order" at bounding box center [600, 561] width 147 height 32
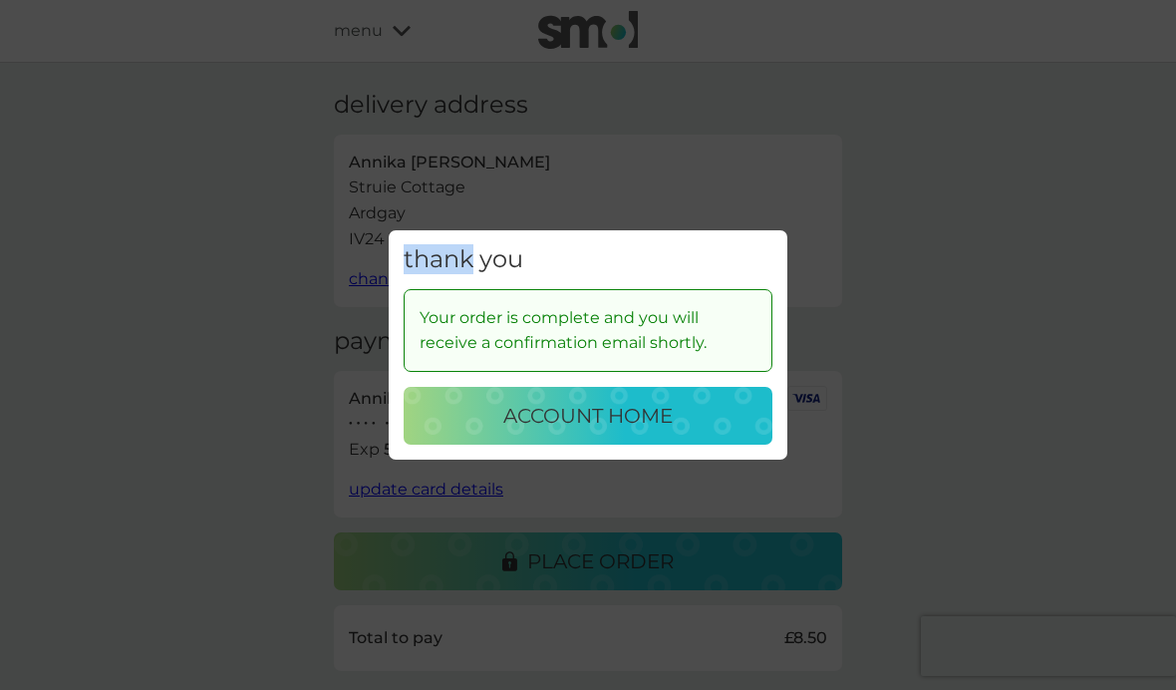
click at [1116, 689] on div "thank you Your order is complete and you will receive a confirmation email shor…" at bounding box center [588, 345] width 1176 height 690
click at [1040, 689] on div "thank you Your order is complete and you will receive a confirmation email shor…" at bounding box center [588, 345] width 1176 height 690
click at [1022, 689] on div "thank you Your order is complete and you will receive a confirmation email shor…" at bounding box center [588, 345] width 1176 height 690
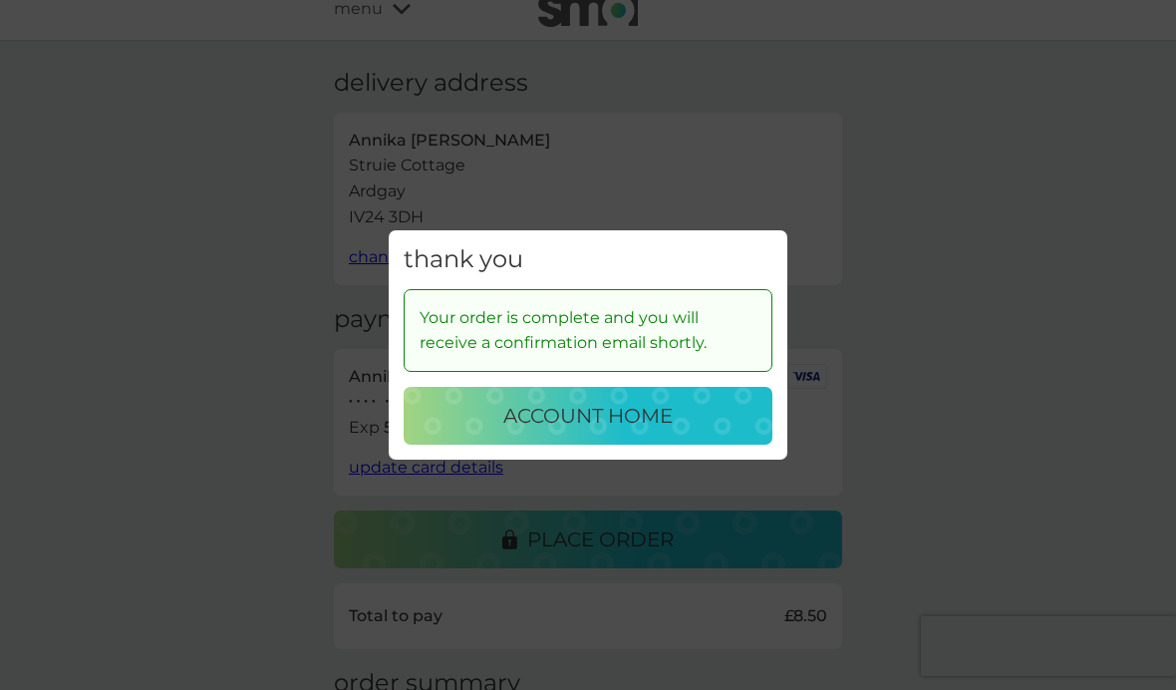
click at [264, 340] on div "thank you Your order is complete and you will receive a confirmation email shor…" at bounding box center [588, 345] width 1176 height 690
click at [622, 424] on p "account home" at bounding box center [587, 416] width 169 height 32
click at [625, 406] on p "account home" at bounding box center [587, 416] width 169 height 32
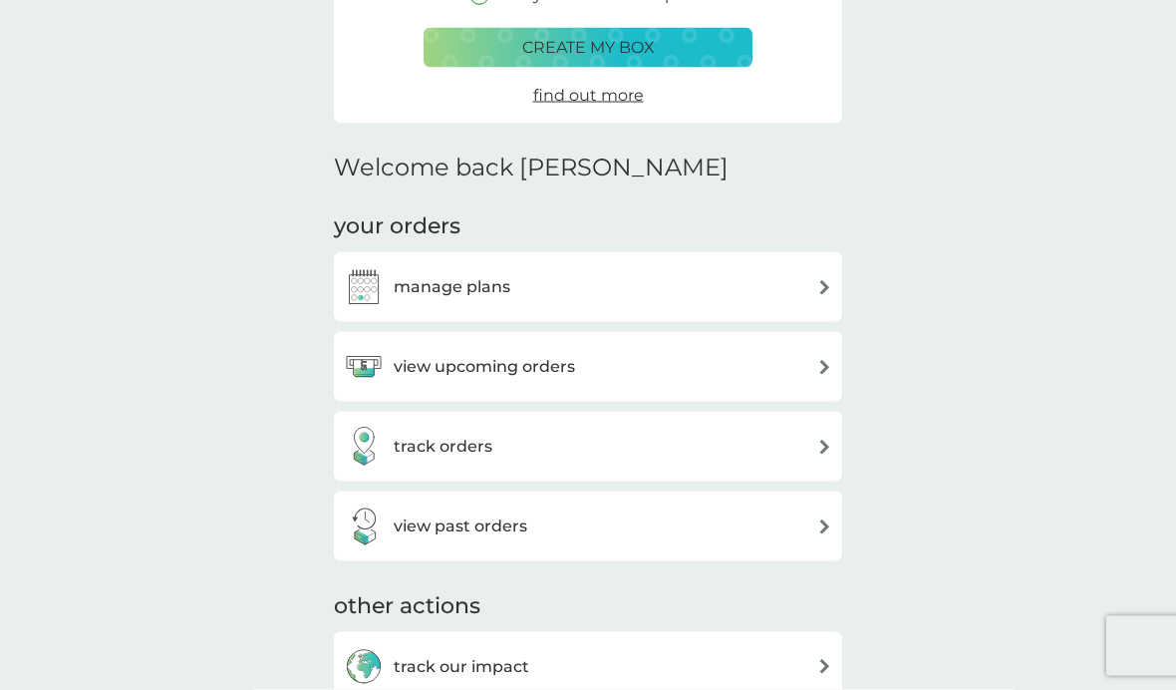
scroll to position [353, 0]
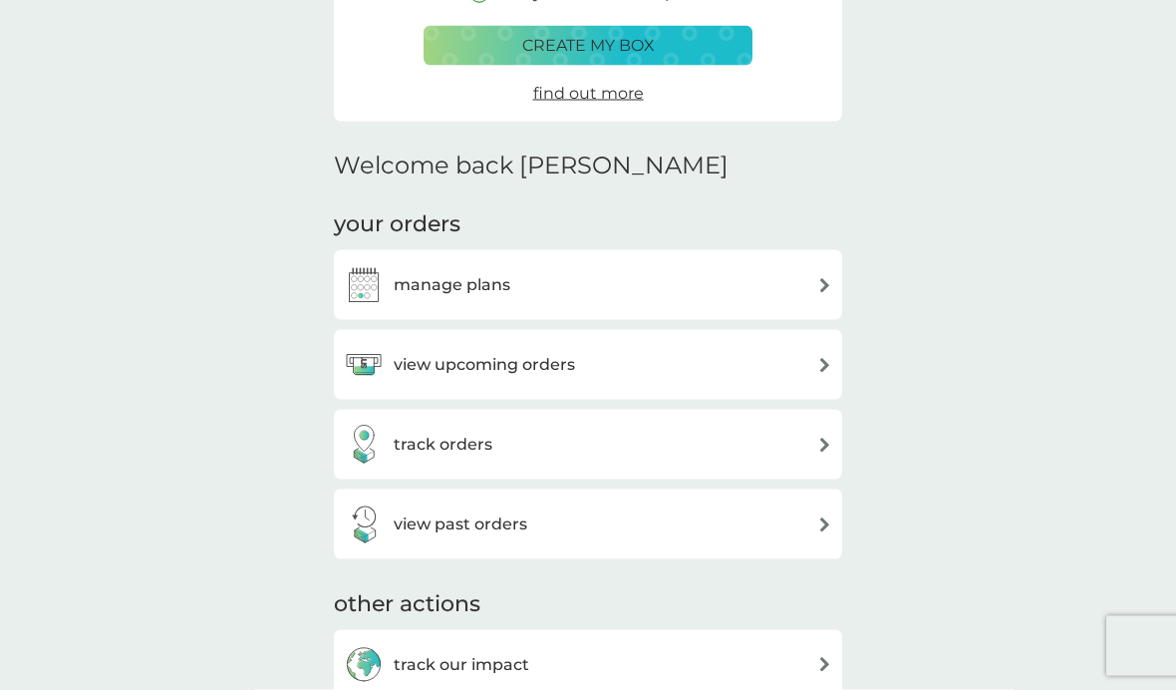
click at [771, 358] on div "view upcoming orders" at bounding box center [588, 365] width 489 height 40
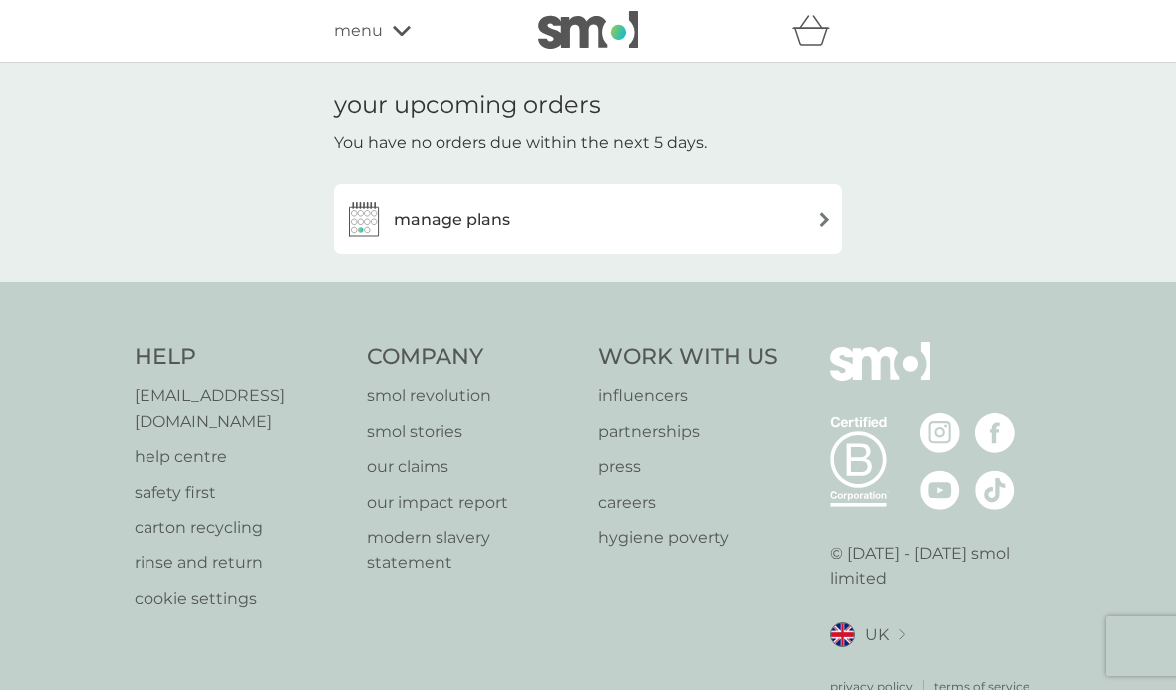
click at [777, 223] on div "manage plans" at bounding box center [588, 219] width 489 height 40
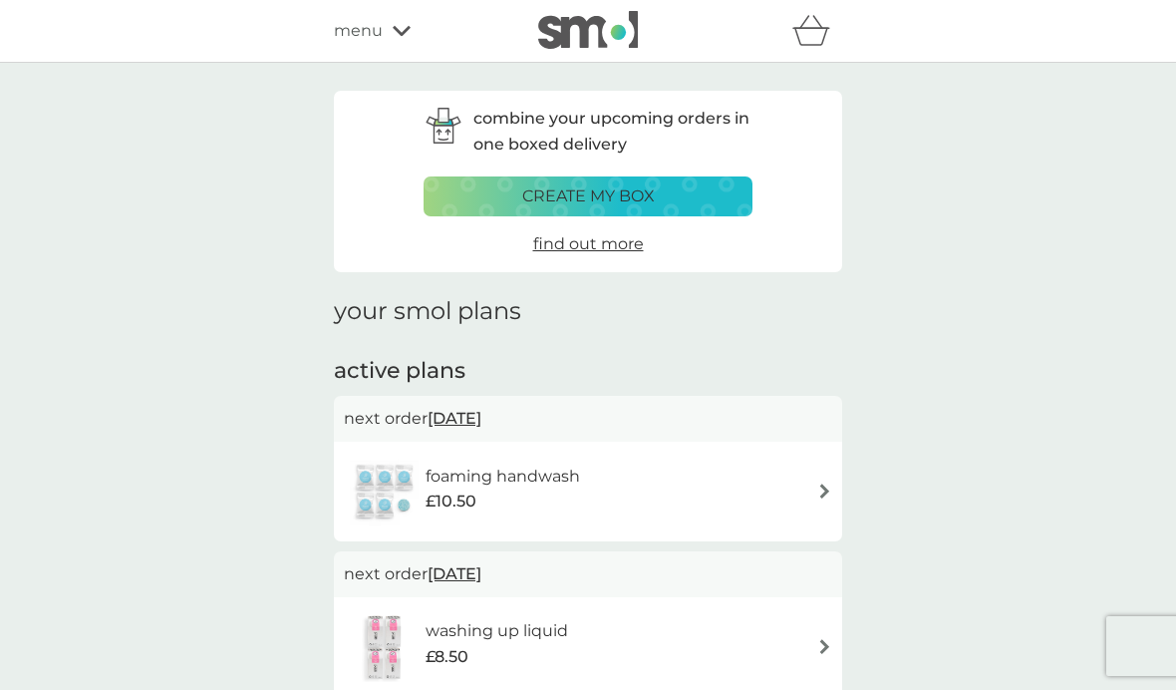
click at [386, 40] on div "menu" at bounding box center [418, 31] width 169 height 26
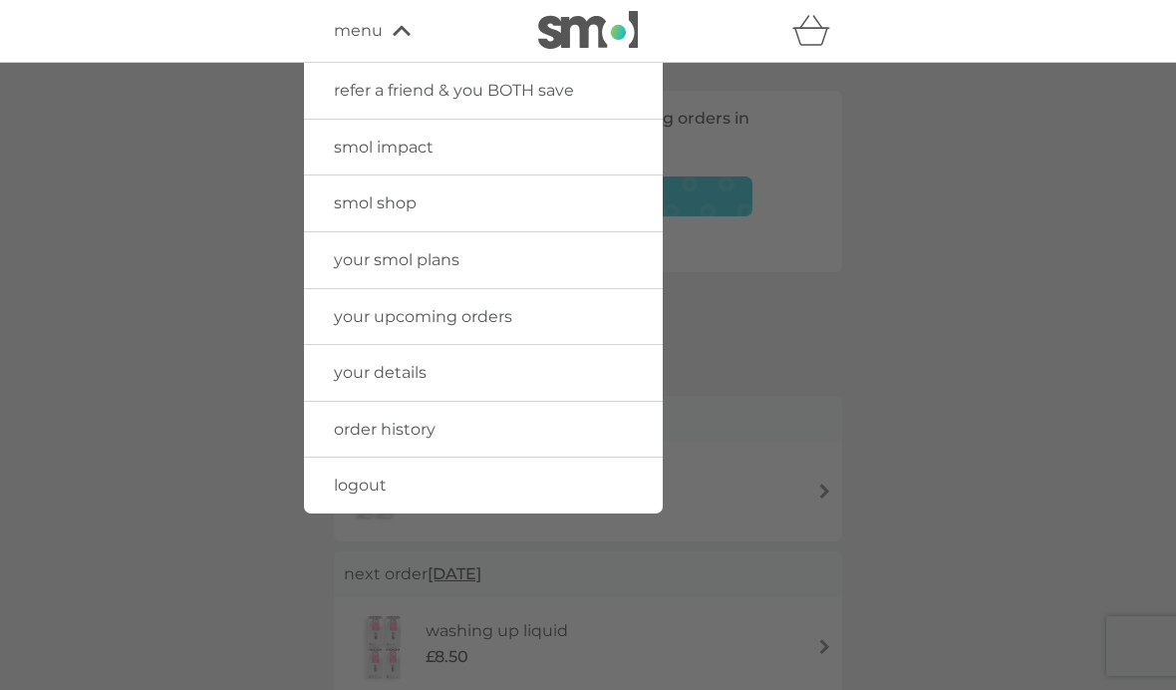
click at [1160, 651] on div at bounding box center [588, 408] width 1176 height 690
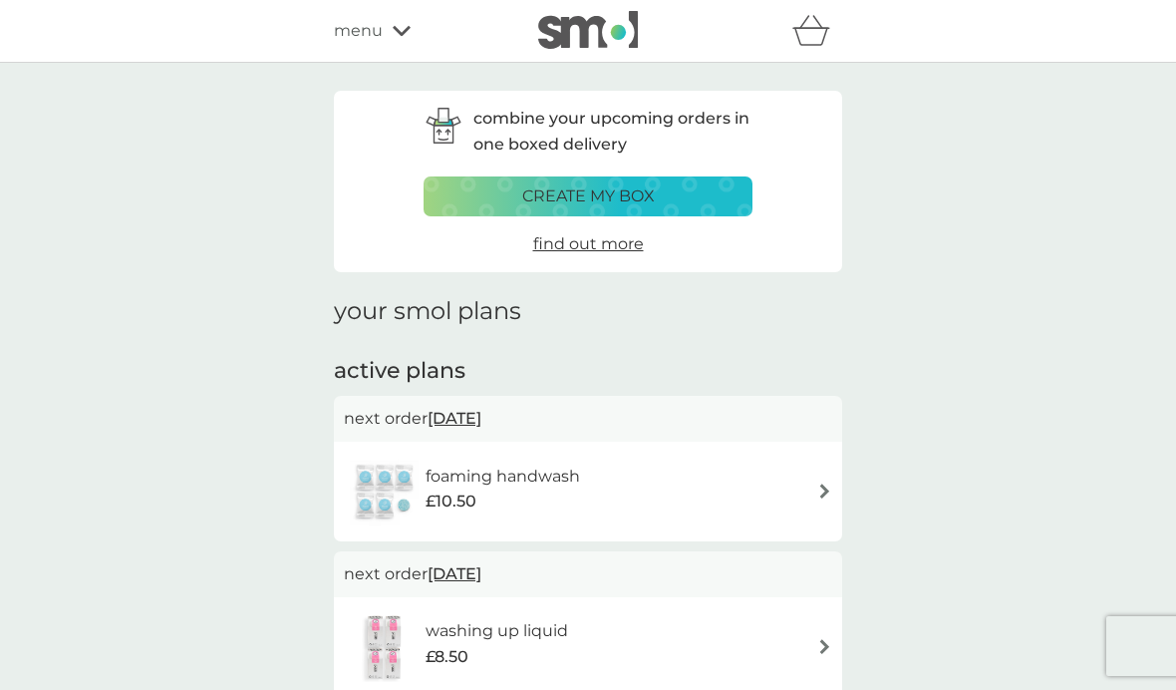
click at [360, 41] on span "menu" at bounding box center [358, 31] width 49 height 26
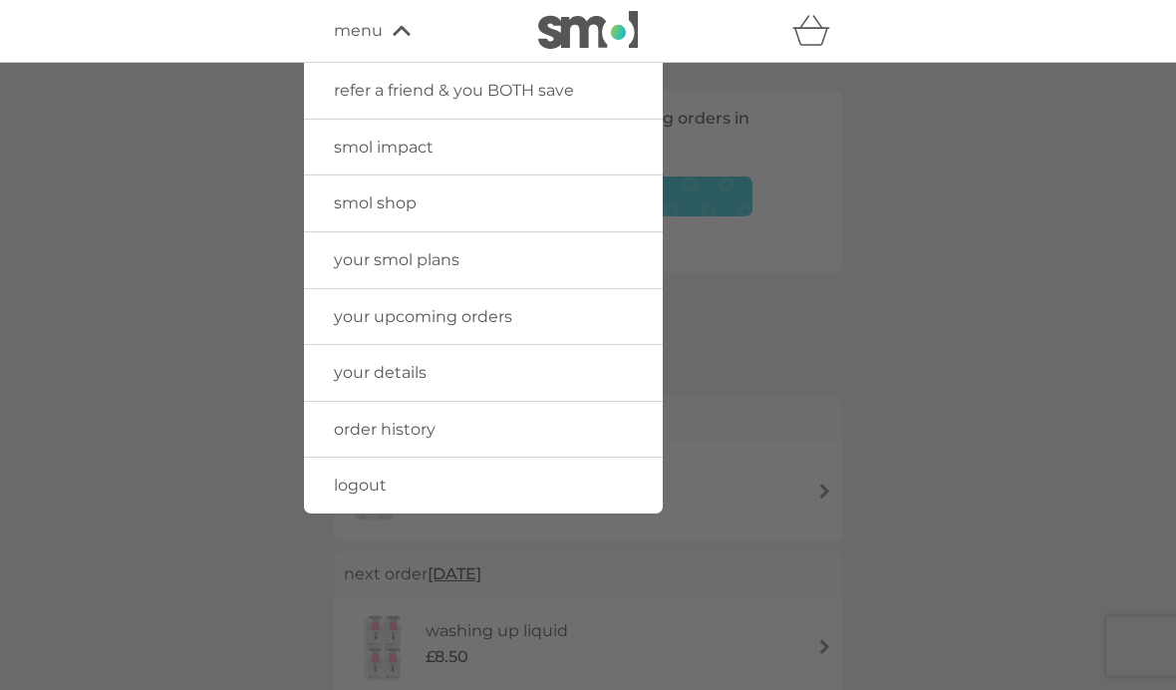
click at [480, 322] on span "your upcoming orders" at bounding box center [423, 316] width 178 height 19
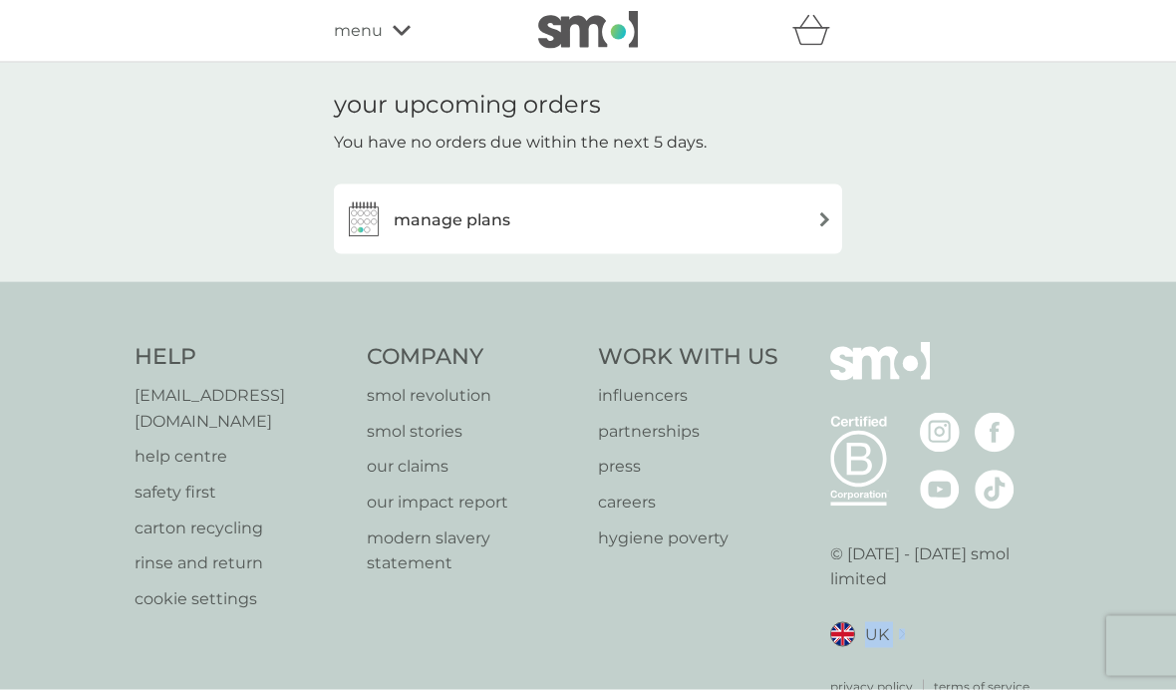
click at [822, 212] on img at bounding box center [825, 219] width 15 height 15
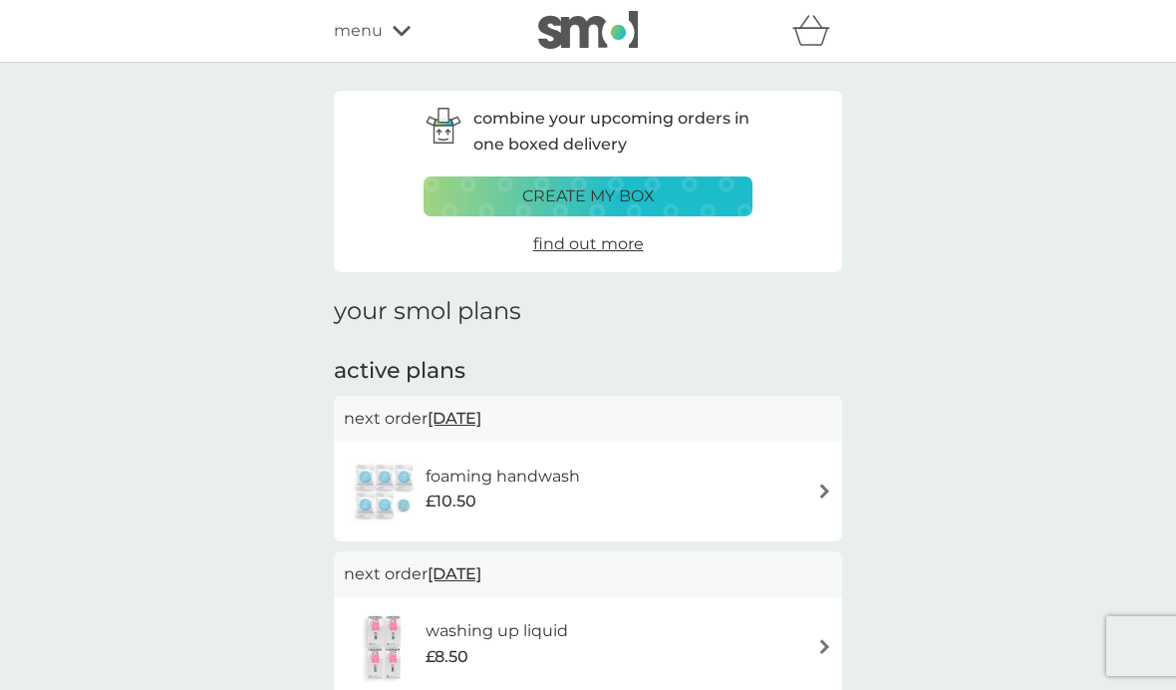
click at [892, 355] on div "combine your upcoming orders in one boxed delivery create my box find out more …" at bounding box center [588, 559] width 1176 height 992
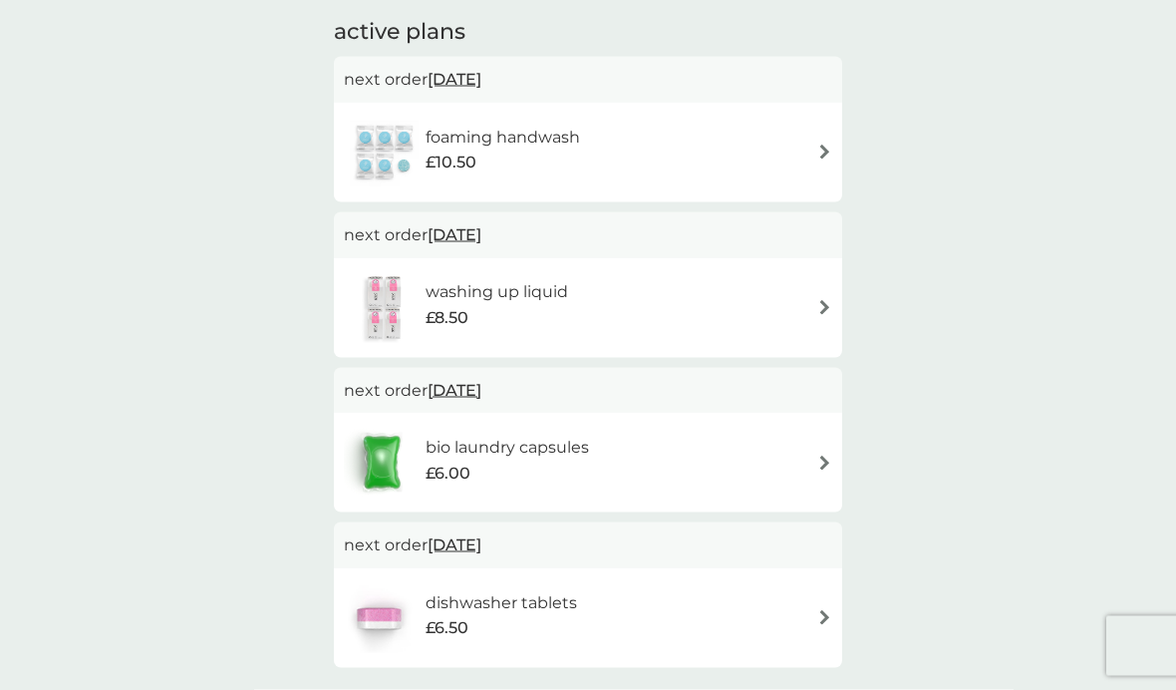
scroll to position [334, 0]
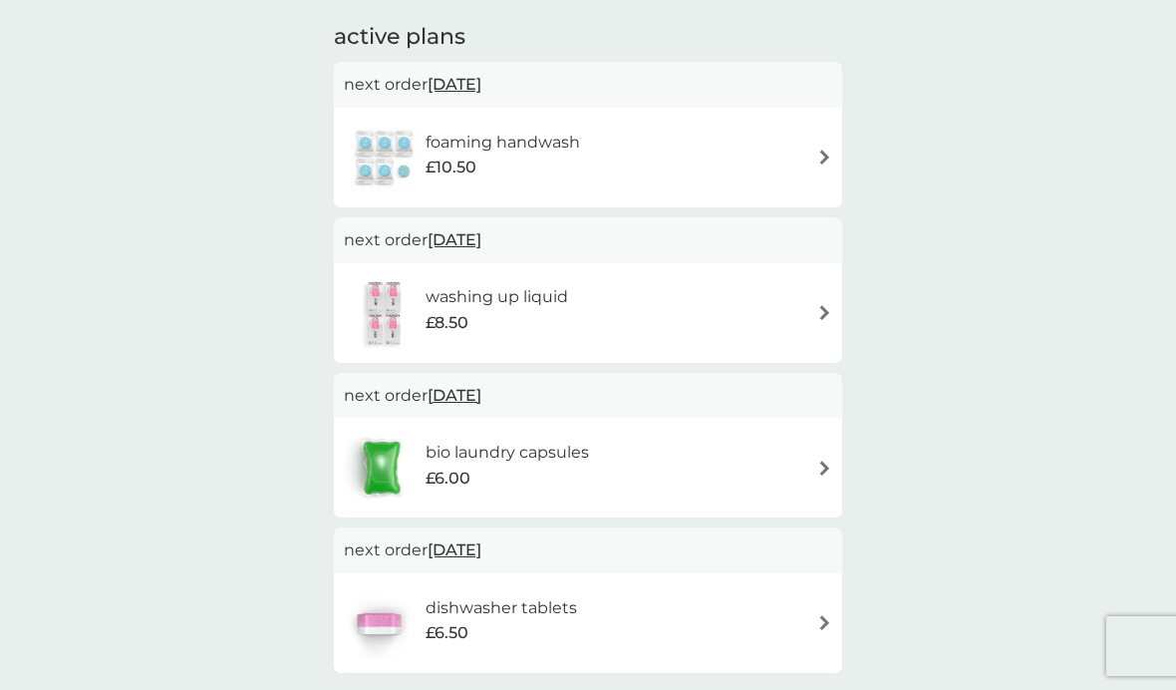
click at [820, 159] on img at bounding box center [825, 157] width 15 height 15
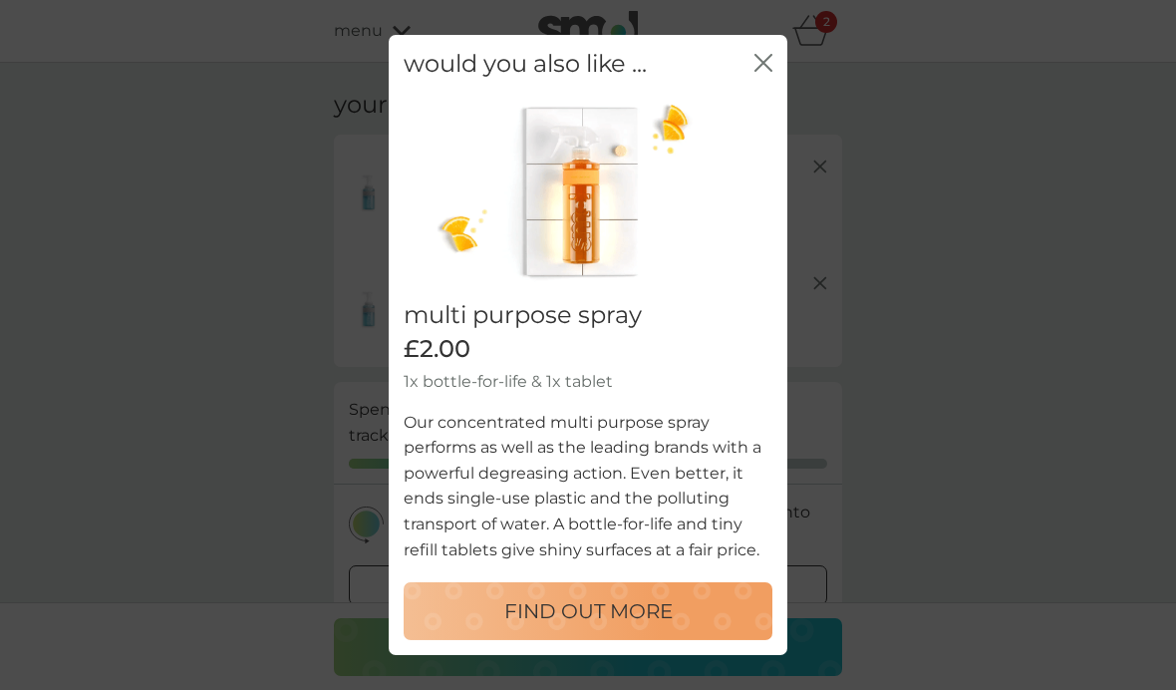
click at [764, 72] on icon "close" at bounding box center [764, 63] width 18 height 18
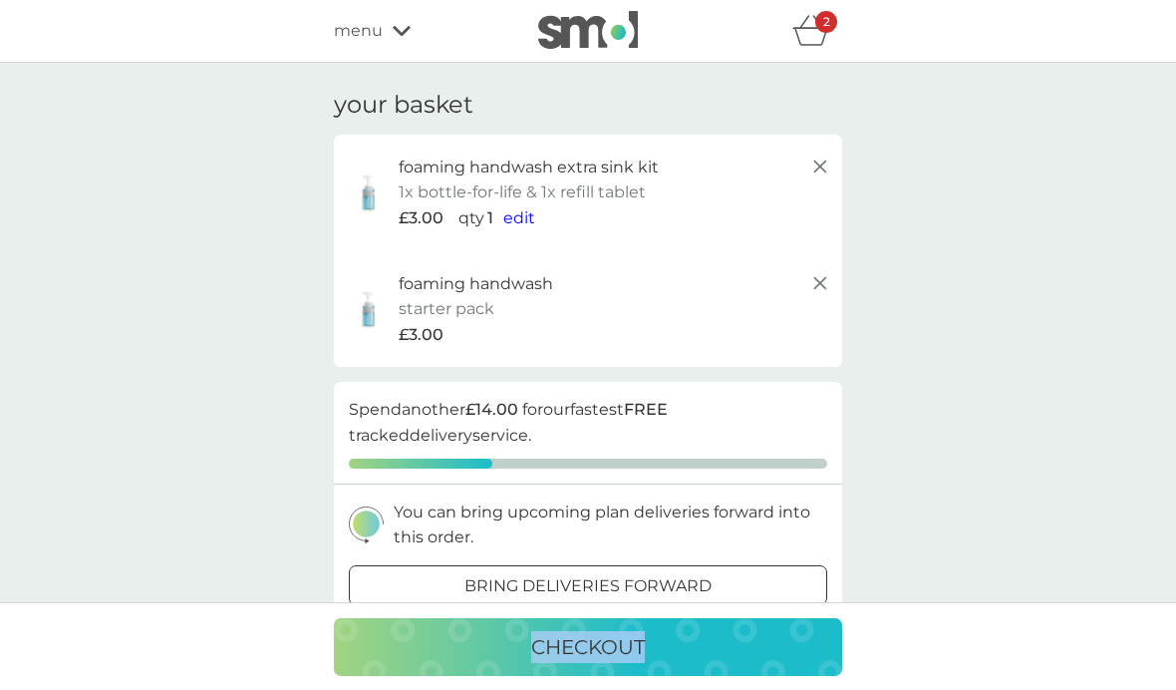
click at [1007, 386] on div "your basket foaming handwash extra sink kit 1x bottle-for-life & 1x refill tabl…" at bounding box center [588, 617] width 1176 height 1109
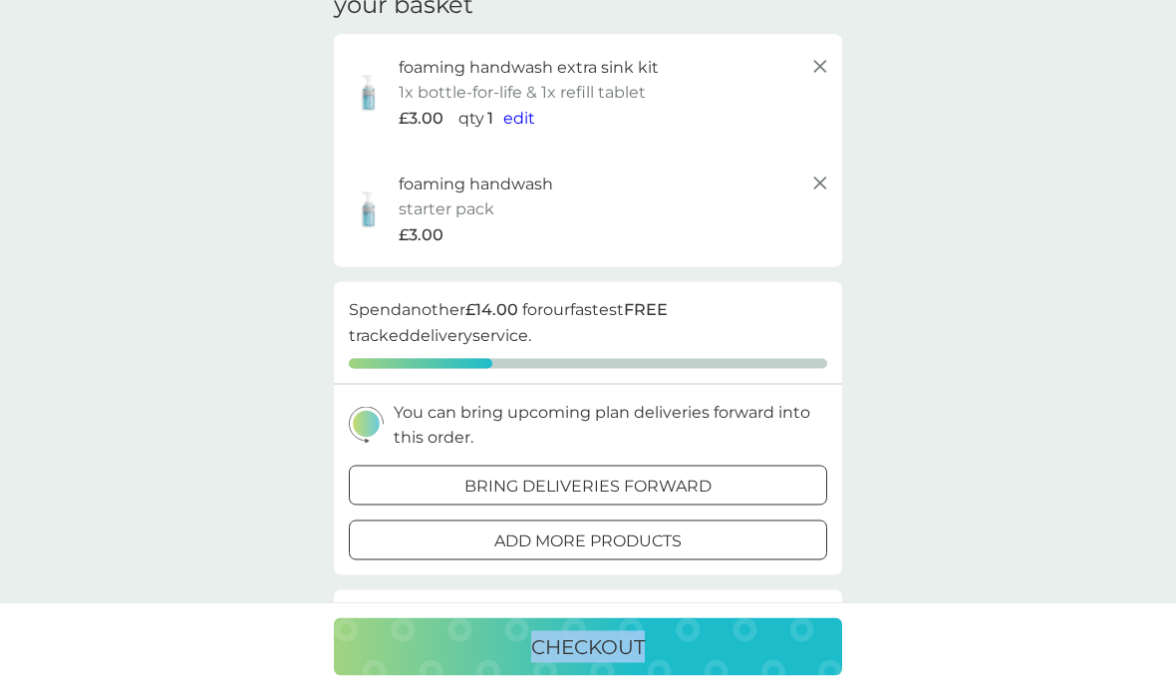
scroll to position [107, 0]
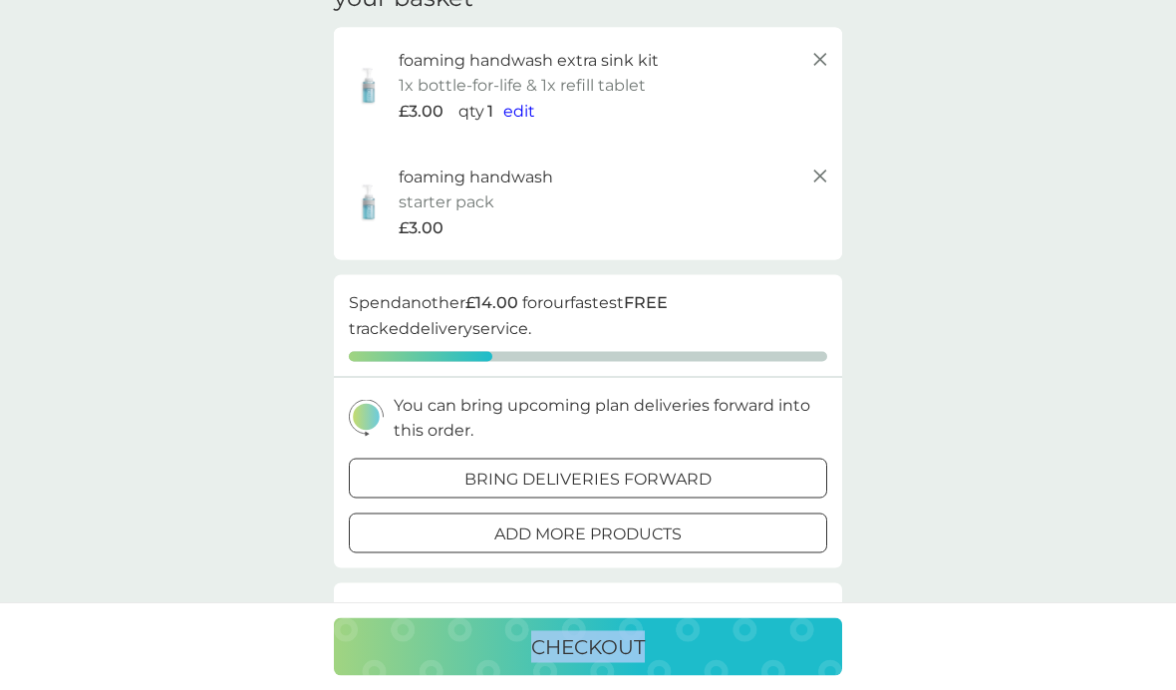
click at [1053, 689] on div "checkout" at bounding box center [588, 646] width 1176 height 88
click at [1067, 689] on div "checkout" at bounding box center [588, 646] width 1176 height 88
click at [618, 532] on div at bounding box center [588, 533] width 72 height 21
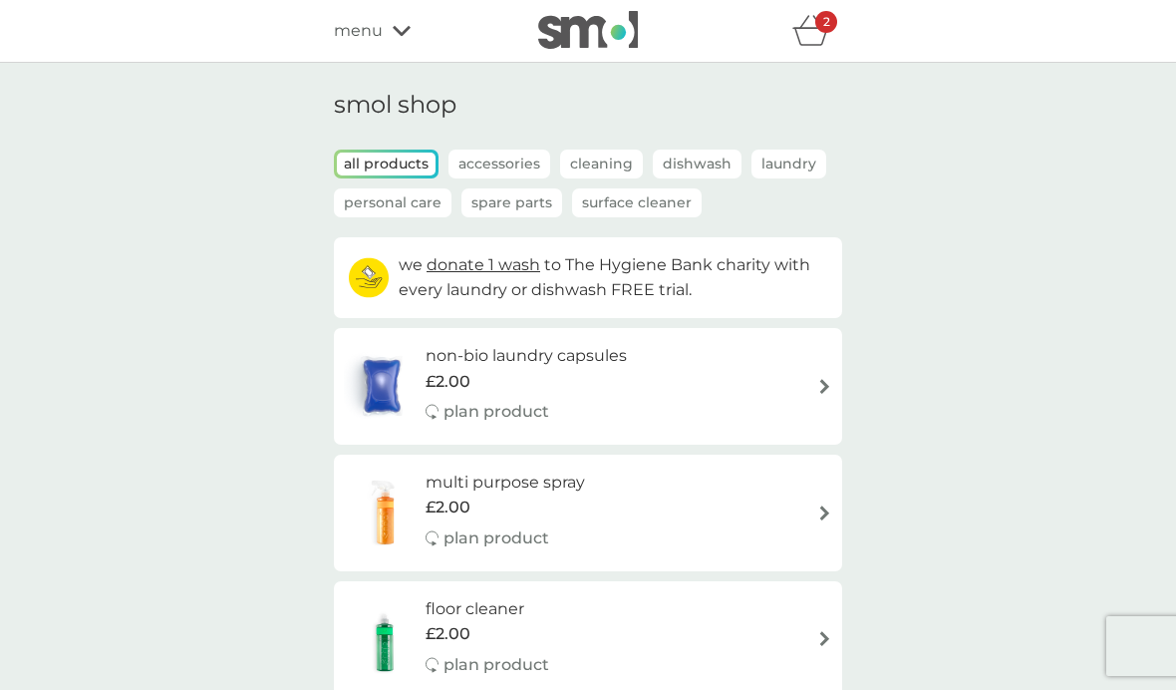
click at [822, 28] on div "2" at bounding box center [827, 22] width 22 height 22
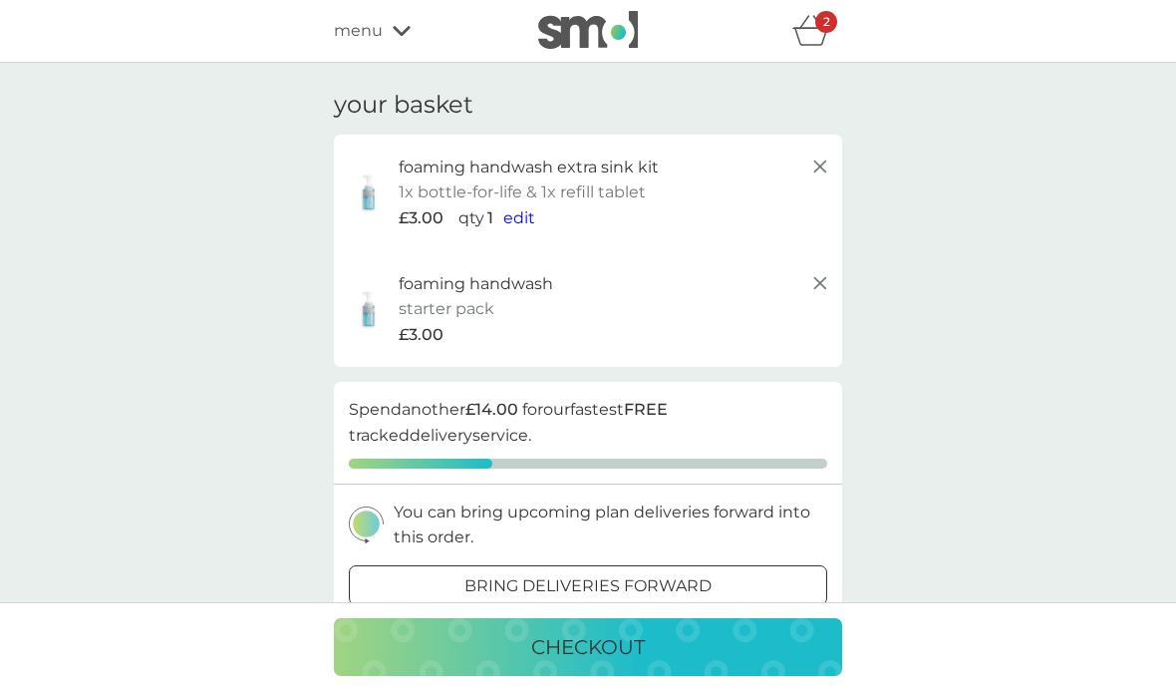
click at [683, 652] on div "checkout" at bounding box center [588, 647] width 469 height 32
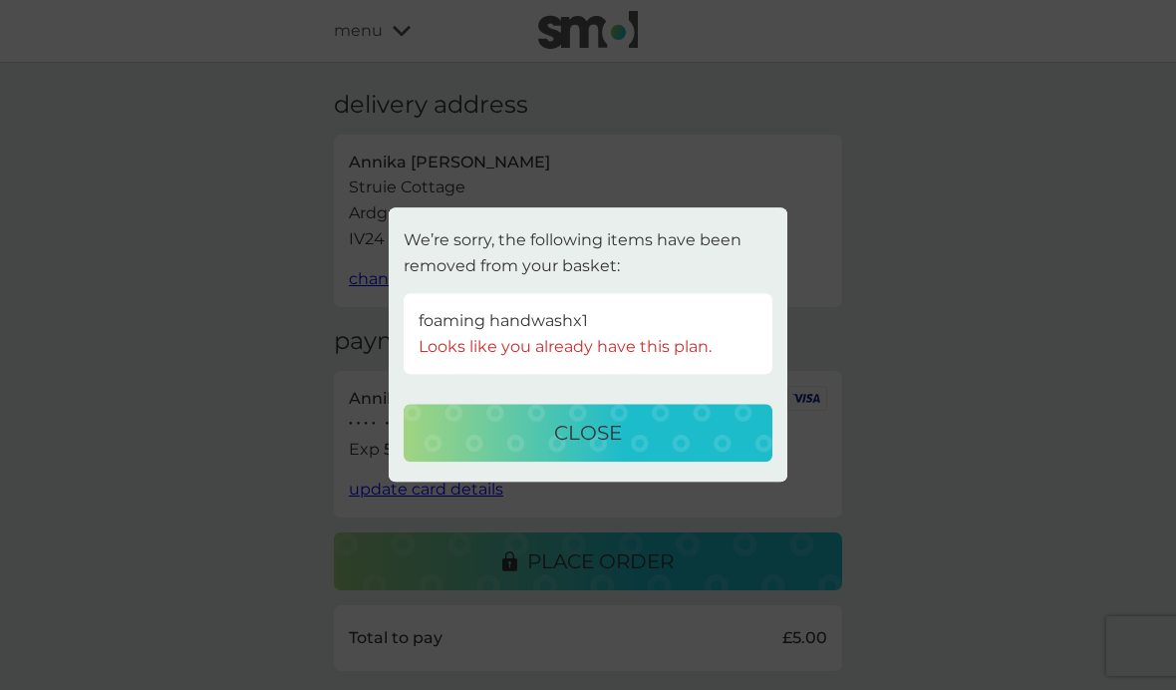
click at [586, 434] on p "close" at bounding box center [588, 434] width 68 height 32
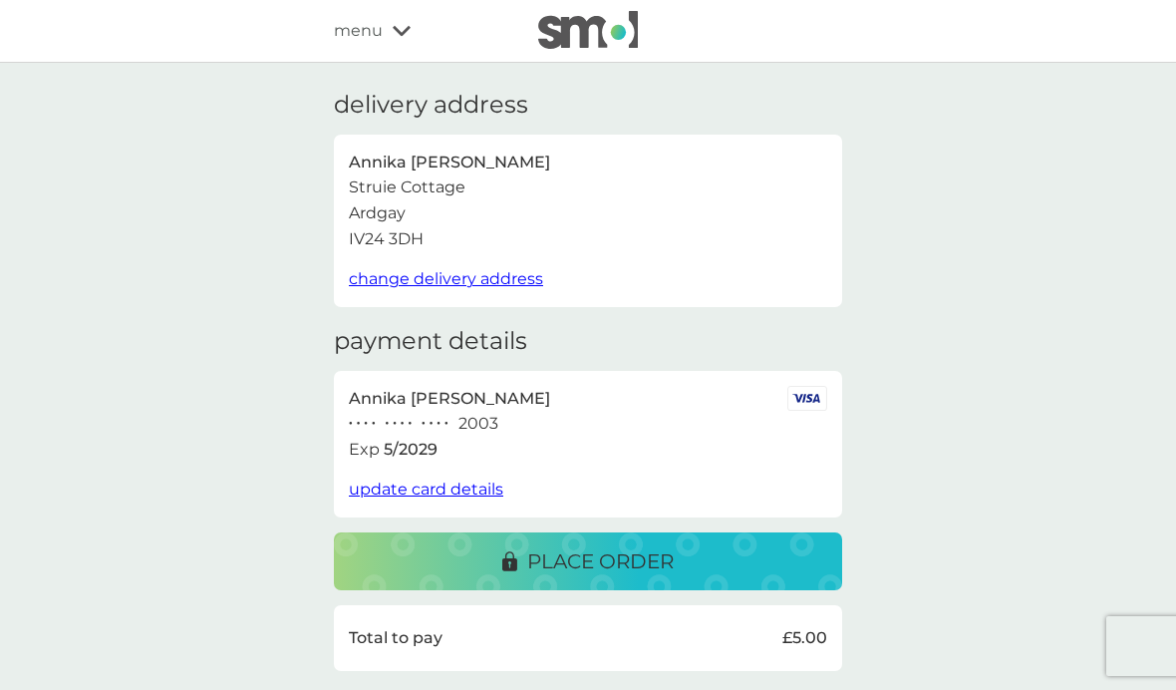
click at [621, 554] on p "place order" at bounding box center [600, 561] width 147 height 32
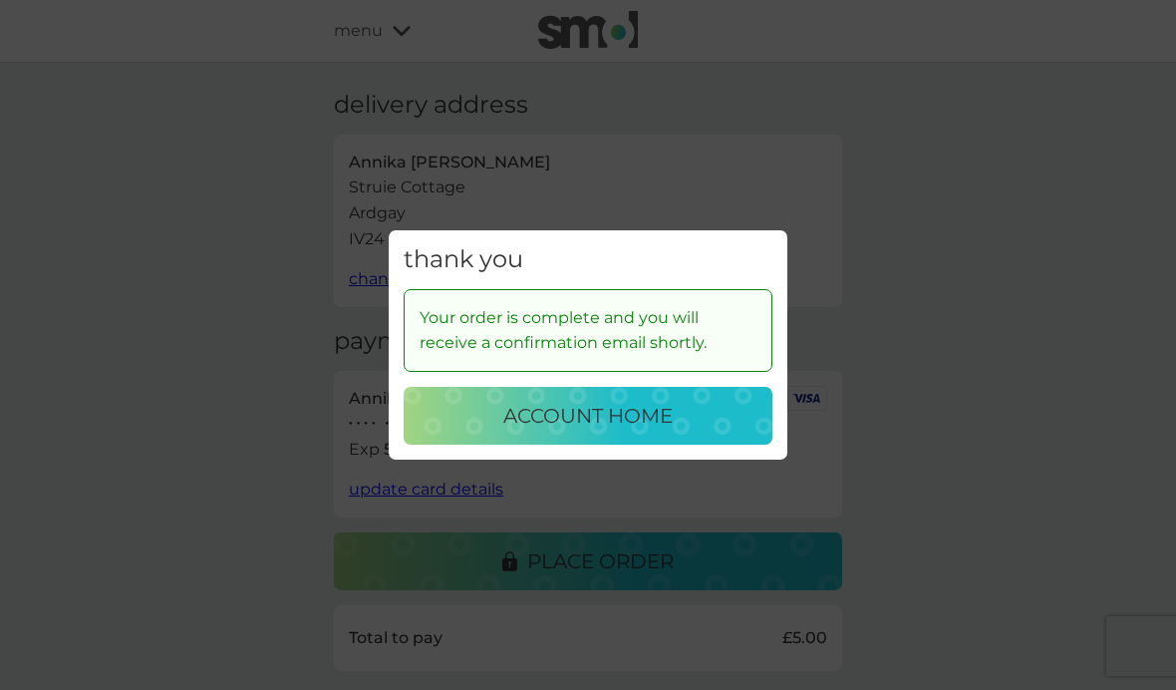
click at [1055, 681] on div "thank you Your order is complete and you will receive a confirmation email shor…" at bounding box center [588, 345] width 1176 height 690
click at [615, 419] on p "account home" at bounding box center [587, 416] width 169 height 32
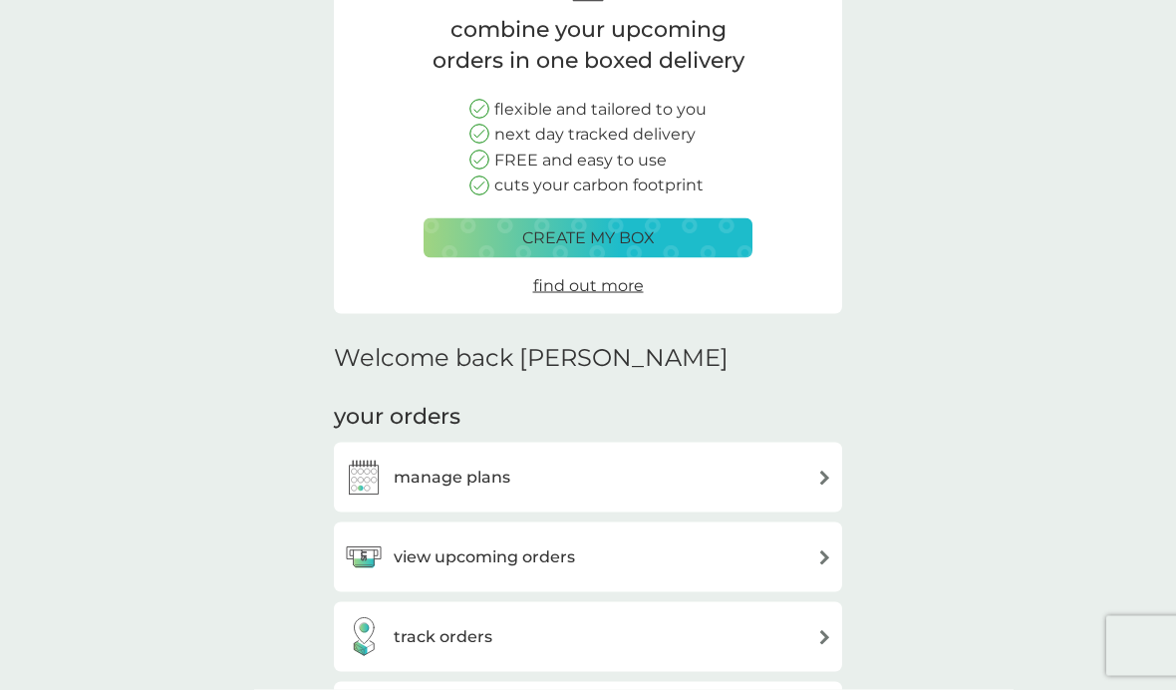
scroll to position [162, 0]
click at [422, 477] on h3 "manage plans" at bounding box center [452, 477] width 117 height 26
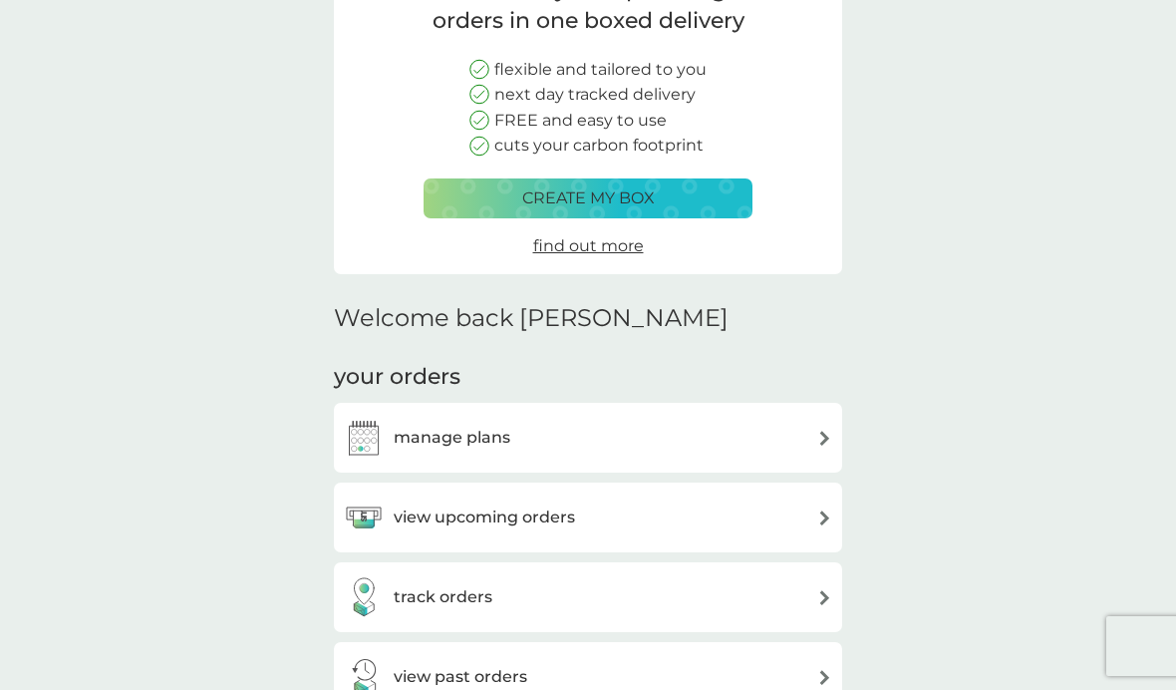
scroll to position [198, 0]
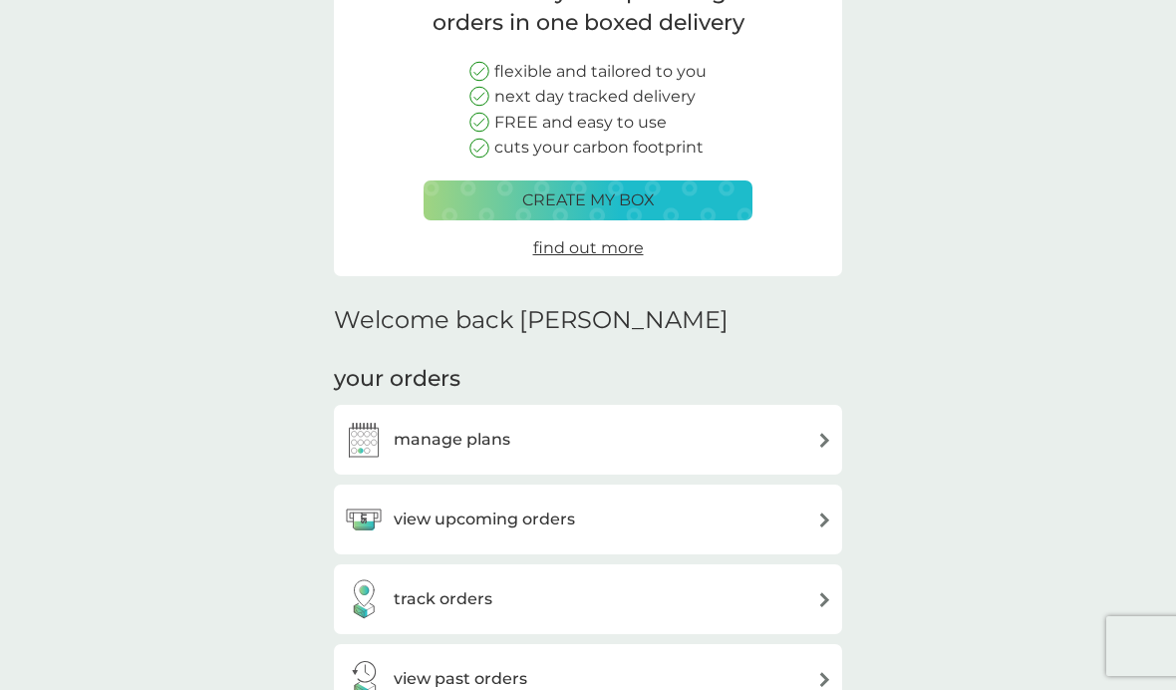
click at [700, 507] on div "view upcoming orders" at bounding box center [588, 520] width 489 height 40
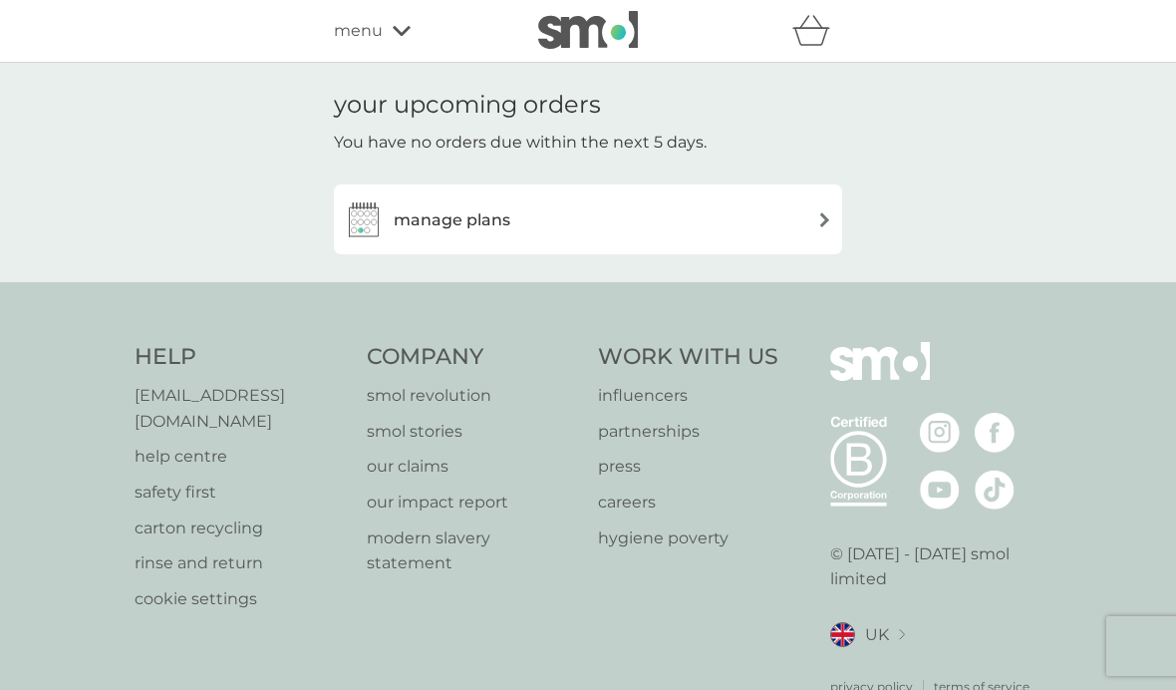
click at [763, 221] on div "manage plans" at bounding box center [588, 219] width 489 height 40
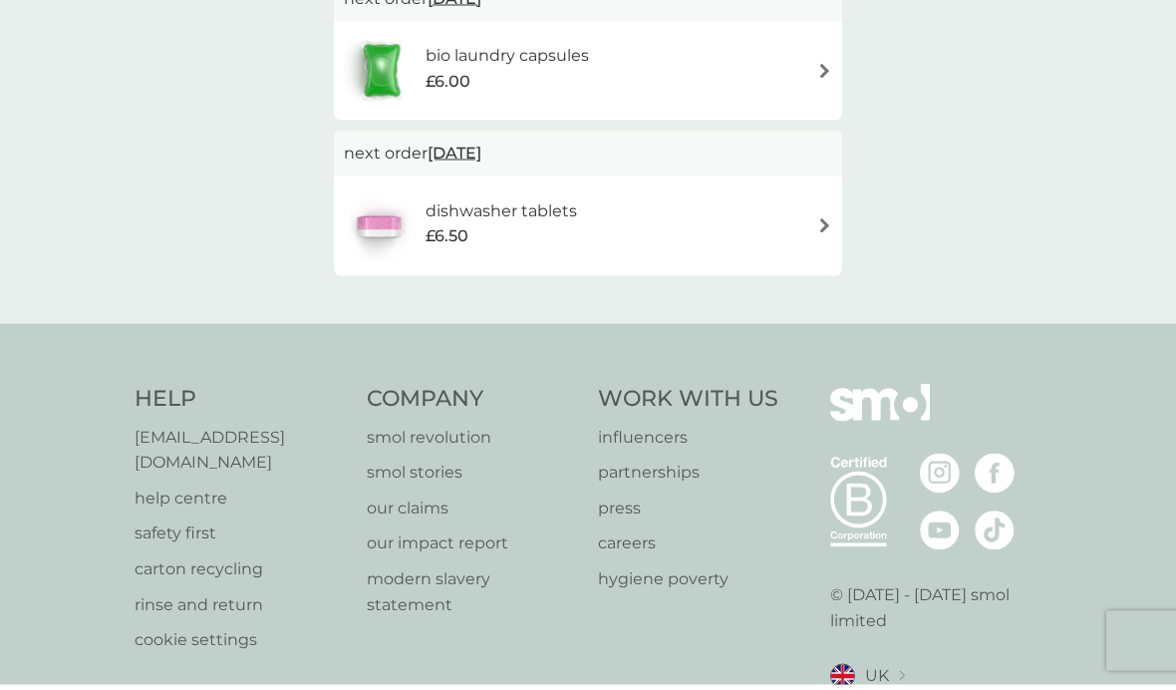
scroll to position [724, 0]
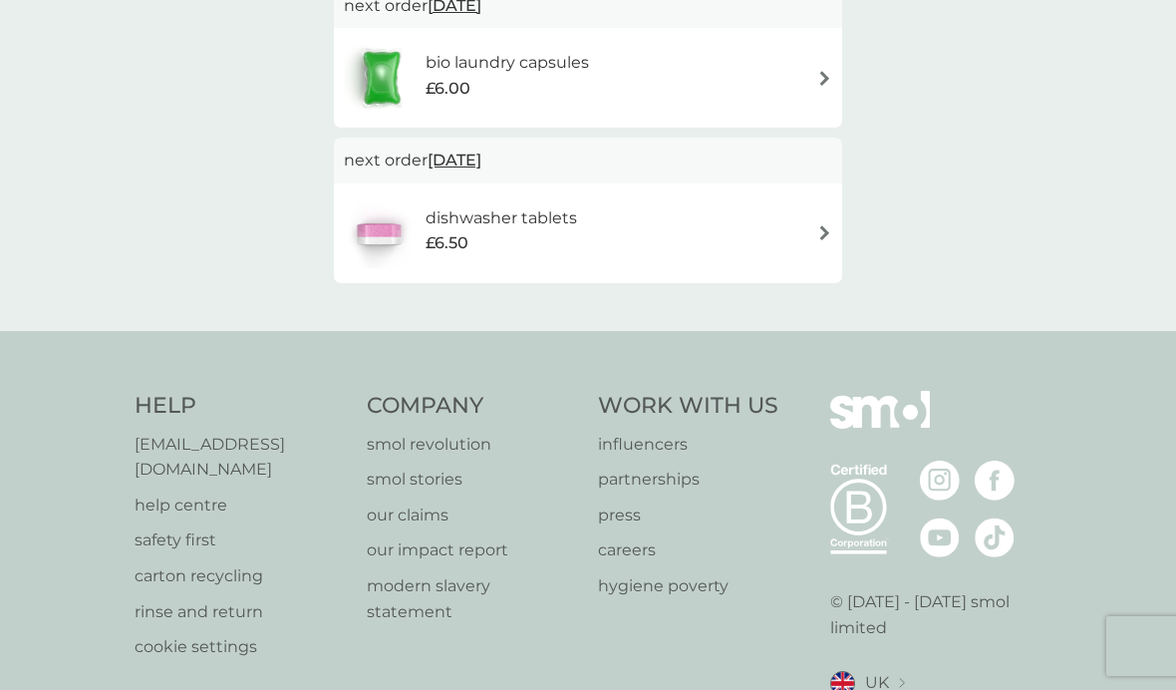
click at [157, 493] on p "help centre" at bounding box center [241, 506] width 212 height 26
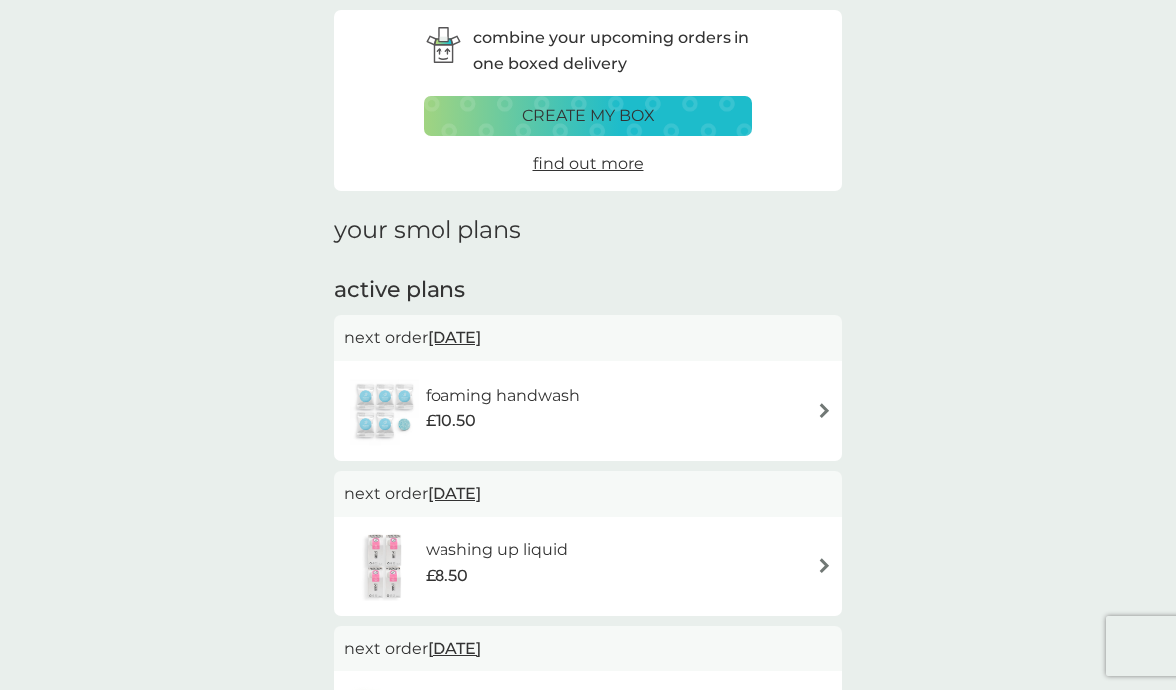
scroll to position [0, 0]
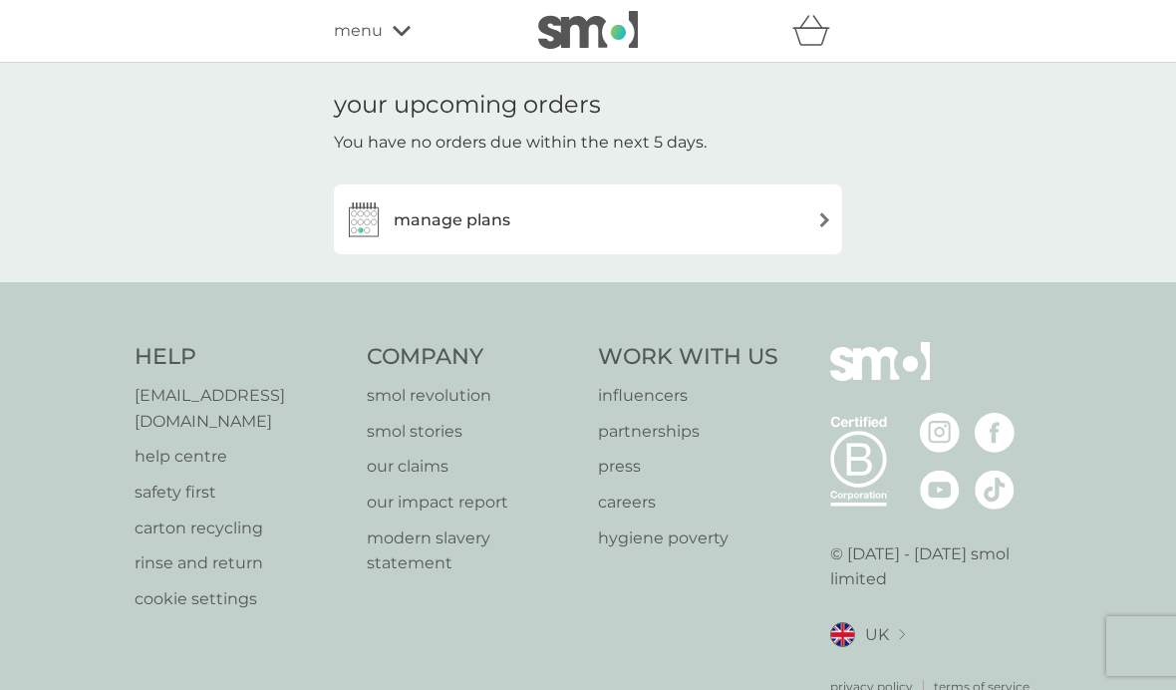
click at [798, 214] on div "manage plans" at bounding box center [588, 219] width 489 height 40
click at [442, 220] on h3 "manage plans" at bounding box center [452, 220] width 117 height 26
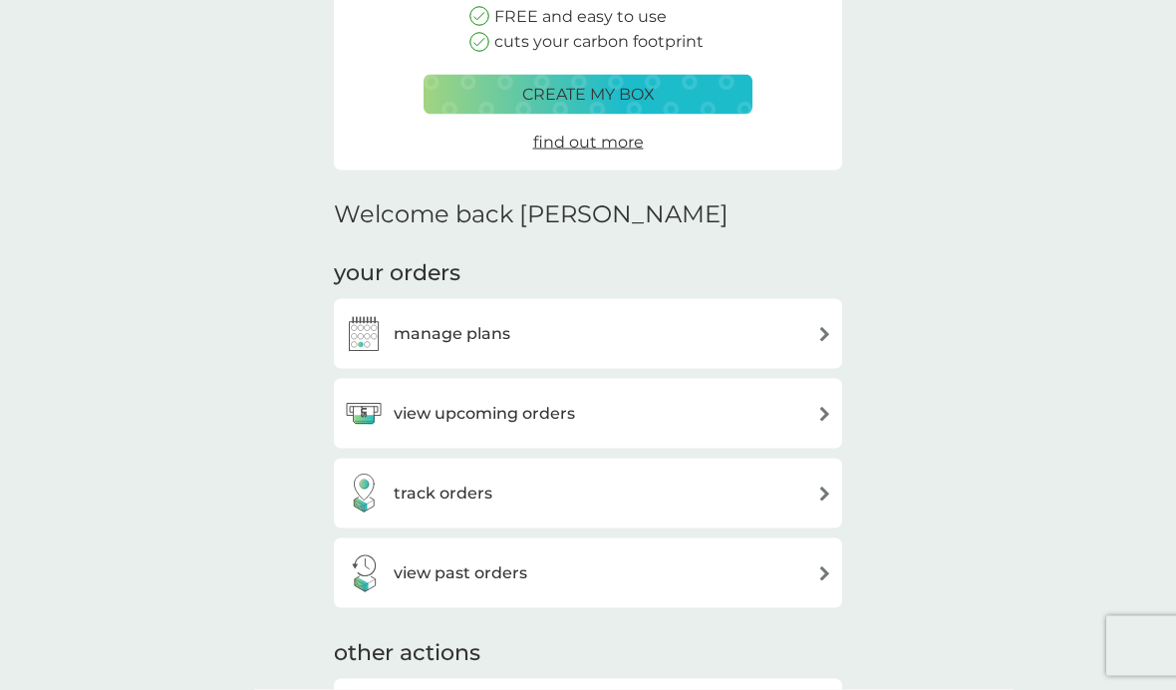
scroll to position [306, 0]
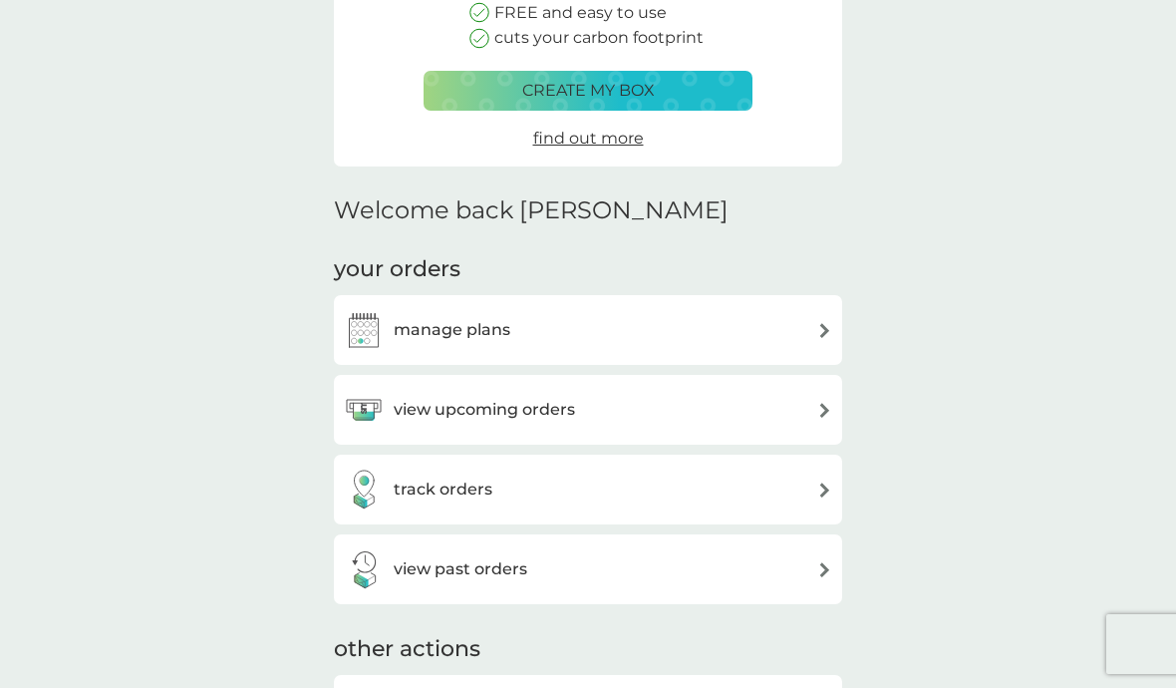
click at [397, 494] on h3 "track orders" at bounding box center [443, 492] width 99 height 26
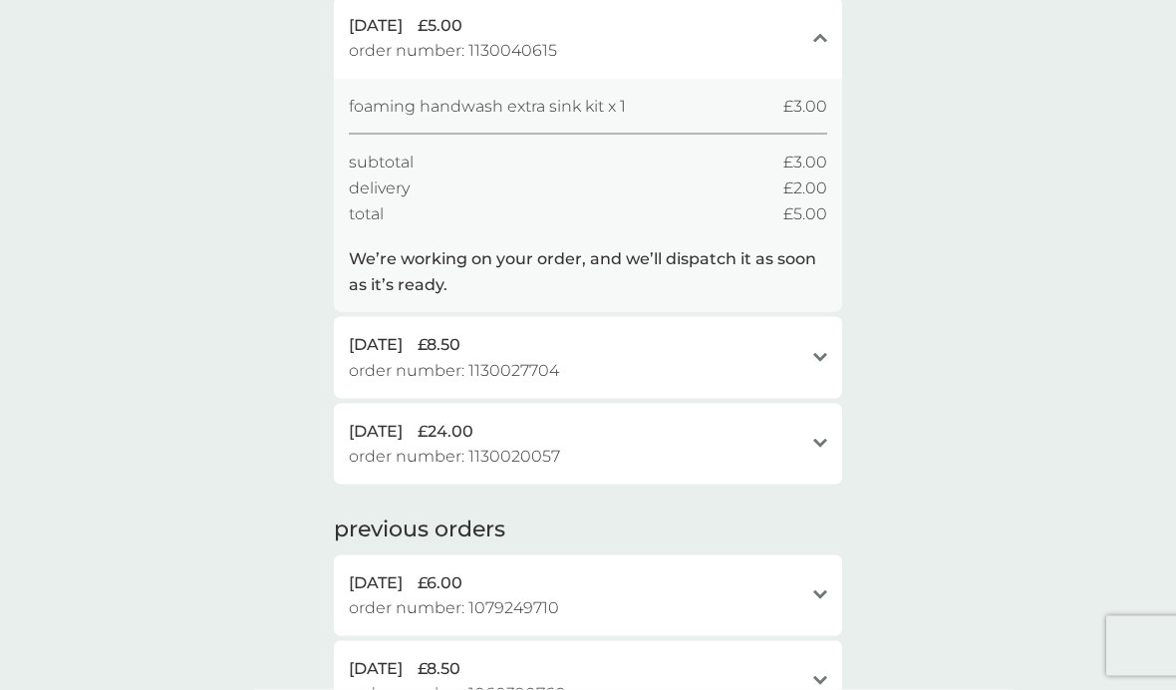
scroll to position [194, 0]
click at [827, 437] on icon "open" at bounding box center [821, 442] width 14 height 10
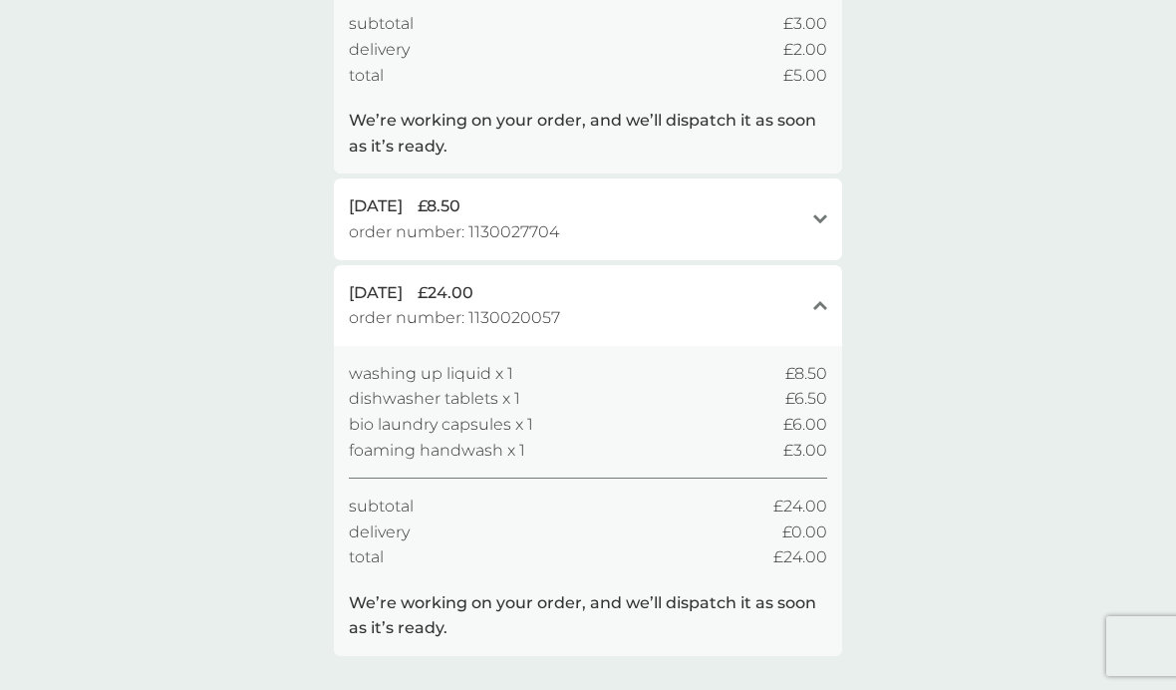
scroll to position [365, 0]
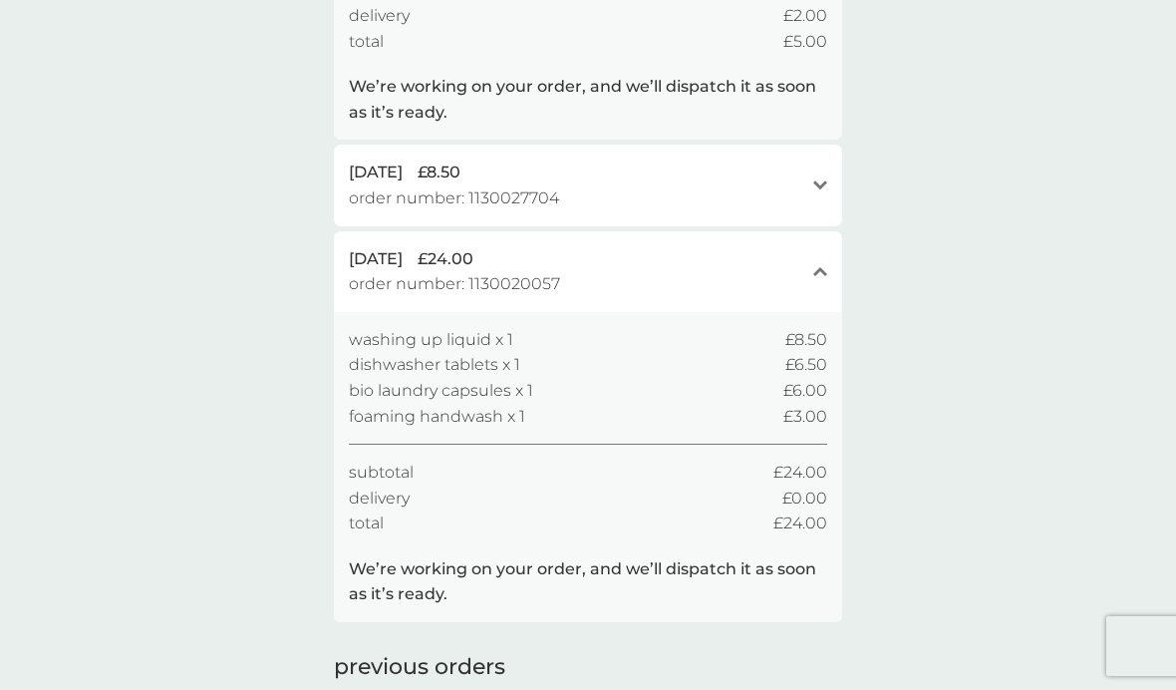
click at [408, 185] on span "order number: 1130027704" at bounding box center [454, 198] width 210 height 26
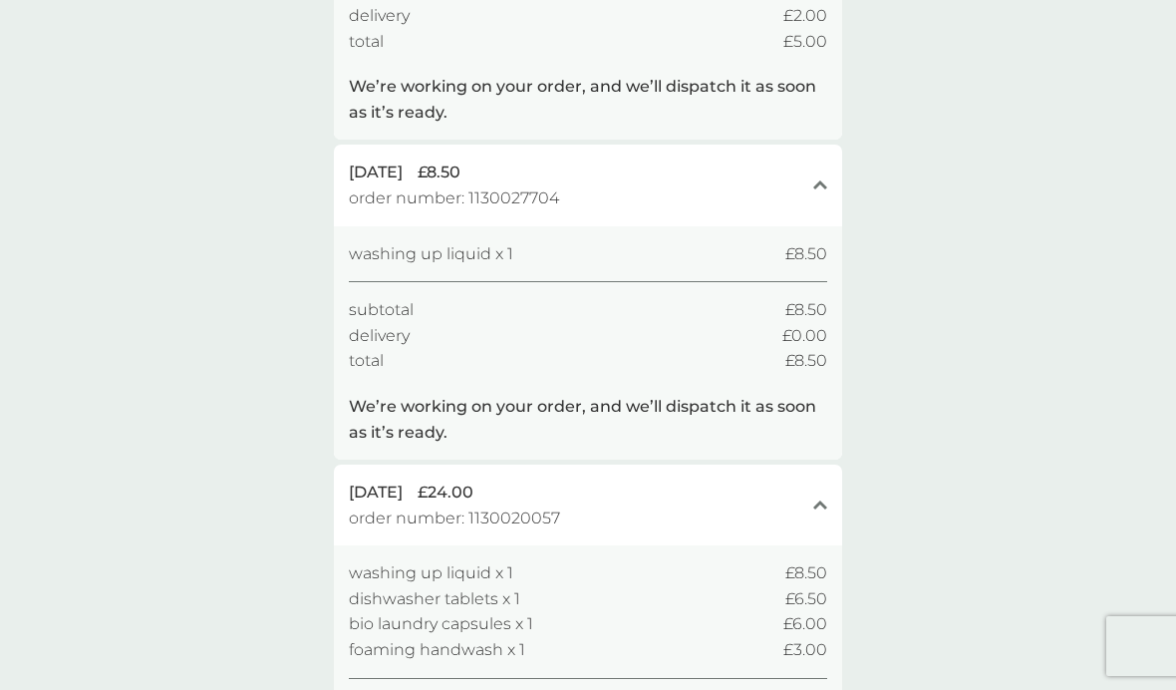
click at [254, 393] on div "your order history active orders [DATE] £5.00 order number: 1130040615 close fo…" at bounding box center [588, 659] width 1176 height 1923
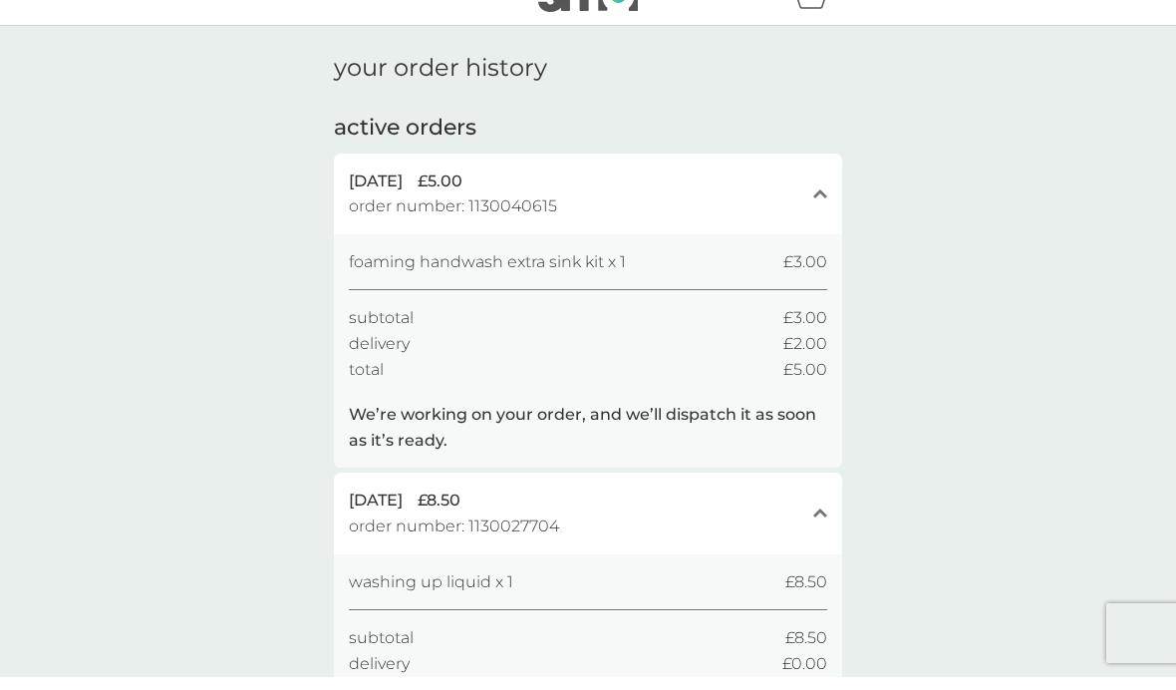
scroll to position [0, 0]
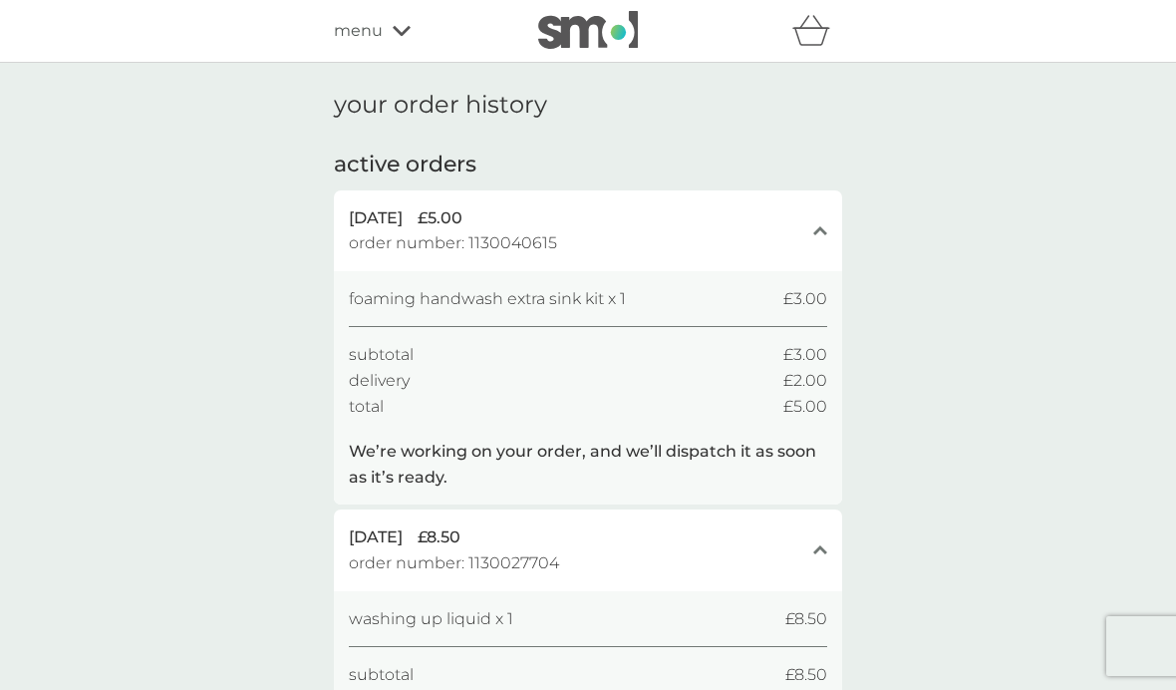
click at [352, 37] on span "menu" at bounding box center [358, 31] width 49 height 26
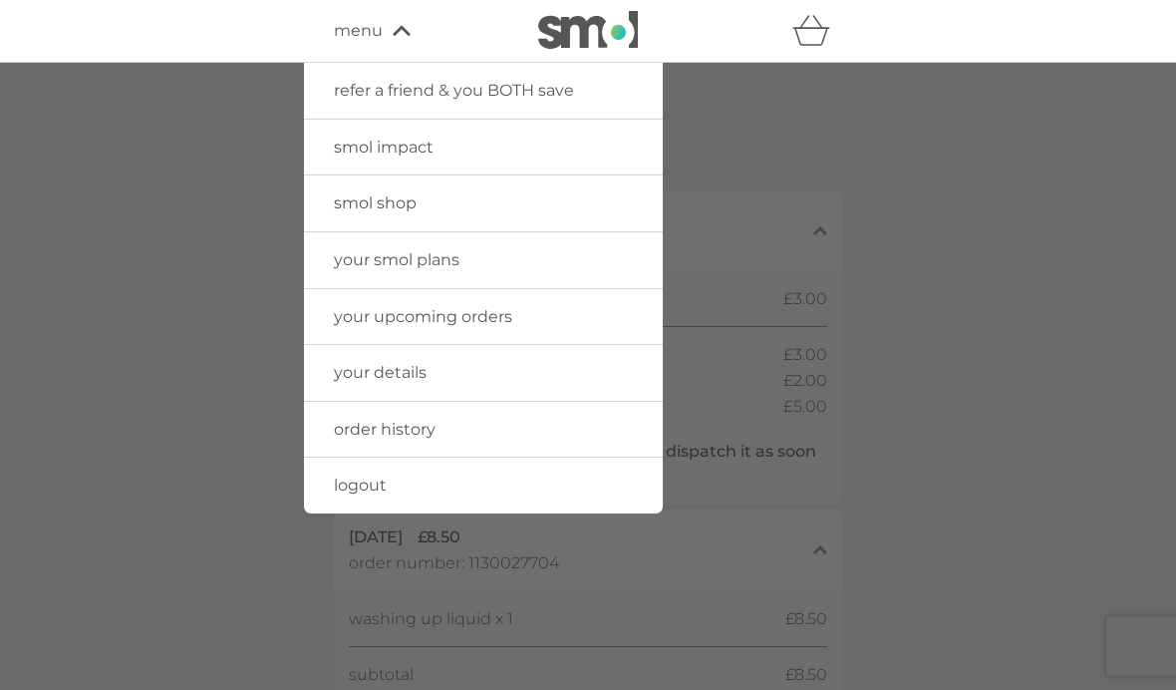
click at [354, 261] on span "your smol plans" at bounding box center [397, 259] width 126 height 19
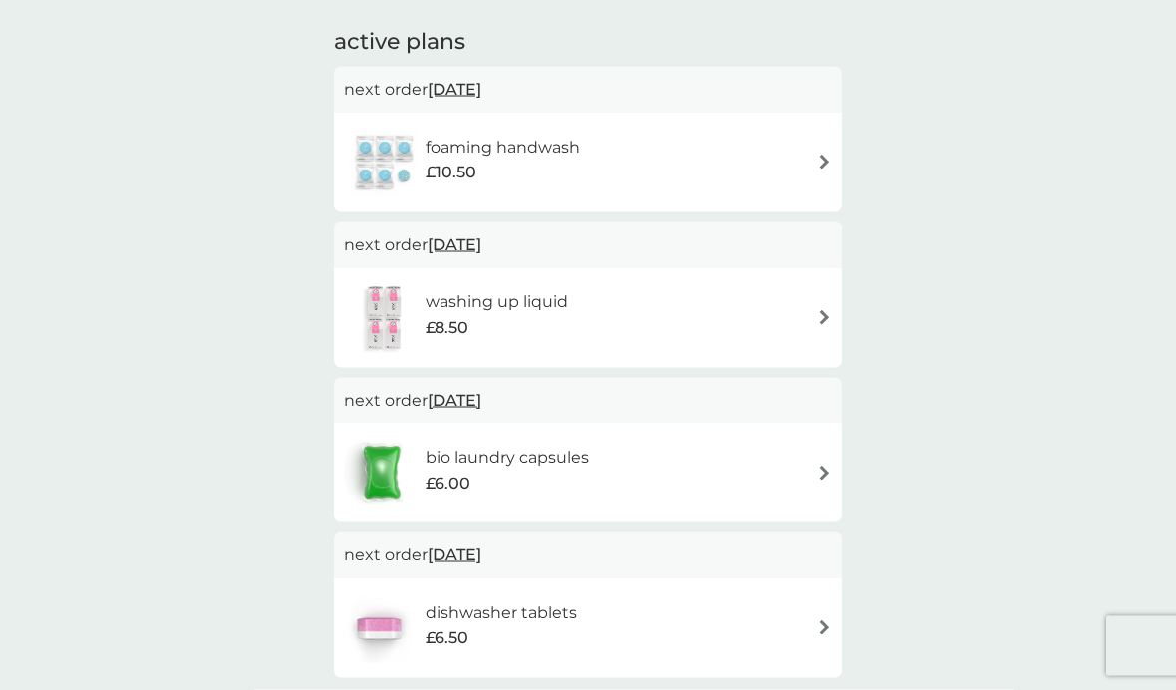
scroll to position [331, 0]
click at [821, 153] on img at bounding box center [825, 160] width 15 height 15
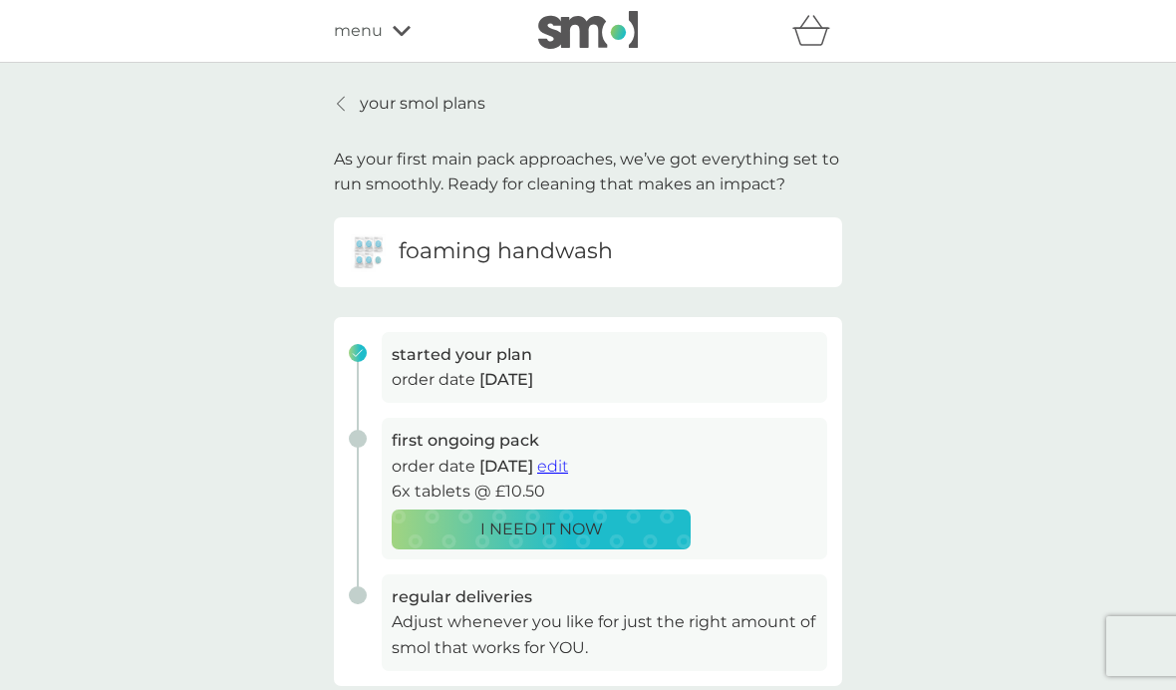
click at [258, 429] on div "your smol plans As your first main pack approaches, we’ve got everything set to…" at bounding box center [588, 531] width 1176 height 937
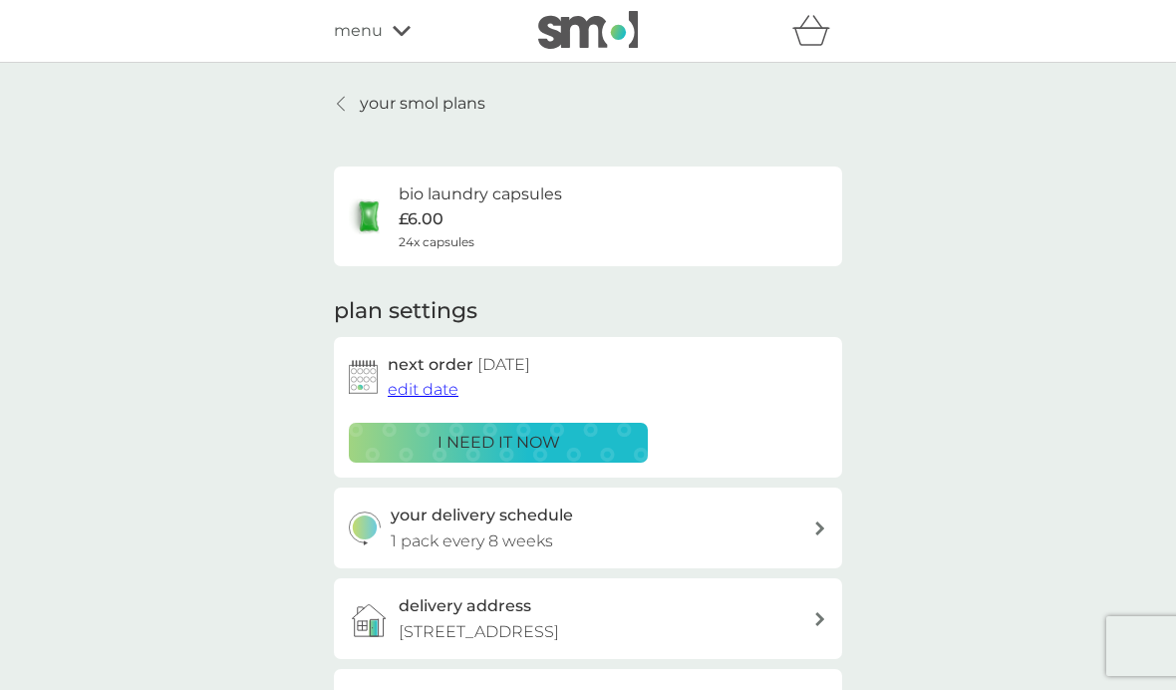
click at [415, 383] on span "edit date" at bounding box center [423, 389] width 71 height 19
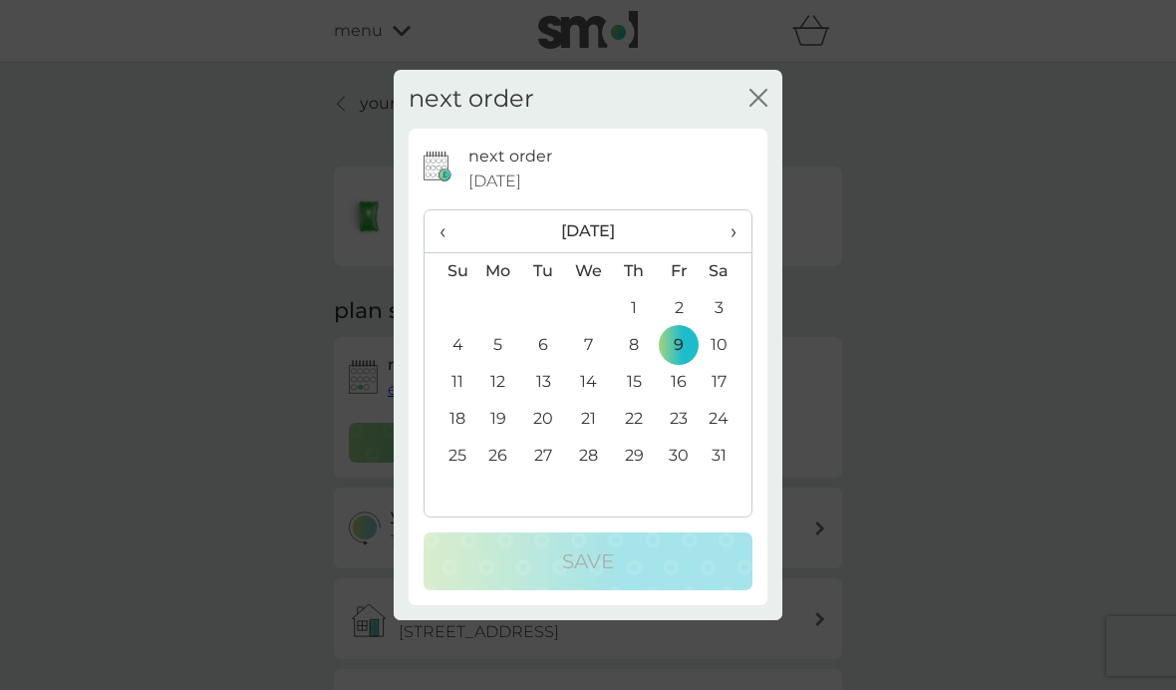
click at [737, 220] on span "›" at bounding box center [727, 231] width 20 height 42
click at [739, 231] on th "›" at bounding box center [727, 231] width 50 height 43
click at [439, 235] on th "‹" at bounding box center [450, 231] width 51 height 43
click at [584, 350] on td "4" at bounding box center [589, 345] width 46 height 37
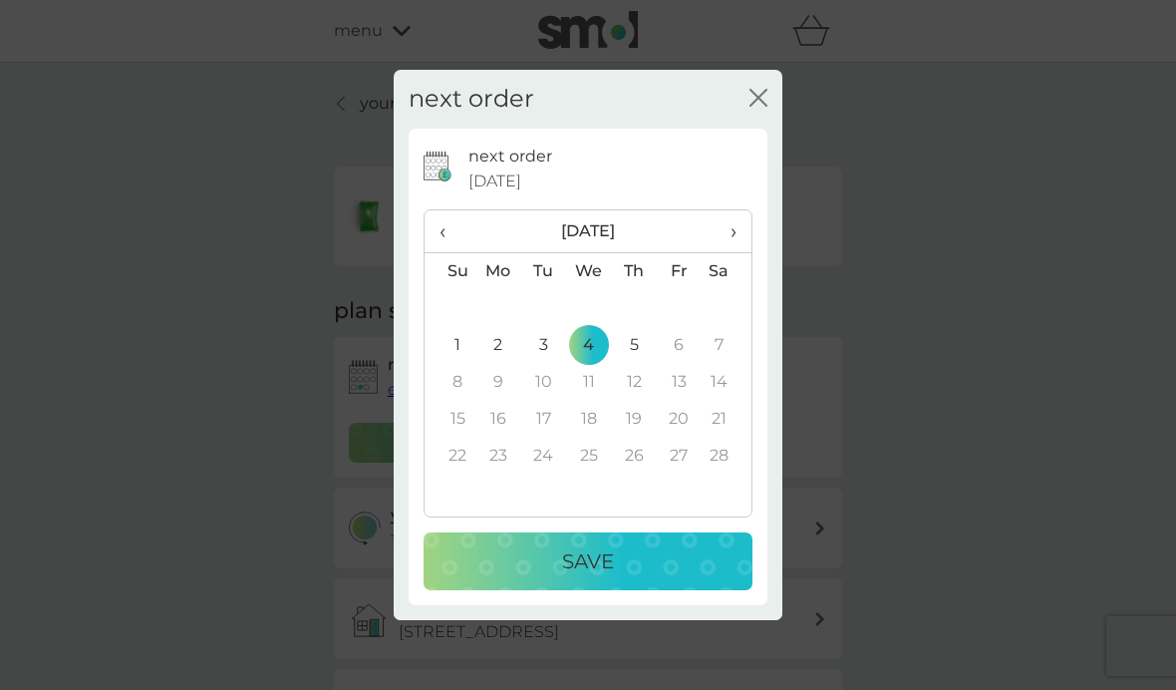
click at [560, 554] on div "Save" at bounding box center [588, 561] width 289 height 32
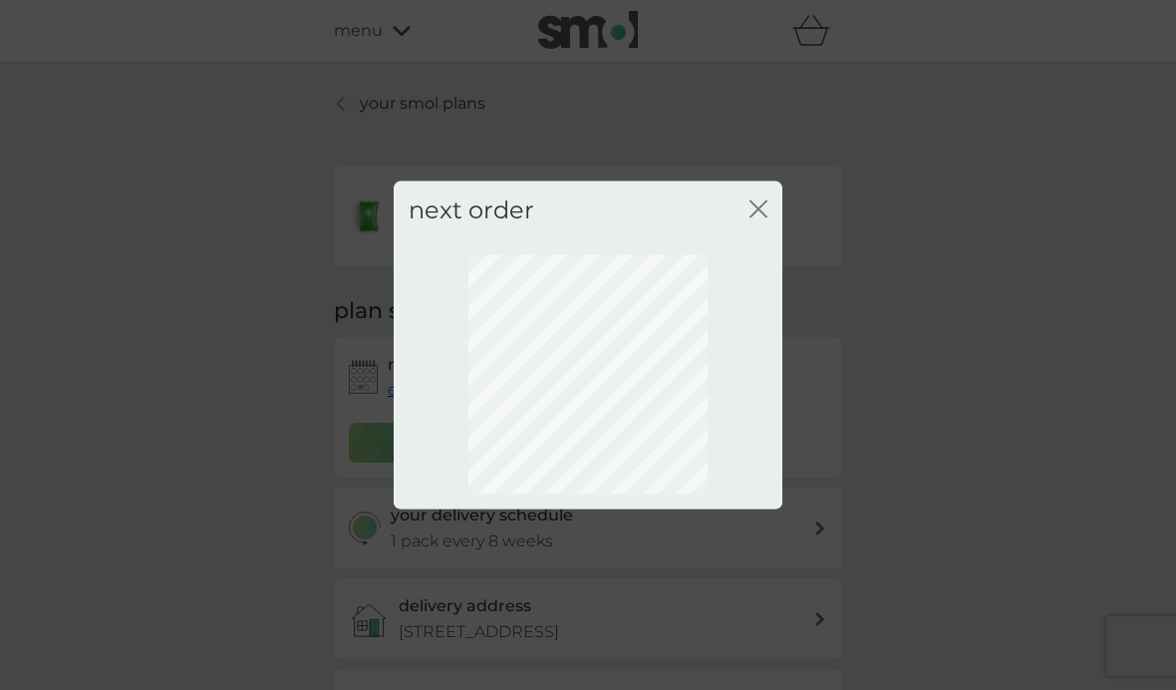
click at [777, 206] on div "next order close" at bounding box center [588, 210] width 389 height 59
click at [762, 213] on icon "close" at bounding box center [763, 209] width 8 height 16
click at [751, 219] on button "close" at bounding box center [759, 210] width 18 height 21
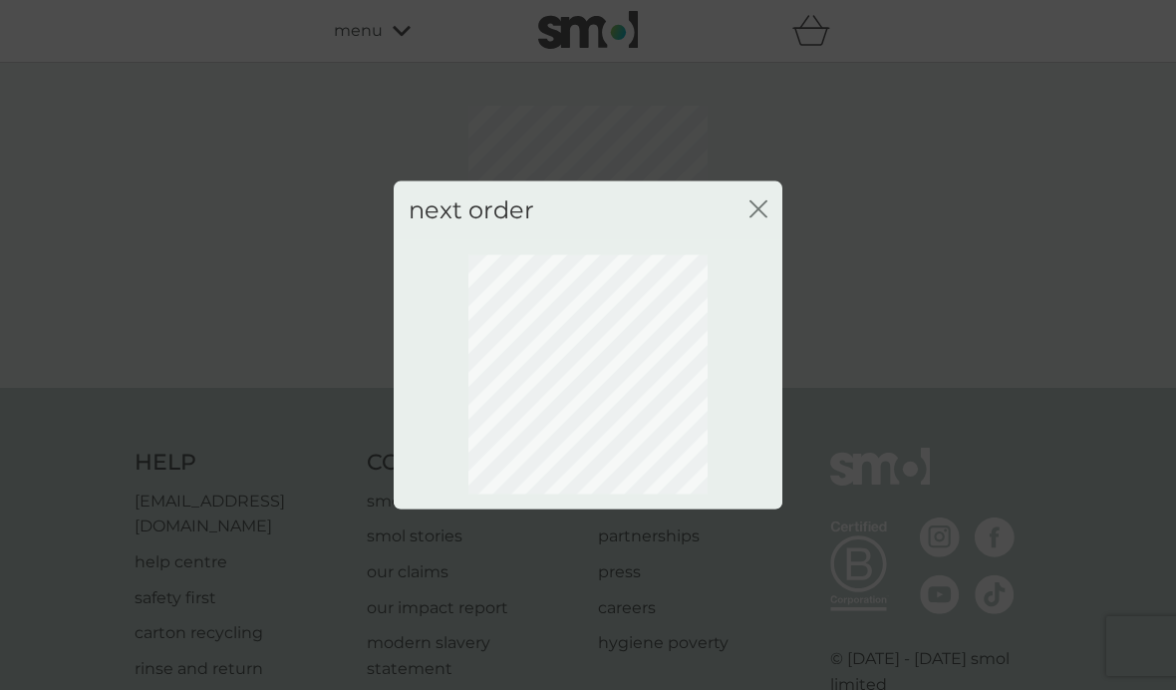
click at [752, 216] on icon "close" at bounding box center [755, 209] width 8 height 16
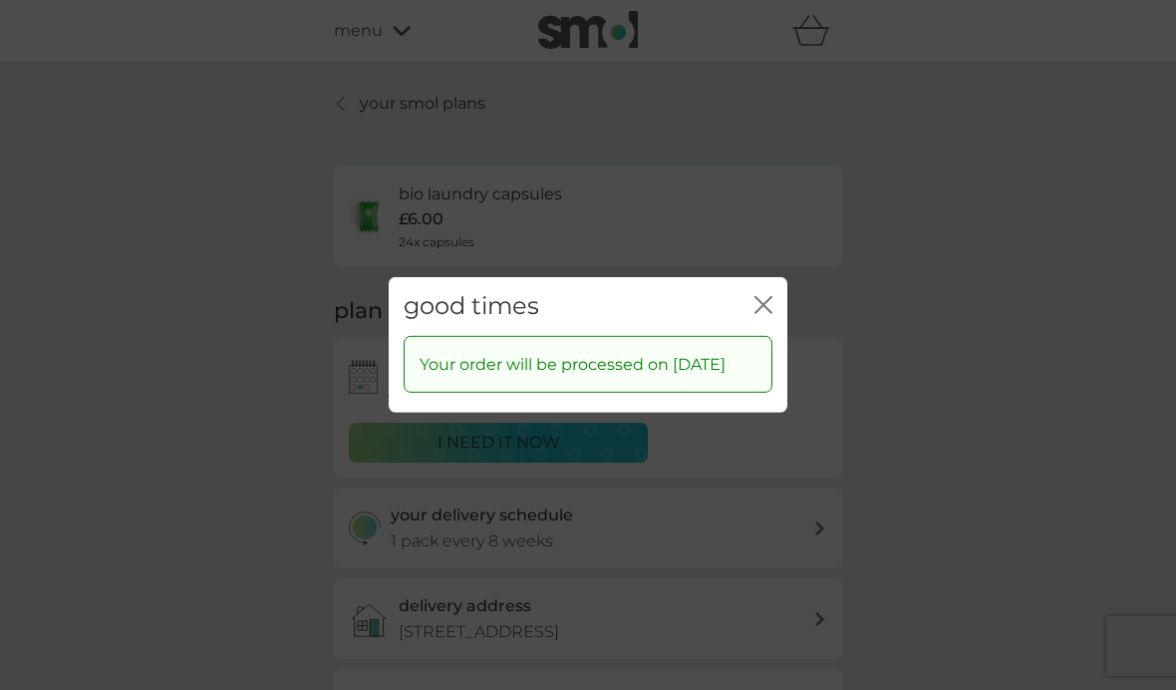
click at [767, 297] on icon "close" at bounding box center [768, 305] width 8 height 16
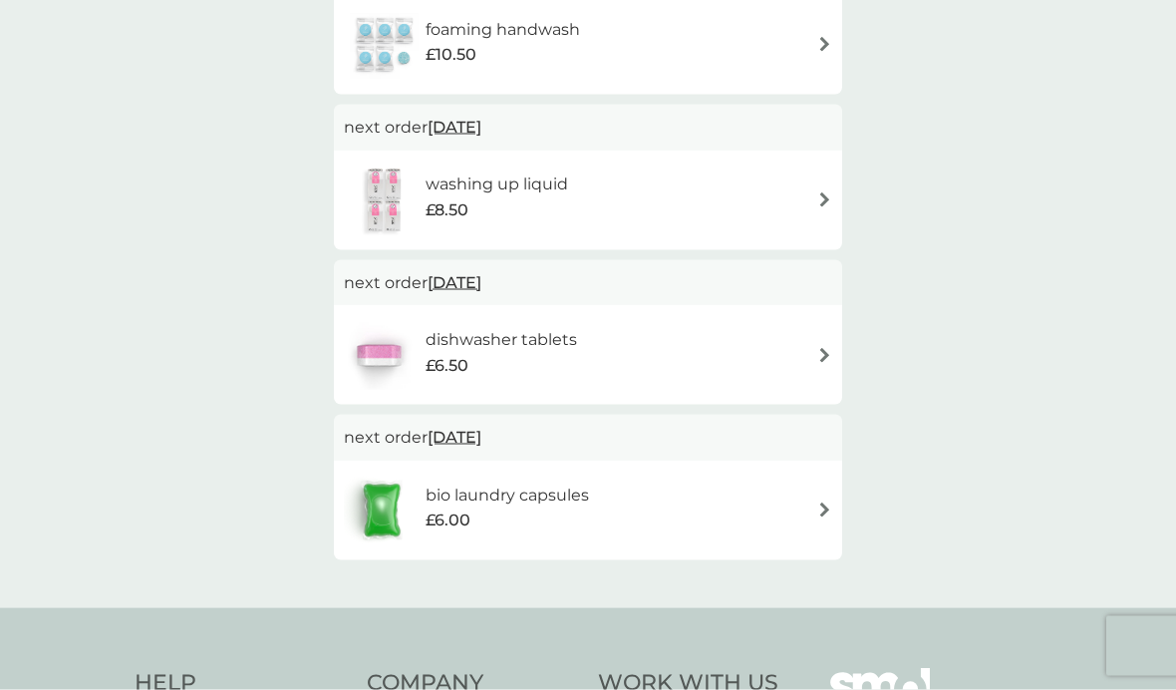
scroll to position [449, 0]
click at [825, 332] on div "dishwasher tablets £6.50" at bounding box center [588, 353] width 489 height 70
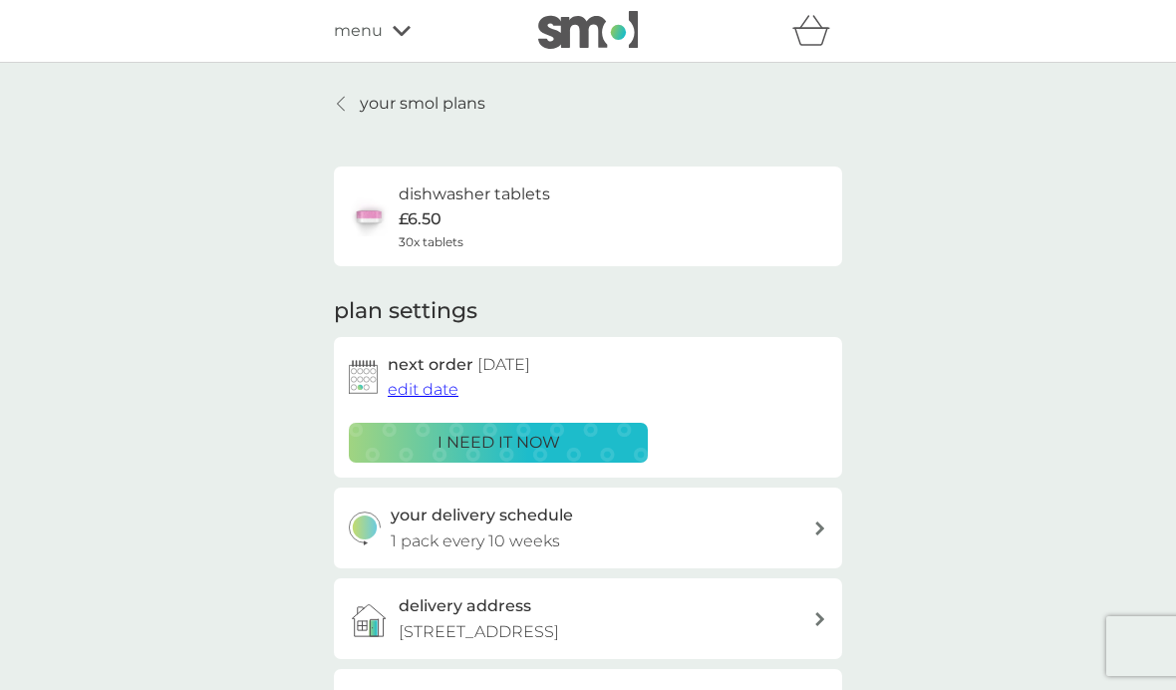
click at [418, 384] on span "edit date" at bounding box center [423, 389] width 71 height 19
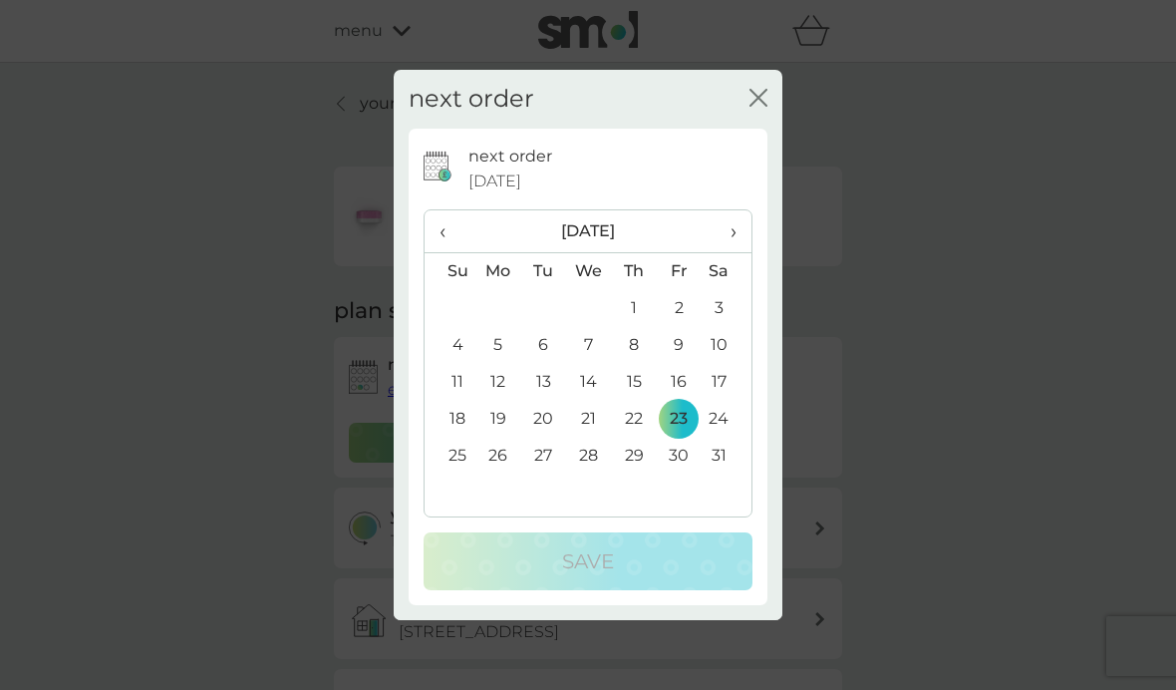
click at [727, 234] on span "›" at bounding box center [727, 231] width 20 height 42
click at [627, 347] on td "5" at bounding box center [634, 345] width 45 height 37
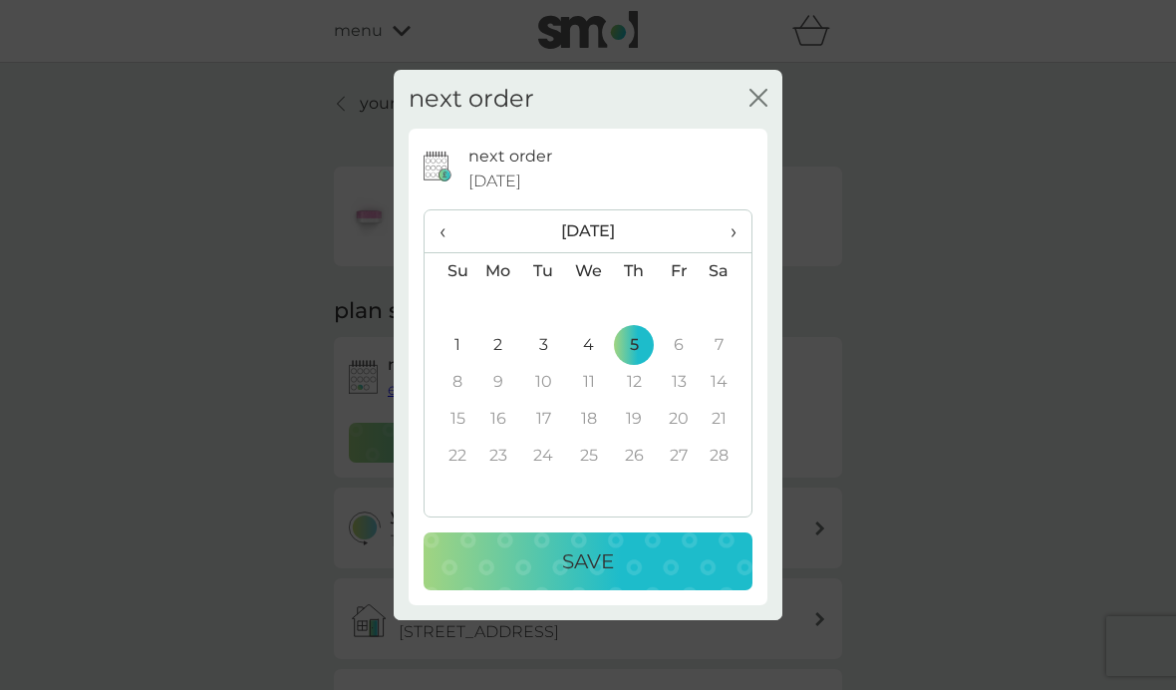
click at [565, 557] on p "Save" at bounding box center [588, 561] width 52 height 32
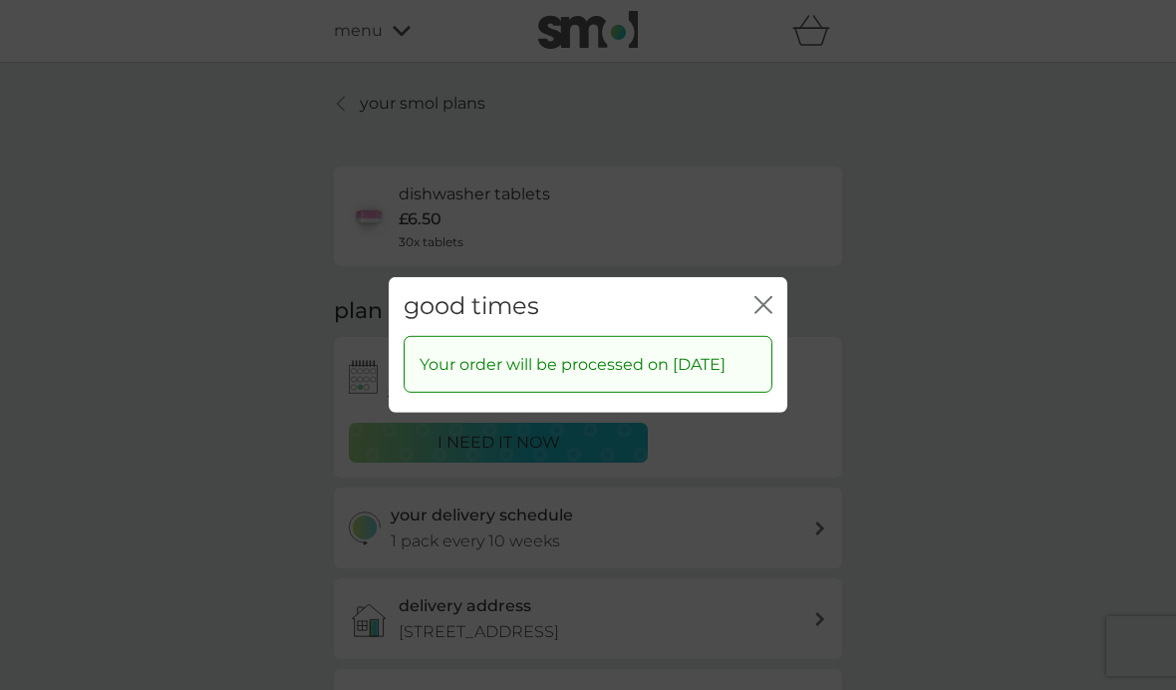
click at [770, 296] on icon "close" at bounding box center [764, 305] width 18 height 18
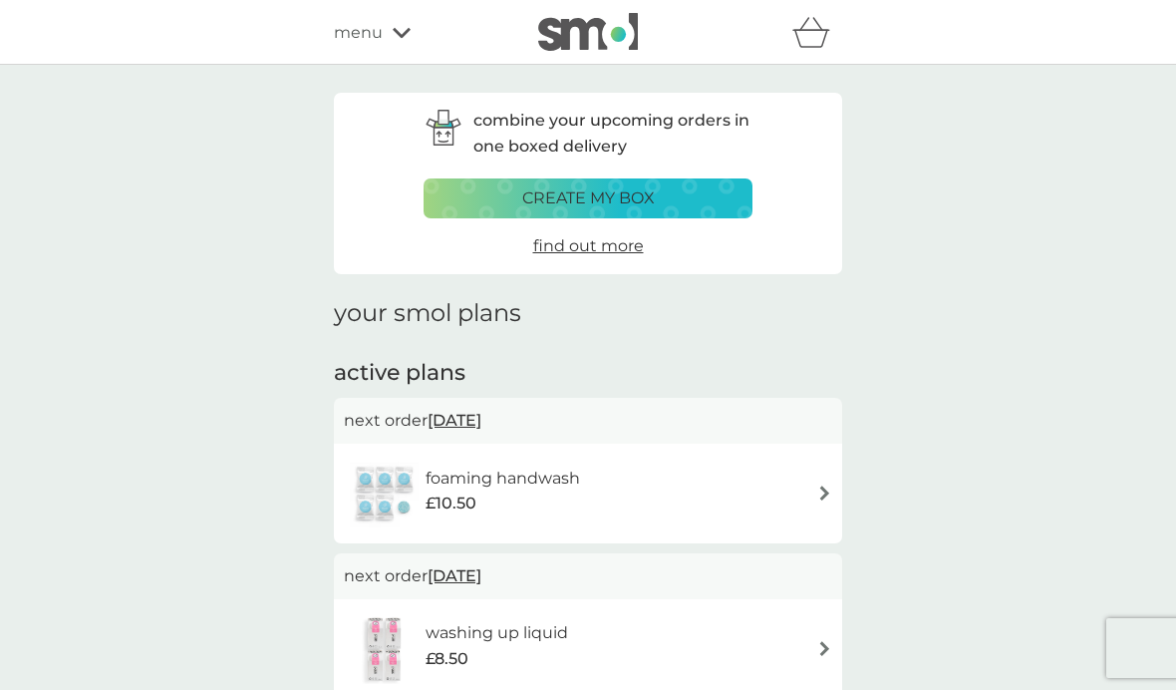
scroll to position [530, 0]
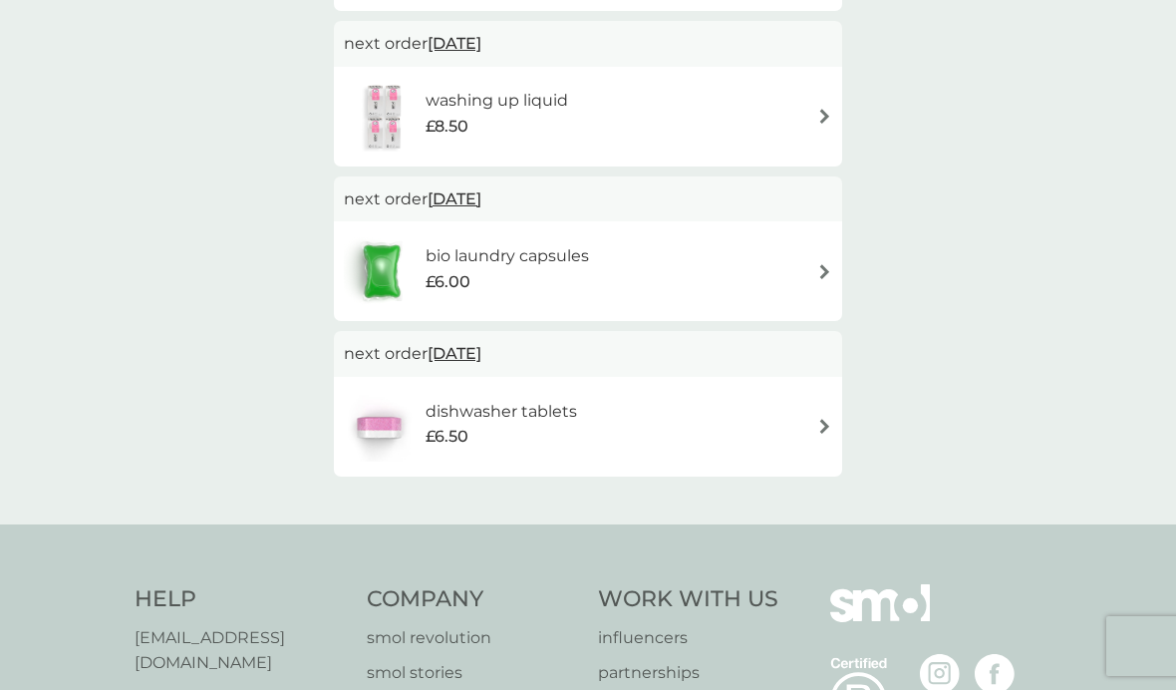
click at [453, 275] on span "£6.00" at bounding box center [448, 282] width 45 height 26
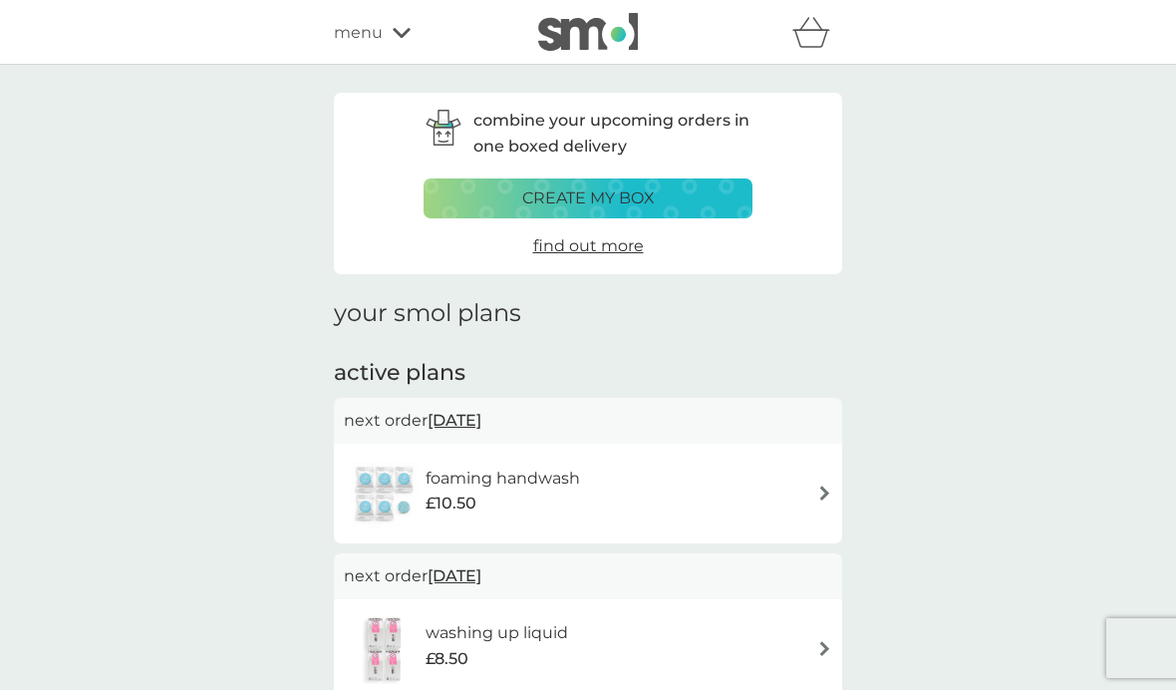
scroll to position [530, 0]
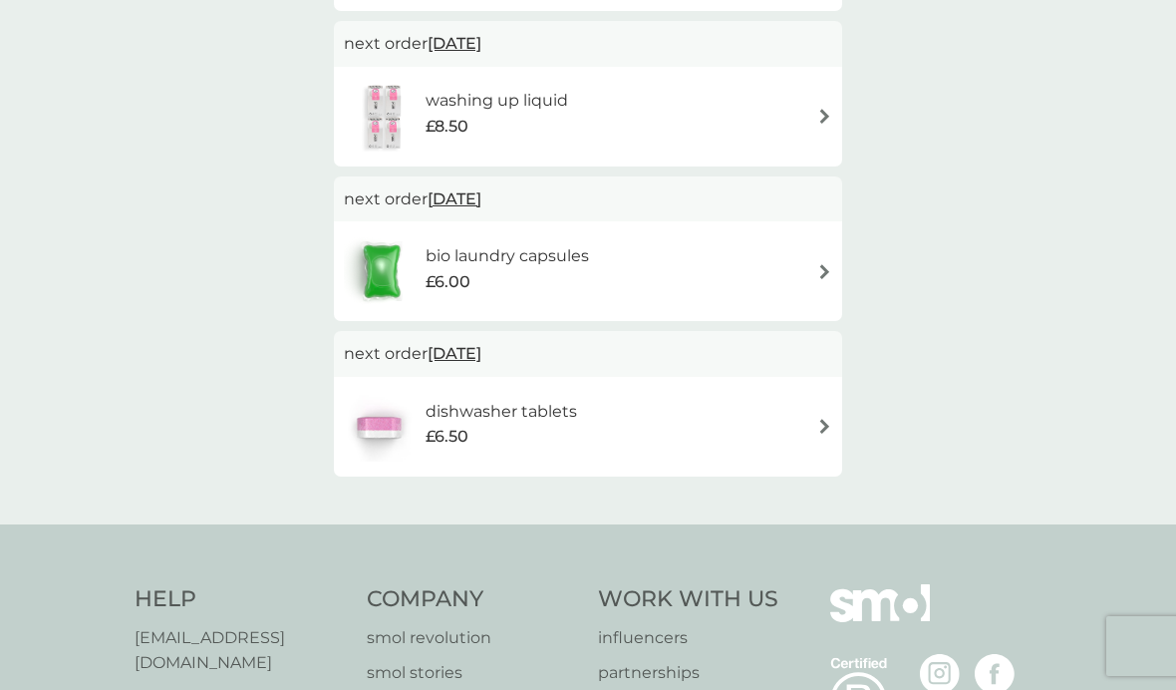
click at [437, 107] on h6 "washing up liquid" at bounding box center [497, 101] width 143 height 26
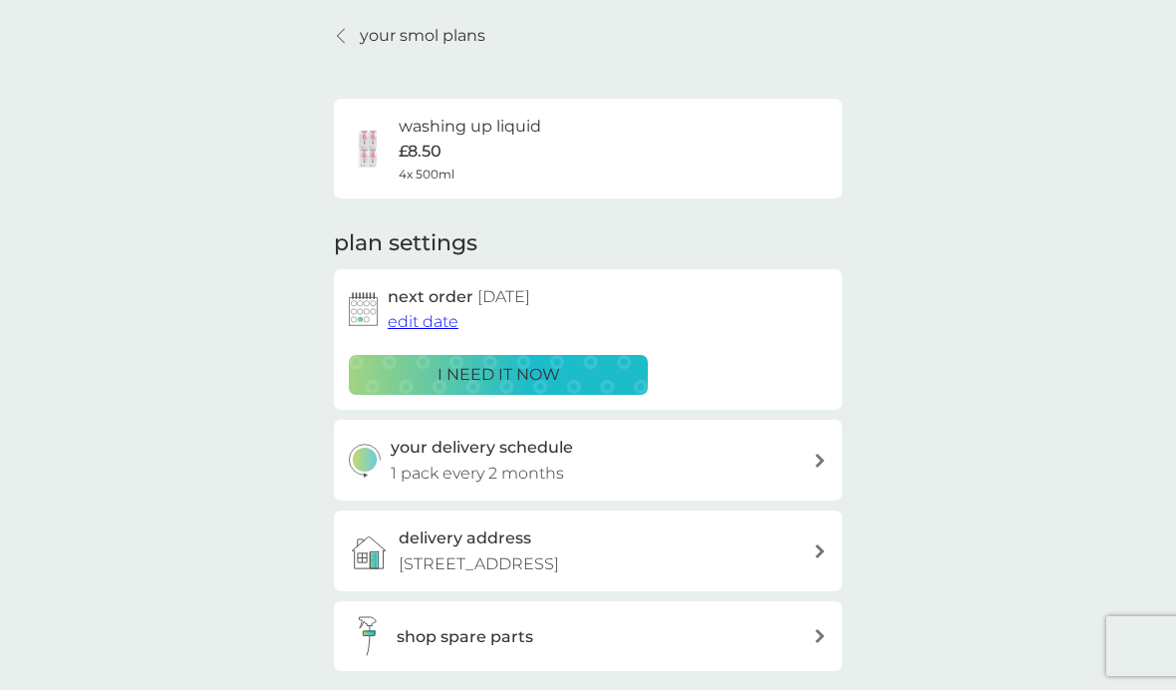
scroll to position [67, 0]
click at [423, 323] on span "edit date" at bounding box center [423, 322] width 71 height 19
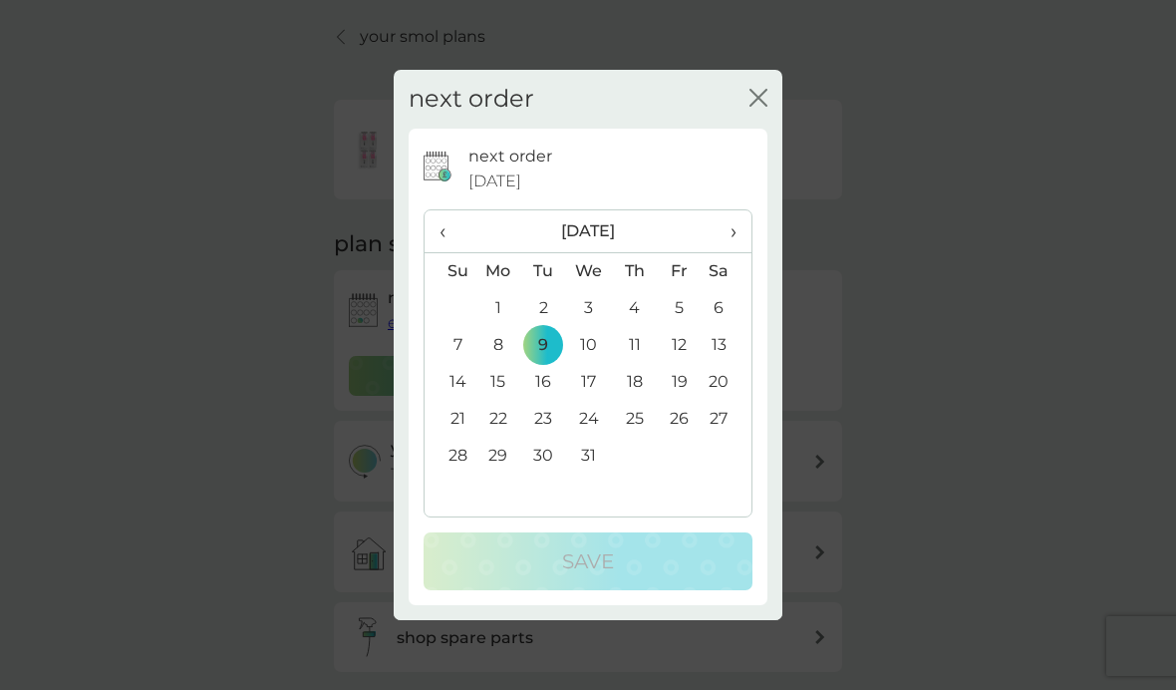
click at [744, 225] on th "›" at bounding box center [727, 231] width 50 height 43
click at [583, 348] on td "7" at bounding box center [589, 345] width 46 height 37
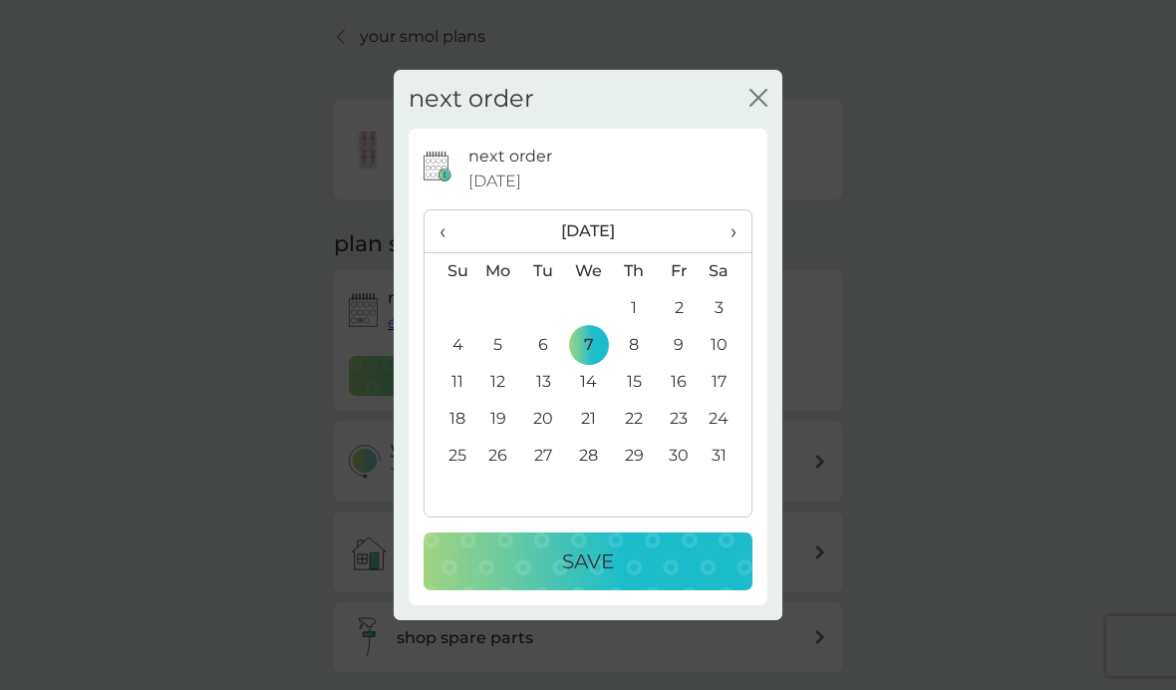
click at [547, 551] on div "Save" at bounding box center [588, 561] width 289 height 32
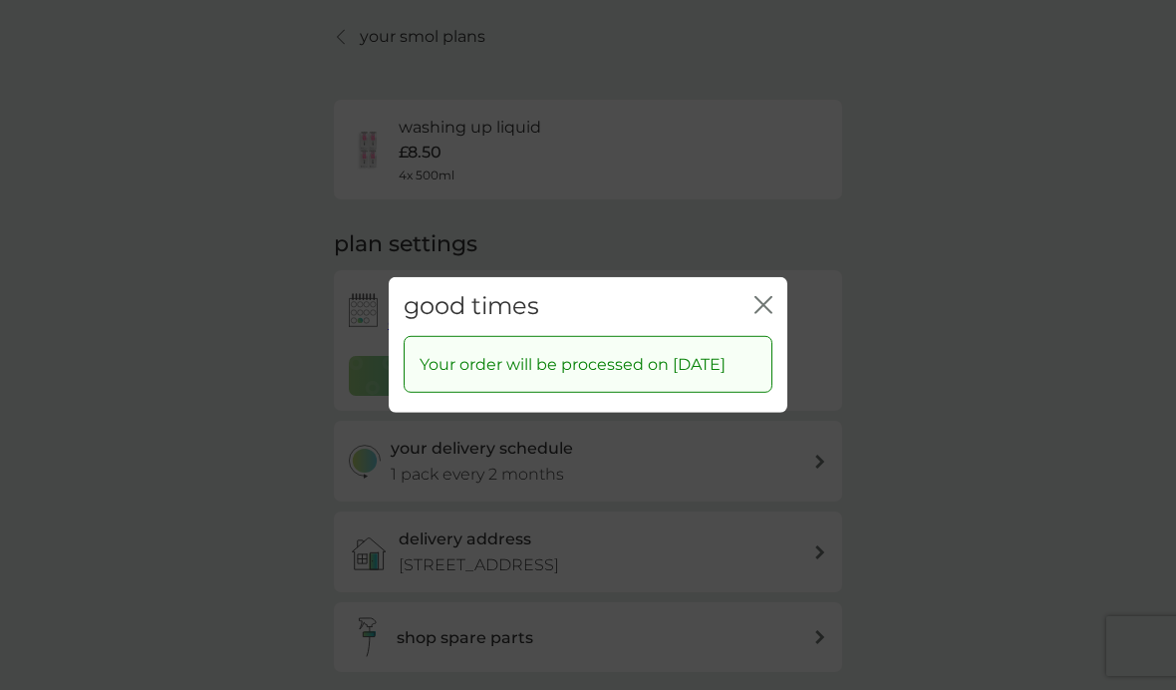
click at [767, 296] on icon "close" at bounding box center [764, 305] width 18 height 18
